Goal: Task Accomplishment & Management: Manage account settings

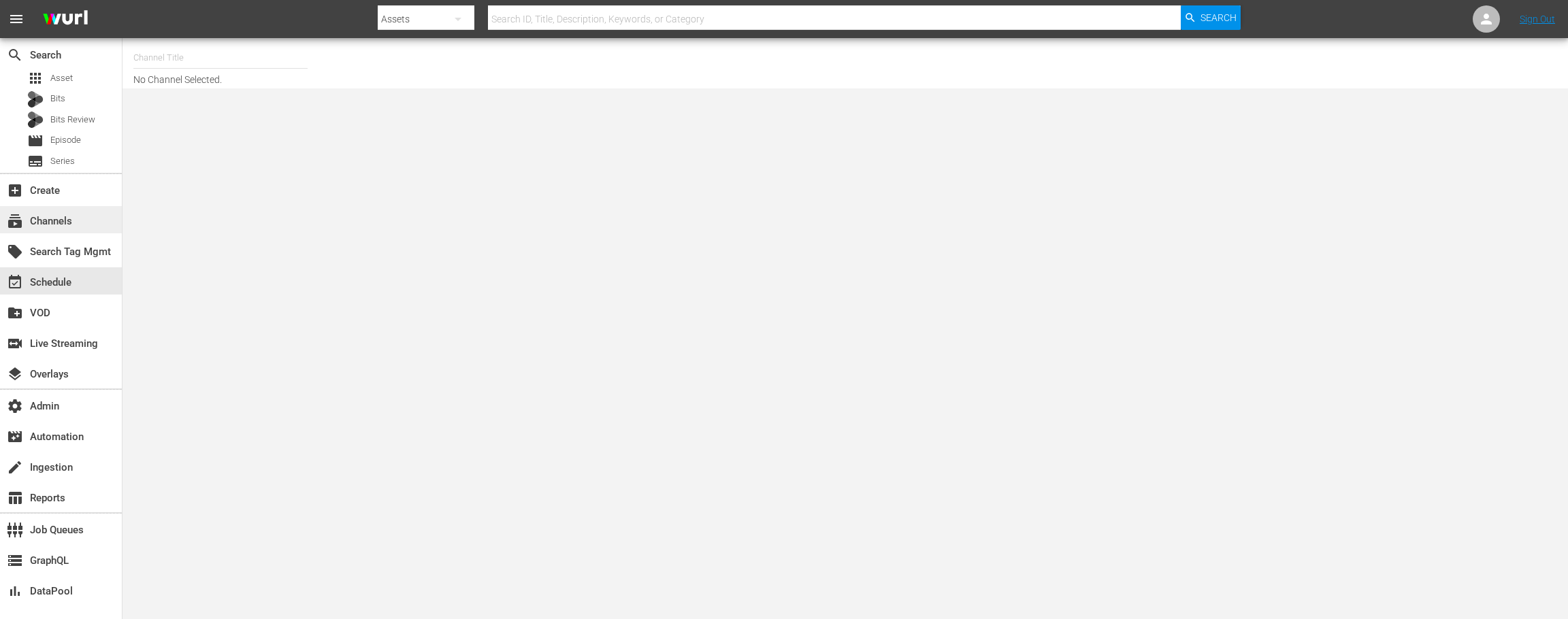
click at [52, 220] on div "subscriptions Channels" at bounding box center [38, 220] width 76 height 12
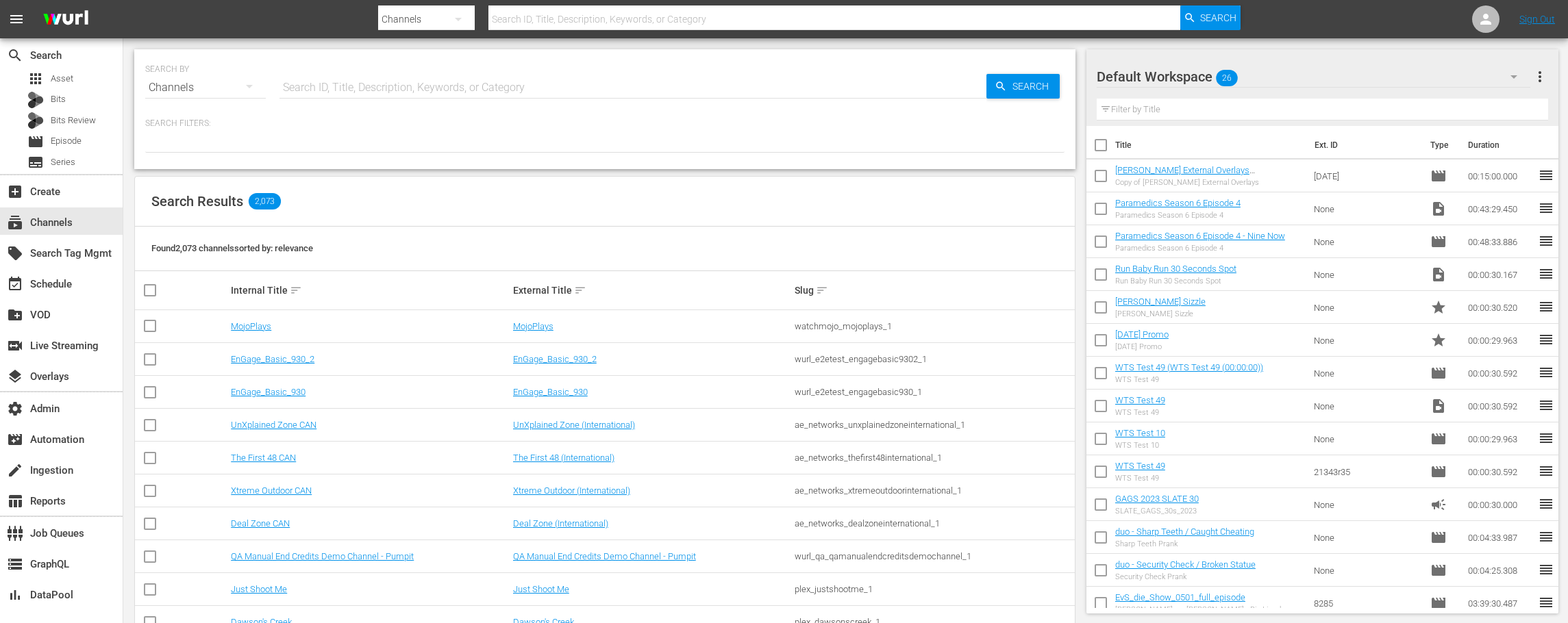
click at [542, 31] on div at bounding box center [809, 33] width 862 height 5
click at [542, 19] on input "text" at bounding box center [834, 19] width 692 height 33
type input "pickle"
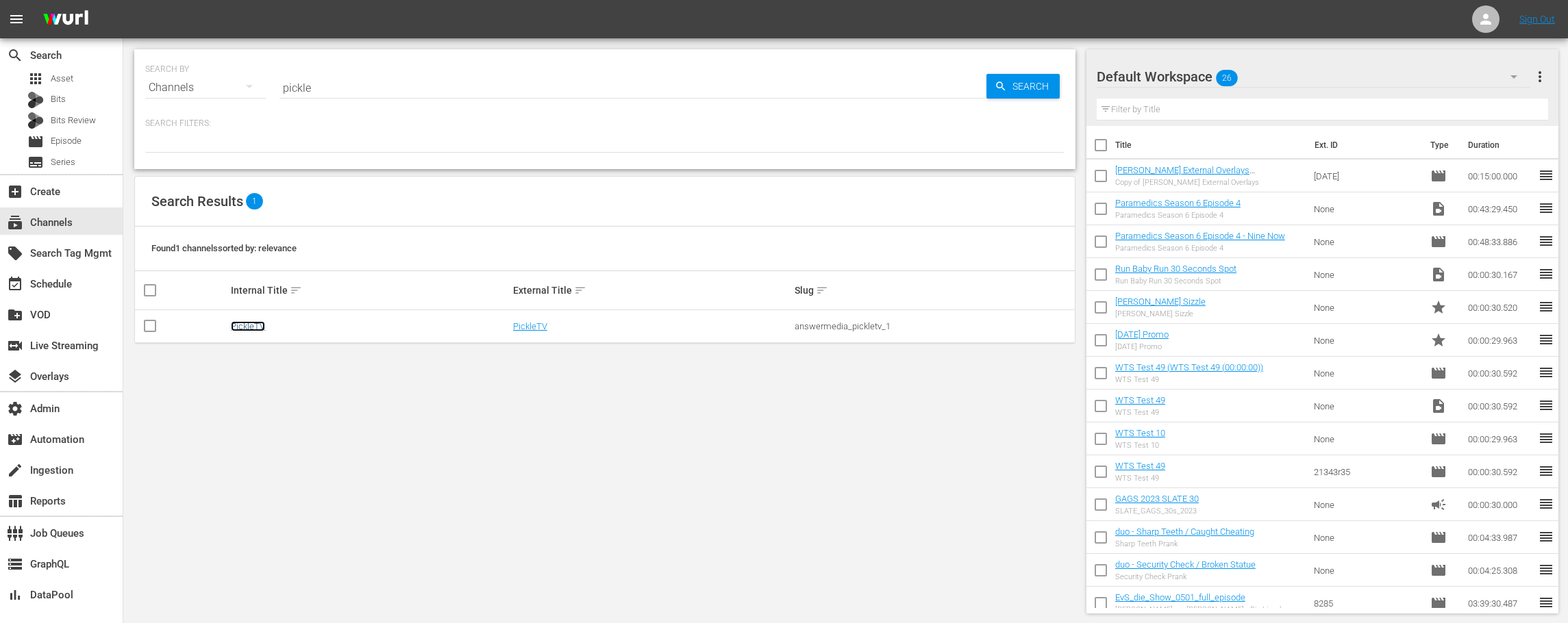
click at [245, 321] on link "PickleTV" at bounding box center [248, 327] width 35 height 11
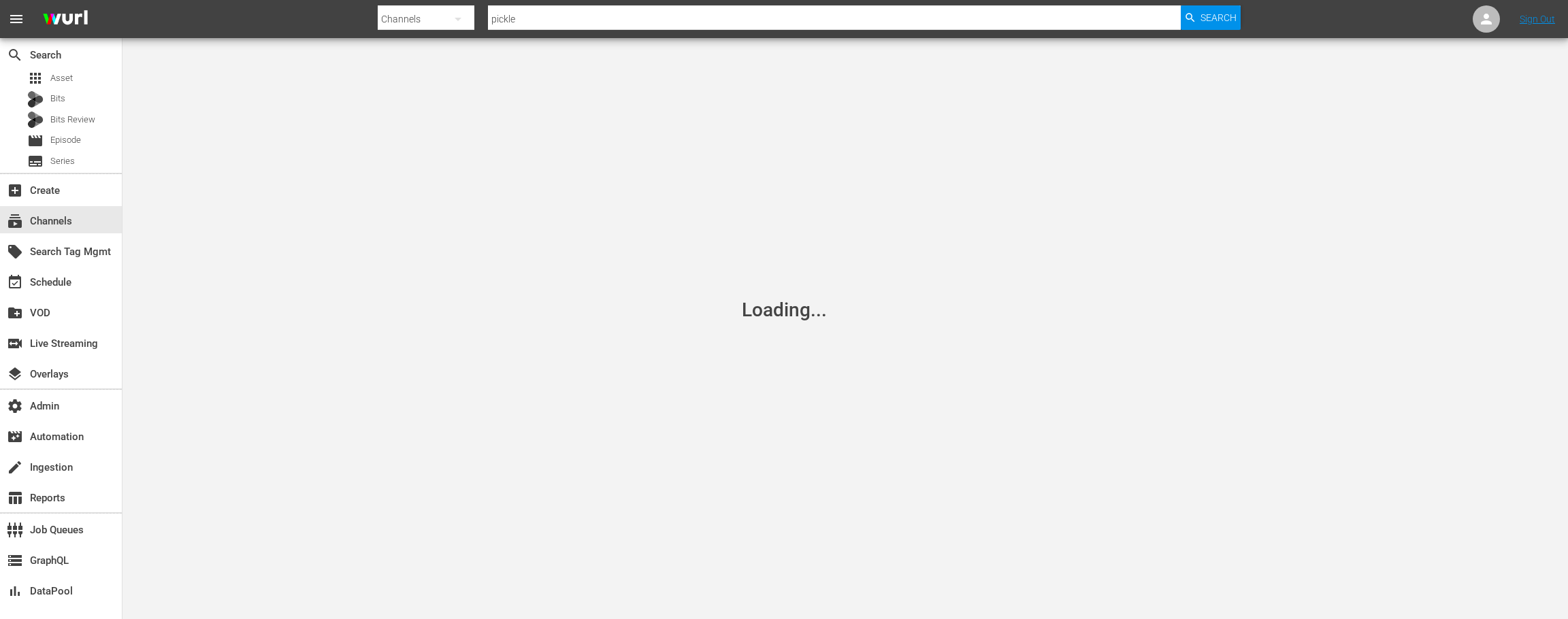
click at [243, 323] on div "Loading..." at bounding box center [784, 310] width 1568 height 619
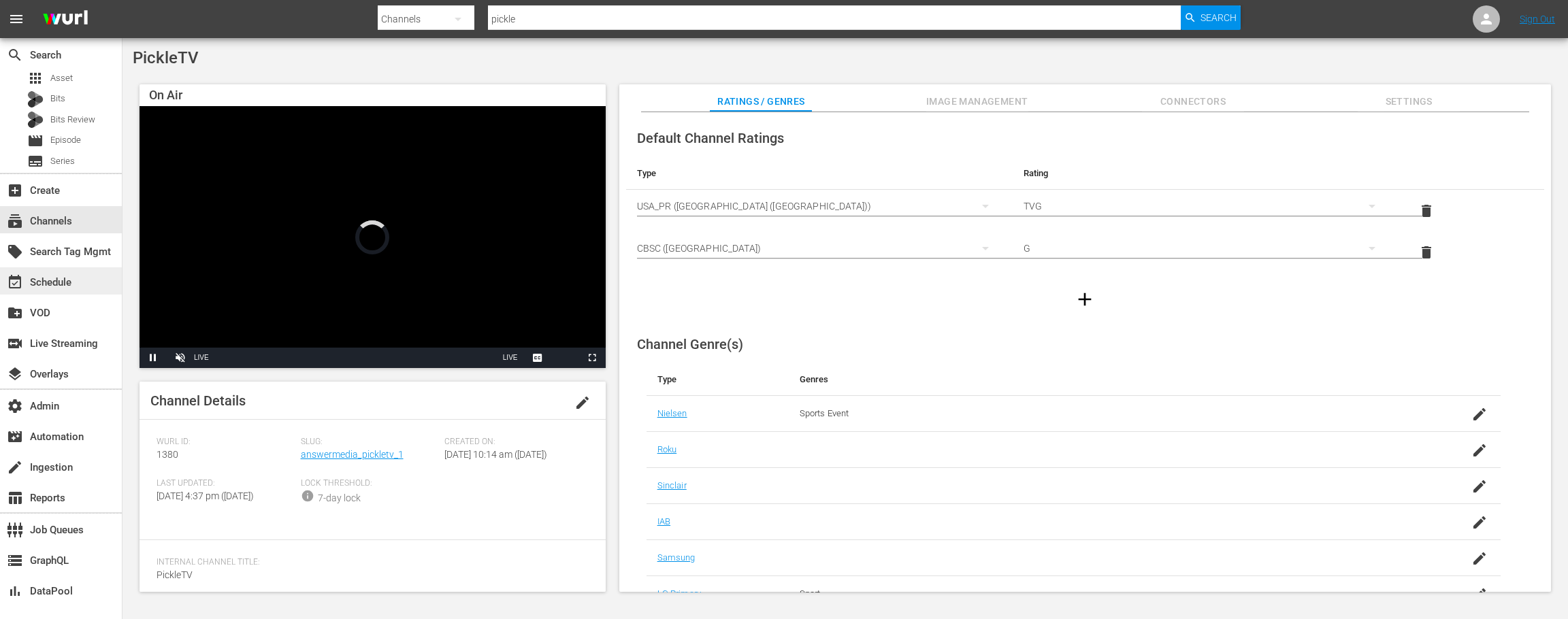
click at [36, 287] on div "event_available Schedule" at bounding box center [38, 280] width 76 height 12
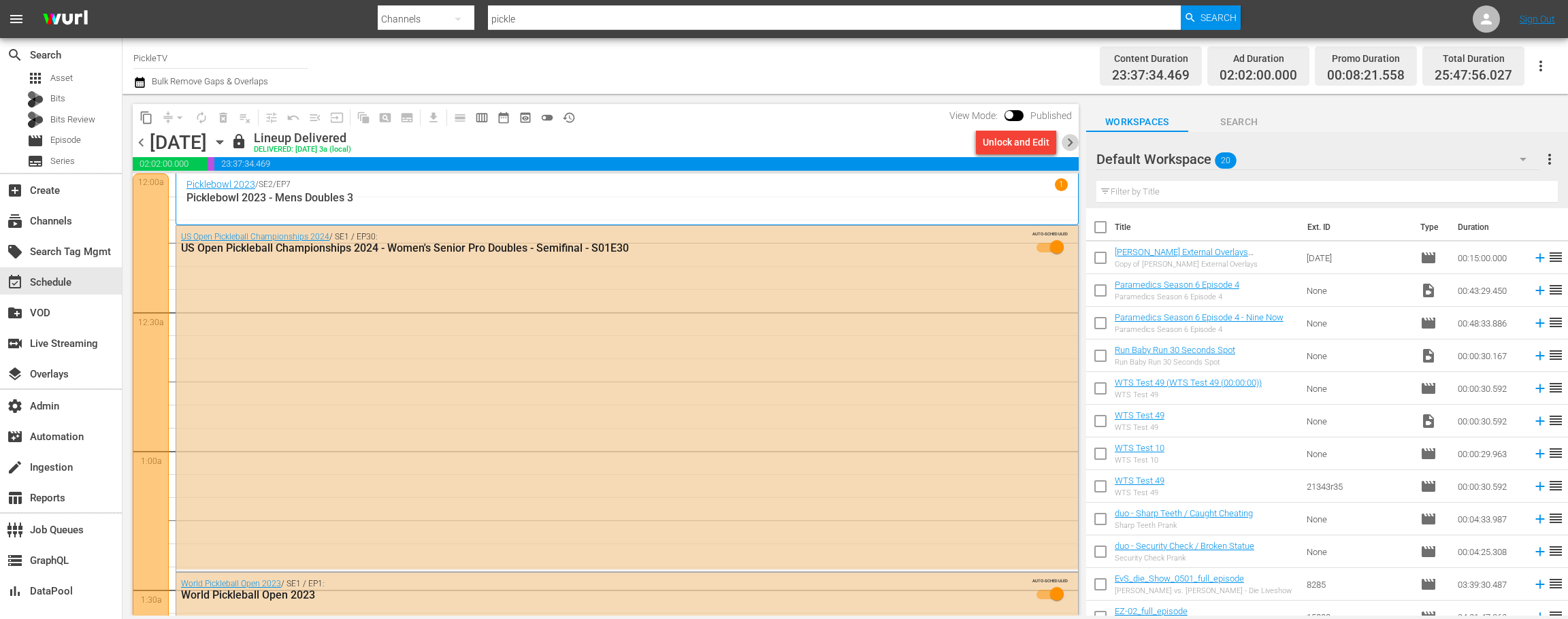
click at [1074, 145] on span "chevron_right" at bounding box center [1070, 142] width 17 height 17
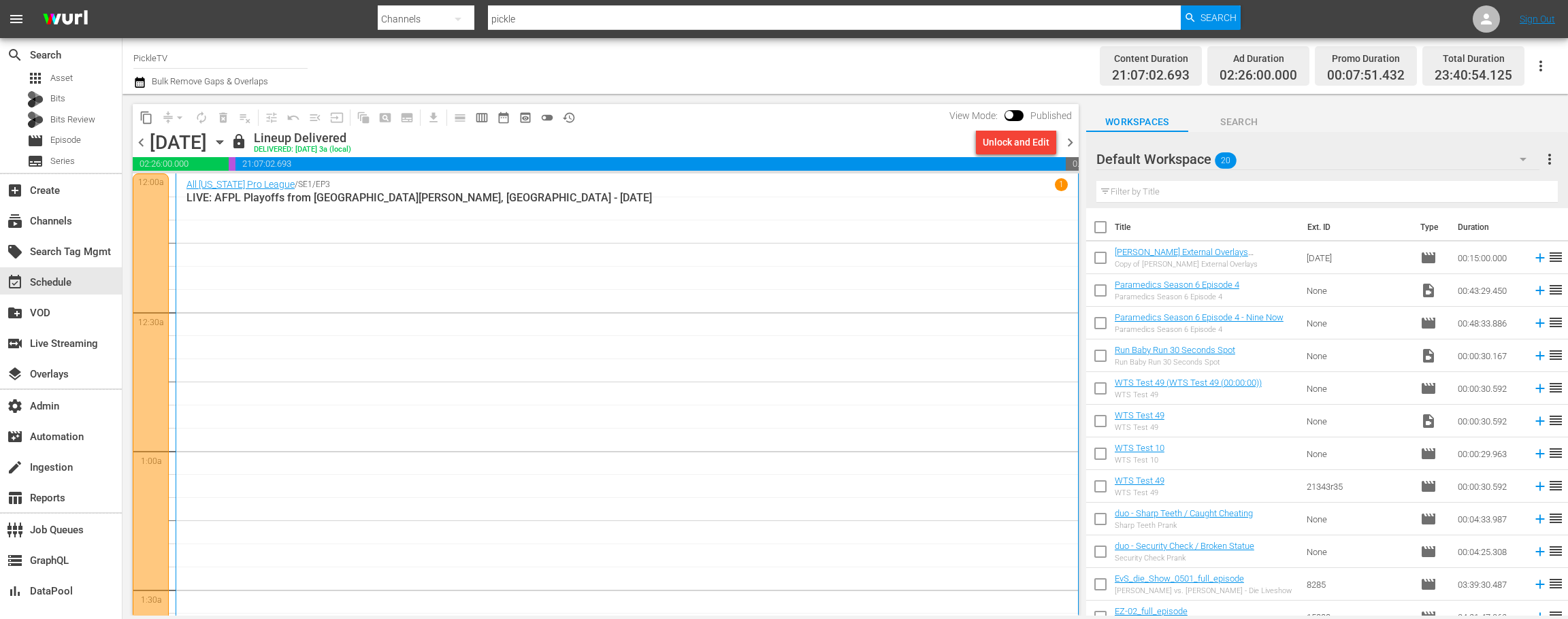
click at [949, 234] on div "All Florida Pro League / SE1 / EP3 1 LIVE: AFPL Playoffs from Fort Myers, FL - …" at bounding box center [626, 448] width 881 height 541
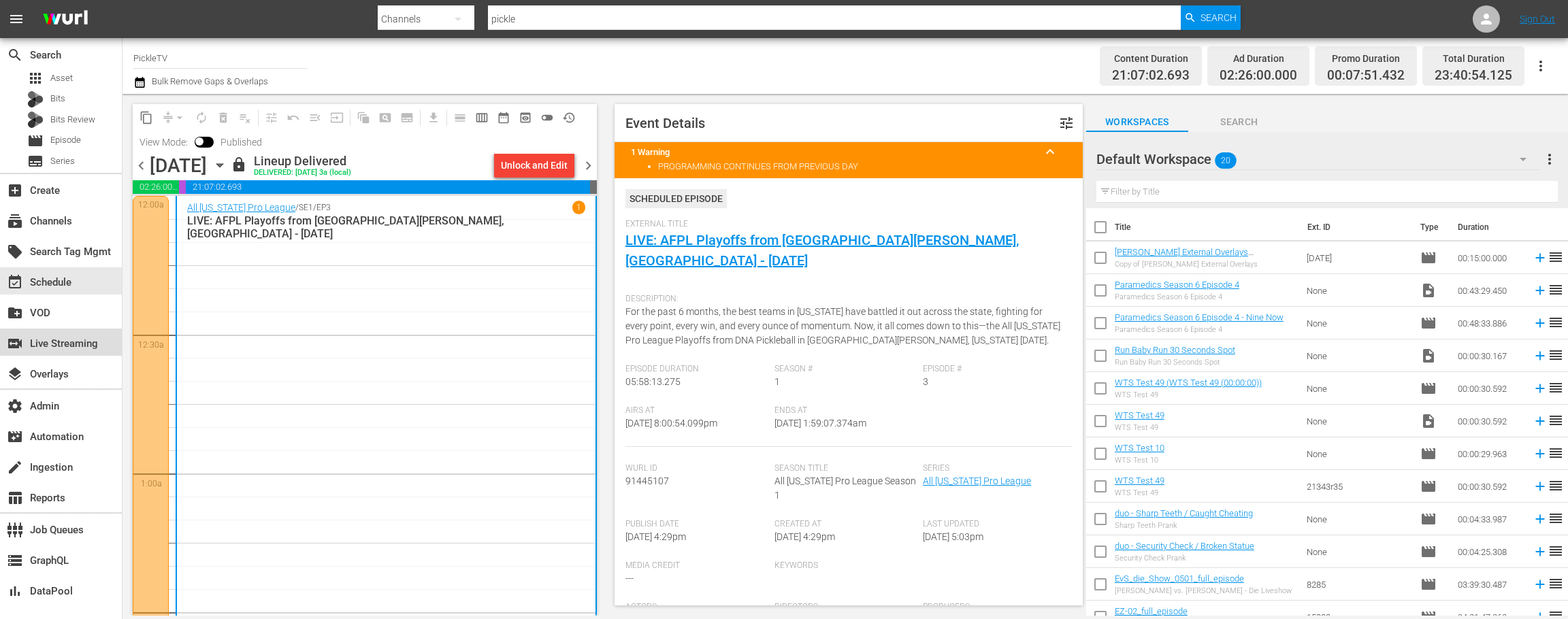
click at [56, 338] on div "switch_video Live Streaming" at bounding box center [38, 341] width 76 height 12
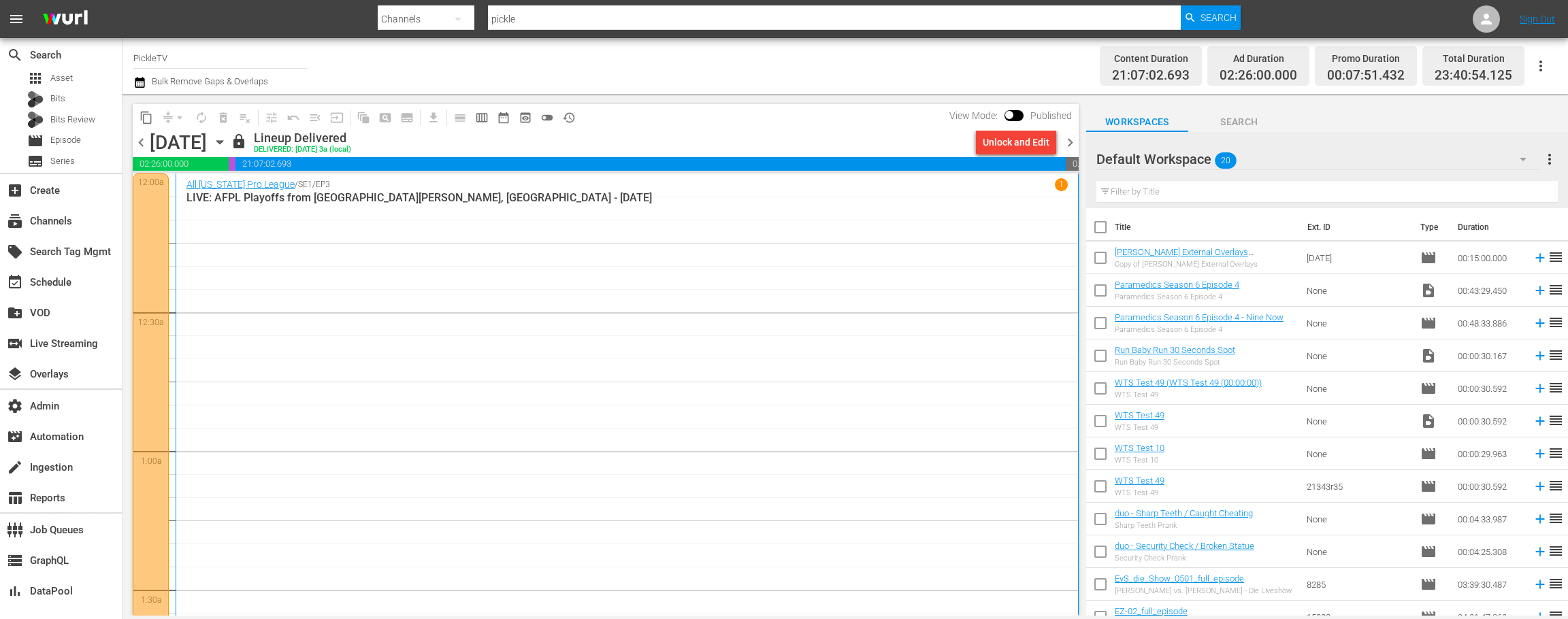
click at [639, 242] on div "All Florida Pro League / SE1 / EP3 1 LIVE: AFPL Playoffs from Fort Myers, FL - …" at bounding box center [626, 448] width 881 height 541
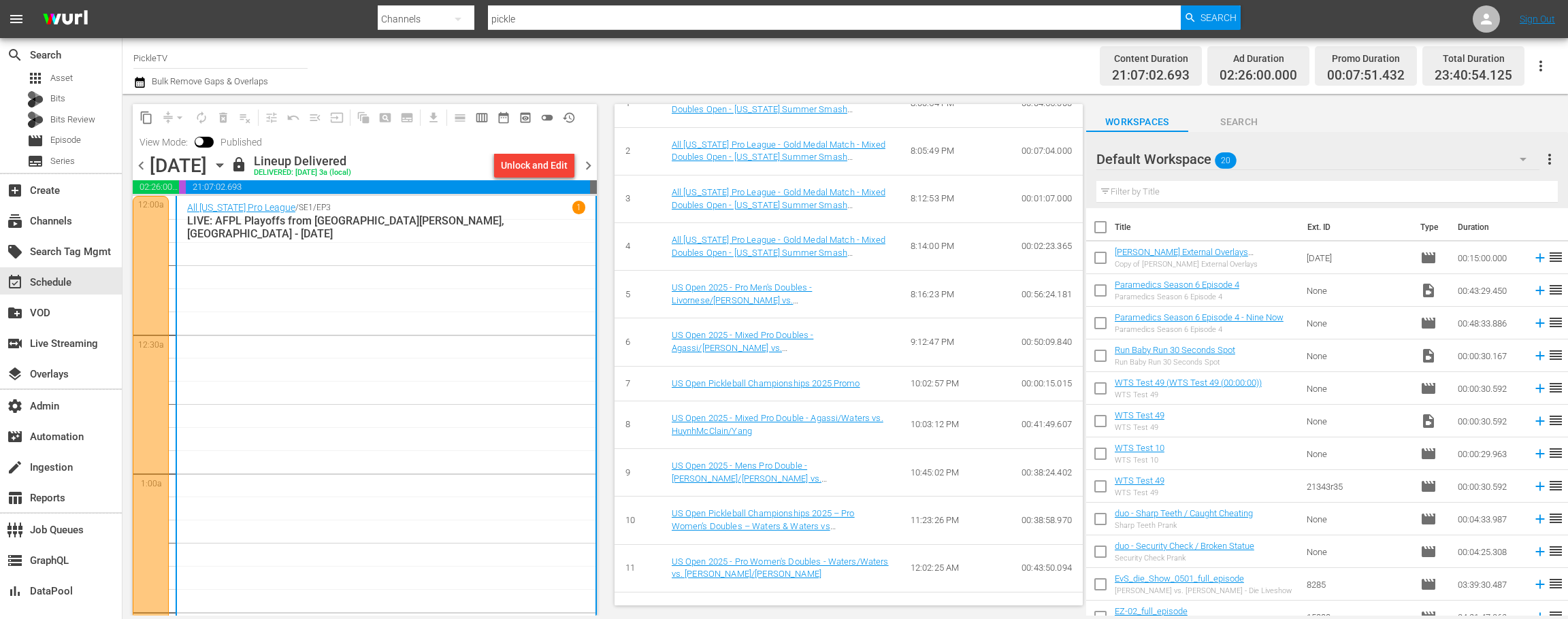
scroll to position [271, 0]
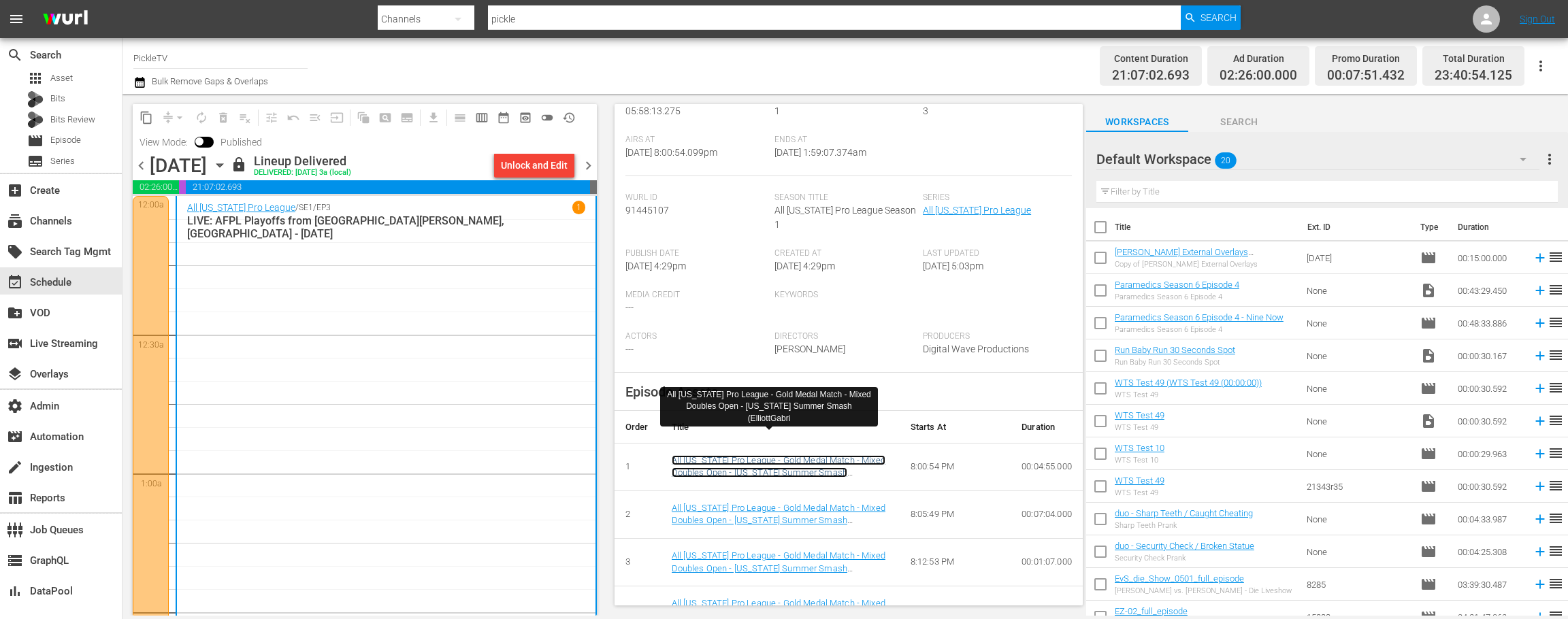
click at [797, 455] on link "All Florida Pro League - Gold Medal Match - Mixed Doubles Open - Florida Summer…" at bounding box center [779, 473] width 213 height 35
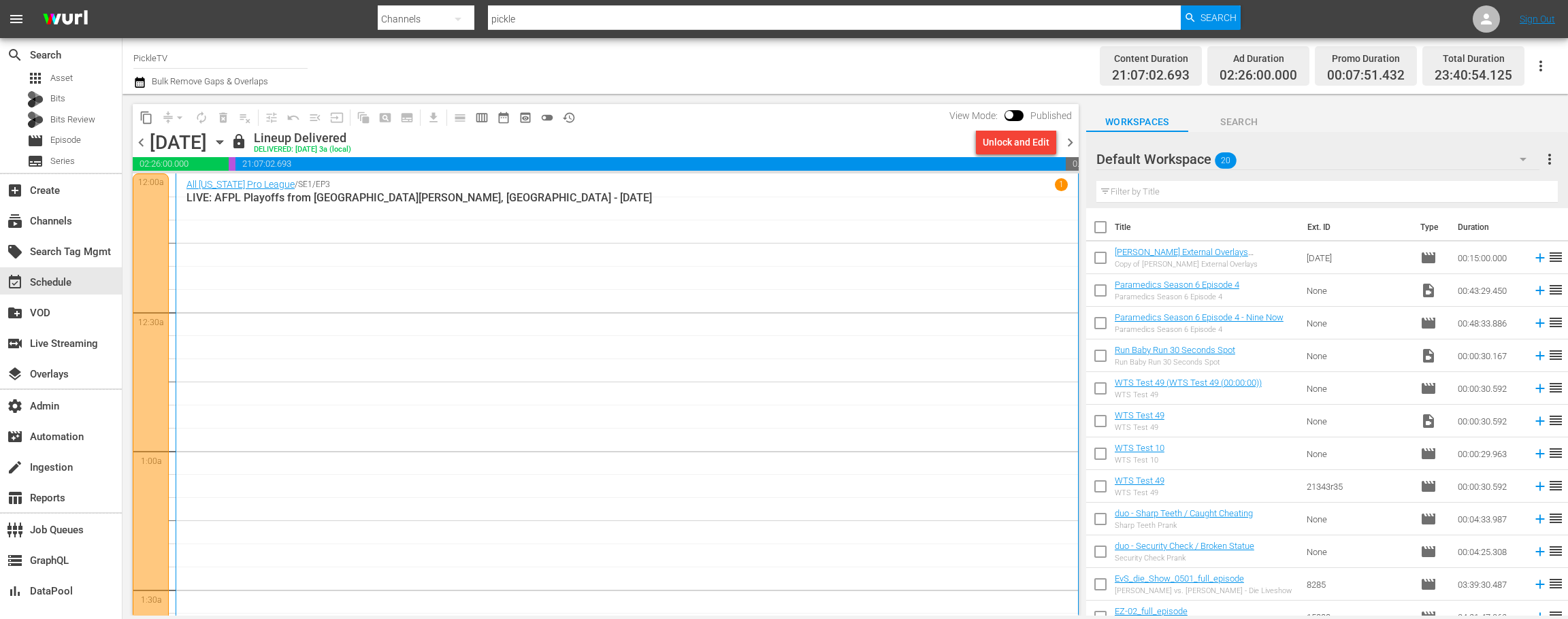
click at [720, 26] on input "pickle" at bounding box center [834, 19] width 693 height 33
type input "fifa_6"
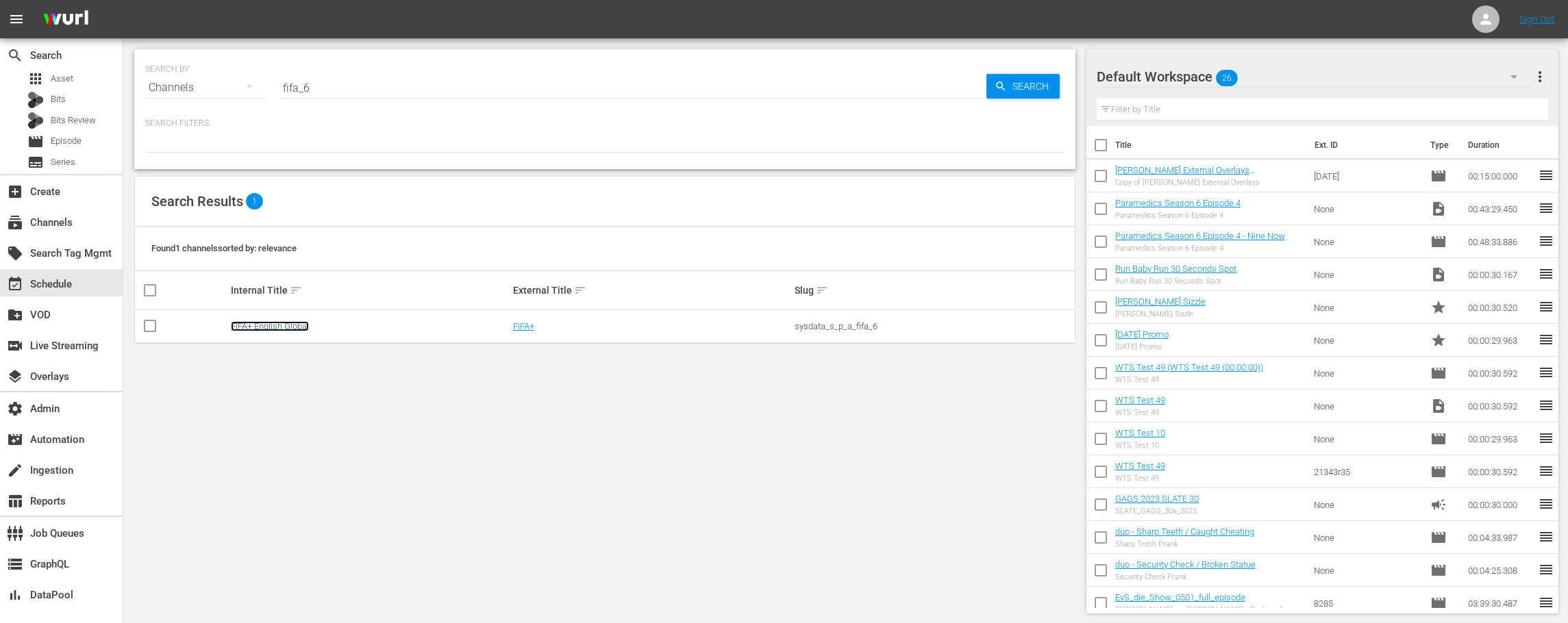
click at [293, 326] on link "FIFA+ English Global" at bounding box center [270, 327] width 78 height 11
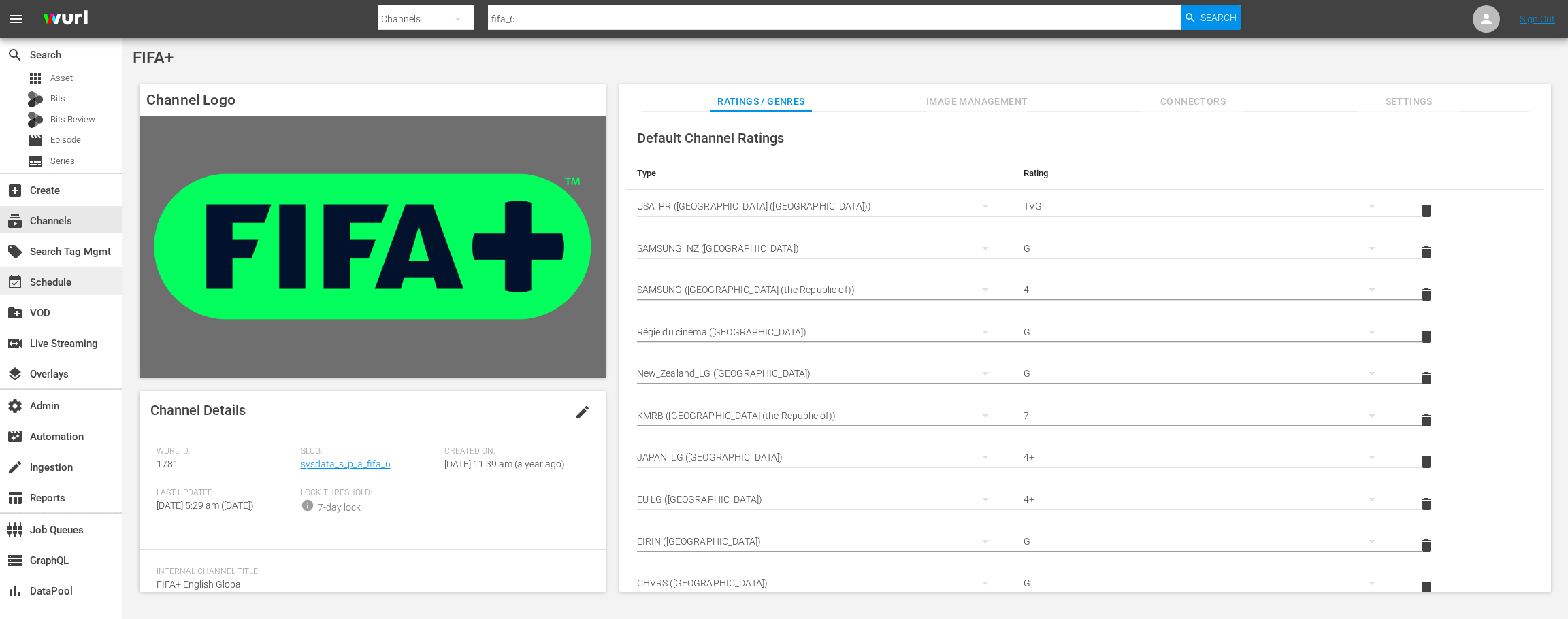
click at [70, 287] on div "event_available Schedule" at bounding box center [38, 280] width 76 height 12
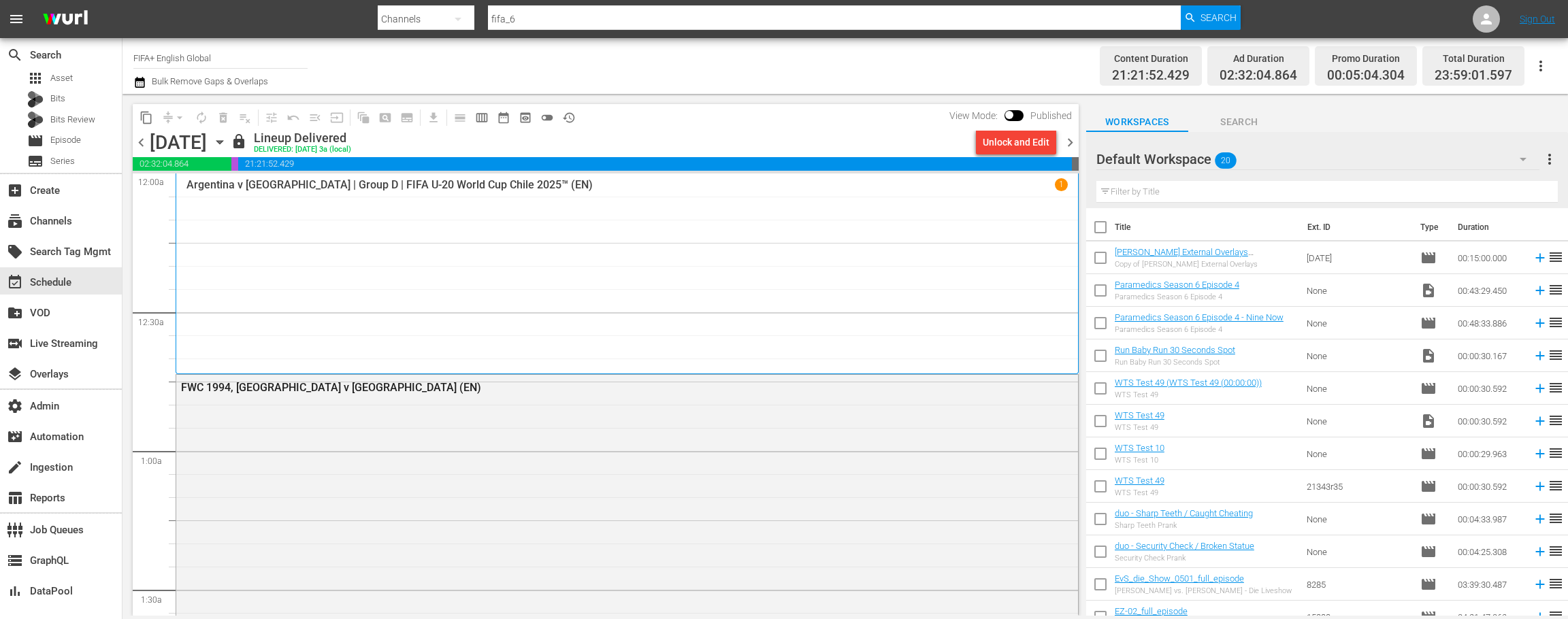
click at [713, 240] on div "Argentina v Italy | Group D | FIFA U-20 World Cup Chile 2025™ (EN) 1" at bounding box center [626, 273] width 881 height 191
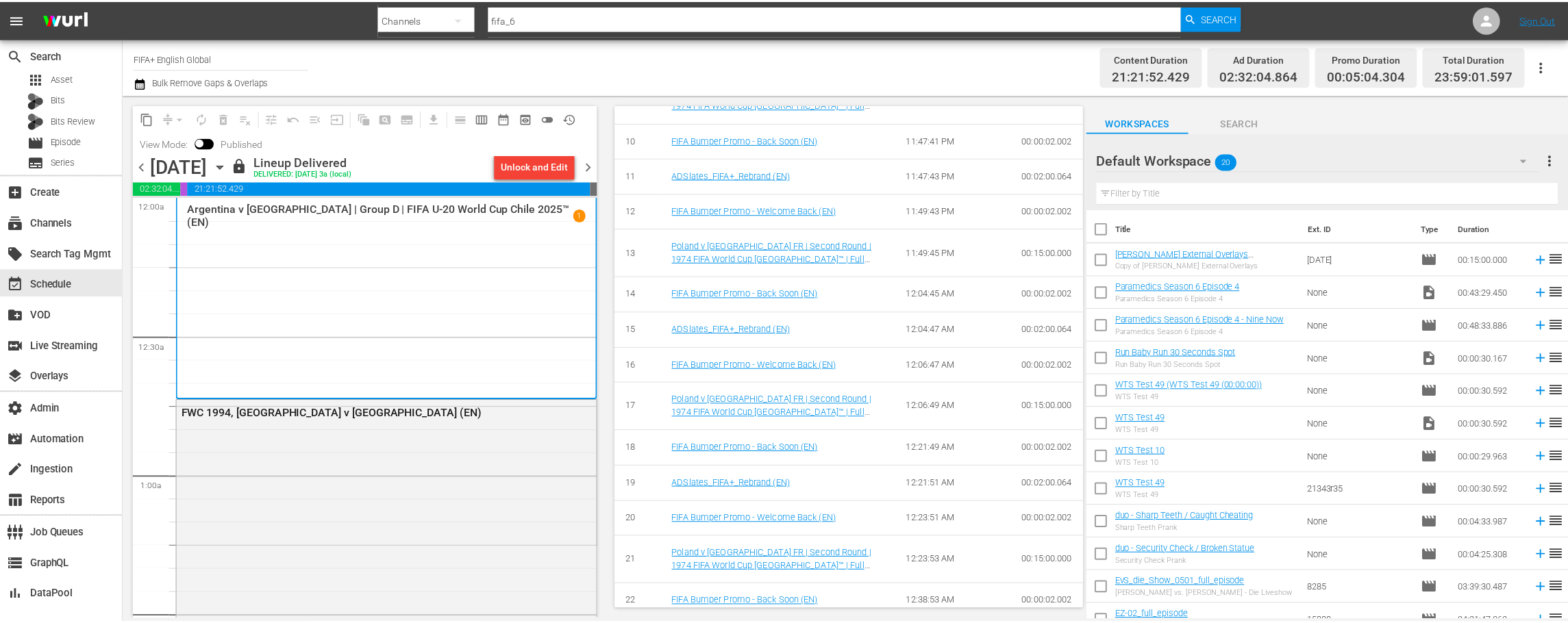
scroll to position [924, 0]
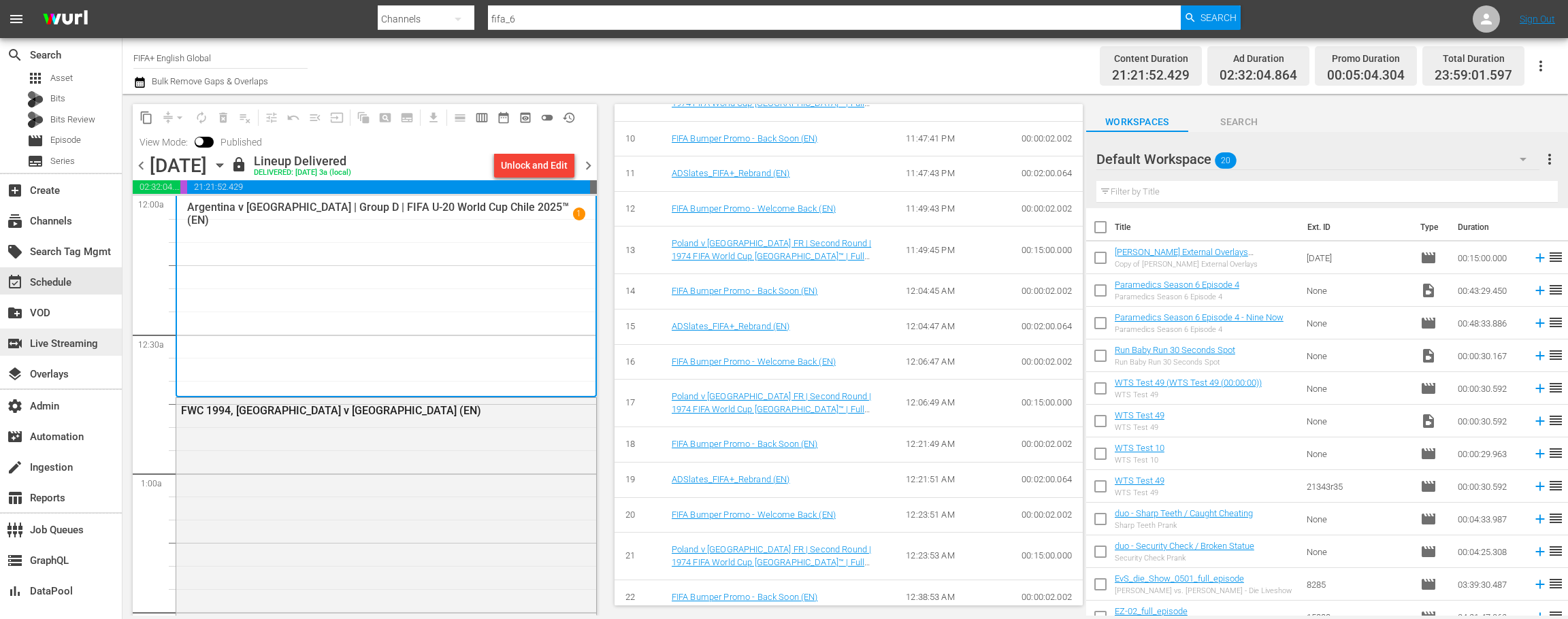
click at [68, 341] on div "switch_video Live Streaming" at bounding box center [38, 341] width 76 height 12
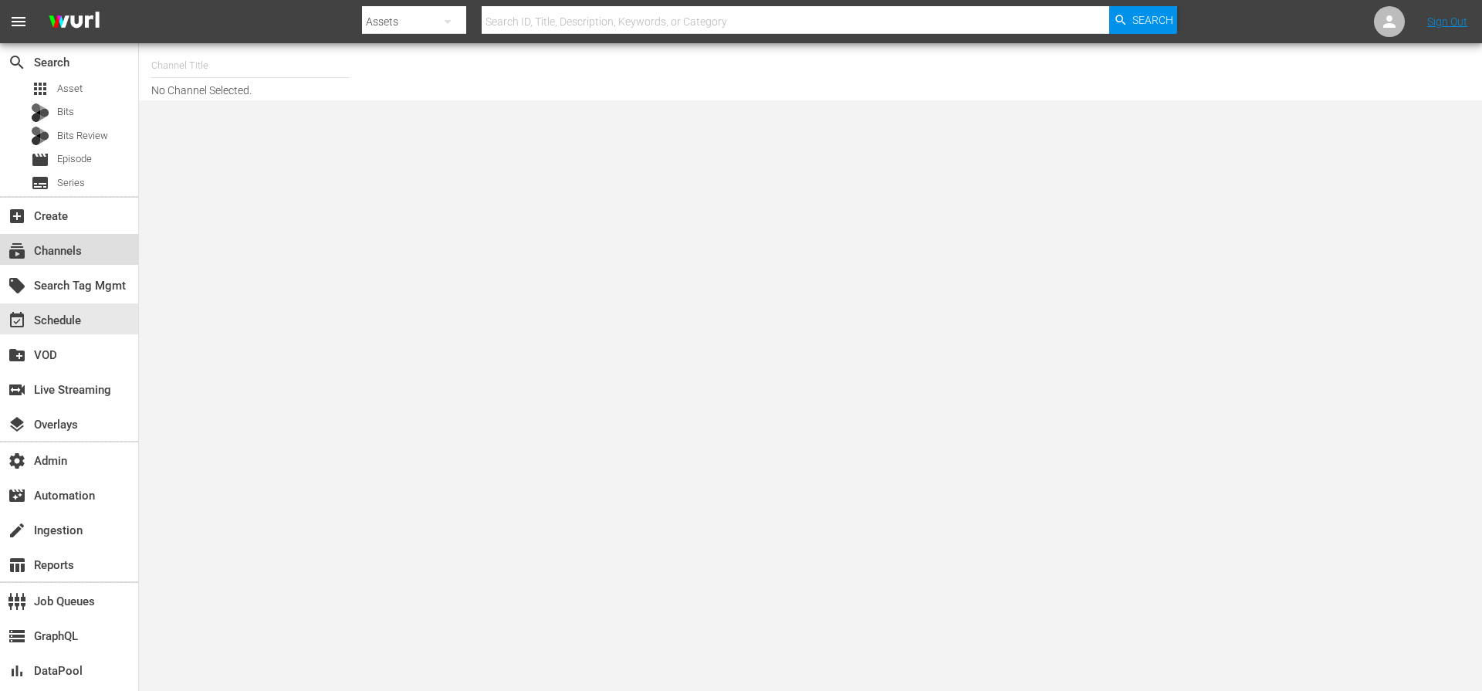
click at [78, 255] on div "subscriptions Channels" at bounding box center [43, 249] width 86 height 14
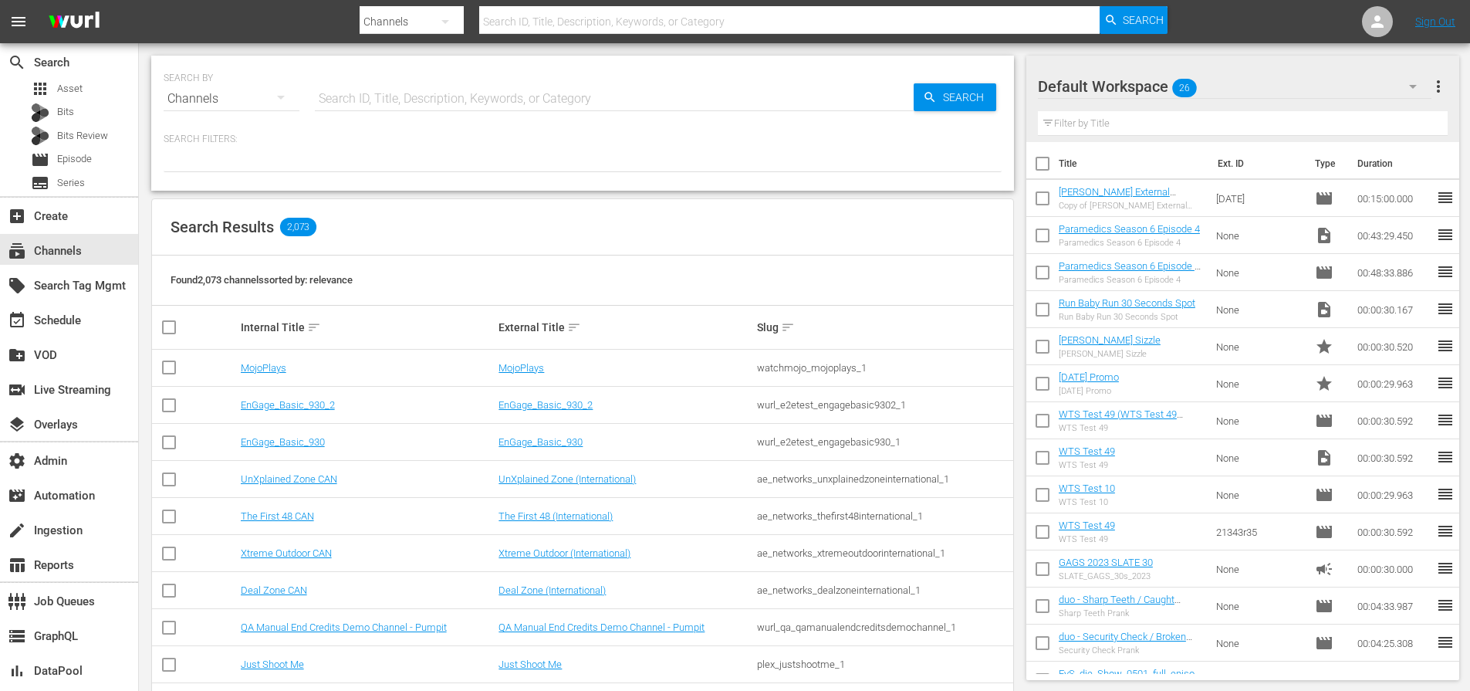
click at [504, 104] on input "text" at bounding box center [614, 98] width 599 height 37
type input "ufa"
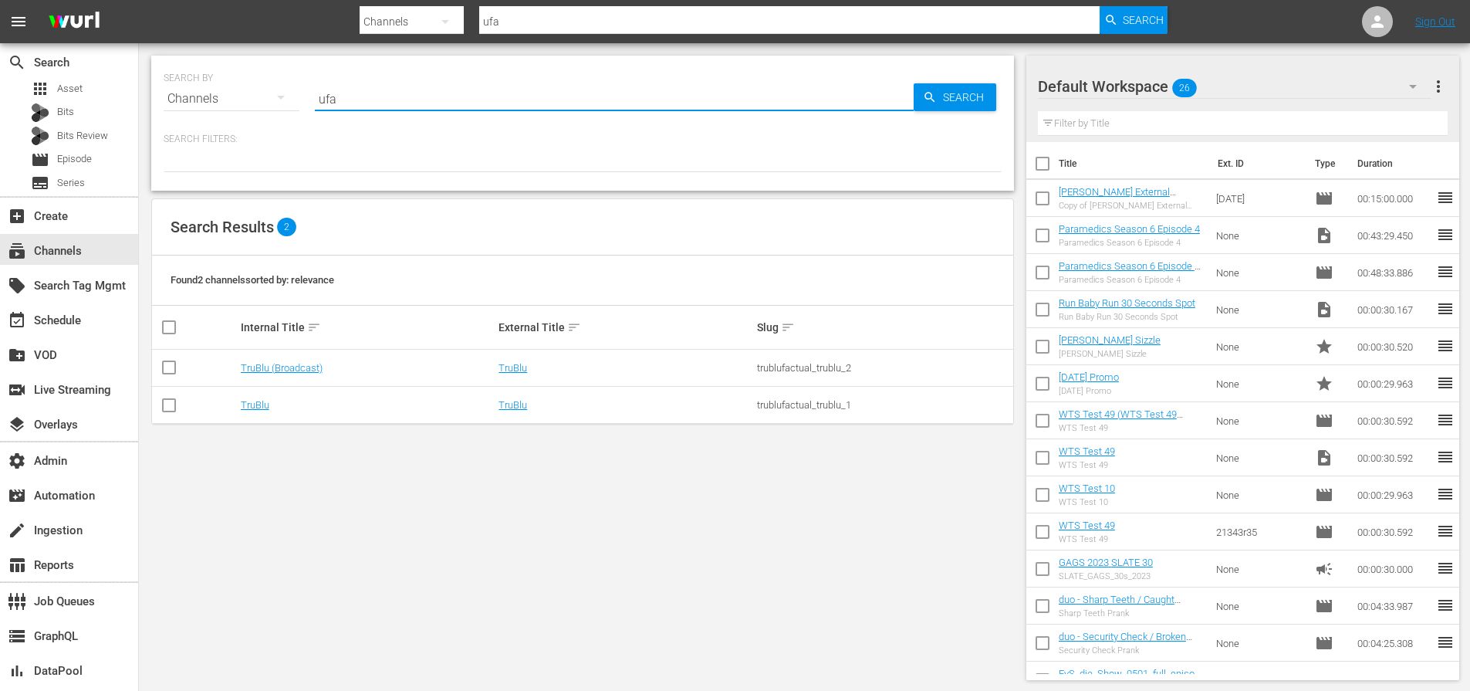
click at [468, 103] on input "ufa" at bounding box center [614, 98] width 599 height 37
drag, startPoint x: 473, startPoint y: 96, endPoint x: 289, endPoint y: 93, distance: 183.7
click at [288, 101] on div "SEARCH BY Search By Channels Search ID, Title, Description, Keywords, or Catego…" at bounding box center [583, 90] width 838 height 56
type input "brawl"
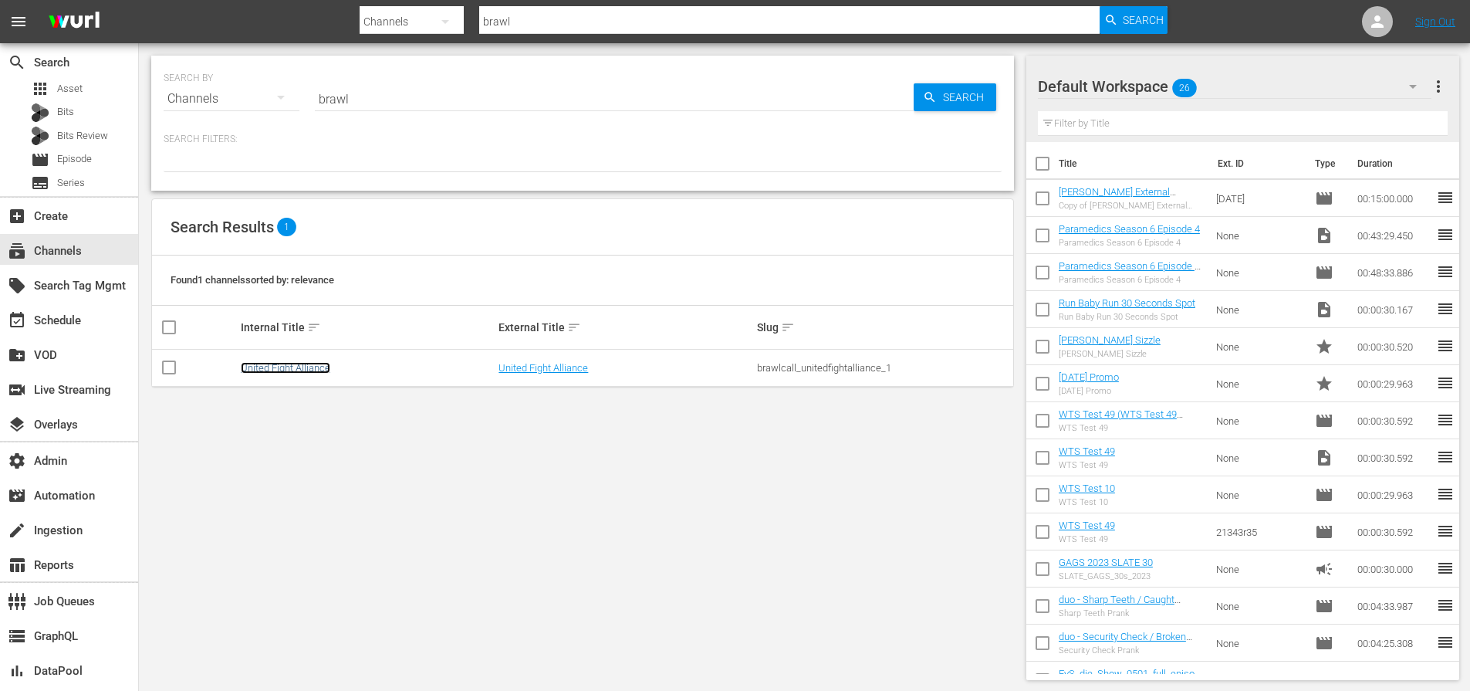
click at [263, 365] on link "United Fight Alliance" at bounding box center [286, 368] width 90 height 12
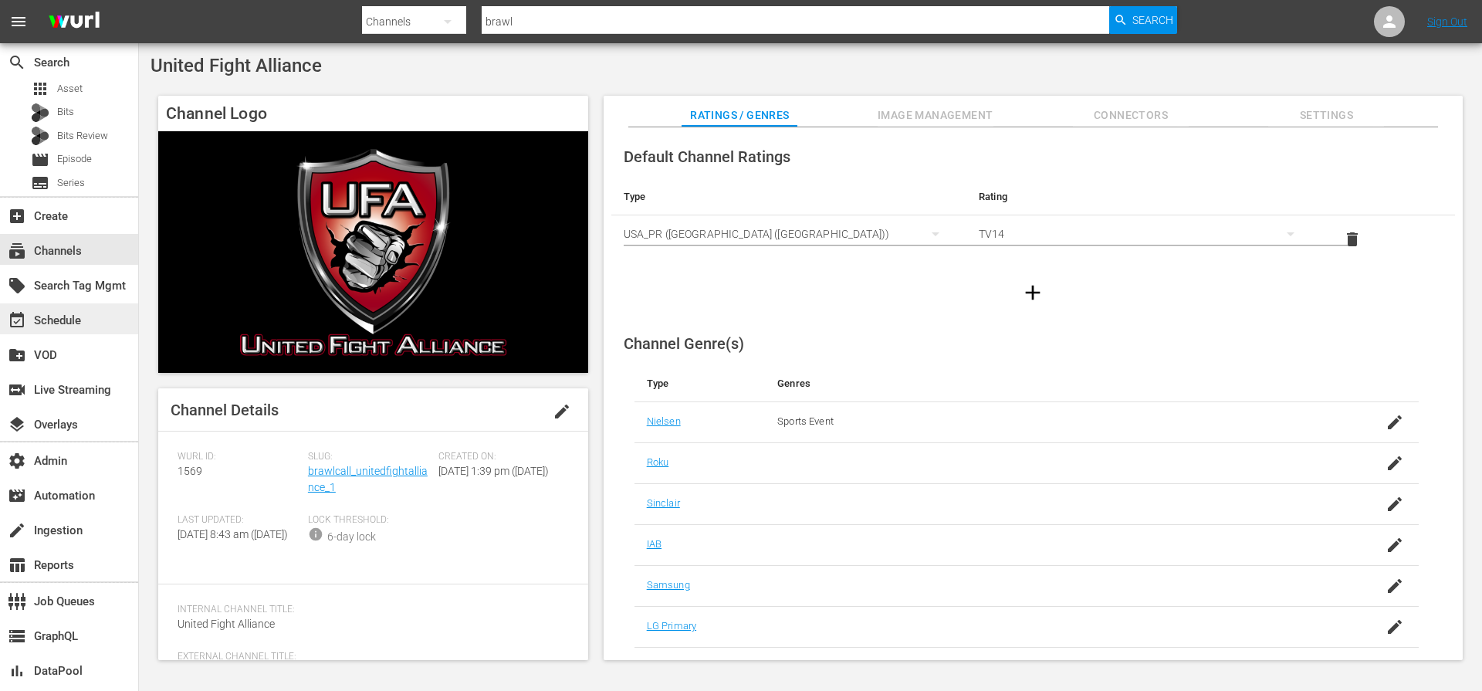
click at [68, 324] on div "event_available Schedule" at bounding box center [43, 318] width 86 height 14
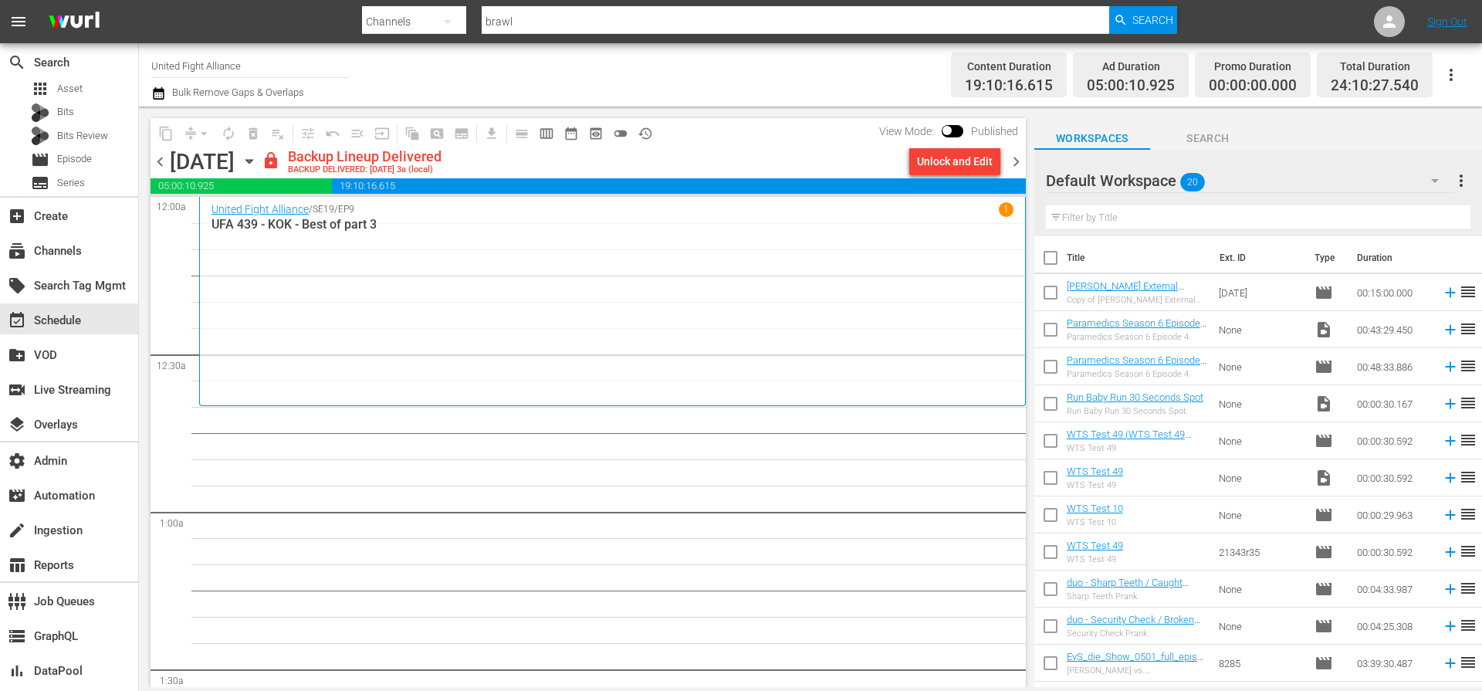
click at [1021, 164] on span "chevron_right" at bounding box center [1015, 161] width 19 height 19
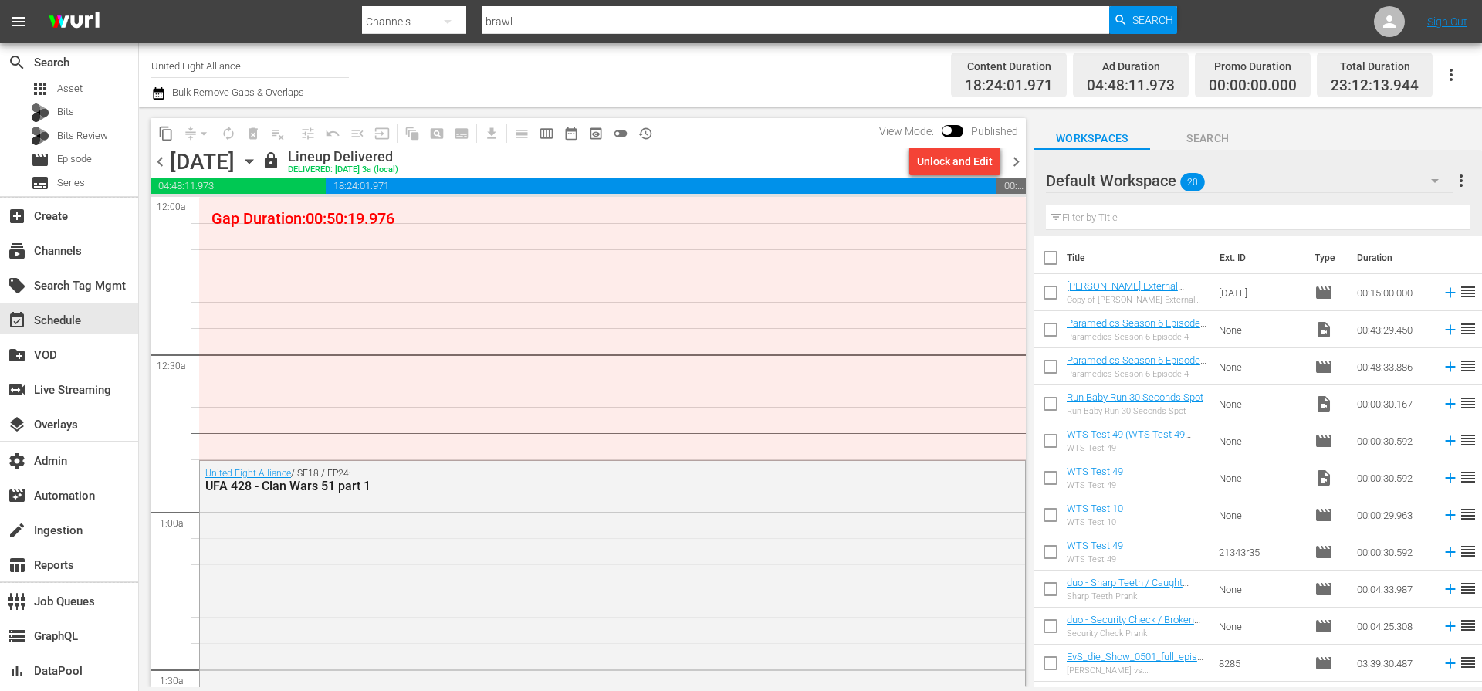
click at [810, 141] on div "content_copy compress arrow_drop_down autorenew_outlined delete_forever_outline…" at bounding box center [587, 133] width 875 height 30
click at [944, 156] on div "Unlock and Edit" at bounding box center [955, 161] width 76 height 28
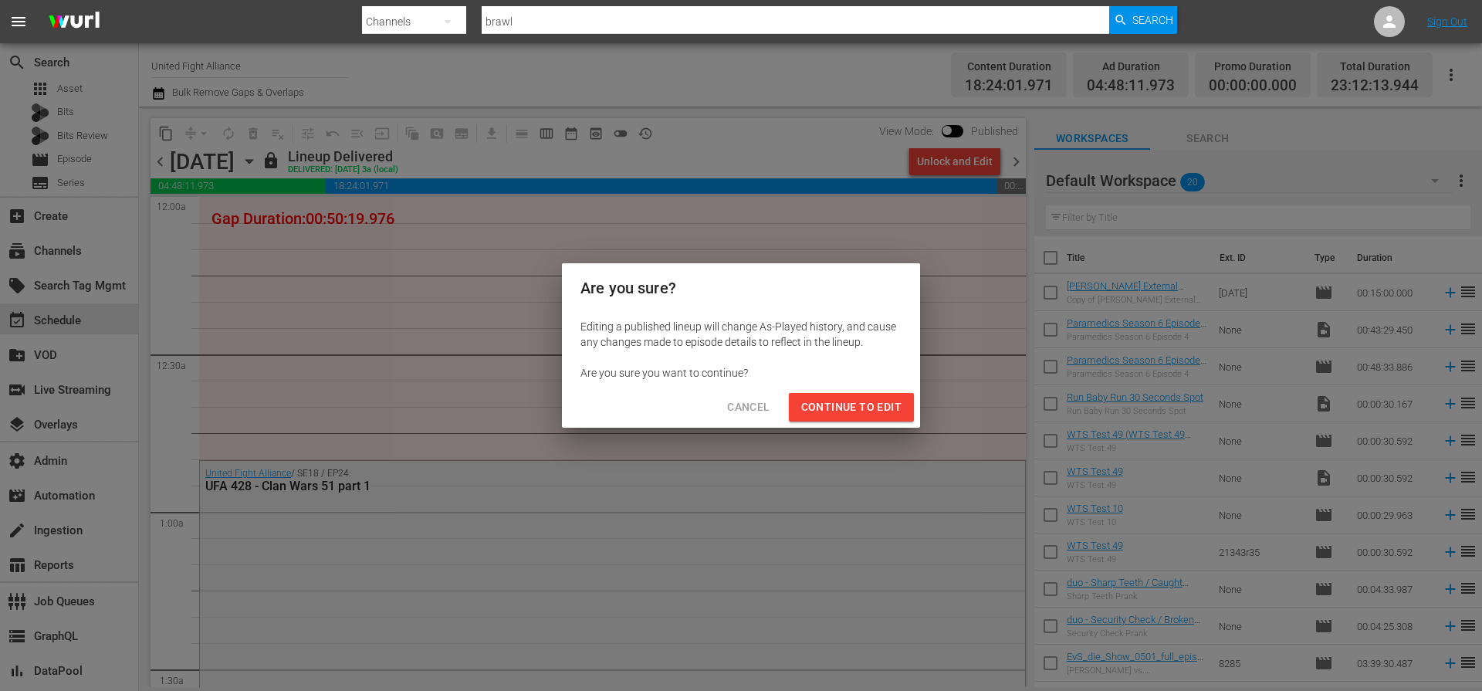
click at [854, 408] on span "Continue to Edit" at bounding box center [851, 406] width 100 height 19
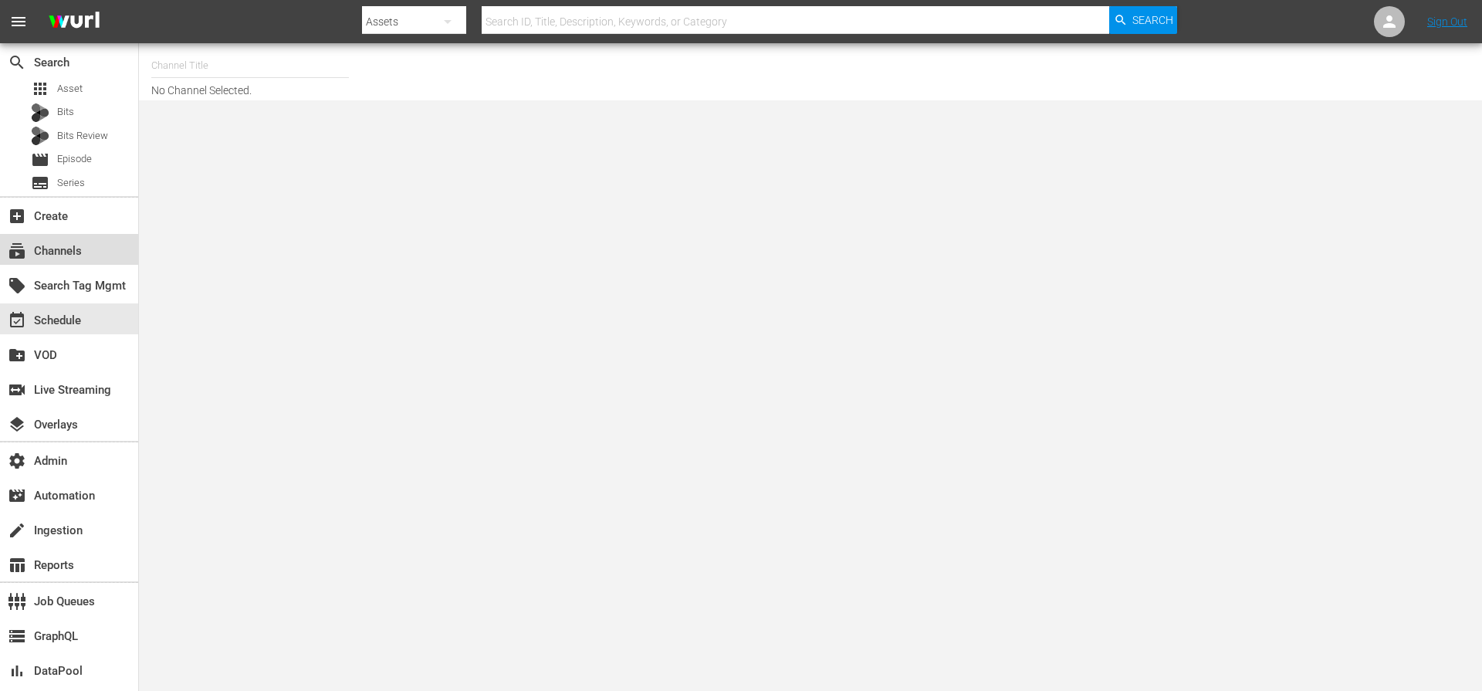
click at [95, 255] on div "subscriptions Channels" at bounding box center [69, 249] width 138 height 31
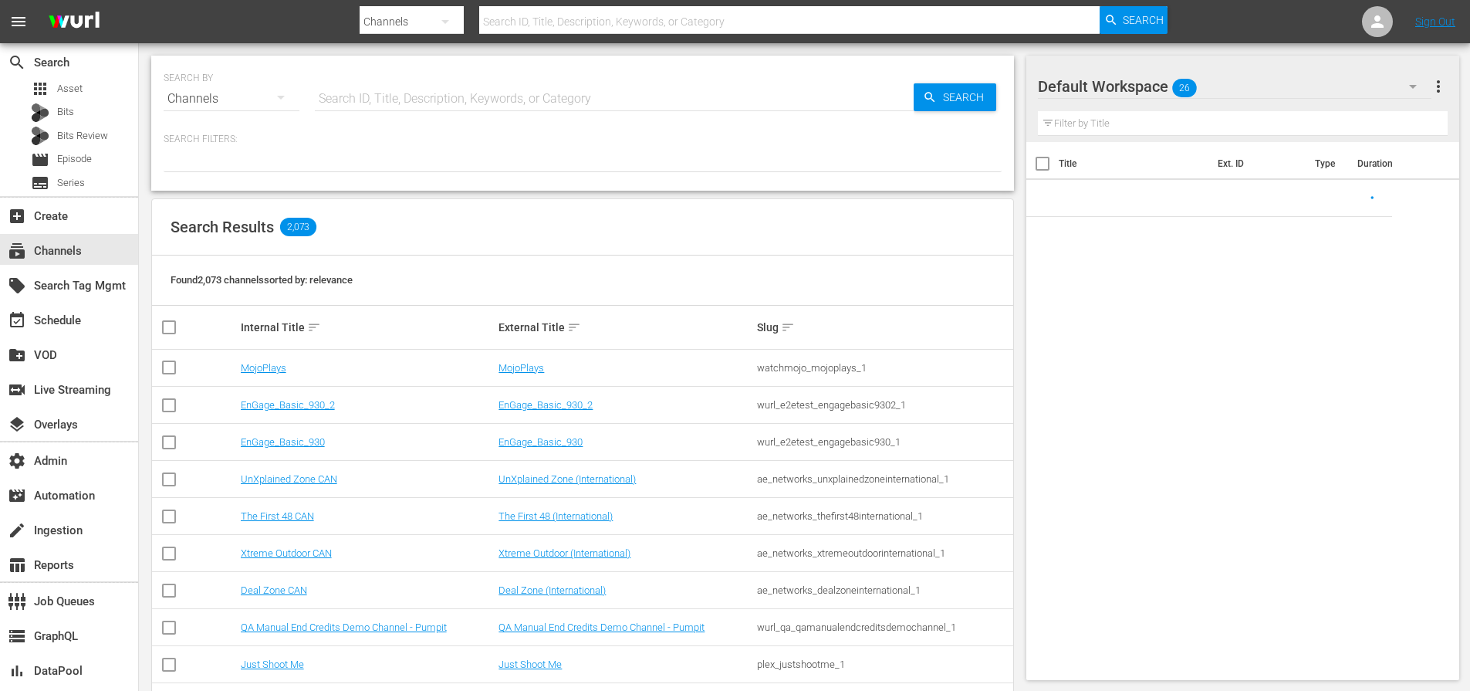
click at [488, 98] on input "text" at bounding box center [614, 98] width 599 height 37
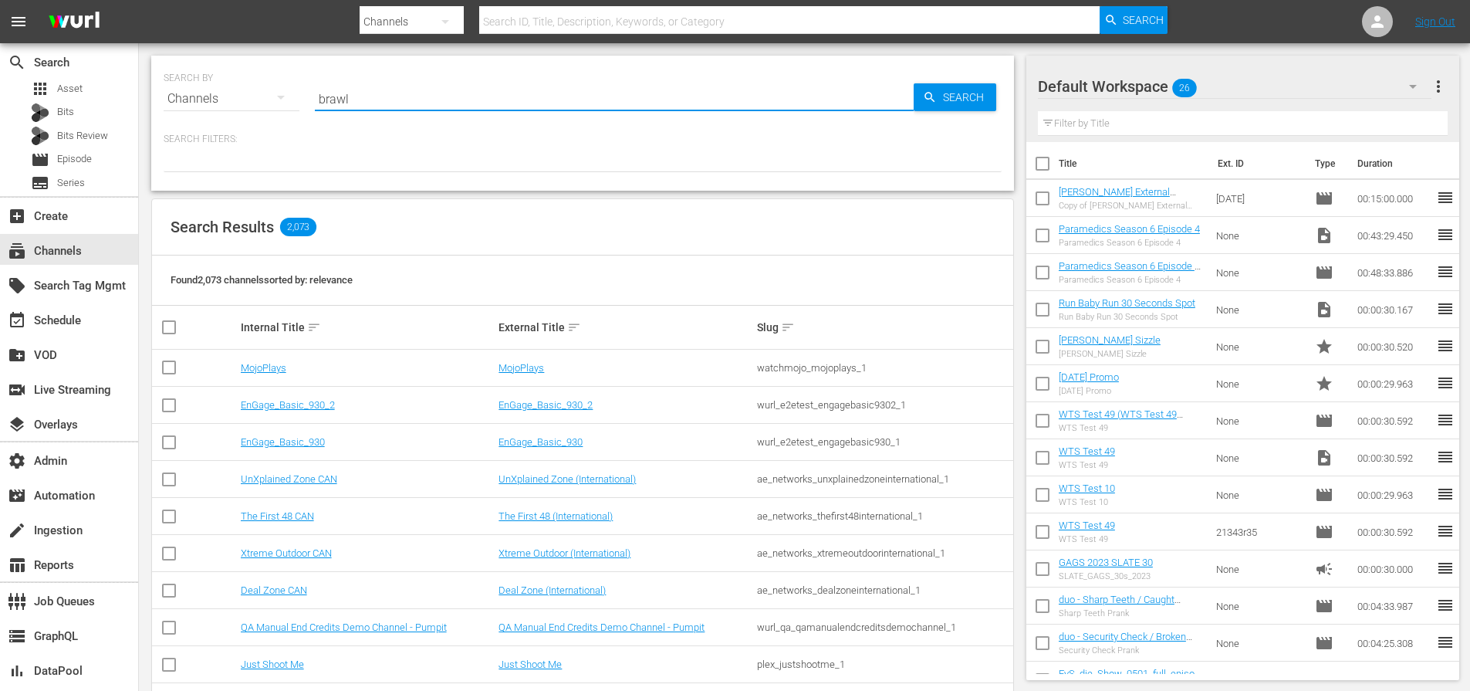
type input "brawl"
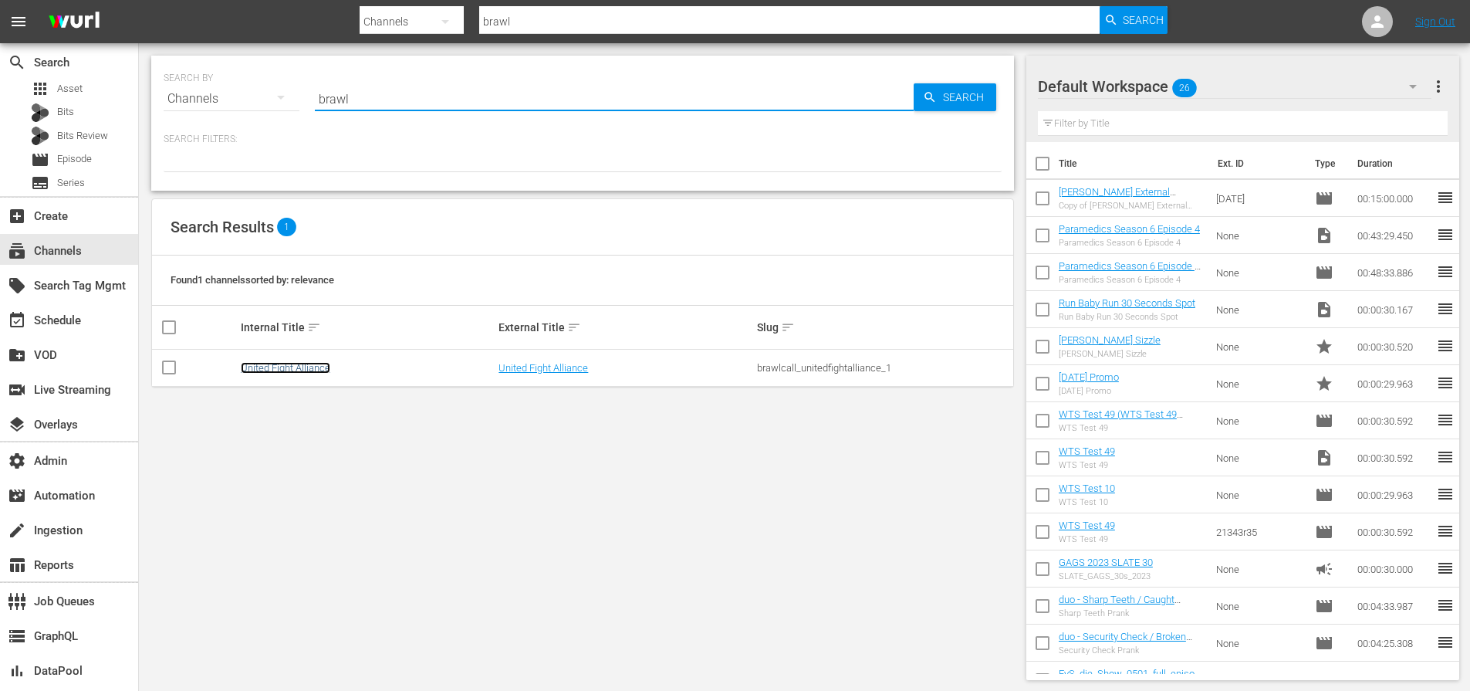
click at [299, 367] on link "United Fight Alliance" at bounding box center [286, 368] width 90 height 12
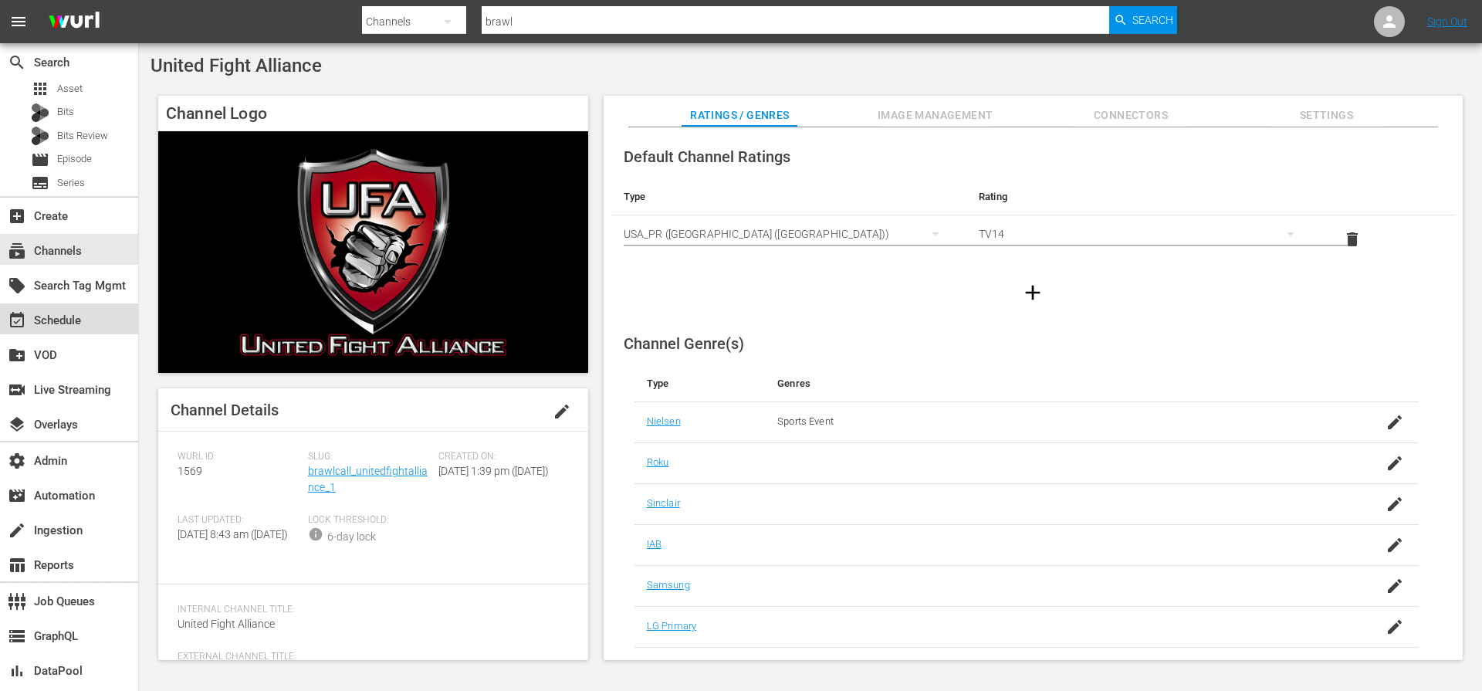
click at [74, 317] on div "event_available Schedule" at bounding box center [43, 318] width 86 height 14
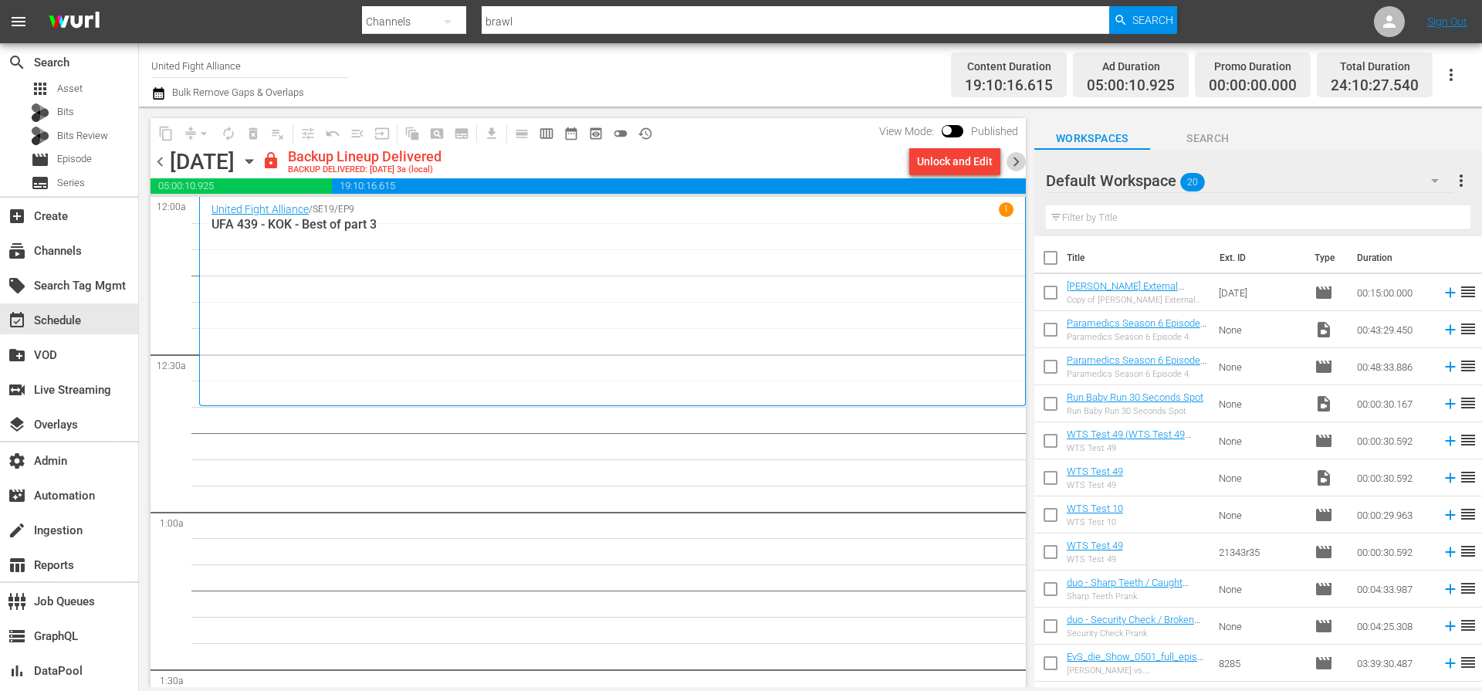
click at [1019, 163] on span "chevron_right" at bounding box center [1015, 161] width 19 height 19
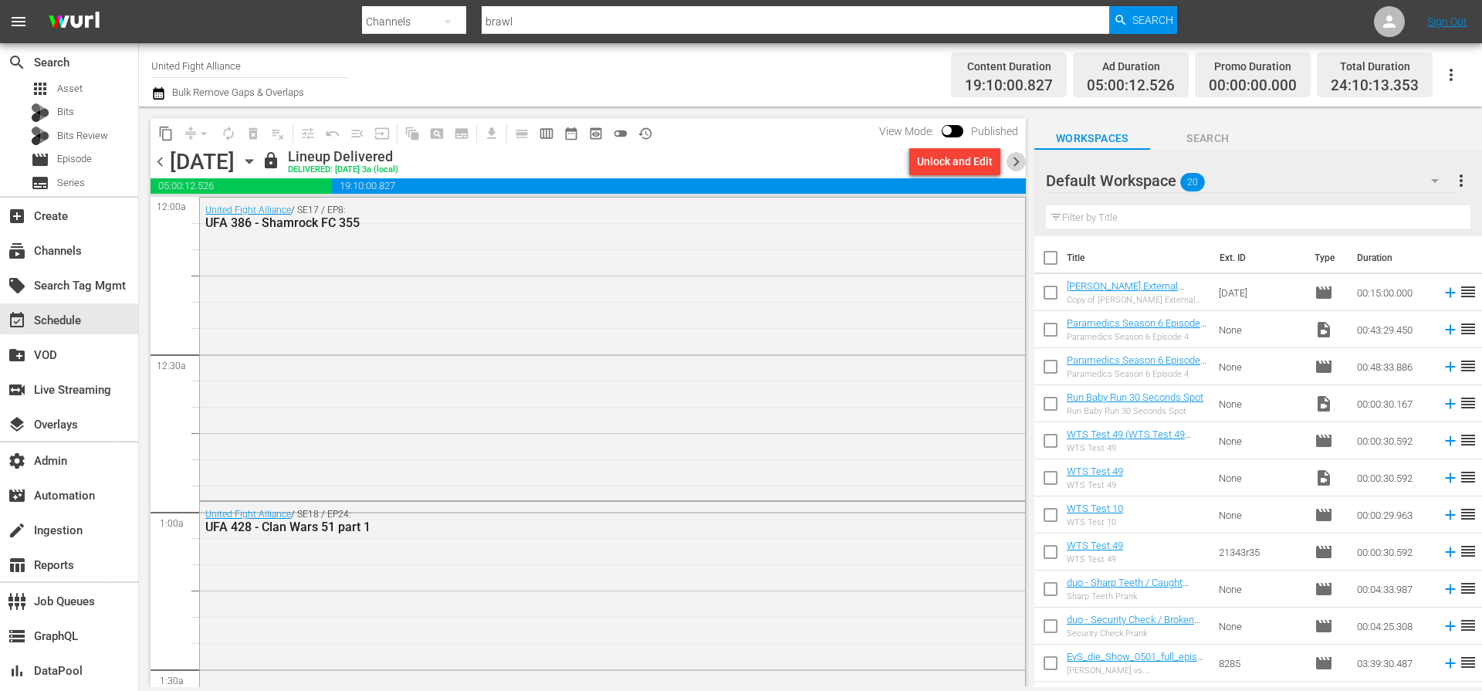
click at [1019, 163] on span "chevron_right" at bounding box center [1015, 161] width 19 height 19
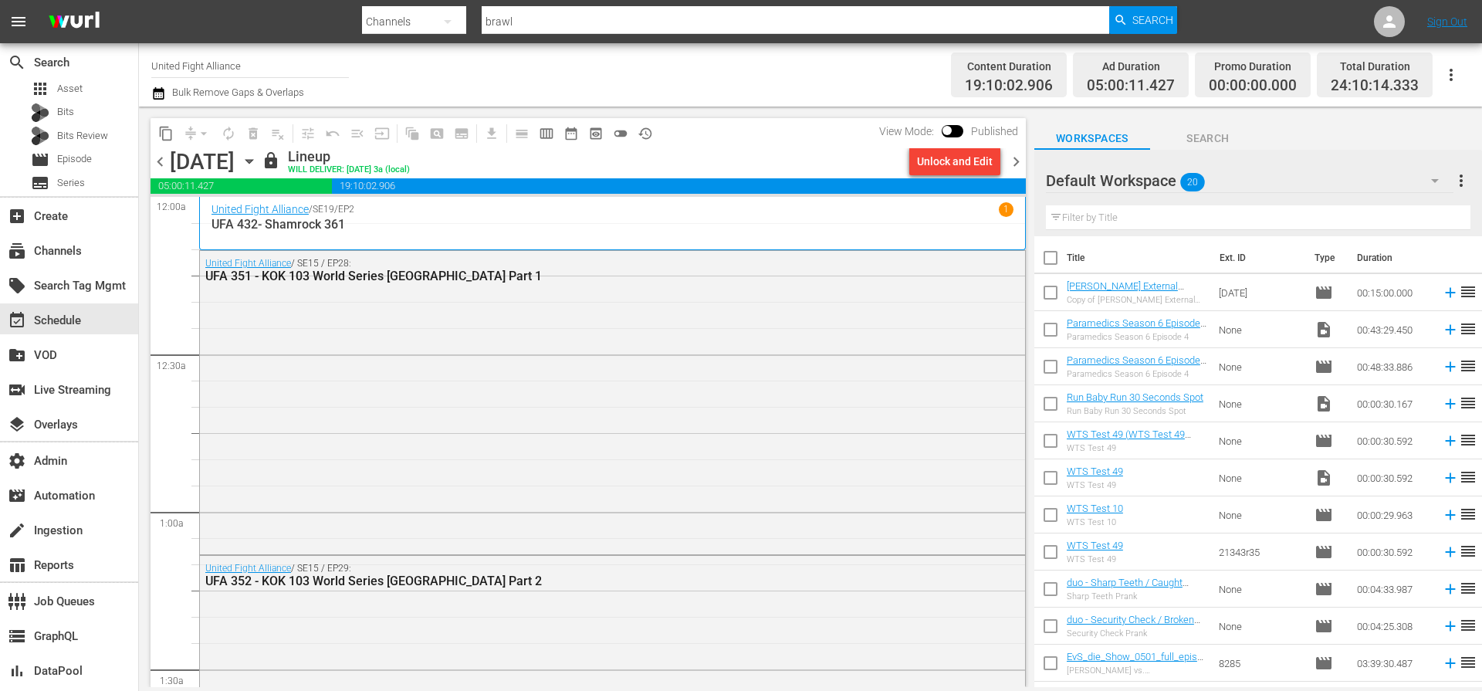
click at [1019, 162] on span "chevron_right" at bounding box center [1015, 161] width 19 height 19
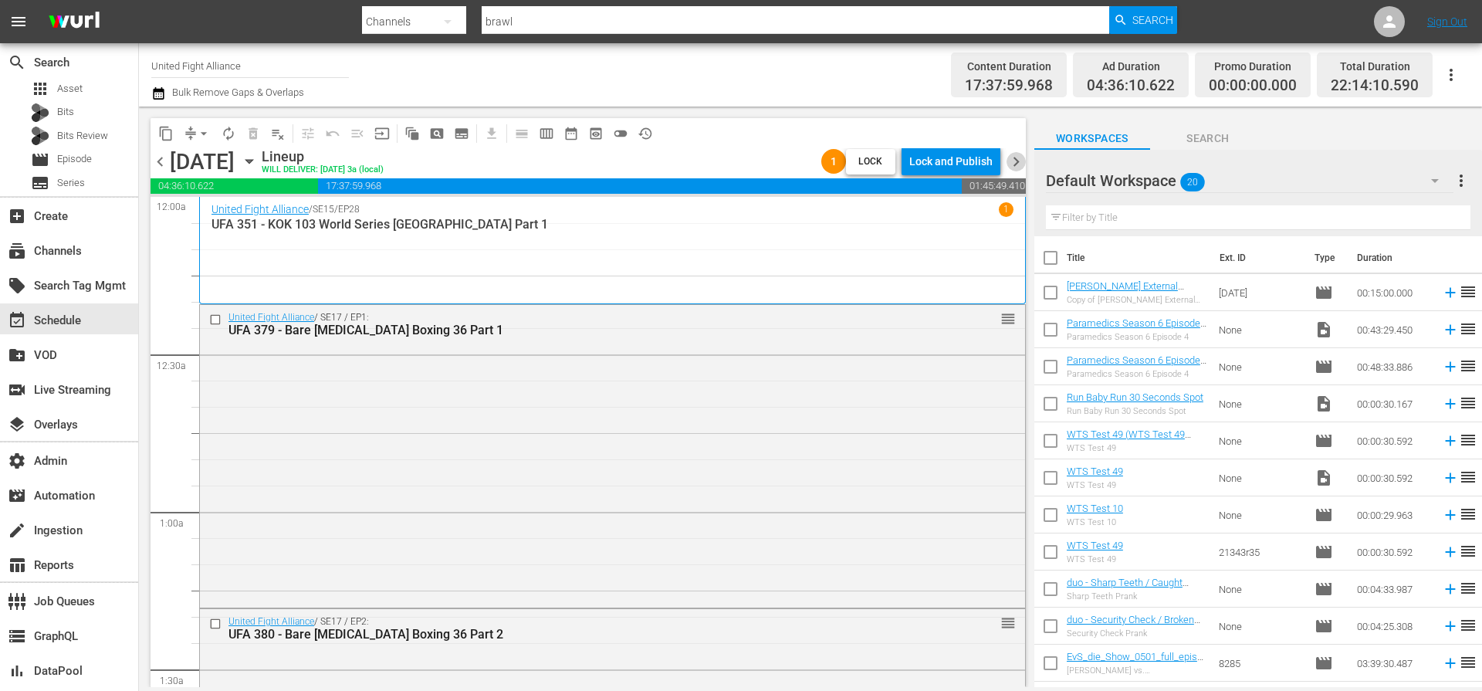
click at [1019, 159] on span "chevron_right" at bounding box center [1015, 161] width 19 height 19
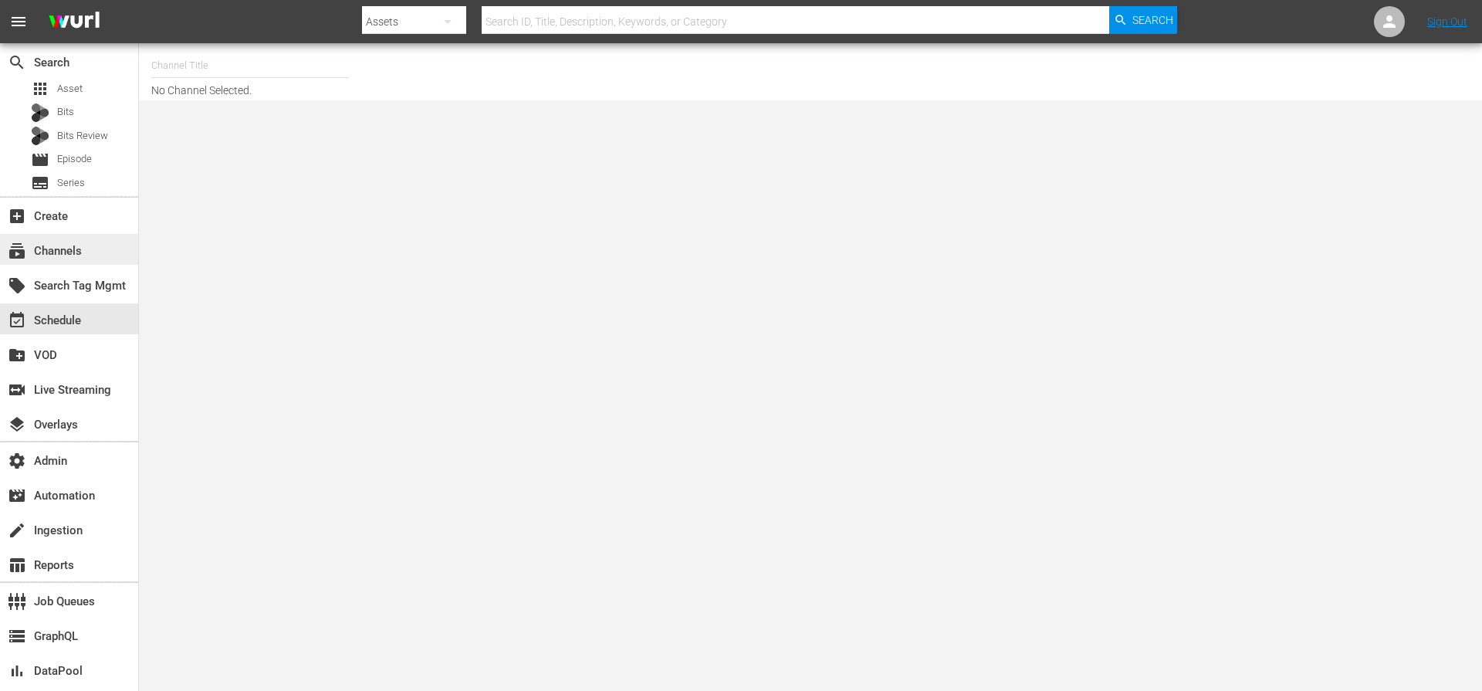
click at [75, 255] on div "subscriptions Channels" at bounding box center [43, 249] width 86 height 14
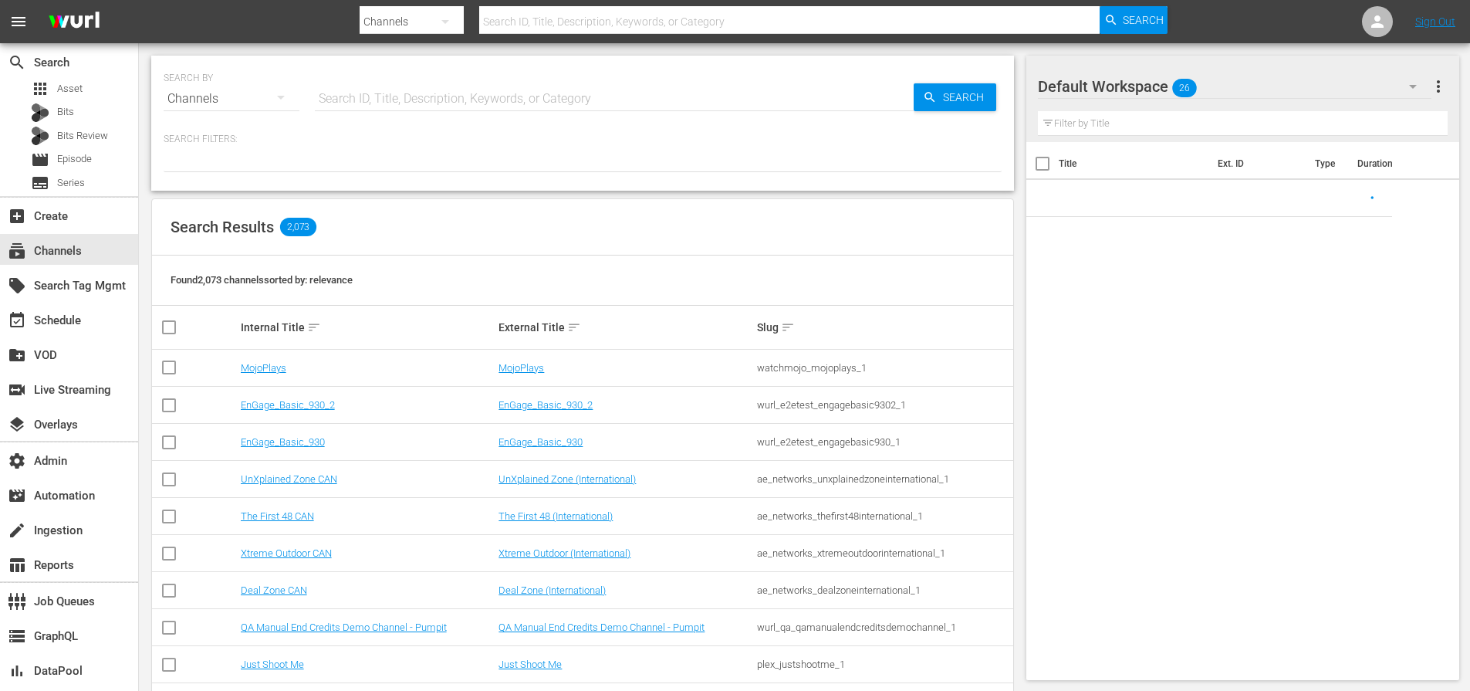
click at [453, 101] on input "text" at bounding box center [614, 98] width 599 height 37
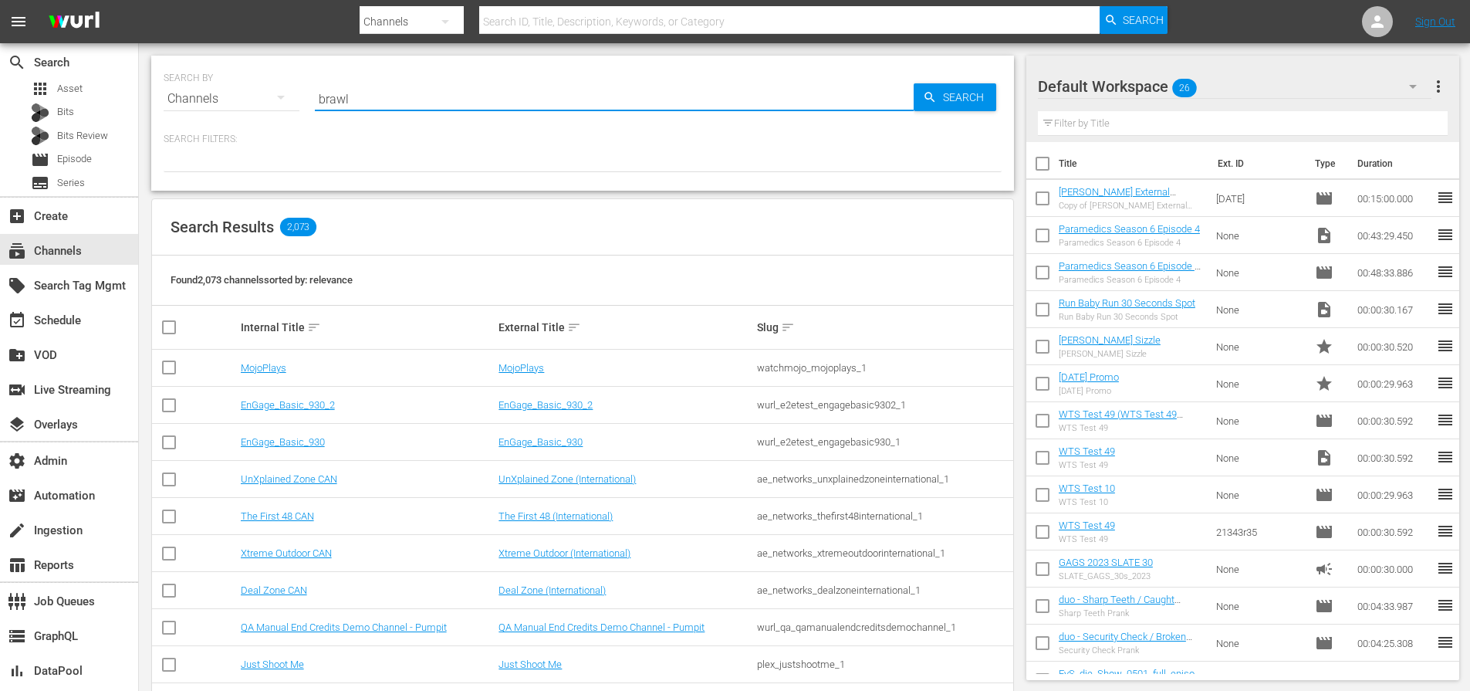
type input "brawl"
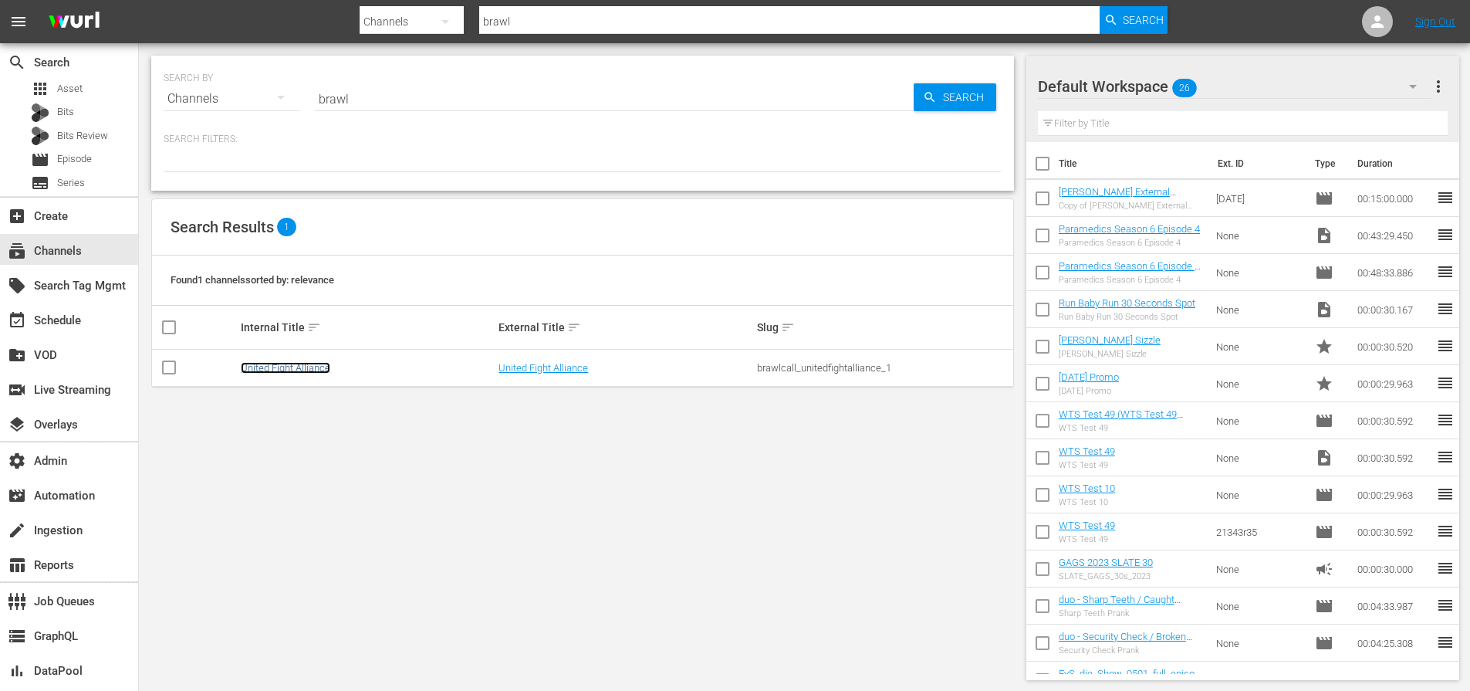
click at [313, 368] on link "United Fight Alliance" at bounding box center [286, 368] width 90 height 12
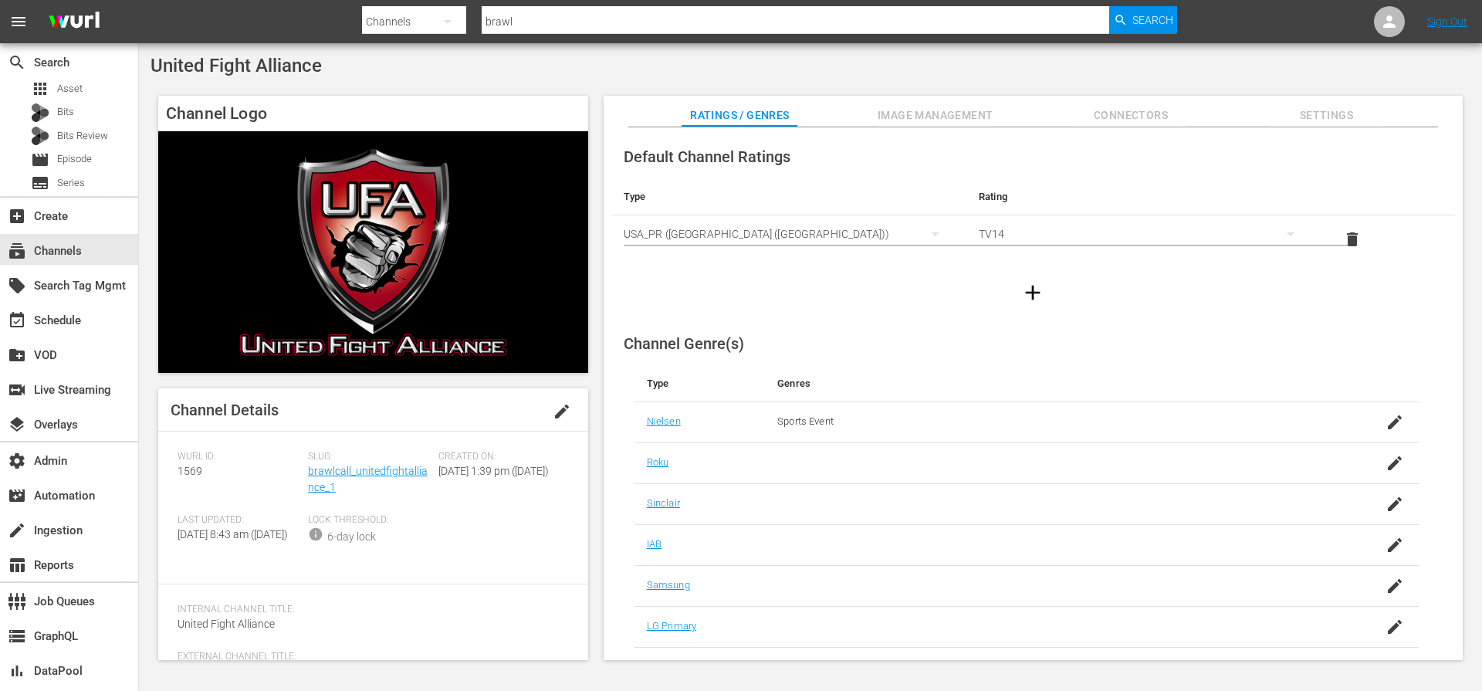
click at [1316, 106] on span "Settings" at bounding box center [1326, 115] width 116 height 19
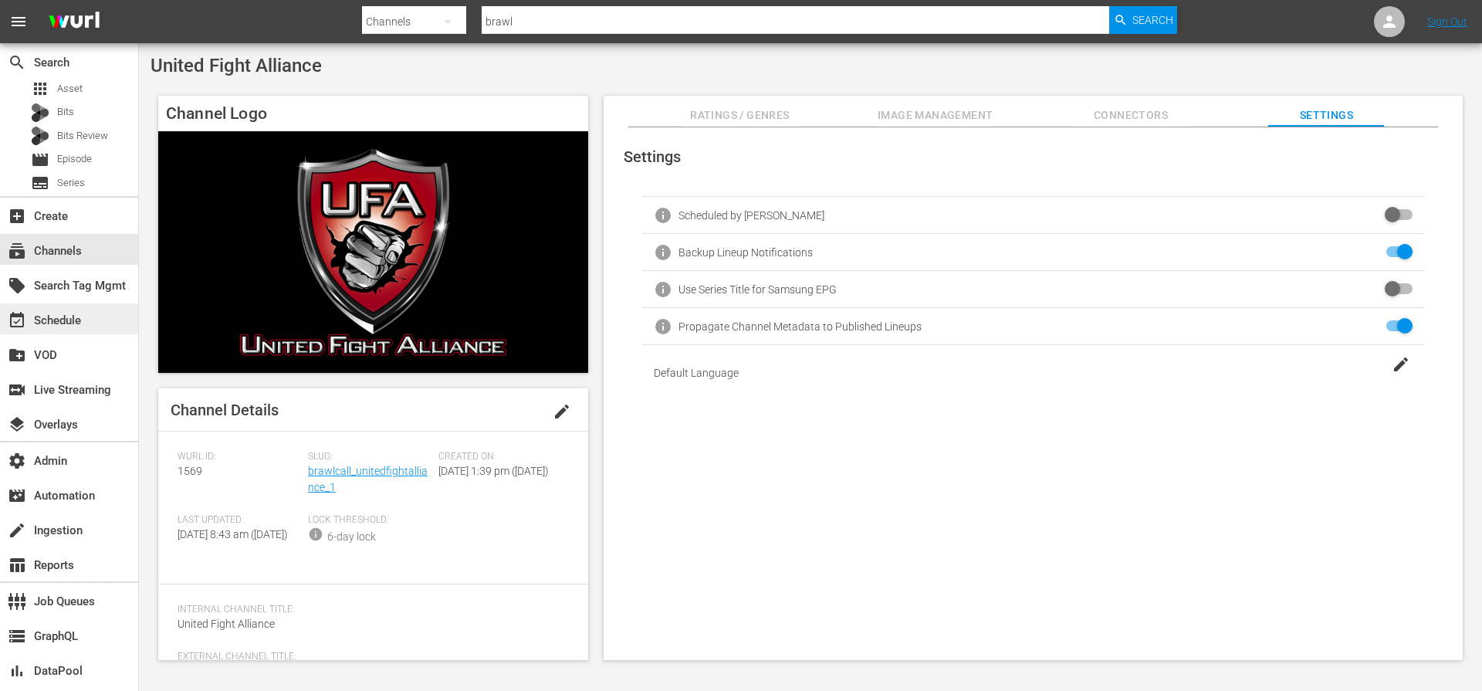
click at [59, 319] on div "event_available Schedule" at bounding box center [43, 318] width 86 height 14
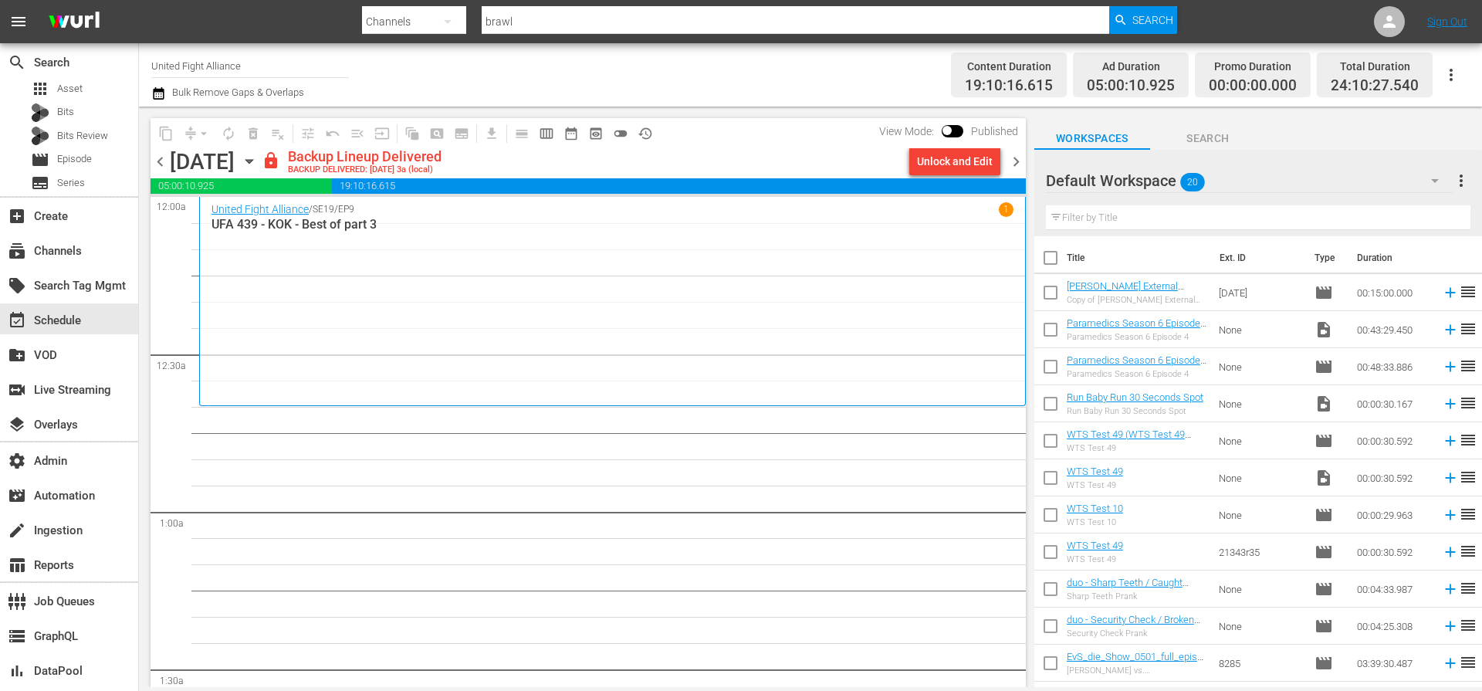
click at [1016, 165] on span "chevron_right" at bounding box center [1015, 161] width 19 height 19
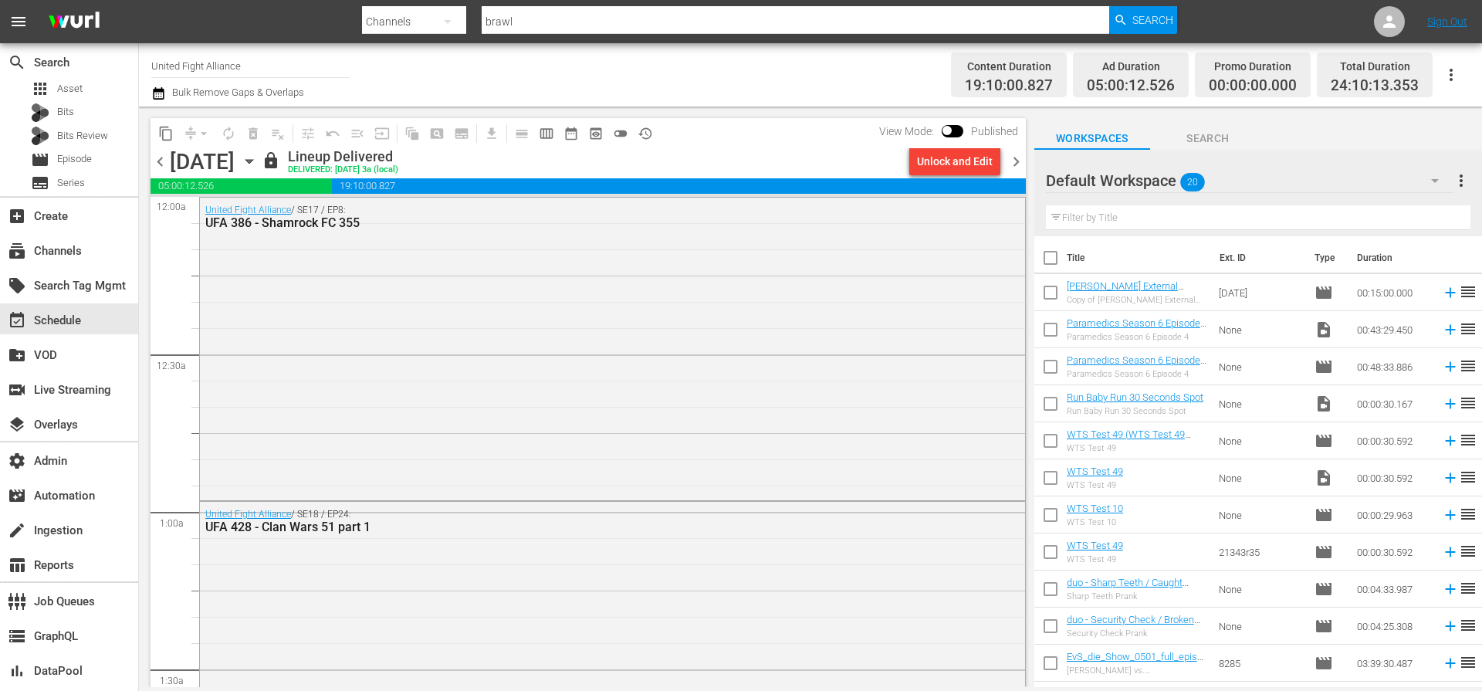
click at [1018, 168] on span "chevron_right" at bounding box center [1015, 161] width 19 height 19
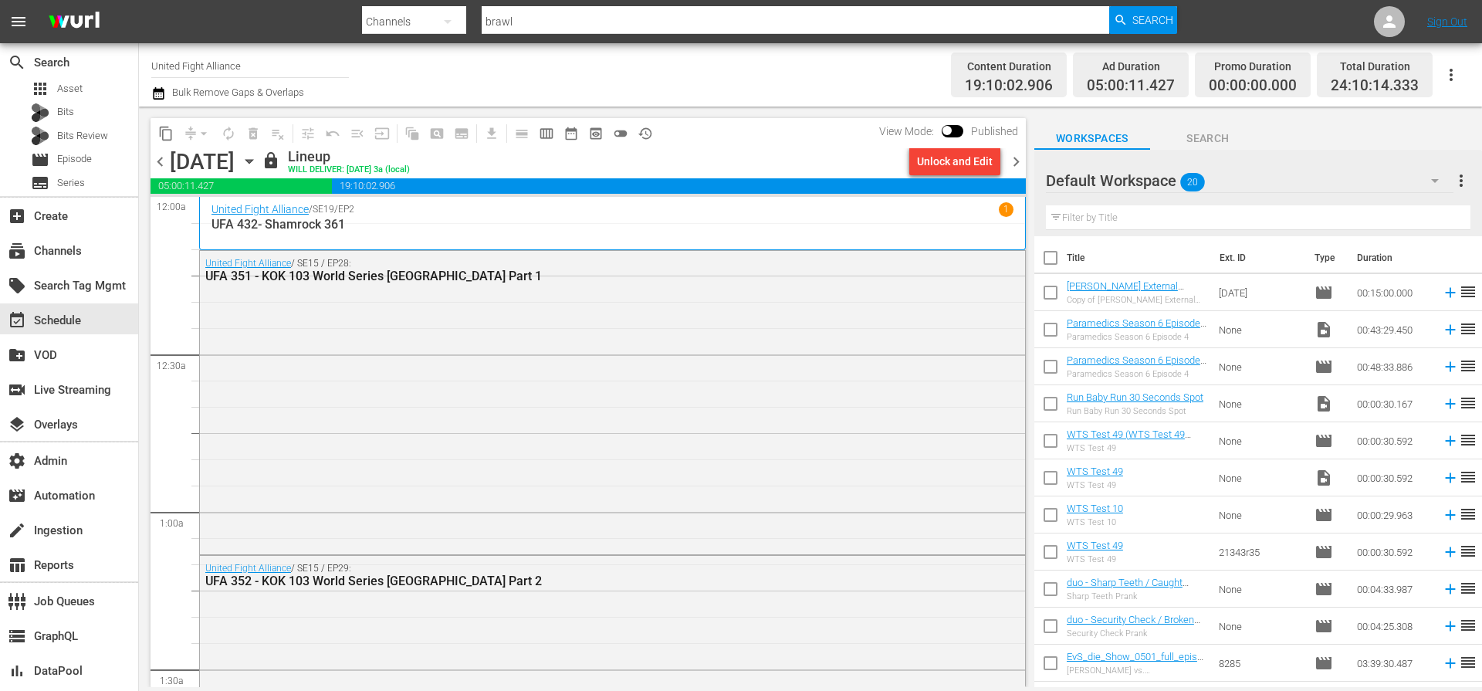
click at [1018, 166] on span "chevron_right" at bounding box center [1015, 161] width 19 height 19
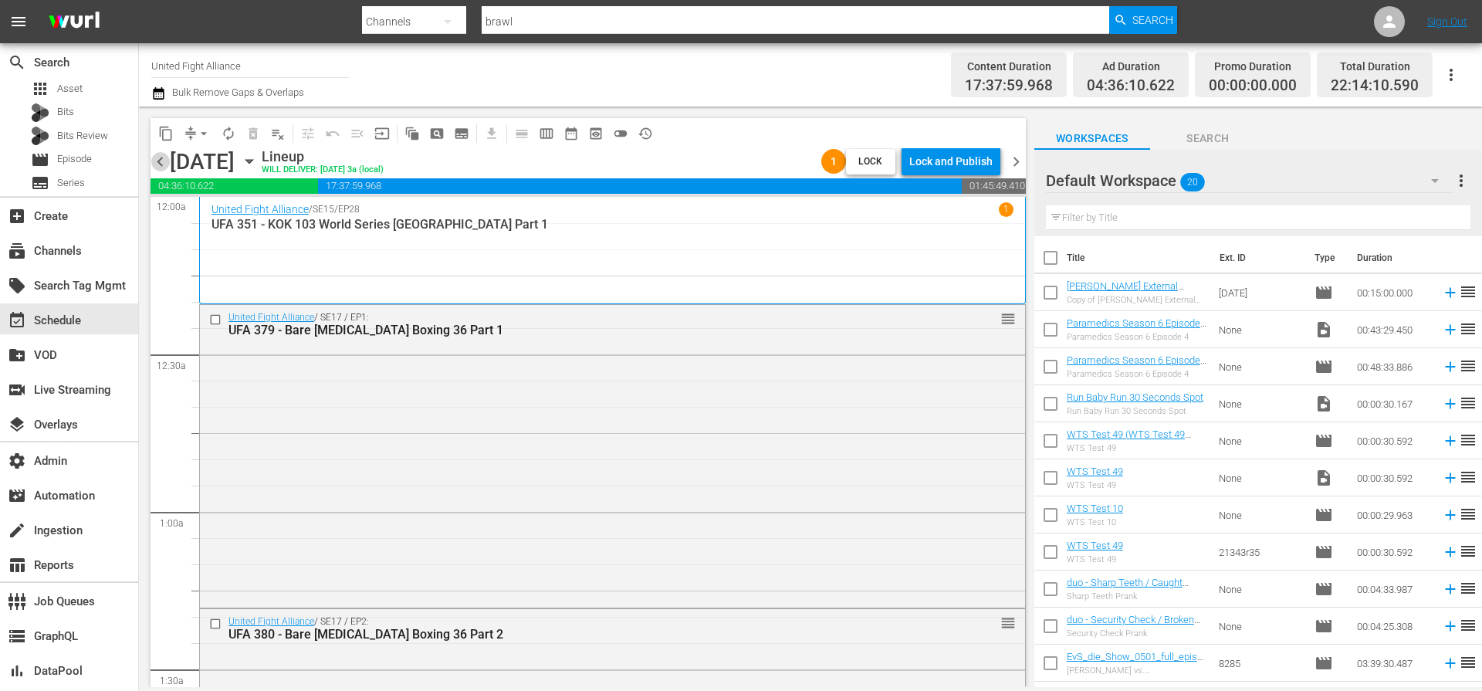
click at [160, 167] on span "chevron_left" at bounding box center [159, 161] width 19 height 19
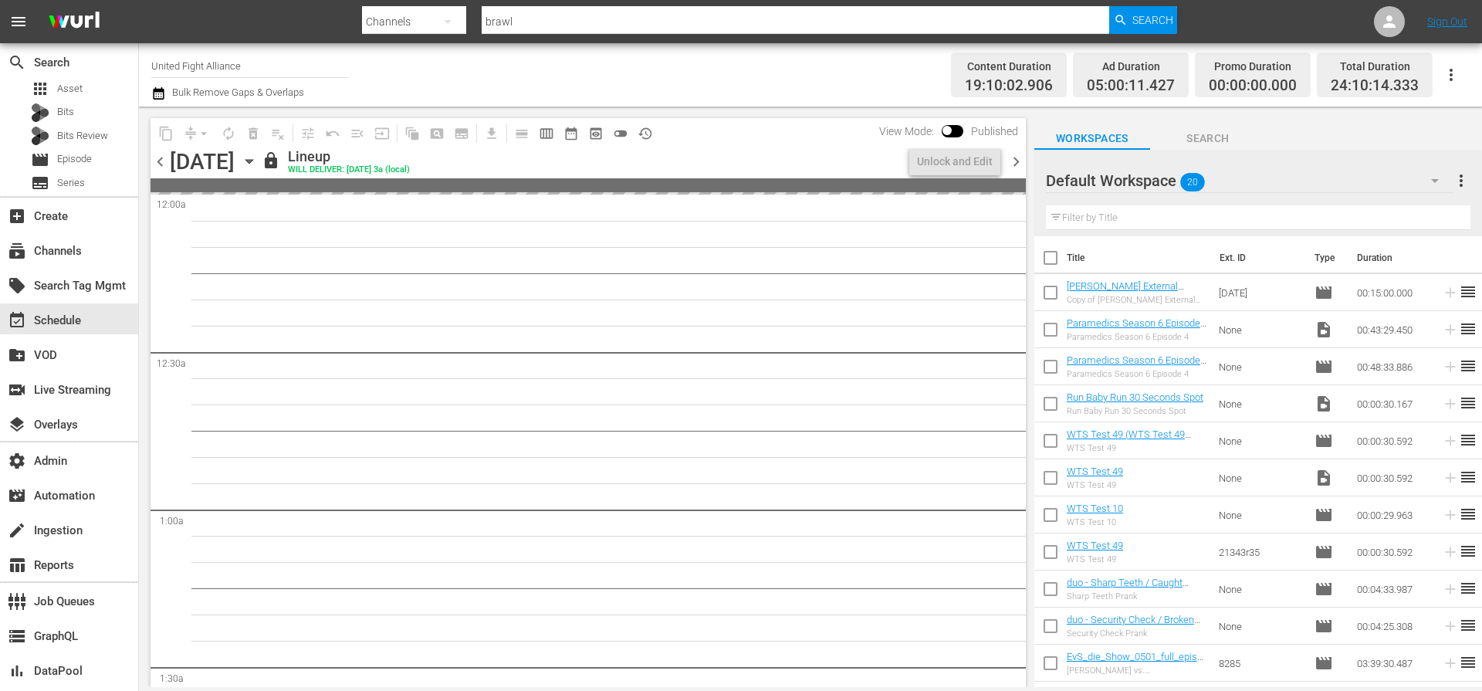
click at [160, 167] on span "chevron_left" at bounding box center [159, 161] width 19 height 19
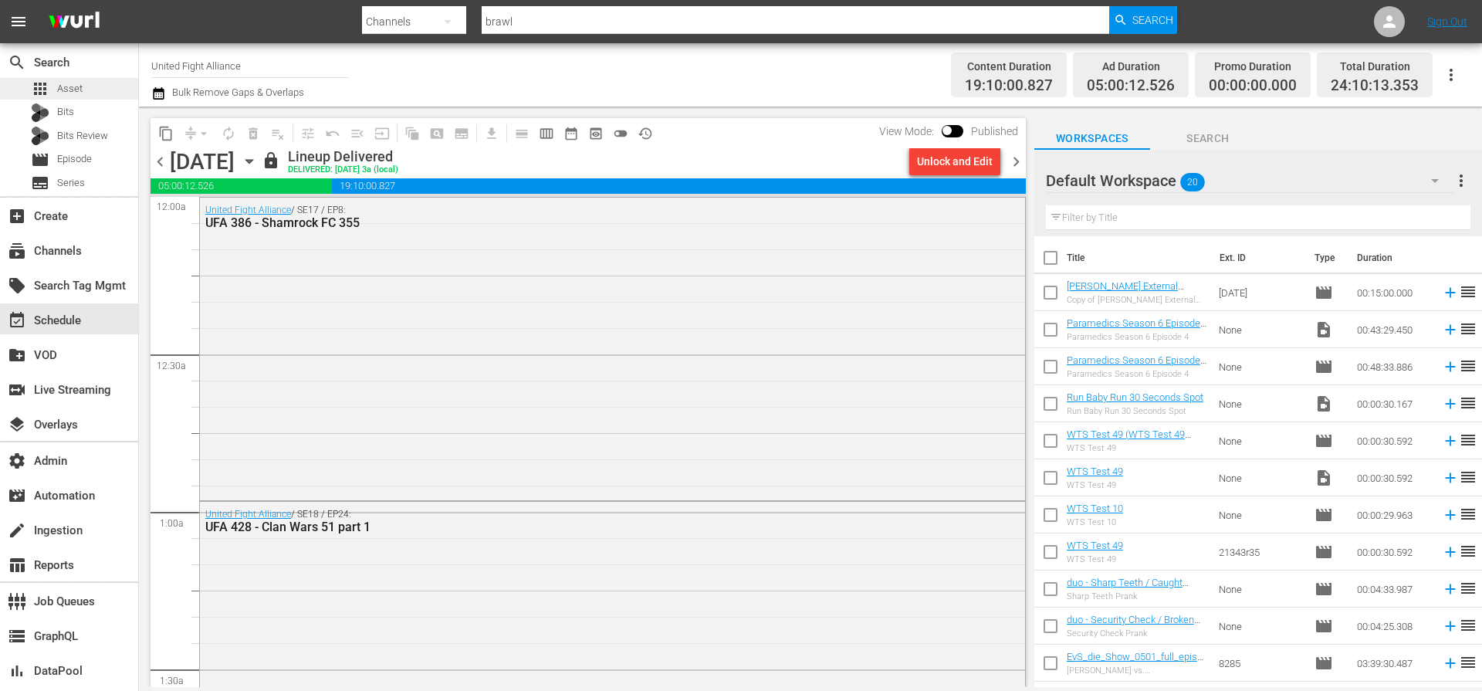
click at [82, 88] on div "apps Asset" at bounding box center [69, 89] width 138 height 22
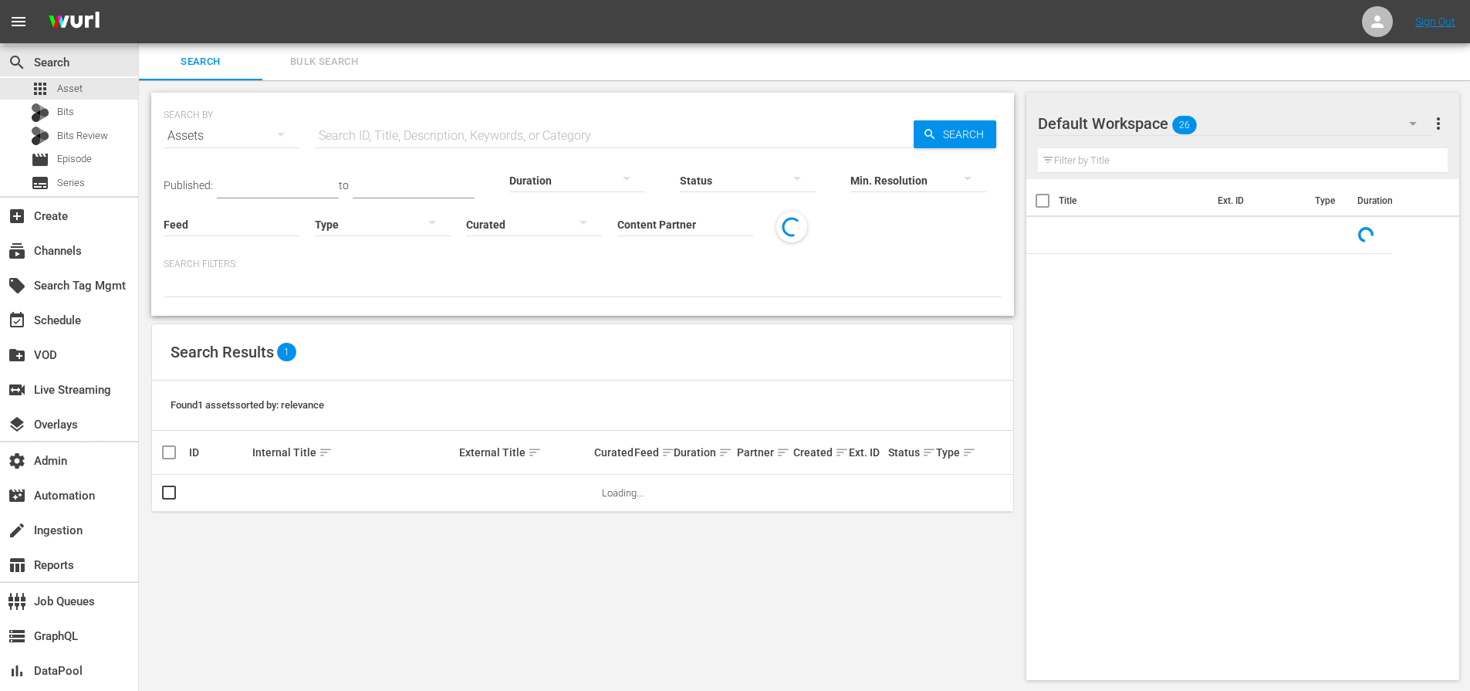
click at [401, 138] on input "text" at bounding box center [614, 135] width 599 height 37
paste input "UFA 444 - Fightbook Presents: The Butterfly Brawl part 1"
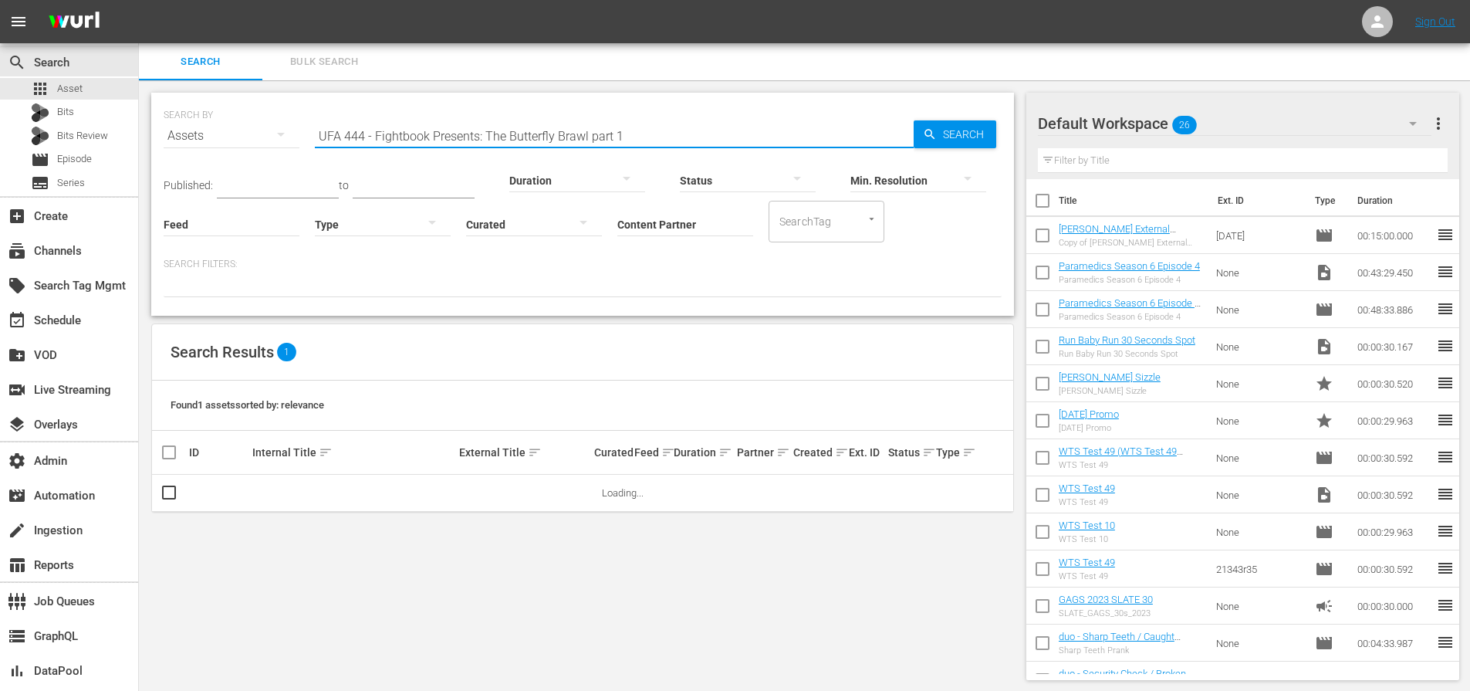
type input "UFA 444 - Fightbook Presents: The Butterfly Brawl part 1"
click at [951, 140] on span "Search" at bounding box center [966, 134] width 59 height 28
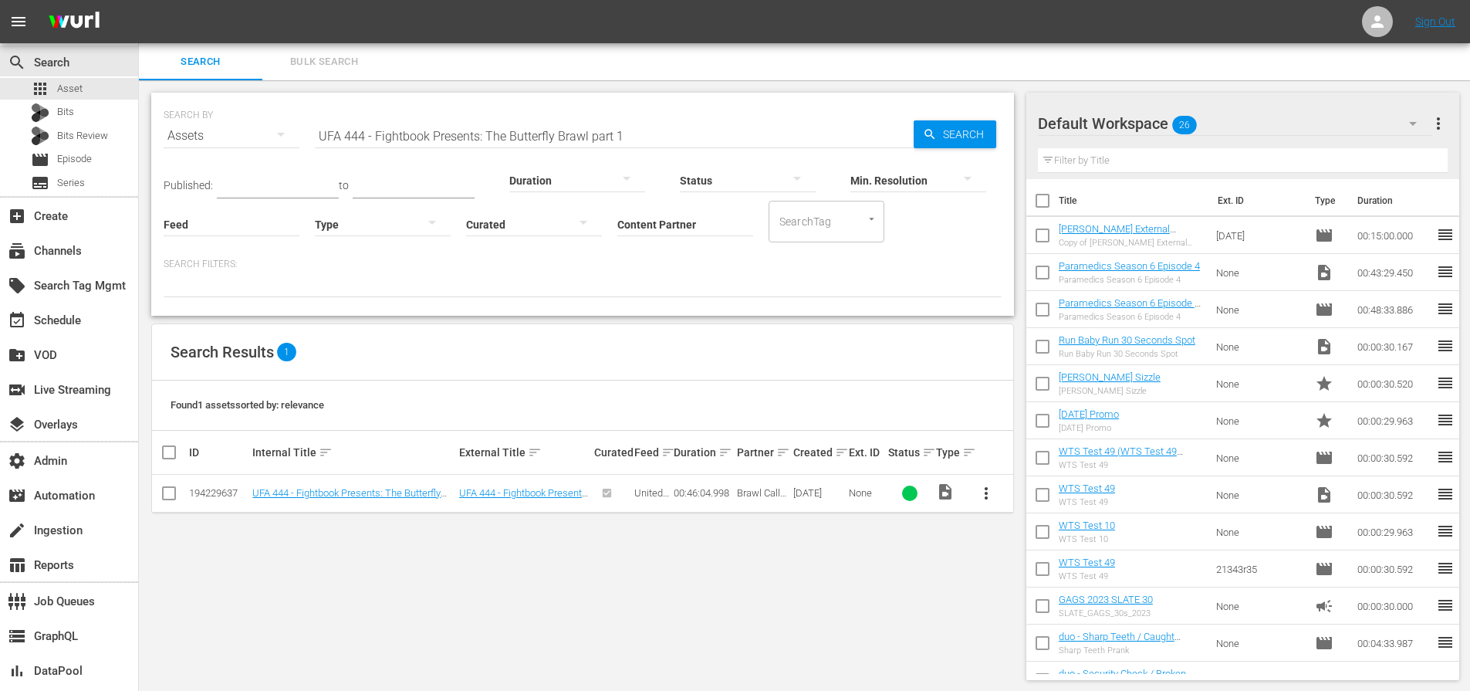
click at [553, 541] on div "SEARCH BY Search By Assets Search ID, Title, Description, Keywords, or Category…" at bounding box center [582, 386] width 887 height 612
click at [369, 492] on link "UFA 444 - Fightbook Presents: The Butterfly Brawl part 1" at bounding box center [346, 498] width 188 height 23
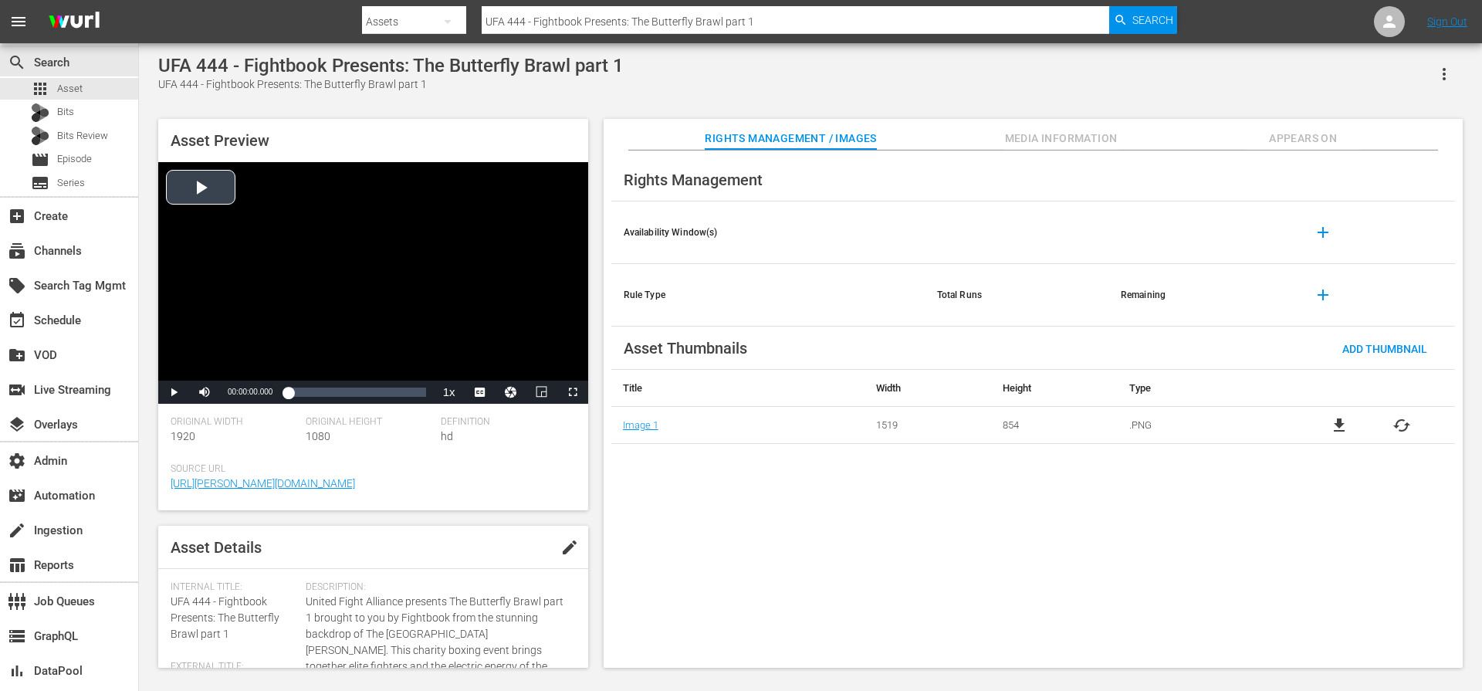
click at [224, 198] on div "Video Player" at bounding box center [373, 271] width 430 height 218
click at [231, 392] on div "Volume Level" at bounding box center [227, 392] width 9 height 2
click at [411, 397] on div "Loaded : 1.31% 00:40:35.831 00:00:02.276" at bounding box center [356, 391] width 137 height 15
click at [421, 393] on div "00:41:28.953" at bounding box center [354, 391] width 133 height 15
click at [573, 392] on span "Video Player" at bounding box center [573, 392] width 0 height 0
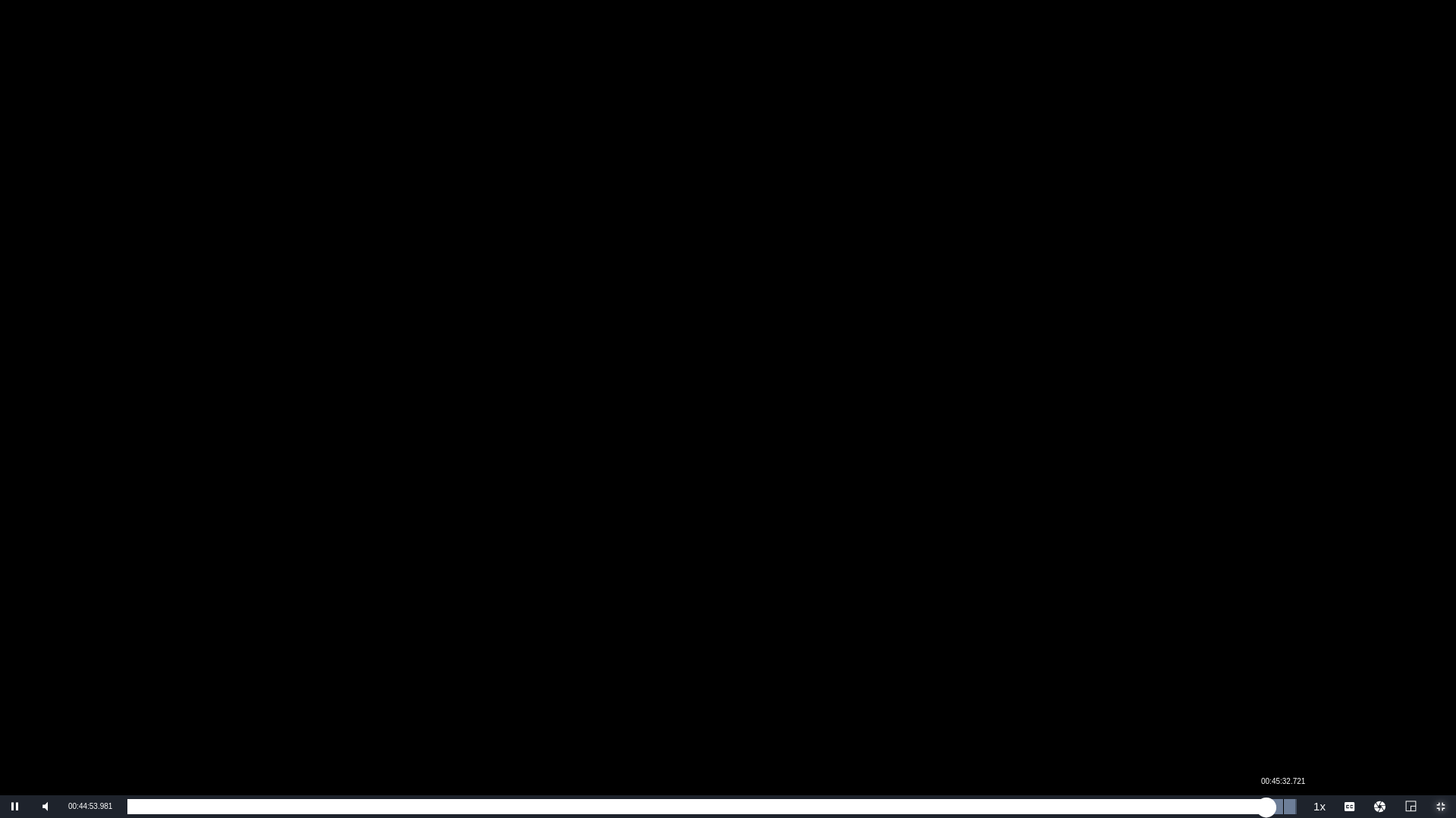
click at [1283, 678] on div "00:45:32.721" at bounding box center [1283, 806] width 1 height 15
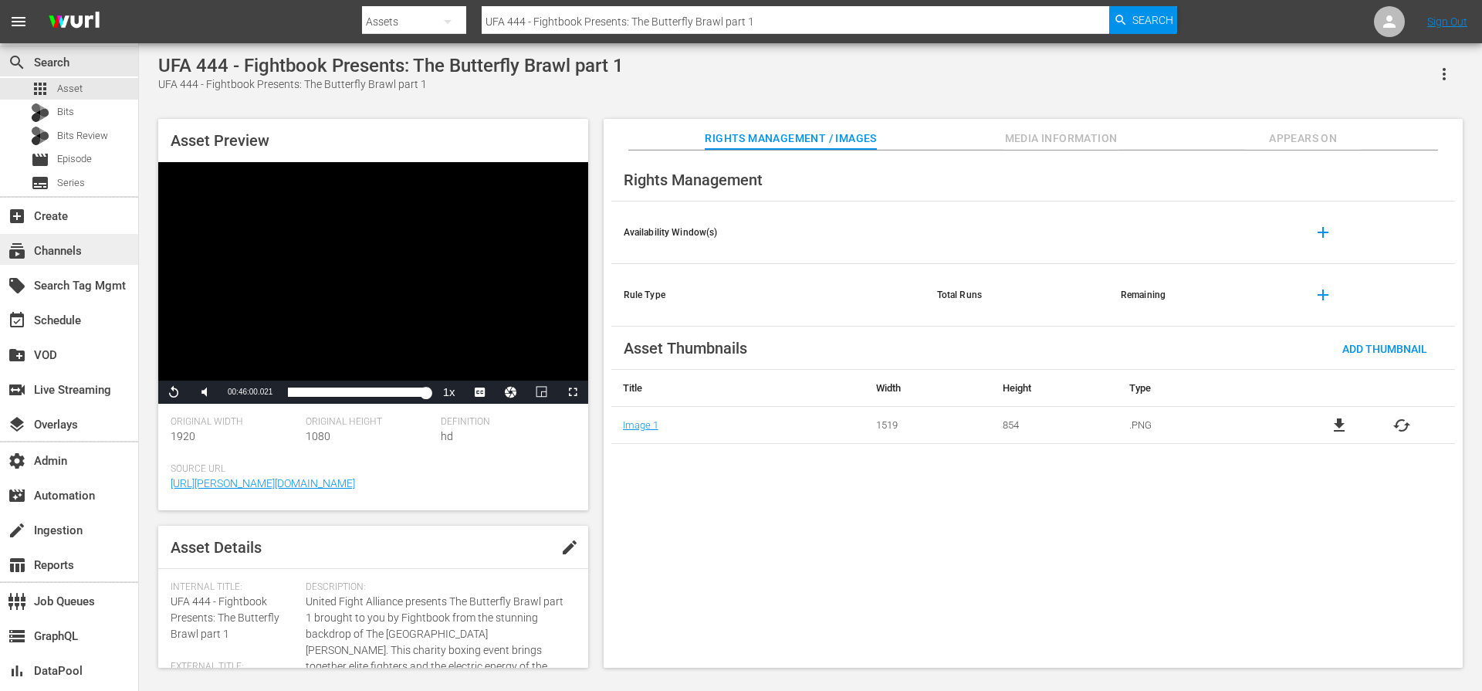
click at [90, 255] on div "subscriptions Channels" at bounding box center [69, 249] width 138 height 31
type input "brawl"
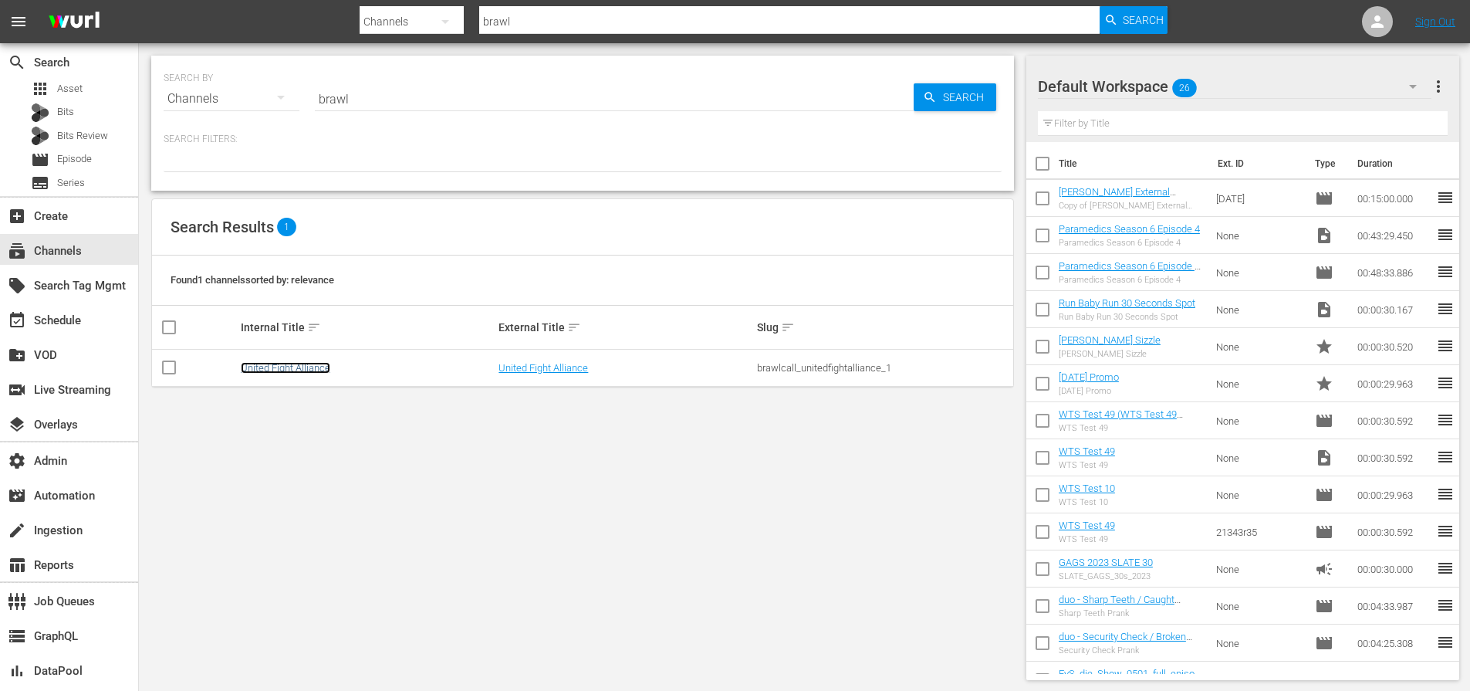
click at [279, 362] on link "United Fight Alliance" at bounding box center [286, 368] width 90 height 12
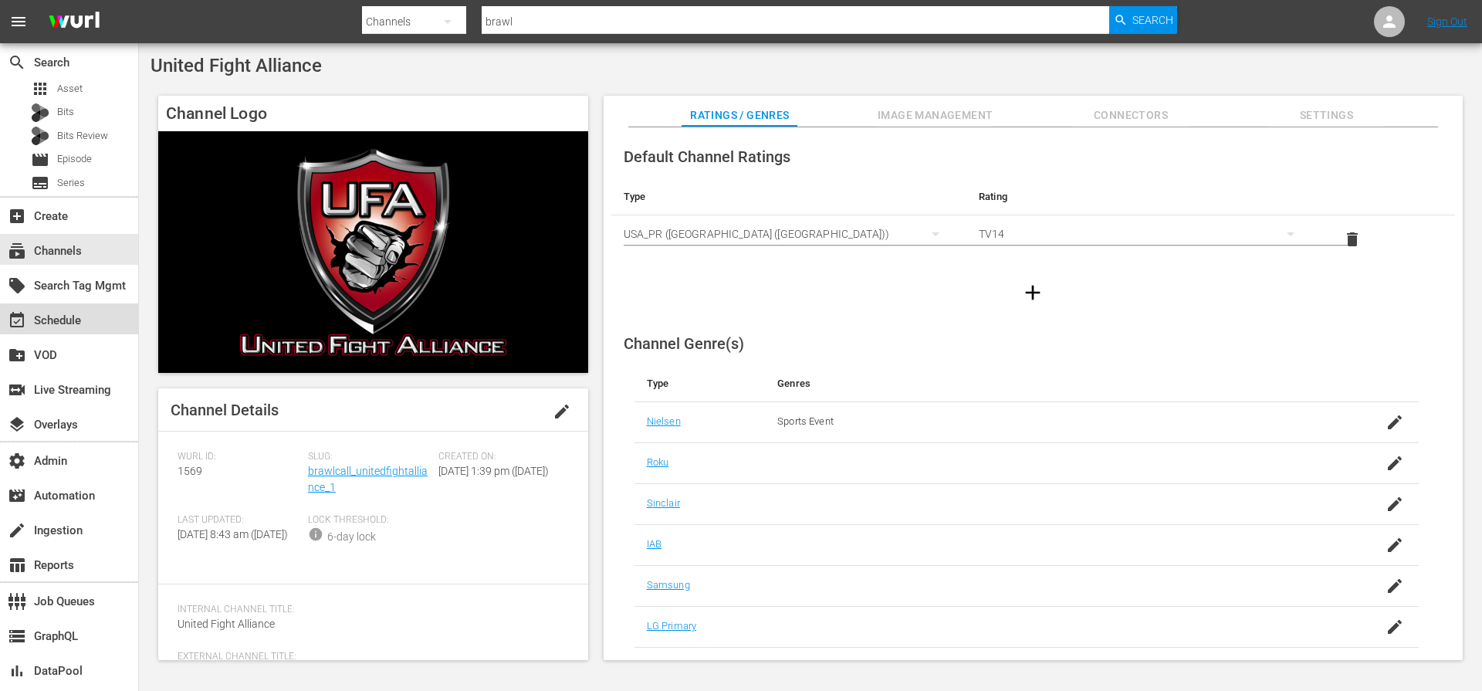
click at [69, 320] on div "event_available Schedule" at bounding box center [43, 318] width 86 height 14
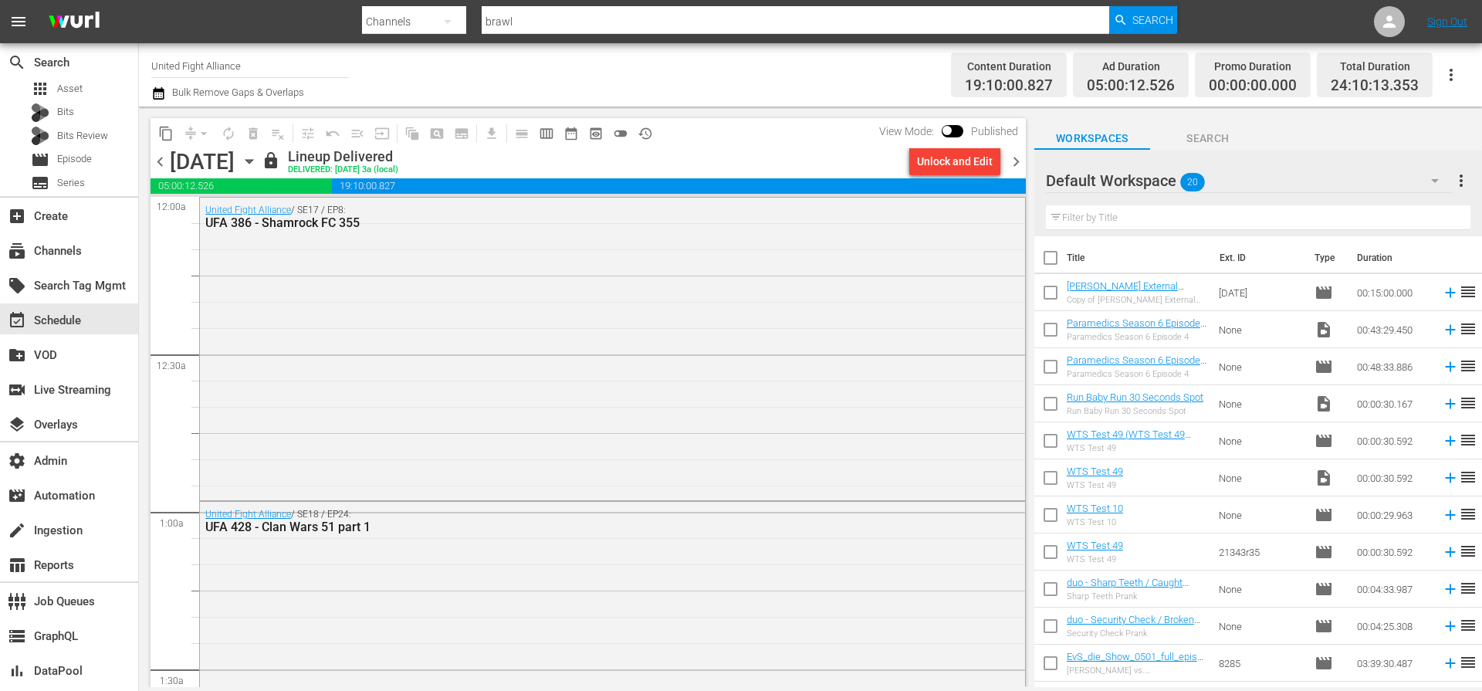
click at [156, 162] on span "chevron_left" at bounding box center [159, 161] width 19 height 19
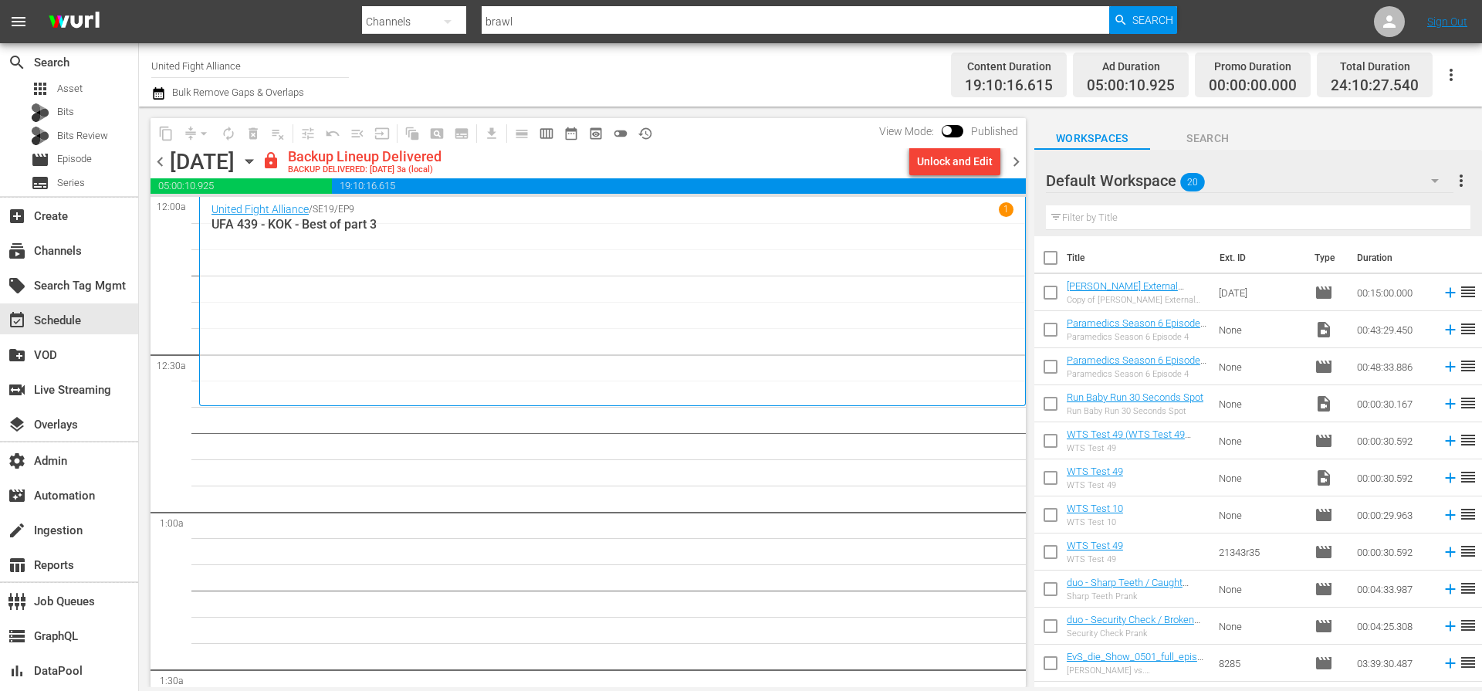
click at [1015, 164] on span "chevron_right" at bounding box center [1015, 161] width 19 height 19
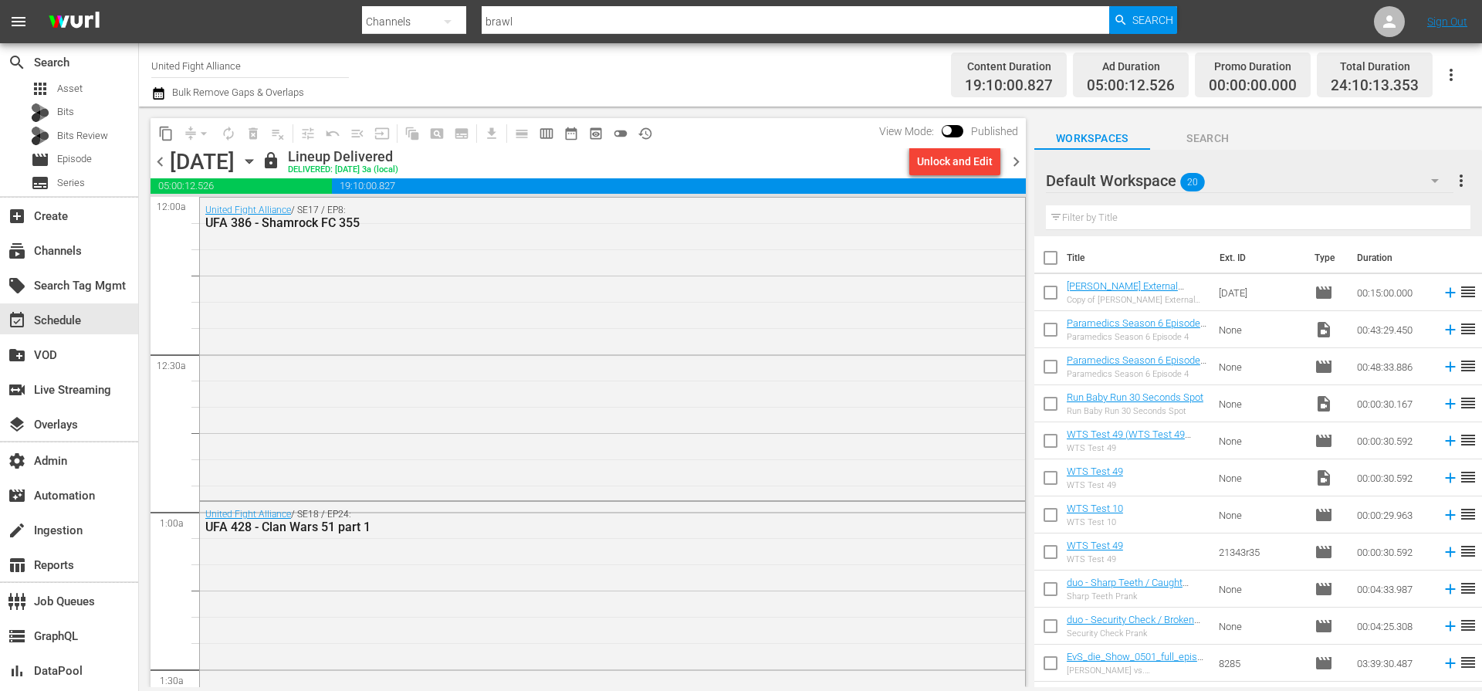
click at [538, 83] on div "Channel Title United Fight Alliance Bulk Remove Gaps & Overlaps" at bounding box center [510, 75] width 719 height 56
click at [1384, 19] on icon at bounding box center [1389, 21] width 19 height 19
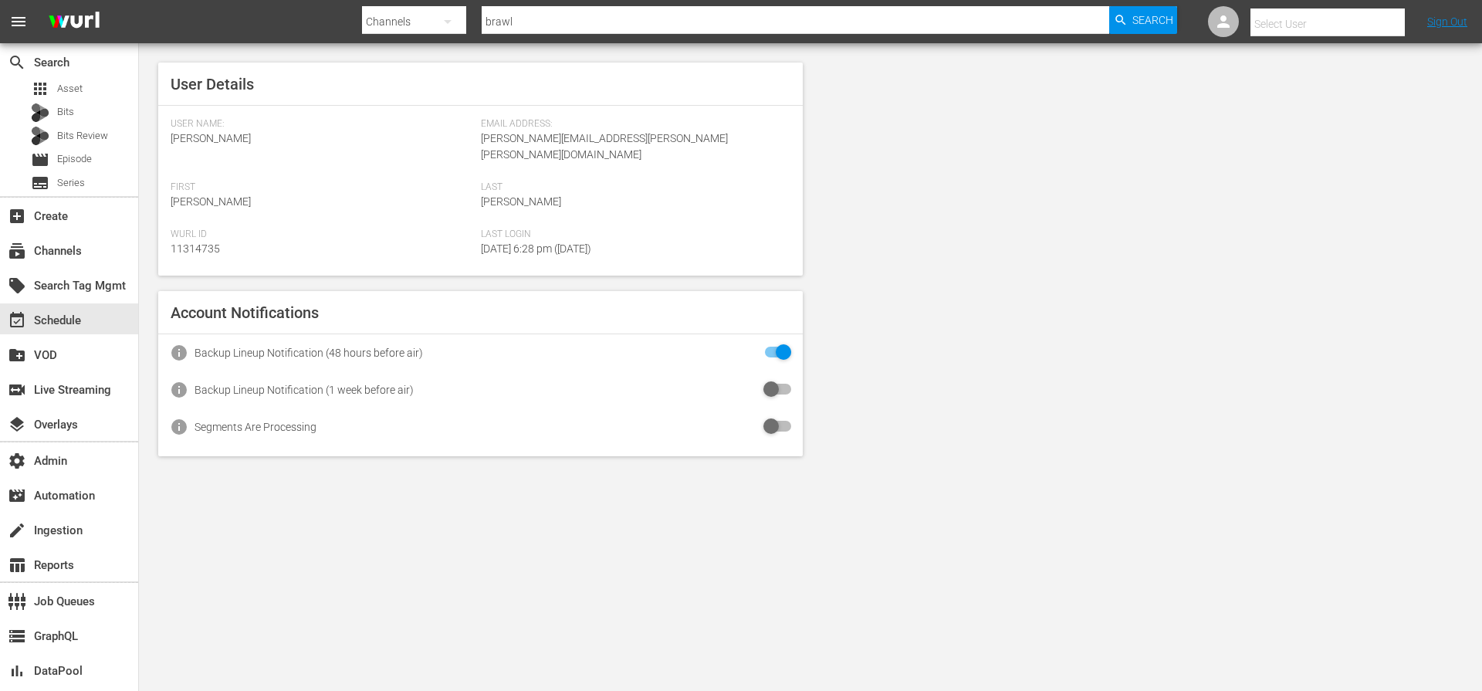
click at [1322, 29] on input "text" at bounding box center [1349, 23] width 198 height 37
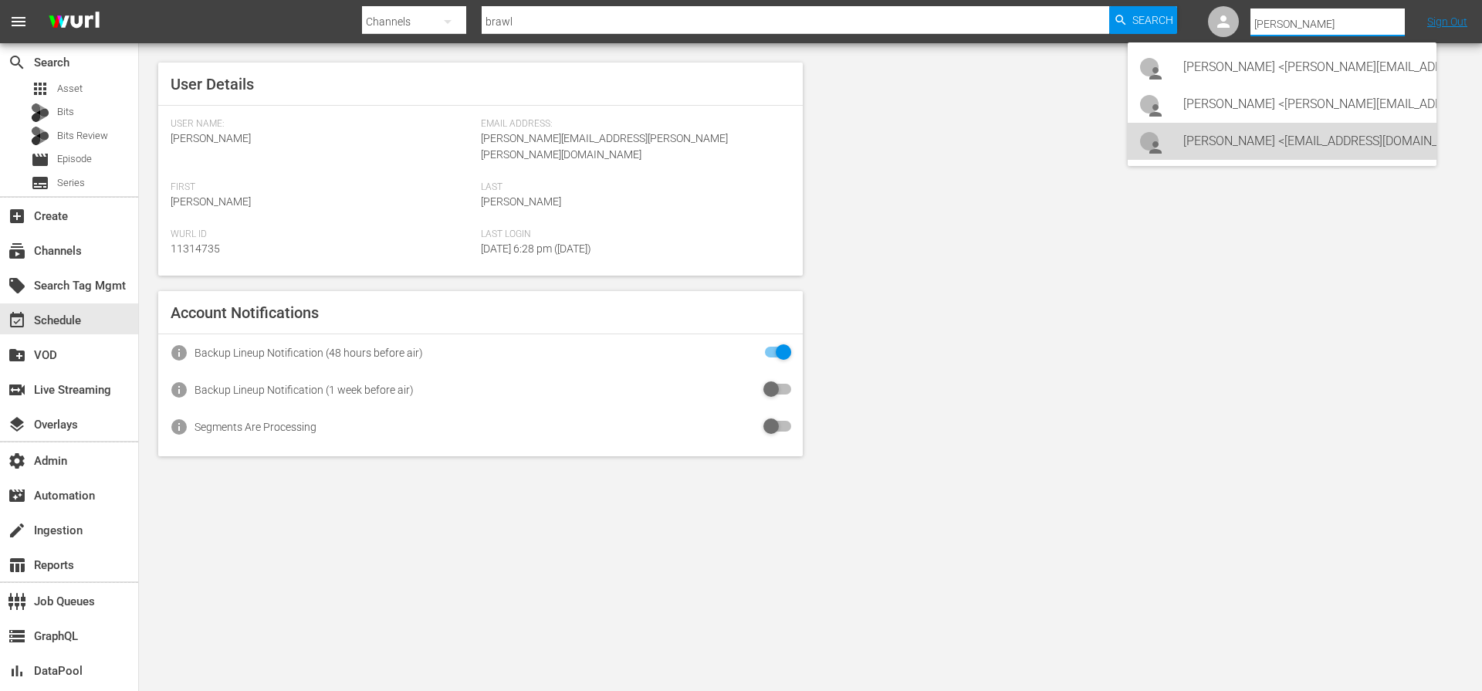
click at [1256, 146] on div "Corinne Adams <cadams.ufa@gmail.com>" at bounding box center [1303, 141] width 241 height 37
type input "Corinne Adams (11314235)"
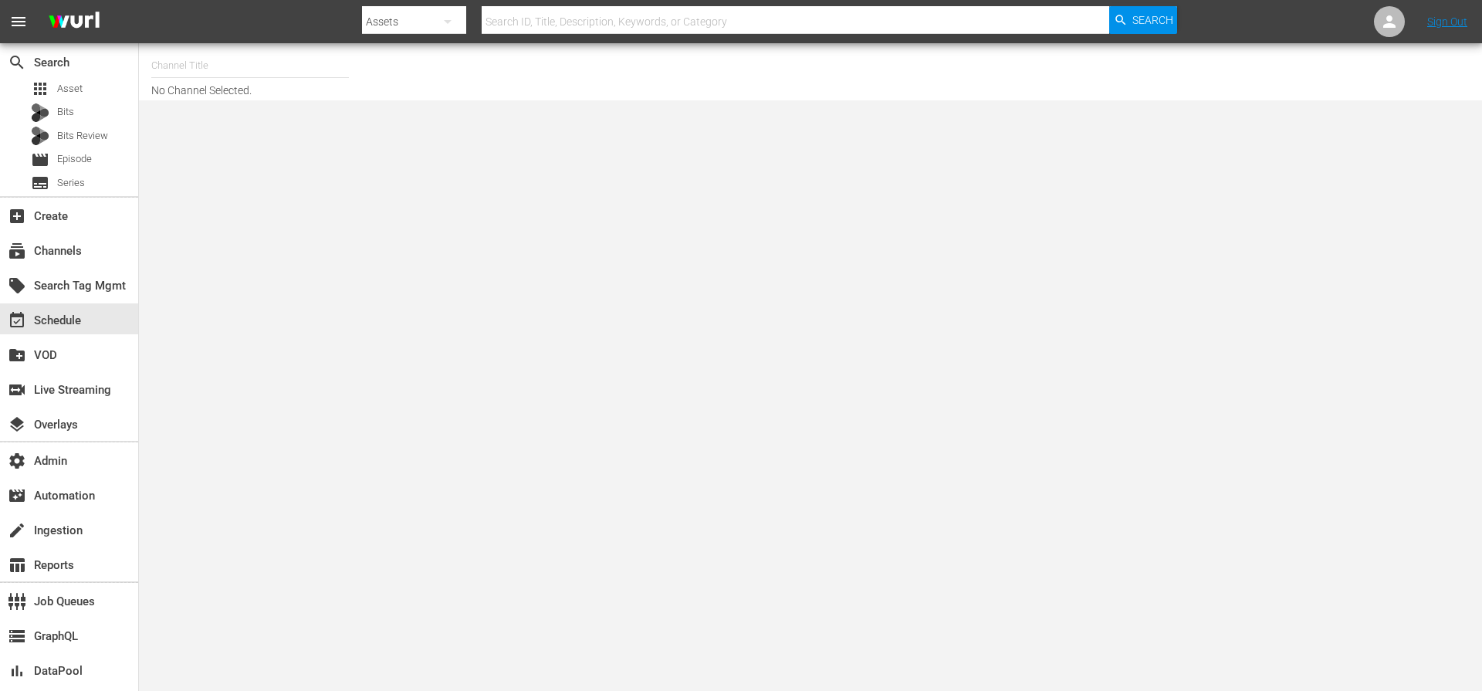
click at [558, 24] on input "text" at bounding box center [794, 21] width 627 height 37
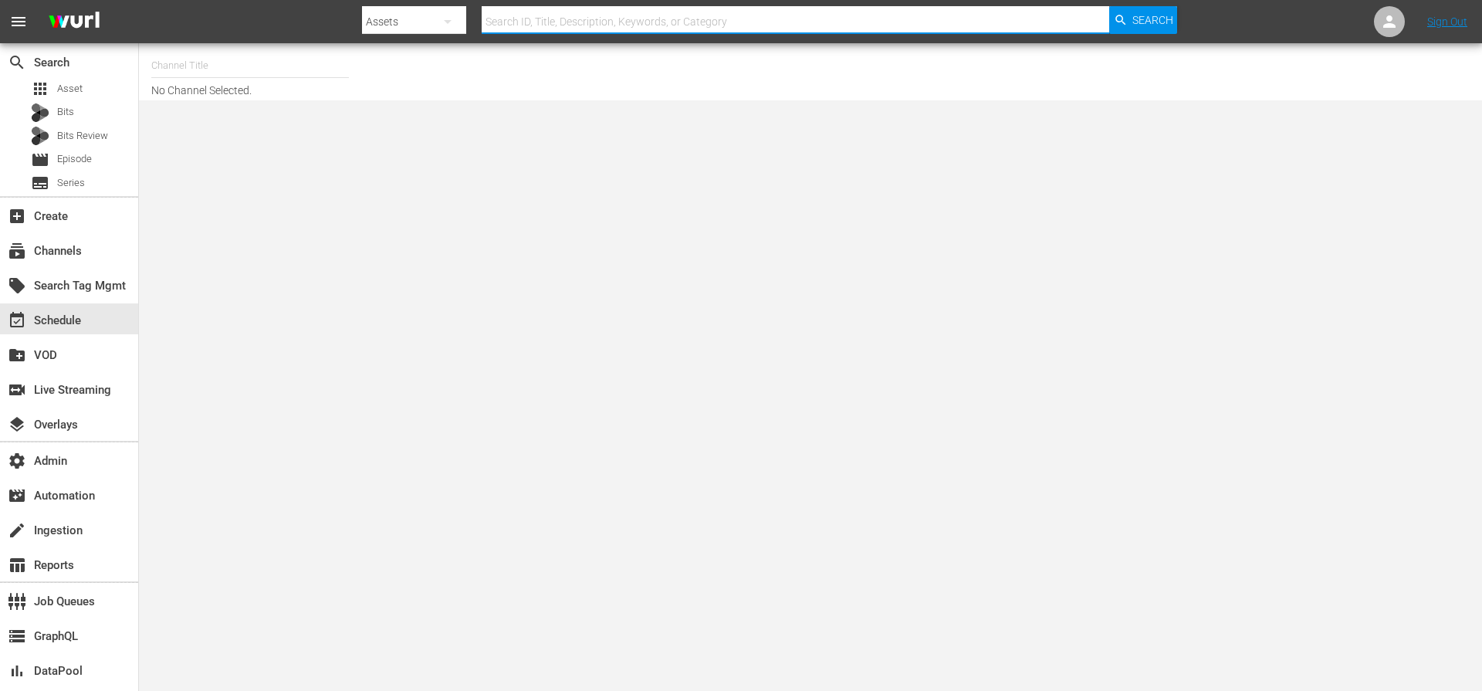
paste input "UFA 444 - Fightbook Presents: The Butterfly Brawl part 1"
type input "UFA 444 - Fightbook Presents: The Butterfly Brawl part 1"
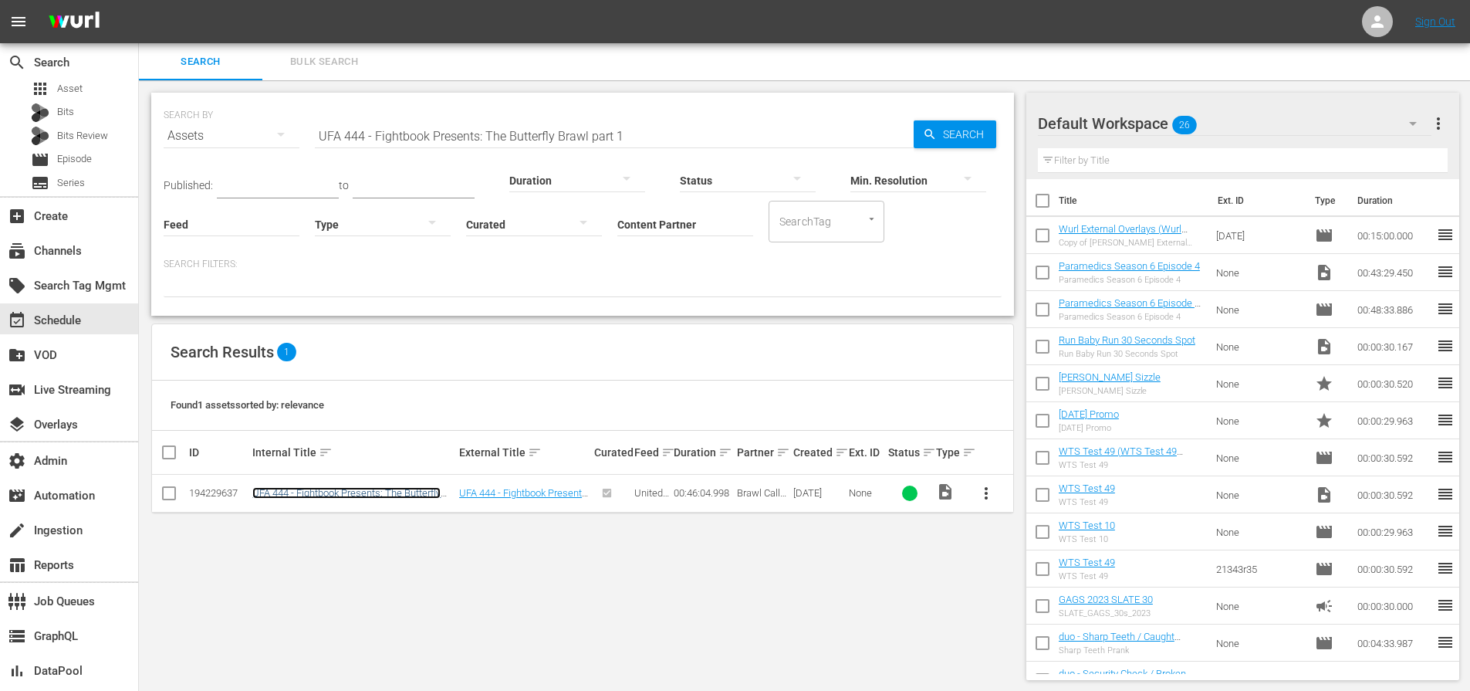
click at [289, 498] on link "UFA 444 - Fightbook Presents: The Butterfly Brawl part 1" at bounding box center [346, 498] width 188 height 23
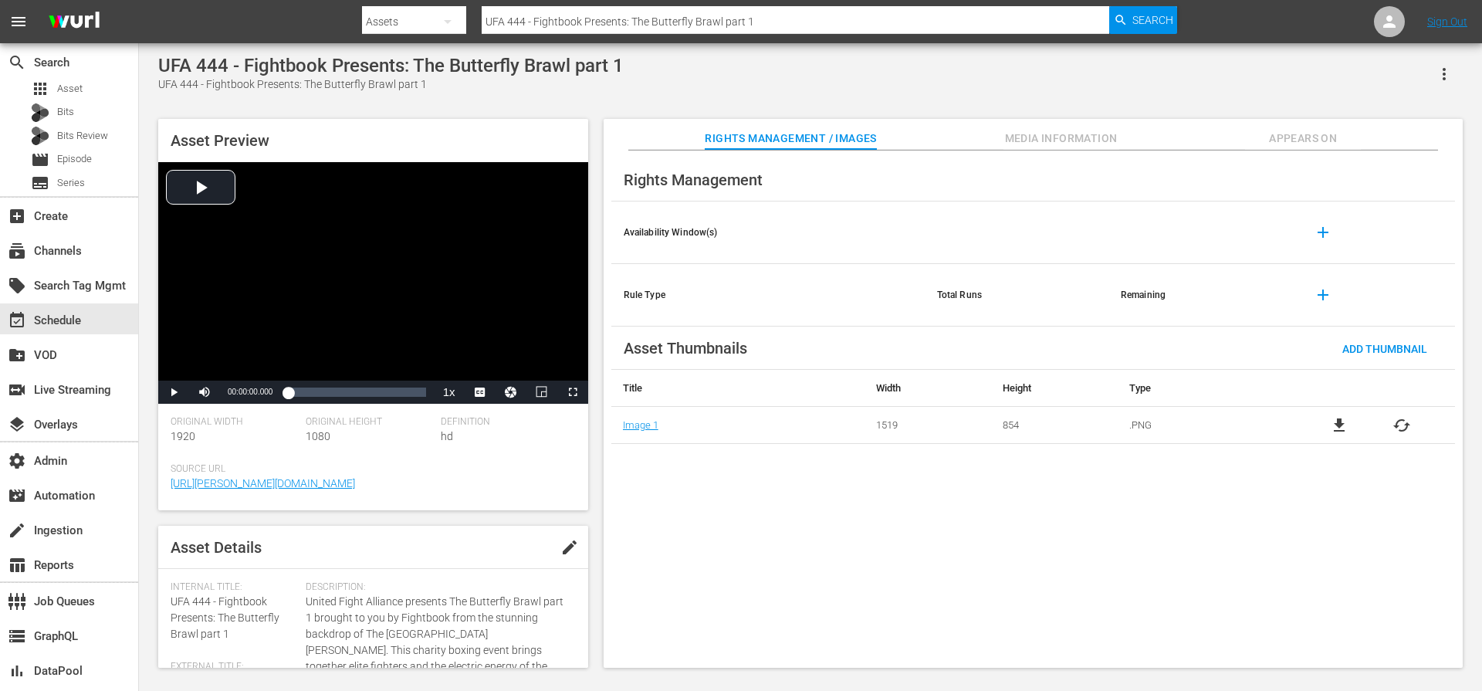
click at [599, 97] on div "UFA 444 - Fightbook Presents: The Butterfly Brawl part 1 UFA 444 - Fightbook Pr…" at bounding box center [809, 357] width 1319 height 605
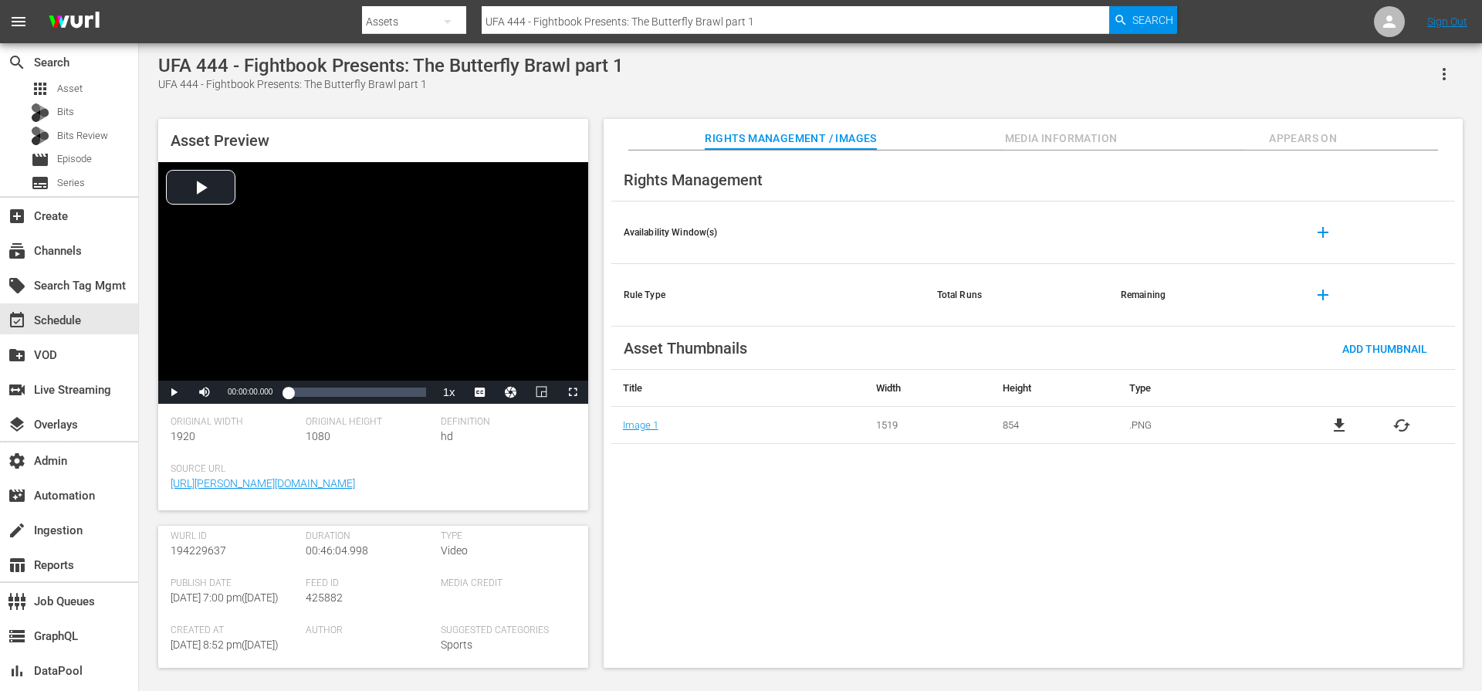
scroll to position [199, 0]
click at [1042, 130] on span "Media Information" at bounding box center [1061, 138] width 116 height 19
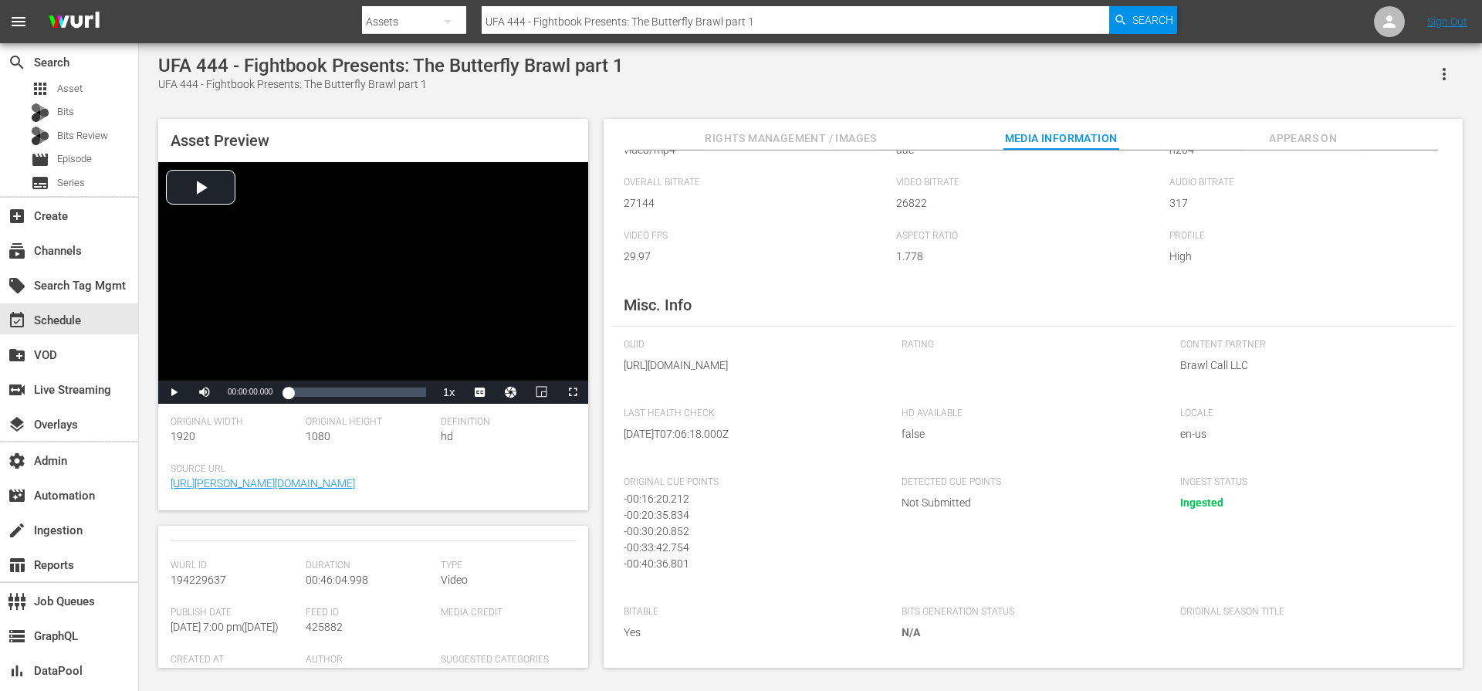
scroll to position [0, 0]
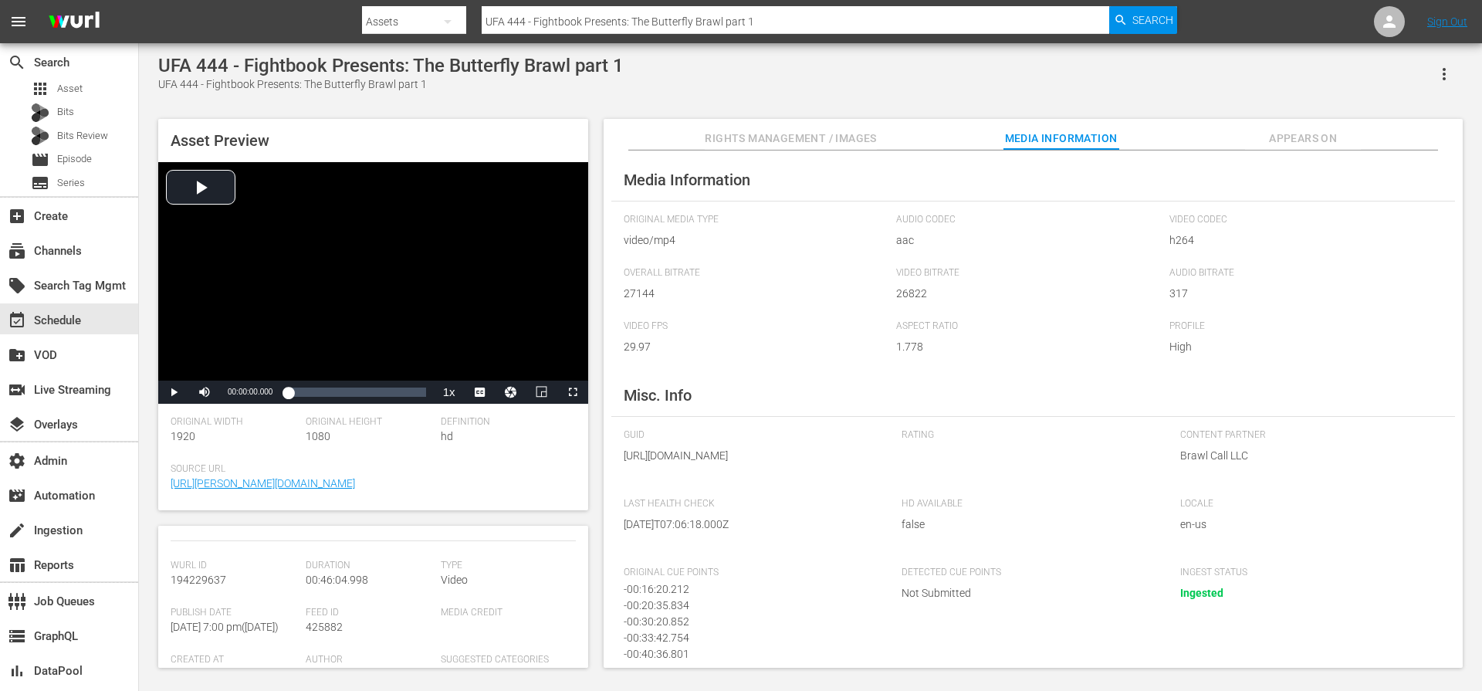
click at [1049, 551] on div "HD Available false" at bounding box center [1032, 524] width 262 height 53
click at [1307, 141] on span "Appears On" at bounding box center [1303, 138] width 116 height 19
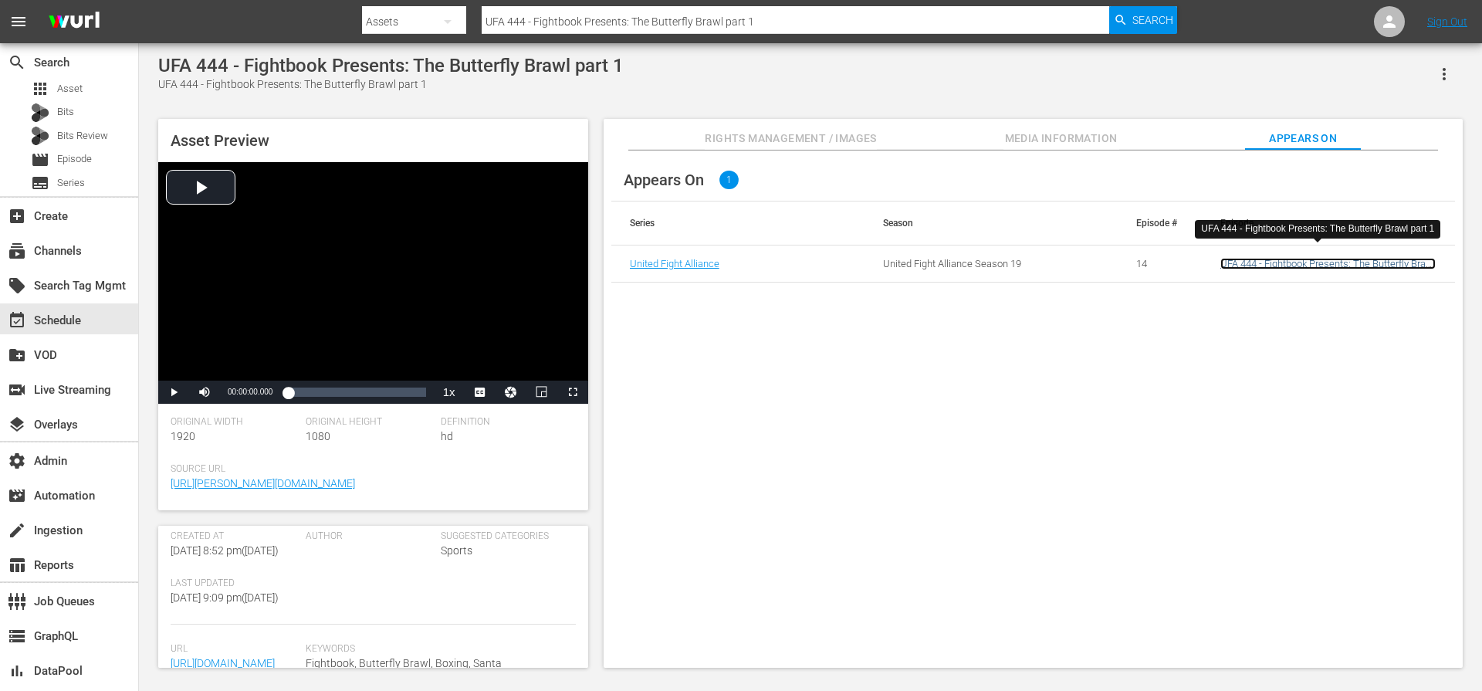
click at [1269, 267] on link "UFA 444 - Fightbook Presents: The Butterfly Brawl part 1" at bounding box center [1327, 269] width 215 height 23
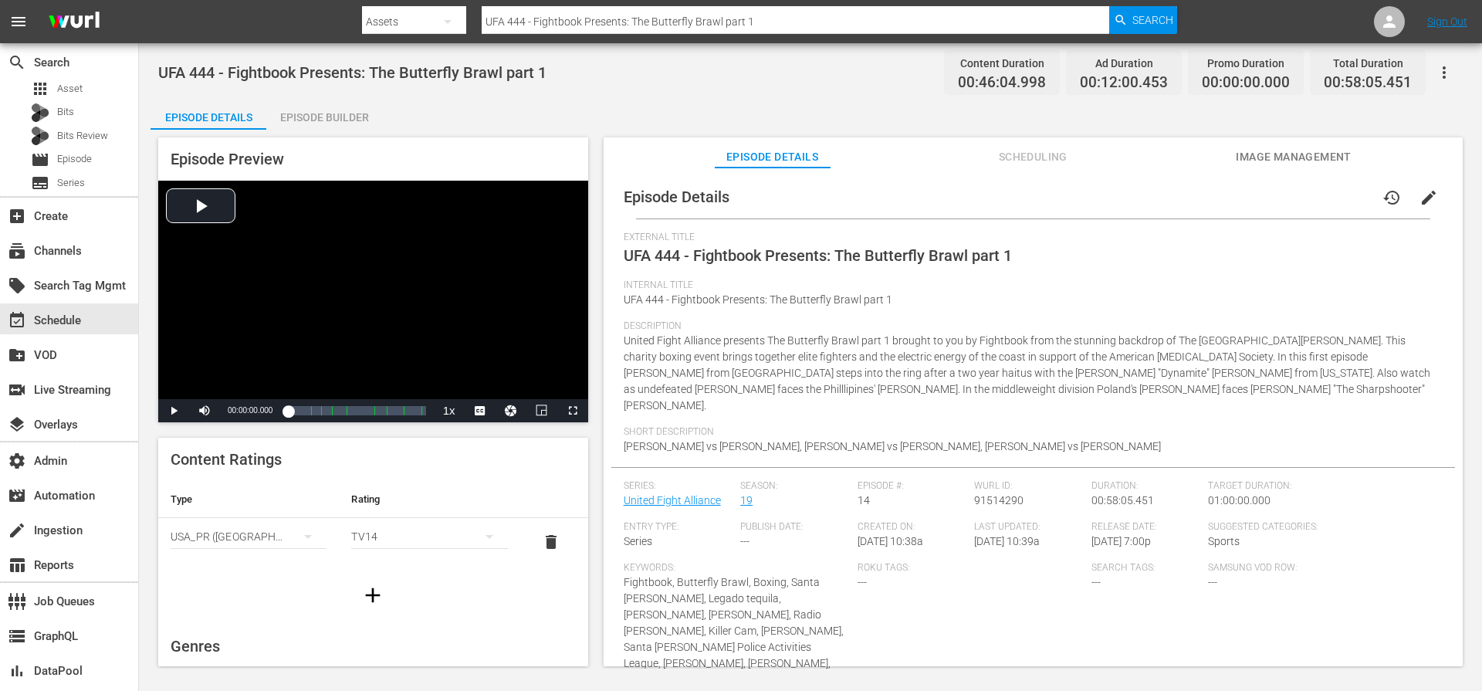
click at [1039, 157] on span "Scheduling" at bounding box center [1033, 156] width 116 height 19
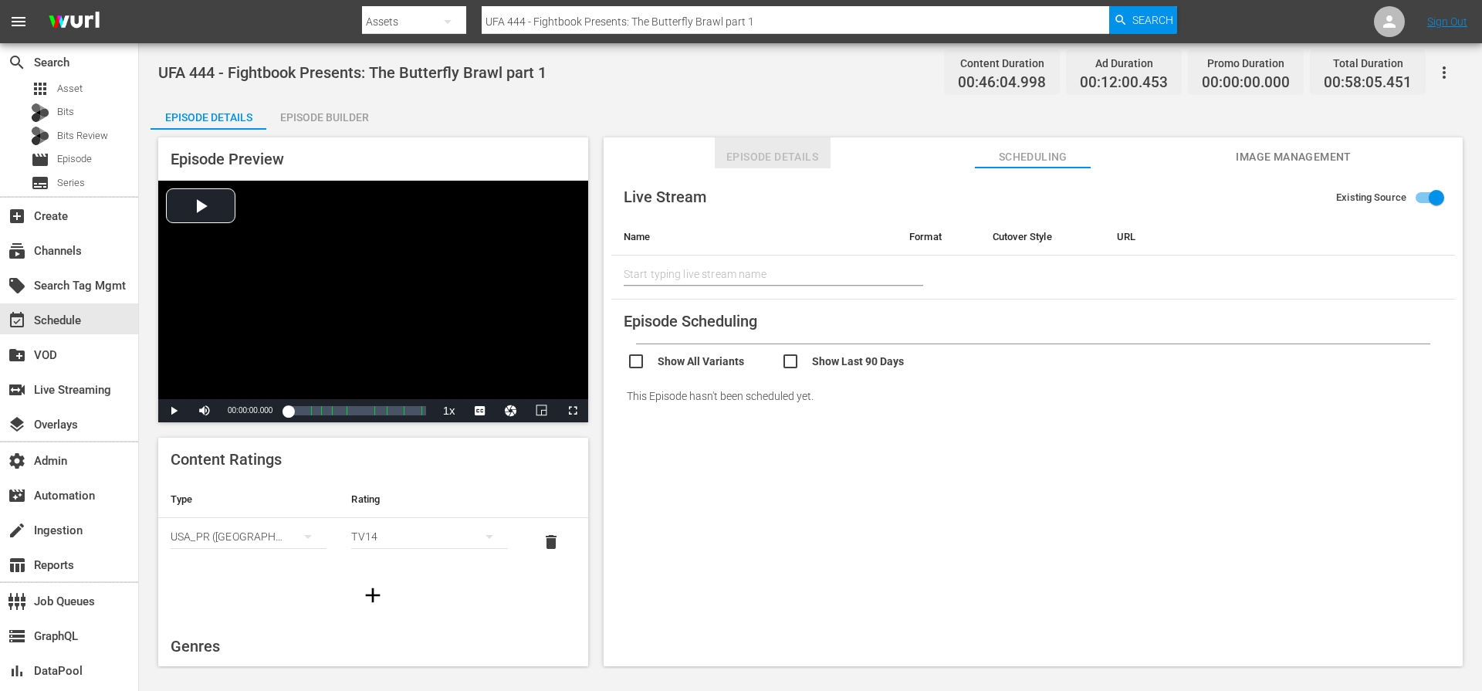
click at [792, 157] on span "Episode Details" at bounding box center [773, 156] width 116 height 19
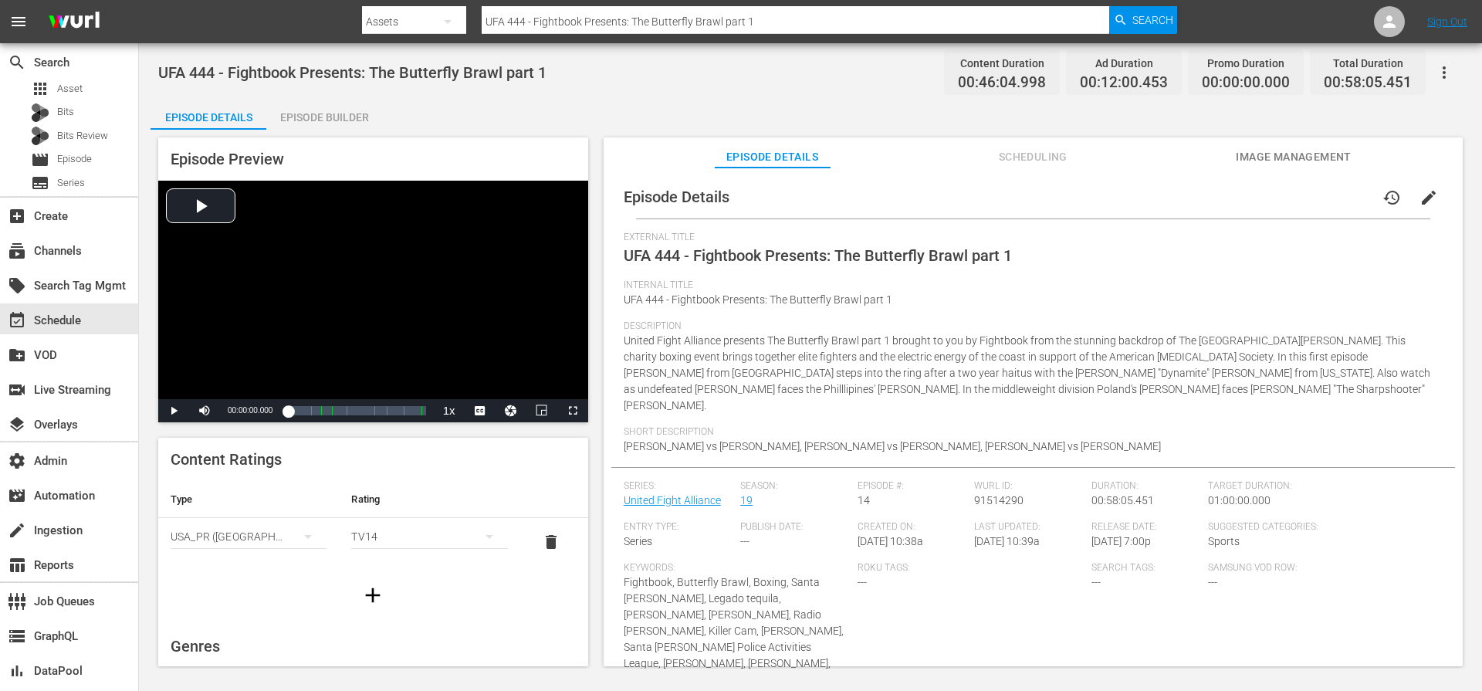
click at [343, 119] on div "Episode Builder" at bounding box center [324, 117] width 116 height 37
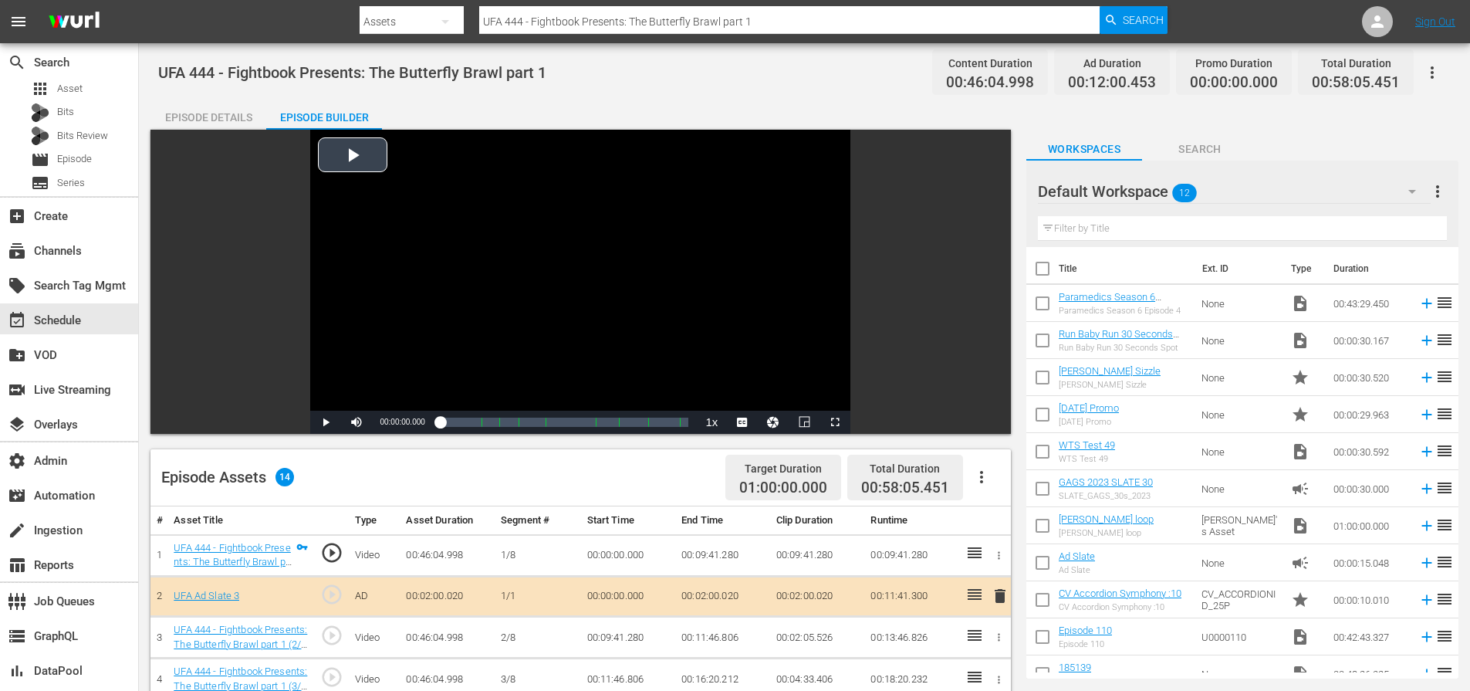
click at [365, 162] on div "Video Player" at bounding box center [580, 270] width 540 height 281
click at [381, 422] on div "Volume Level" at bounding box center [378, 422] width 6 height 2
click at [673, 421] on div "Loaded : 1.52% 00:54:37.853 UFA 444 - Fightbook Presents: The Butterfly Brawl p…" at bounding box center [565, 421] width 248 height 15
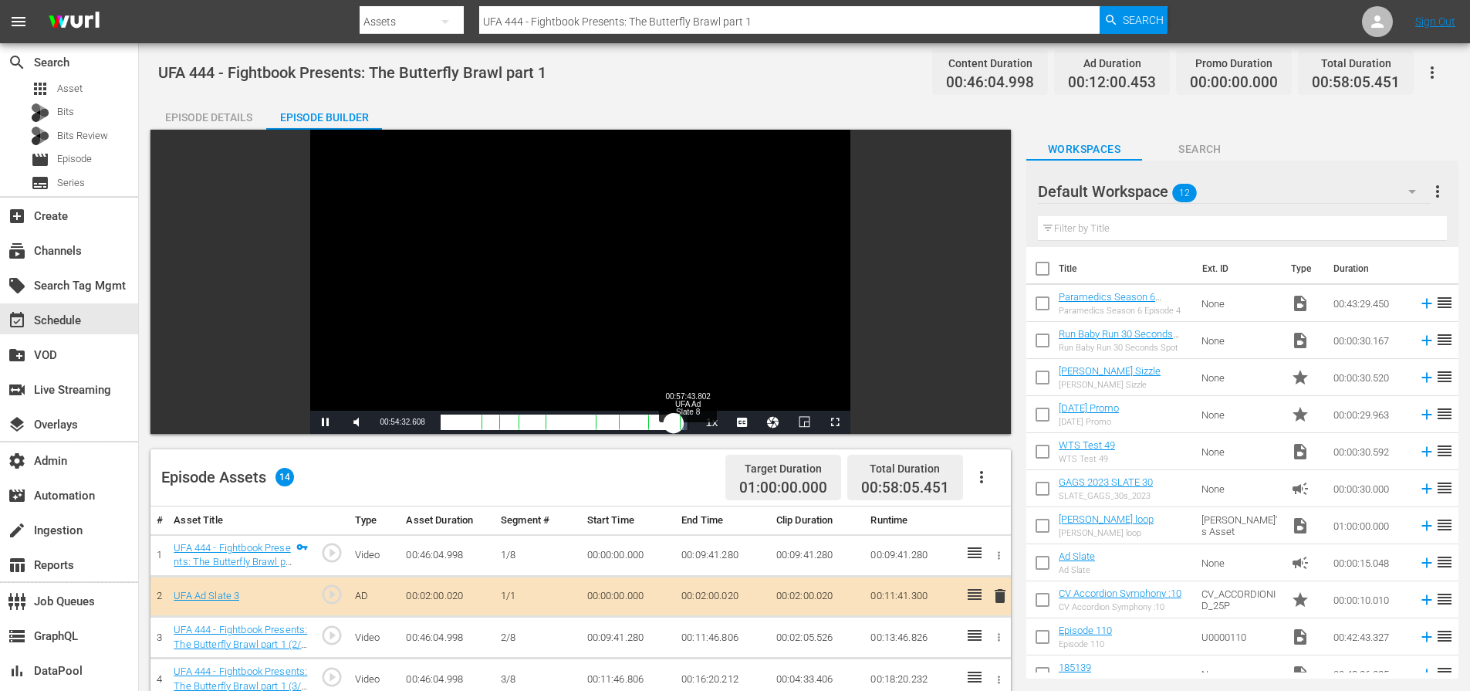
click at [688, 422] on div "00:57:43.802 UFA Ad Slate 8" at bounding box center [688, 421] width 1 height 15
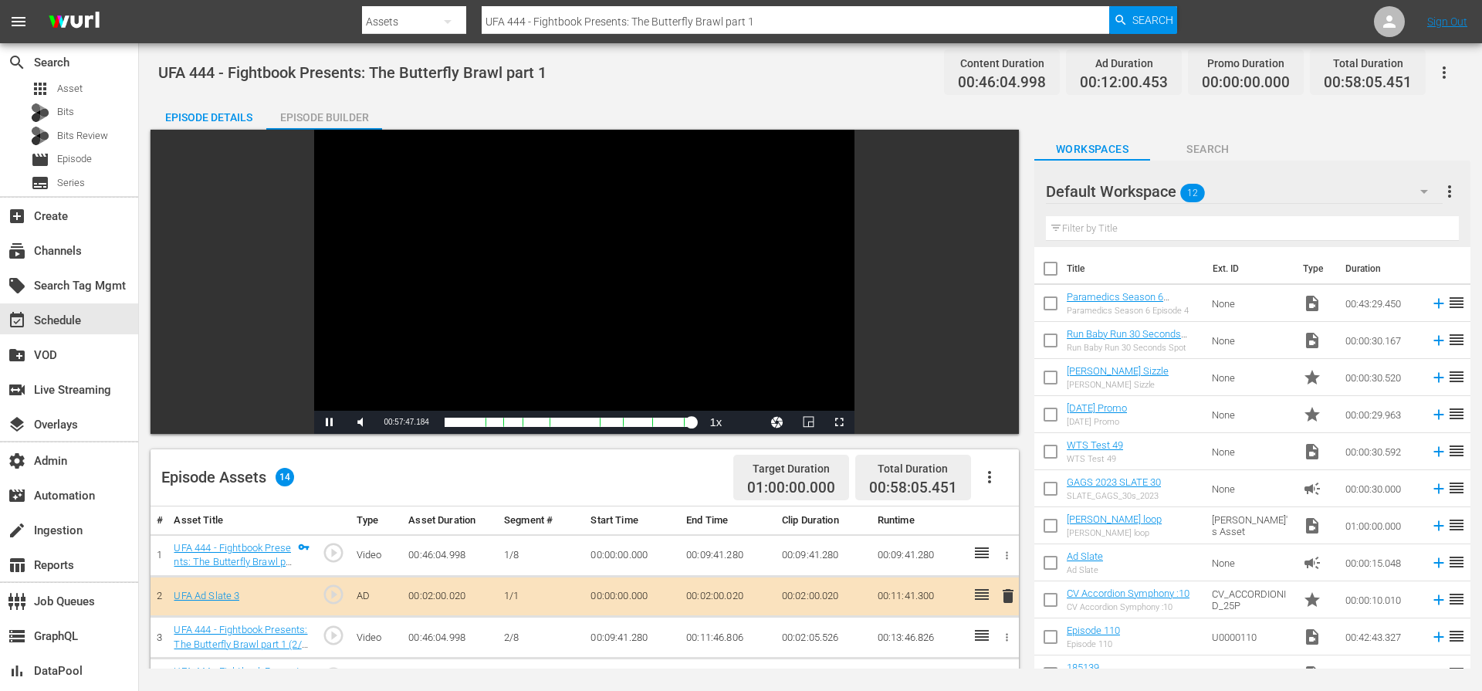
click at [221, 130] on div "Video Player is loading. Play Video Pause Mute 83% Current Time 00:57:47.184 / …" at bounding box center [584, 282] width 868 height 304
click at [219, 123] on div "Episode Details" at bounding box center [208, 117] width 116 height 37
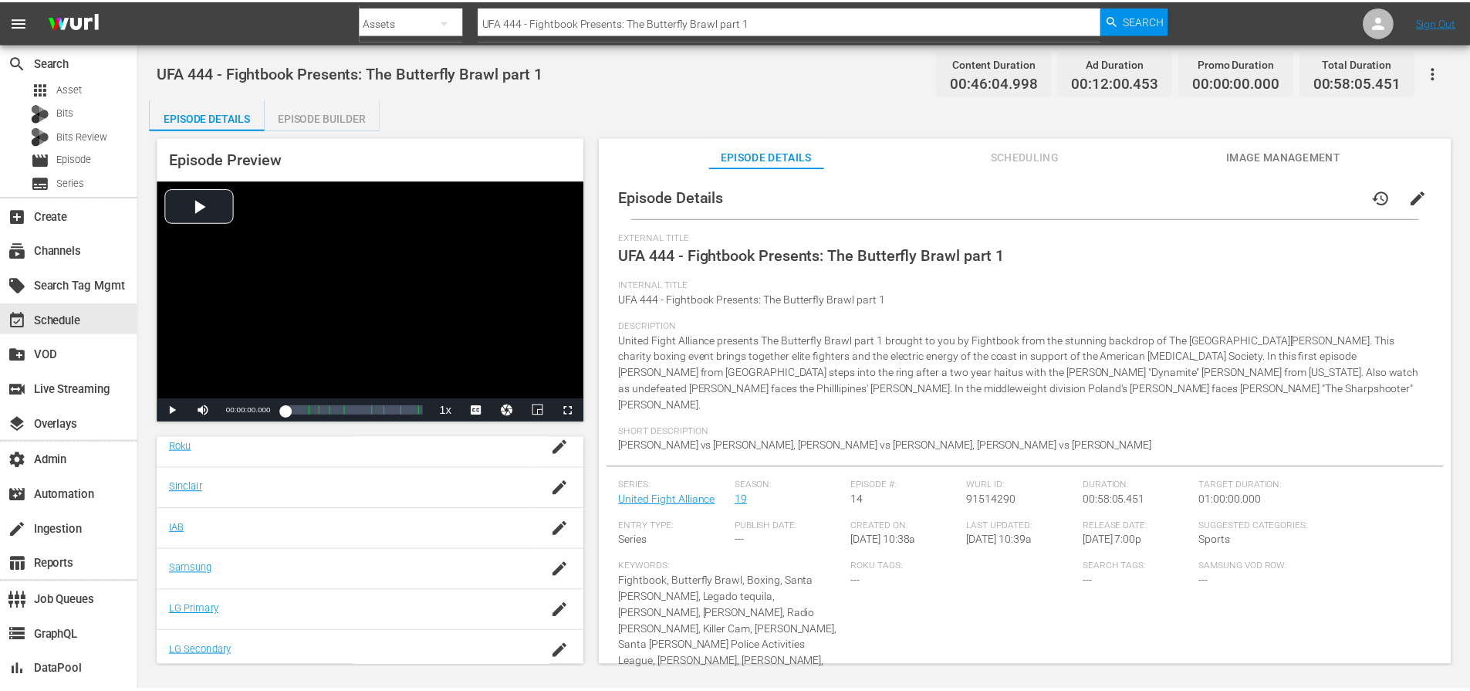
scroll to position [325, 0]
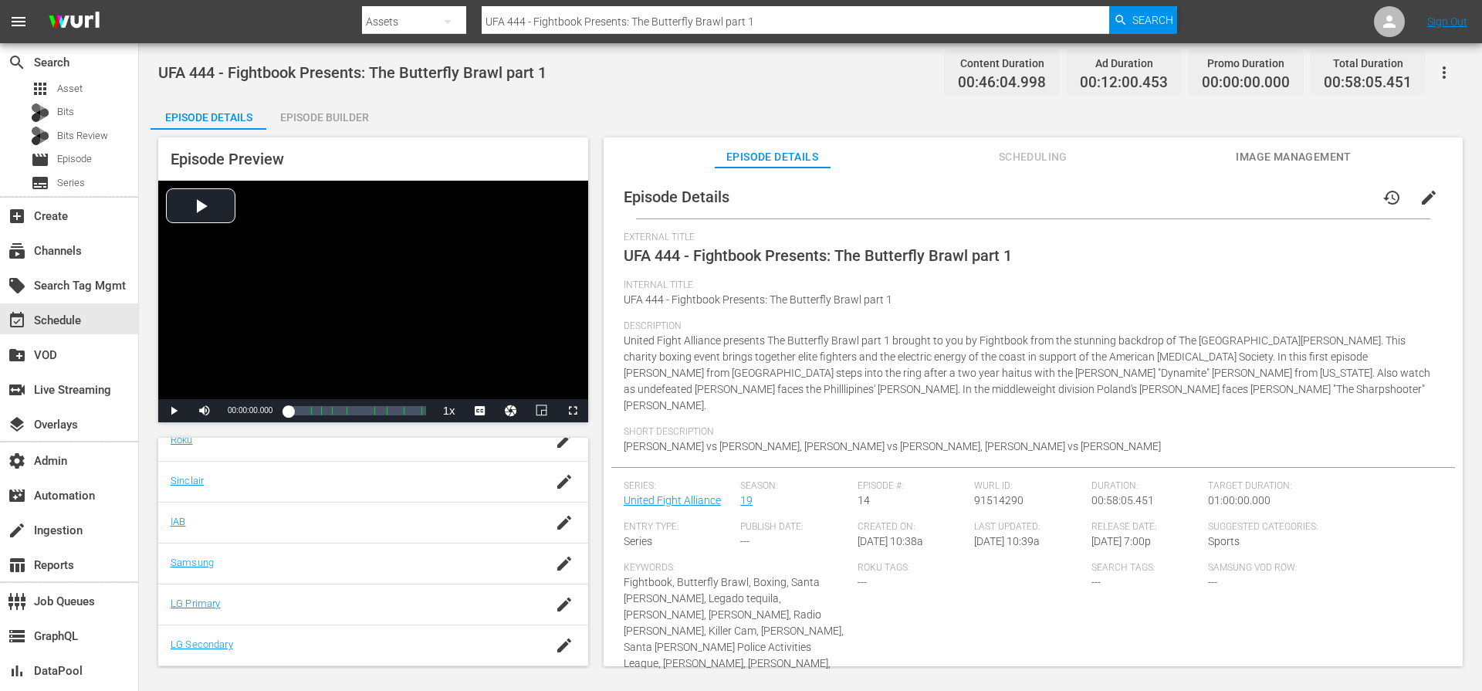
click at [899, 373] on span "United Fight Alliance presents The Butterfly Brawl part 1 brought to you by Fig…" at bounding box center [1026, 372] width 806 height 77
drag, startPoint x: 1430, startPoint y: 100, endPoint x: 1441, endPoint y: 87, distance: 17.5
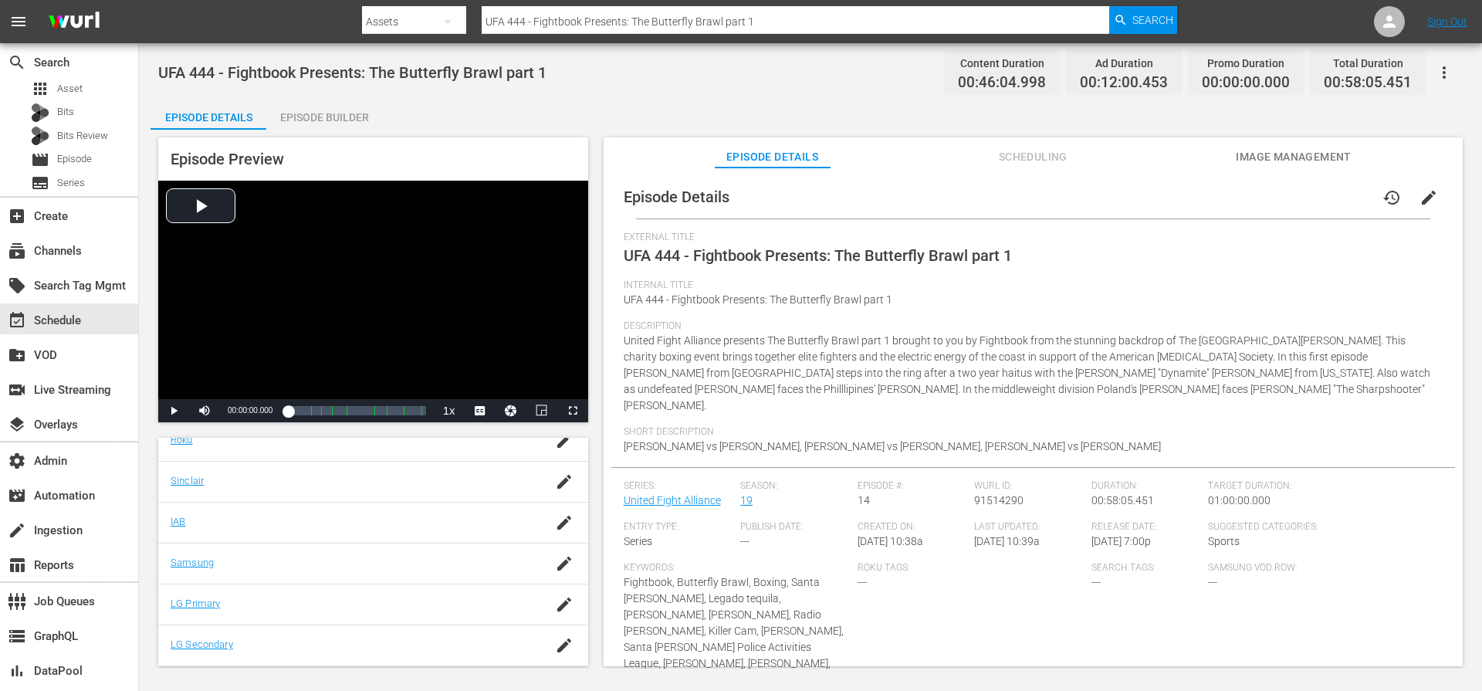
click at [1432, 99] on div "Episode Details Episode Builder Episode Preview Video Player is loading. Play V…" at bounding box center [809, 388] width 1319 height 579
click at [1448, 75] on icon "button" at bounding box center [1443, 72] width 19 height 19
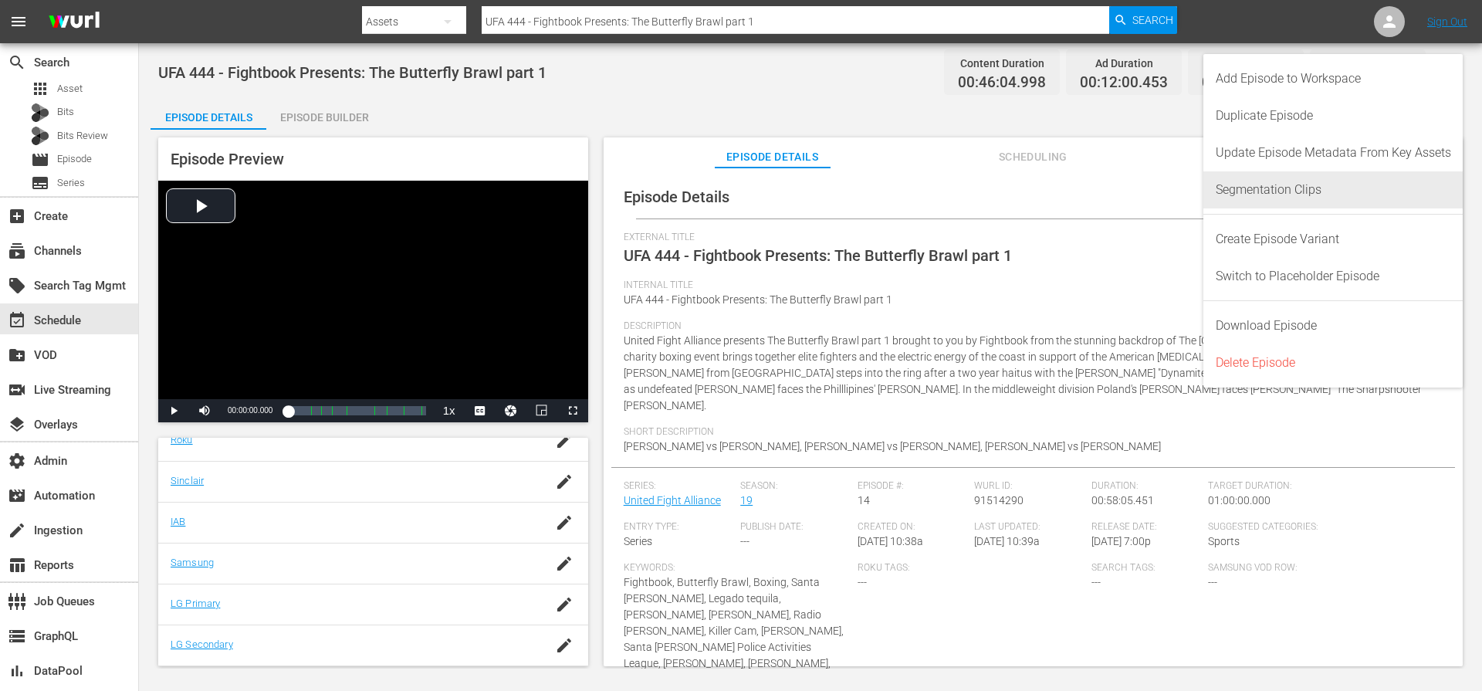
click at [1330, 184] on div "Segmentation Clips" at bounding box center [1332, 189] width 235 height 37
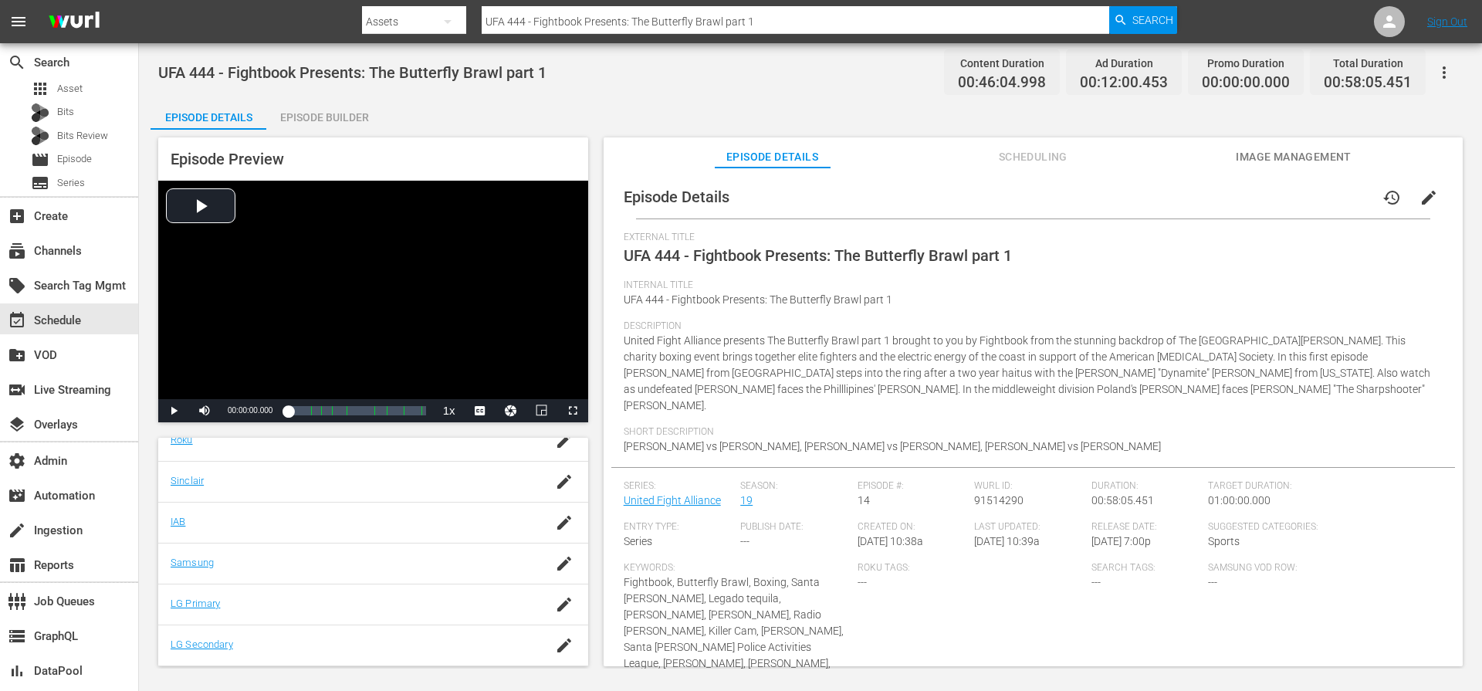
click at [326, 120] on div "Episode Builder" at bounding box center [324, 117] width 116 height 37
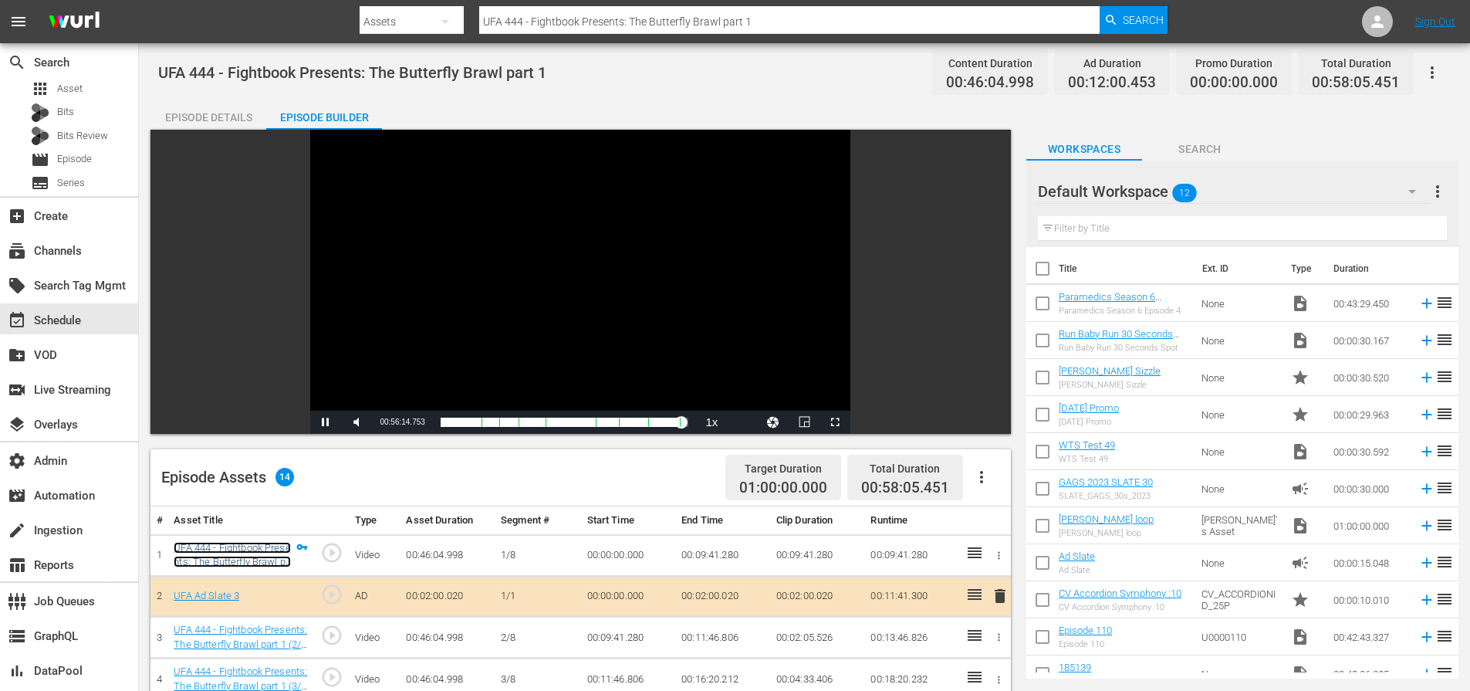
click at [238, 549] on link "UFA 444 - Fightbook Presents: The Butterfly Brawl part 1 (1/8)" at bounding box center [232, 562] width 117 height 40
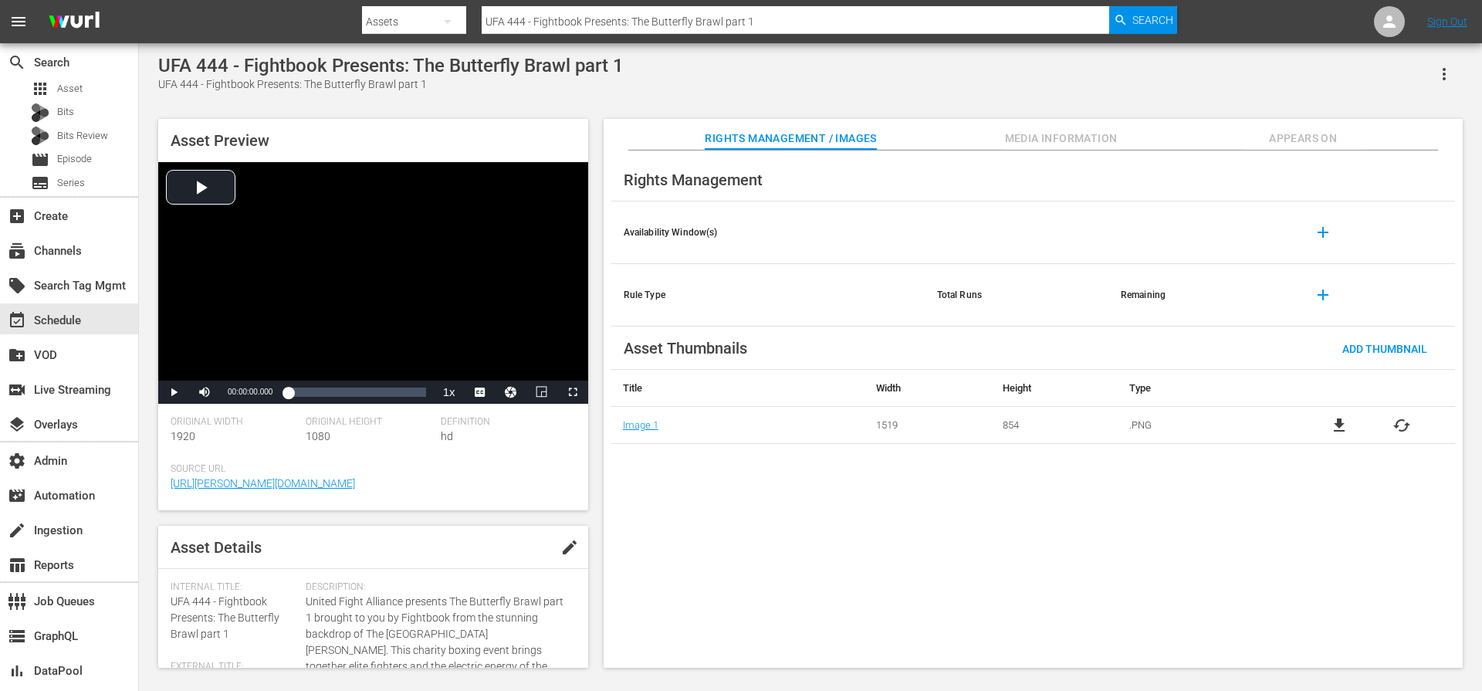
click at [1443, 71] on icon "button" at bounding box center [1443, 74] width 19 height 19
click at [1392, 110] on div "Segmentation Clips" at bounding box center [1376, 117] width 148 height 37
click at [973, 86] on div "UFA 444 - Fightbook Presents: The Butterfly Brawl part 1 UFA 444 - Fightbook Pr…" at bounding box center [810, 74] width 1304 height 38
click at [975, 85] on div "UFA 444 - Fightbook Presents: The Butterfly Brawl part 1 UFA 444 - Fightbook Pr…" at bounding box center [810, 74] width 1304 height 38
click at [1306, 141] on span "Appears On" at bounding box center [1303, 138] width 116 height 19
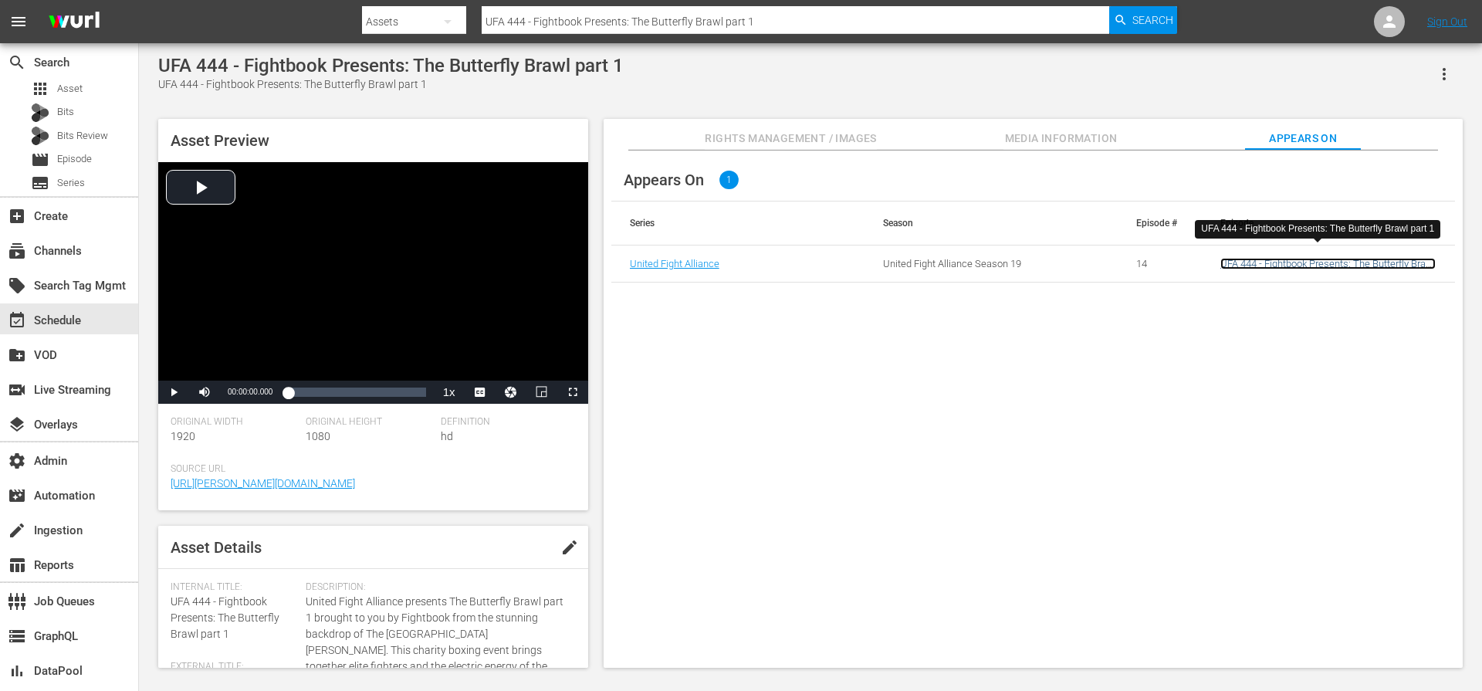
click at [1251, 261] on link "UFA 444 - Fightbook Presents: The Butterfly Brawl part 1" at bounding box center [1327, 269] width 215 height 23
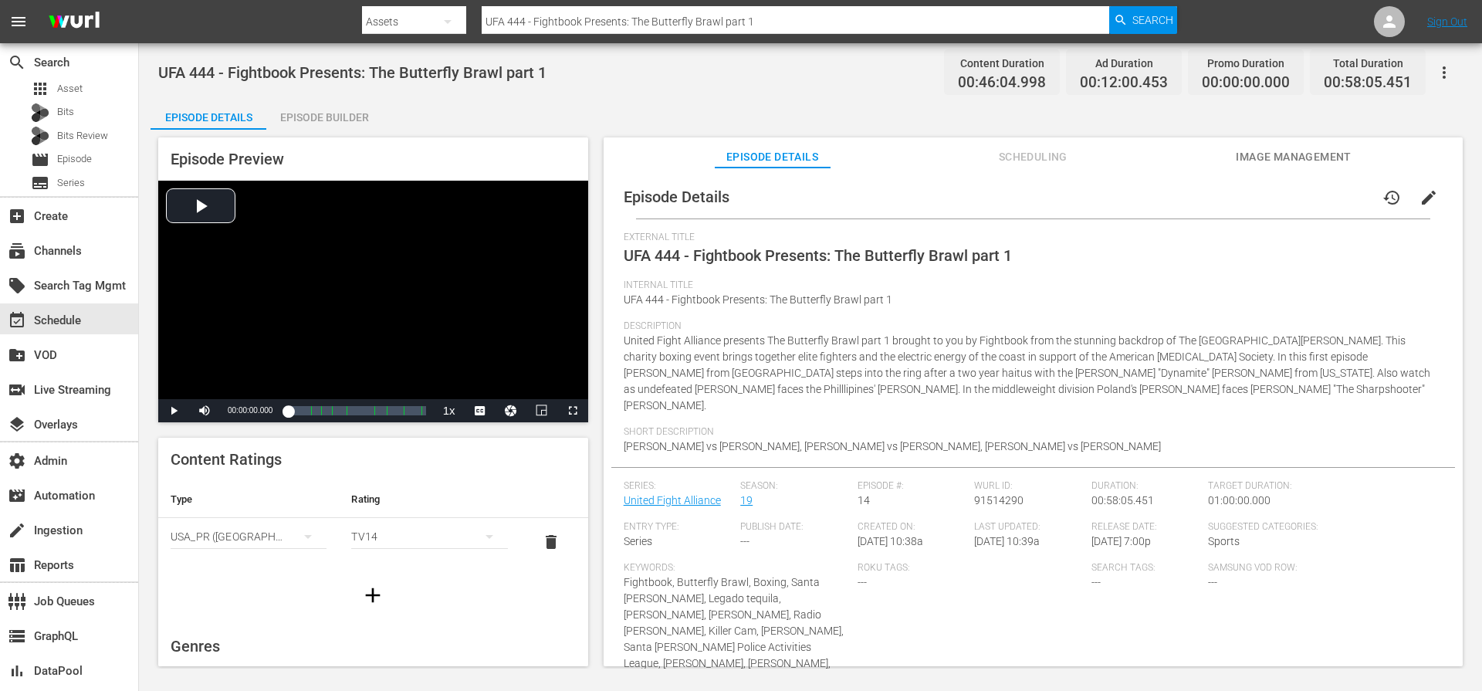
click at [859, 118] on div "Episode Details Episode Builder Episode Preview Video Player is loading. Play V…" at bounding box center [809, 388] width 1319 height 579
click at [54, 533] on div "create Ingestion" at bounding box center [43, 528] width 86 height 14
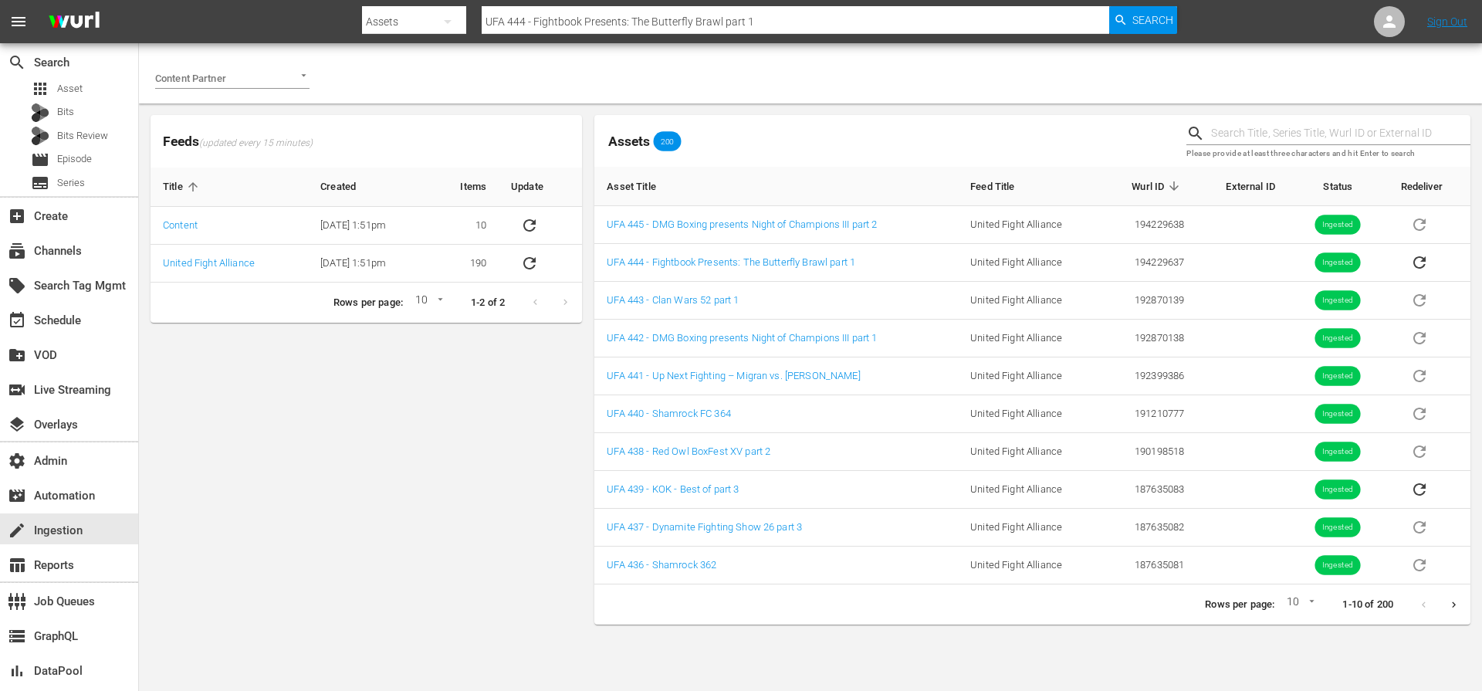
click at [1276, 130] on input "text" at bounding box center [1340, 133] width 259 height 23
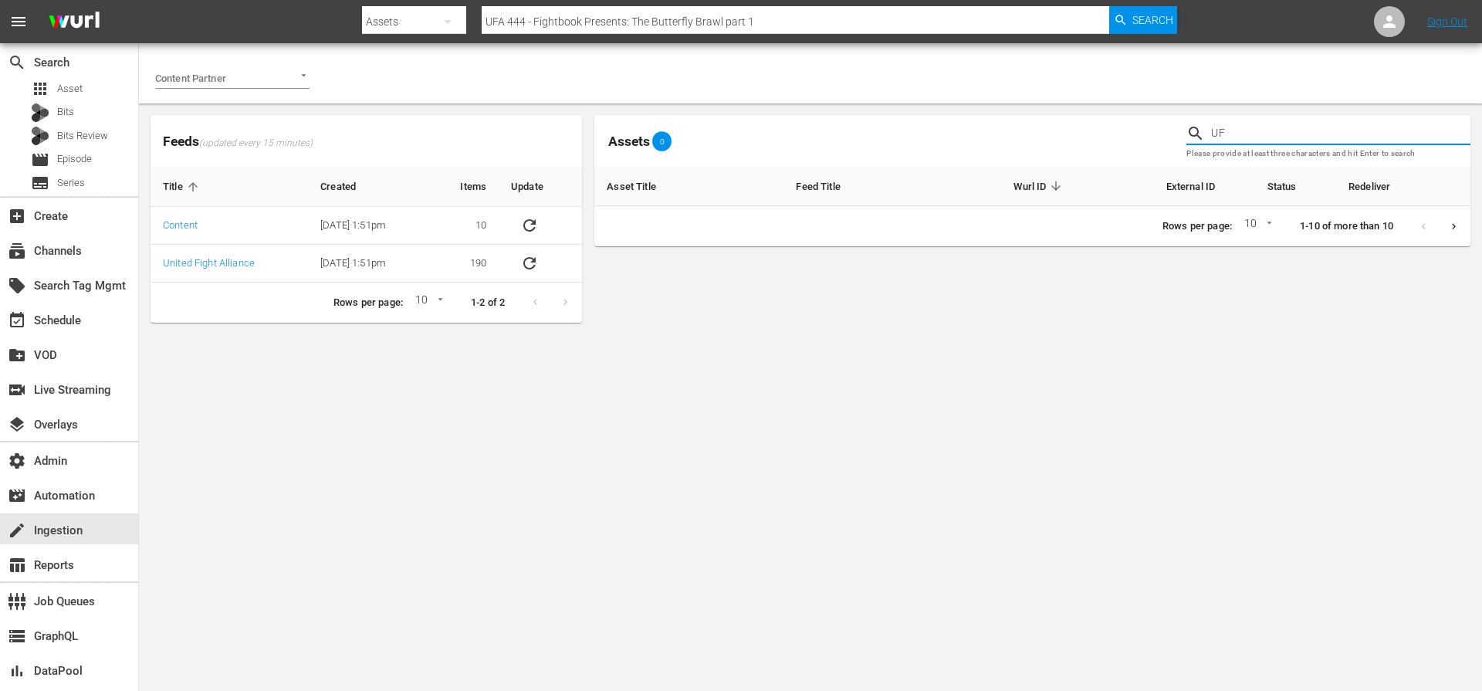
type input "U"
type input "4"
drag, startPoint x: 1236, startPoint y: 140, endPoint x: 1224, endPoint y: 134, distance: 13.8
click at [1235, 140] on input "text" at bounding box center [1340, 133] width 259 height 23
type input "UFA 444"
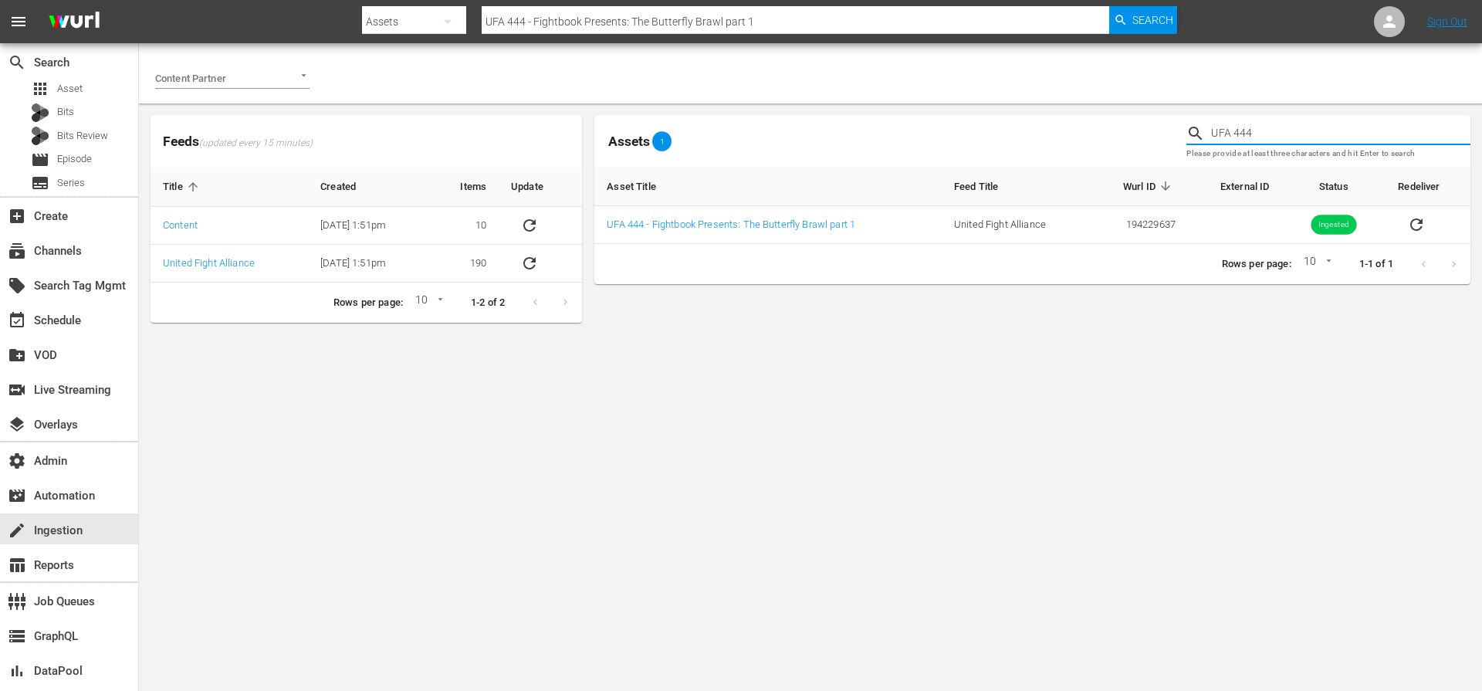
click at [1177, 314] on div "Assets 1 UFA 444 Please provide at least three characters and hit Enter to sear…" at bounding box center [1032, 219] width 876 height 208
click at [1184, 313] on div "Assets 1 UFA 444 Please provide at least three characters and hit Enter to sear…" at bounding box center [1032, 219] width 876 height 208
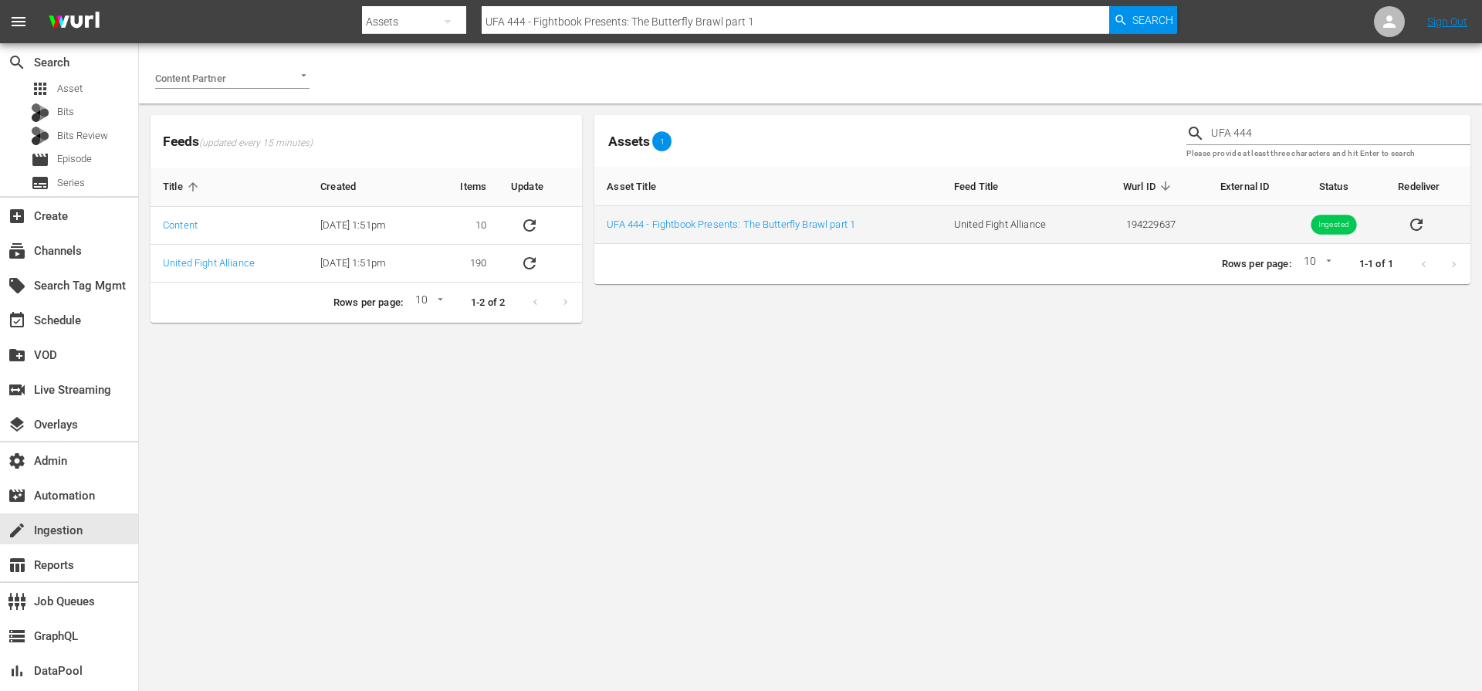
click at [1416, 223] on icon "sticky table" at bounding box center [1416, 224] width 19 height 19
click at [750, 222] on link "UFA 444 - Fightbook Presents: The Butterfly Brawl part 1" at bounding box center [730, 224] width 248 height 12
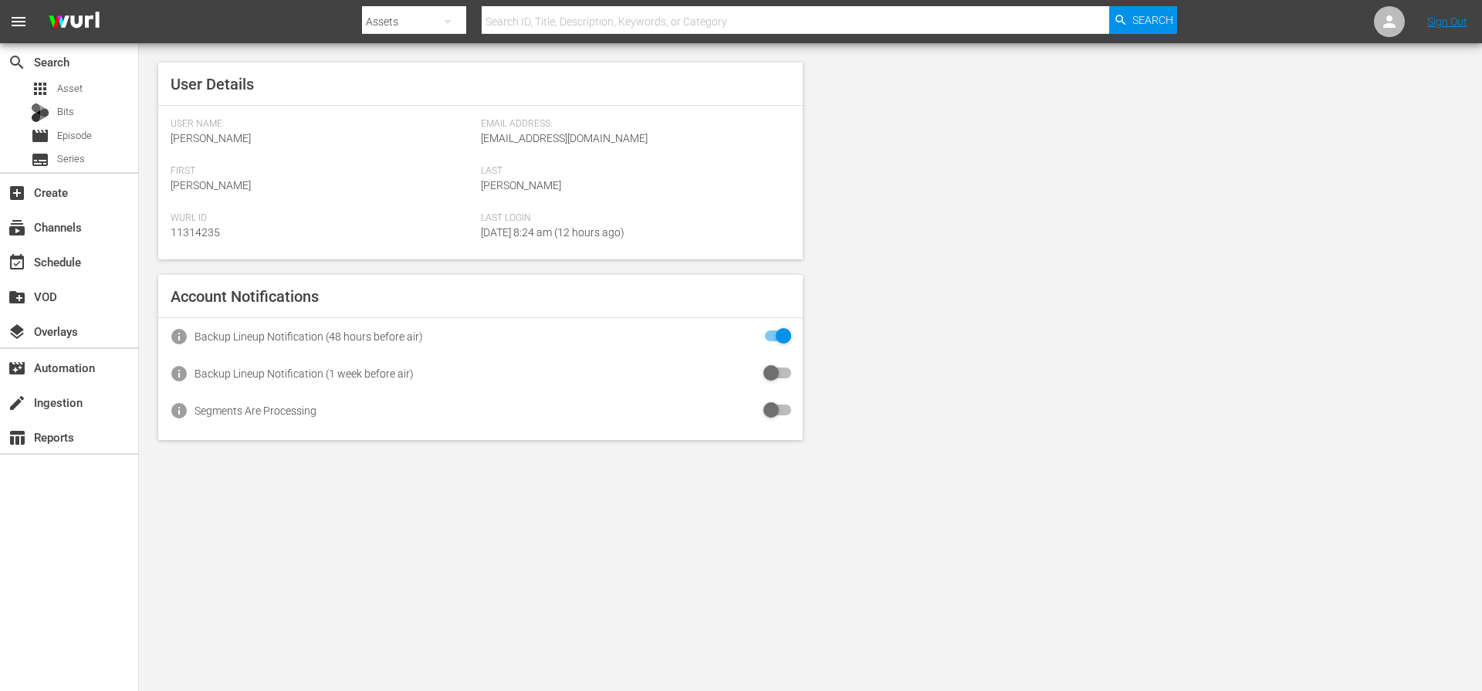
click at [1094, 157] on div "User Details User Name: [PERSON_NAME] Email Address: [EMAIL_ADDRESS][DOMAIN_NAM…" at bounding box center [810, 251] width 1343 height 416
click at [1093, 157] on div "User Details User Name: [PERSON_NAME] Email Address: [EMAIL_ADDRESS][DOMAIN_NAM…" at bounding box center [810, 251] width 1343 height 416
click at [1110, 292] on div "User Details User Name: [PERSON_NAME] Email Address: [EMAIL_ADDRESS][DOMAIN_NAM…" at bounding box center [810, 251] width 1343 height 416
click at [1108, 292] on div "User Details User Name: [PERSON_NAME] Email Address: [EMAIL_ADDRESS][DOMAIN_NAM…" at bounding box center [810, 251] width 1343 height 416
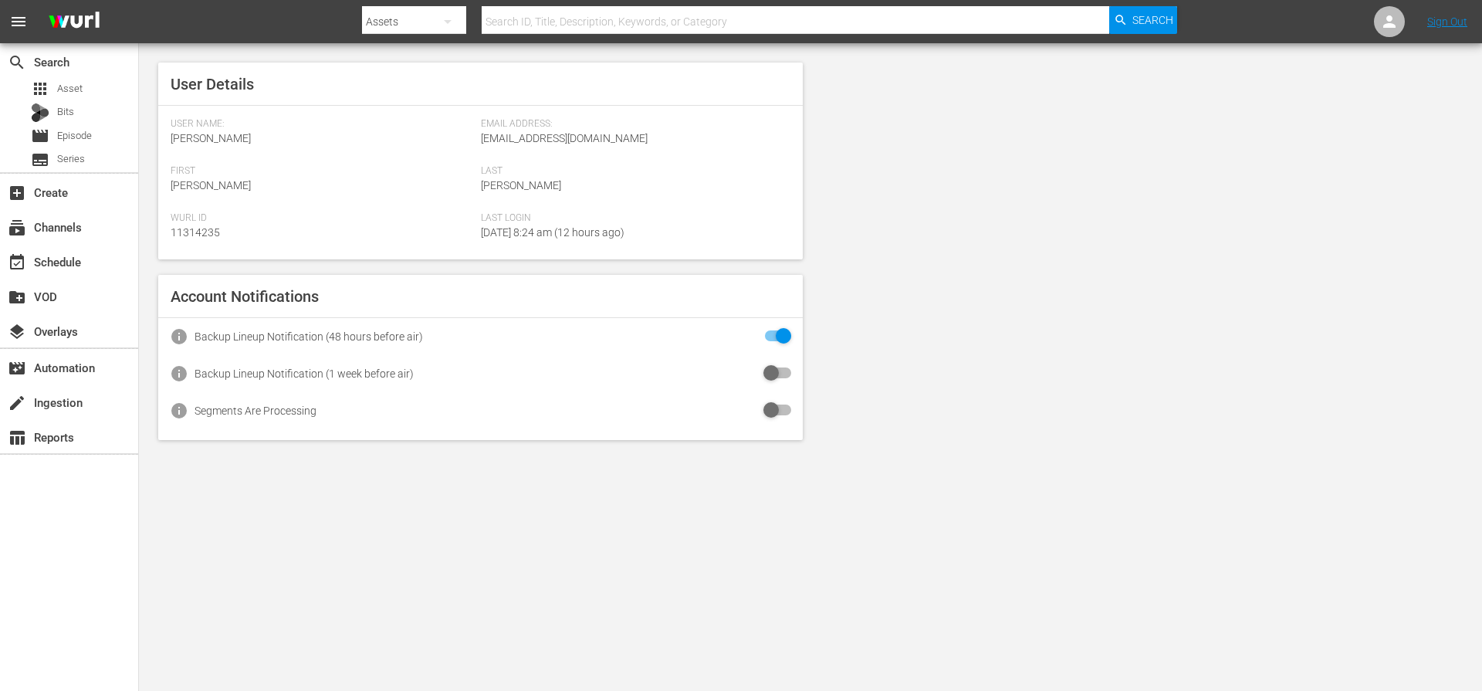
click at [1108, 292] on div "User Details User Name: [PERSON_NAME] Email Address: [EMAIL_ADDRESS][DOMAIN_NAM…" at bounding box center [810, 251] width 1343 height 416
click at [1043, 216] on div "User Details User Name: [PERSON_NAME] Email Address: [EMAIL_ADDRESS][DOMAIN_NAM…" at bounding box center [810, 251] width 1343 height 416
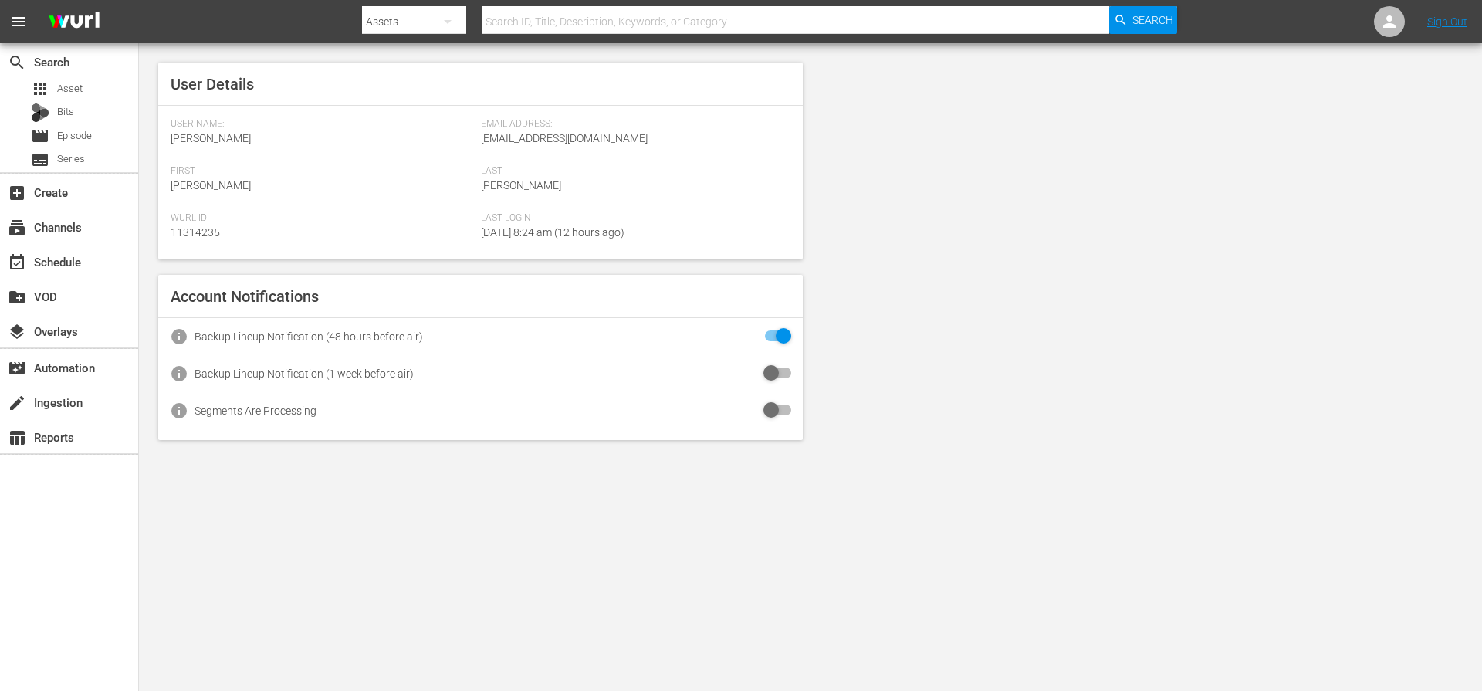
click at [1043, 216] on div "User Details User Name: [PERSON_NAME] Email Address: [EMAIL_ADDRESS][DOMAIN_NAM…" at bounding box center [810, 251] width 1343 height 416
click at [41, 229] on div "subscriptions Channels" at bounding box center [43, 225] width 86 height 14
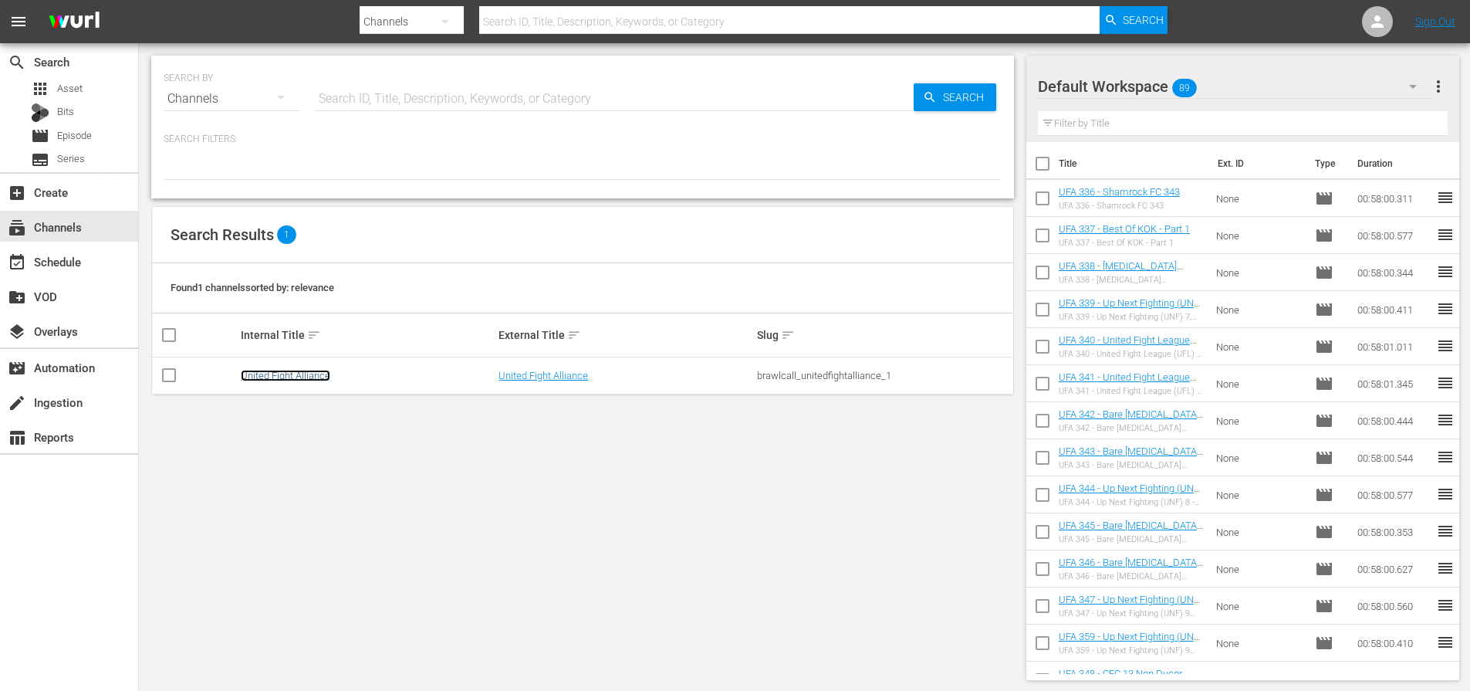
click at [262, 373] on link "United Fight Alliance" at bounding box center [286, 376] width 90 height 12
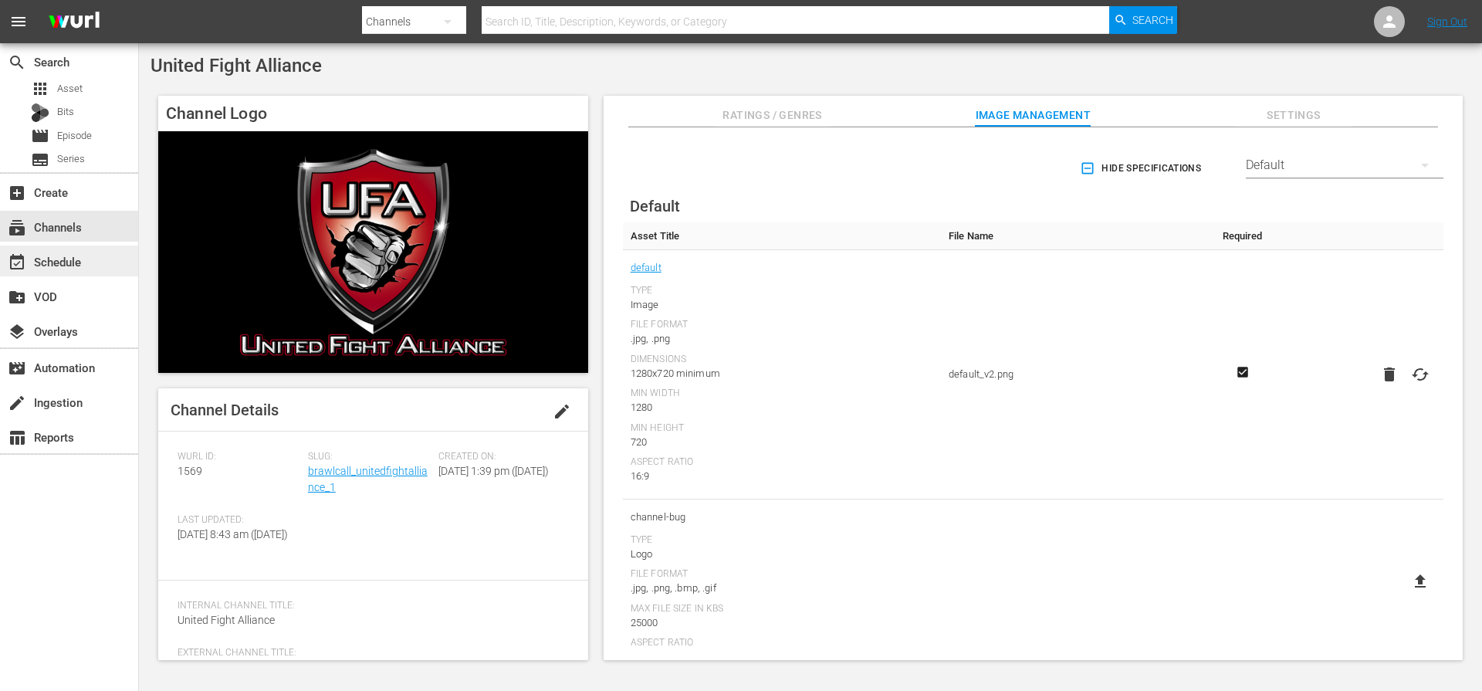
click at [67, 258] on div "event_available Schedule" at bounding box center [43, 259] width 86 height 14
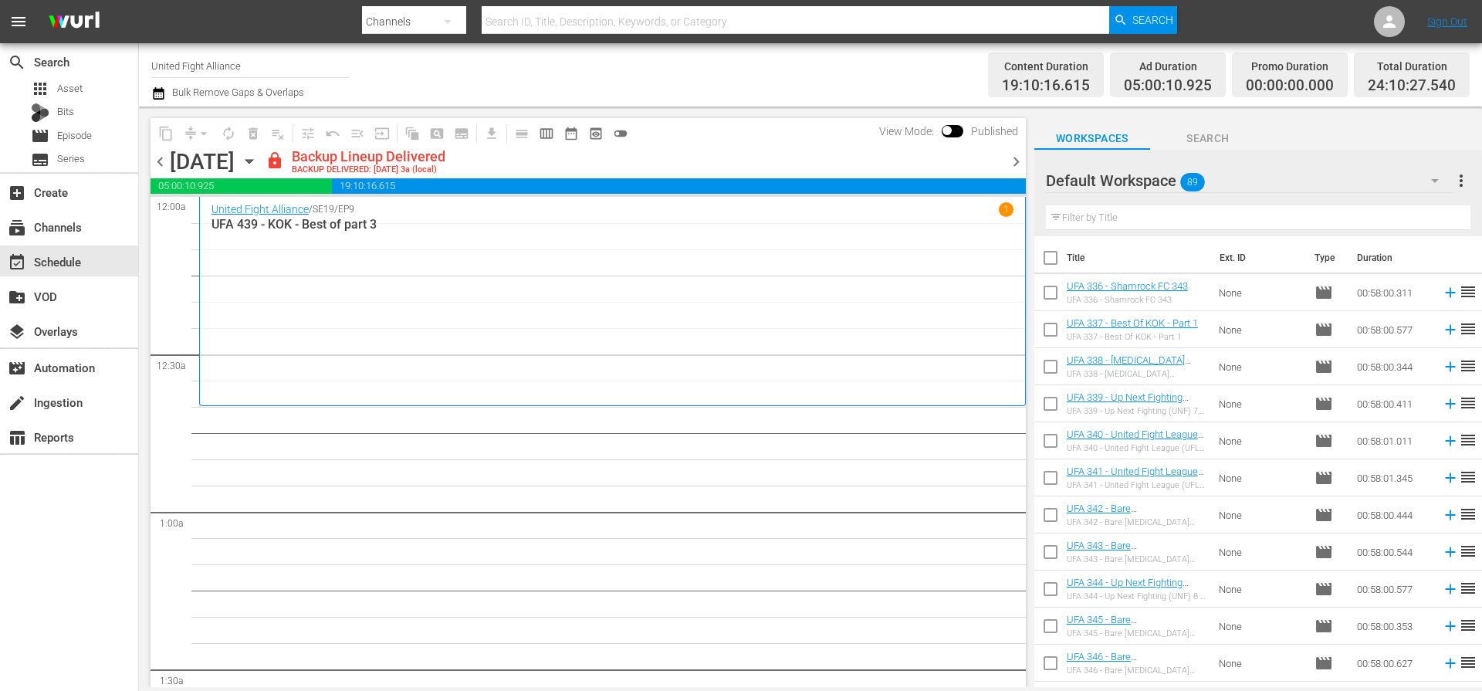
click at [1006, 165] on span "chevron_right" at bounding box center [1015, 161] width 19 height 19
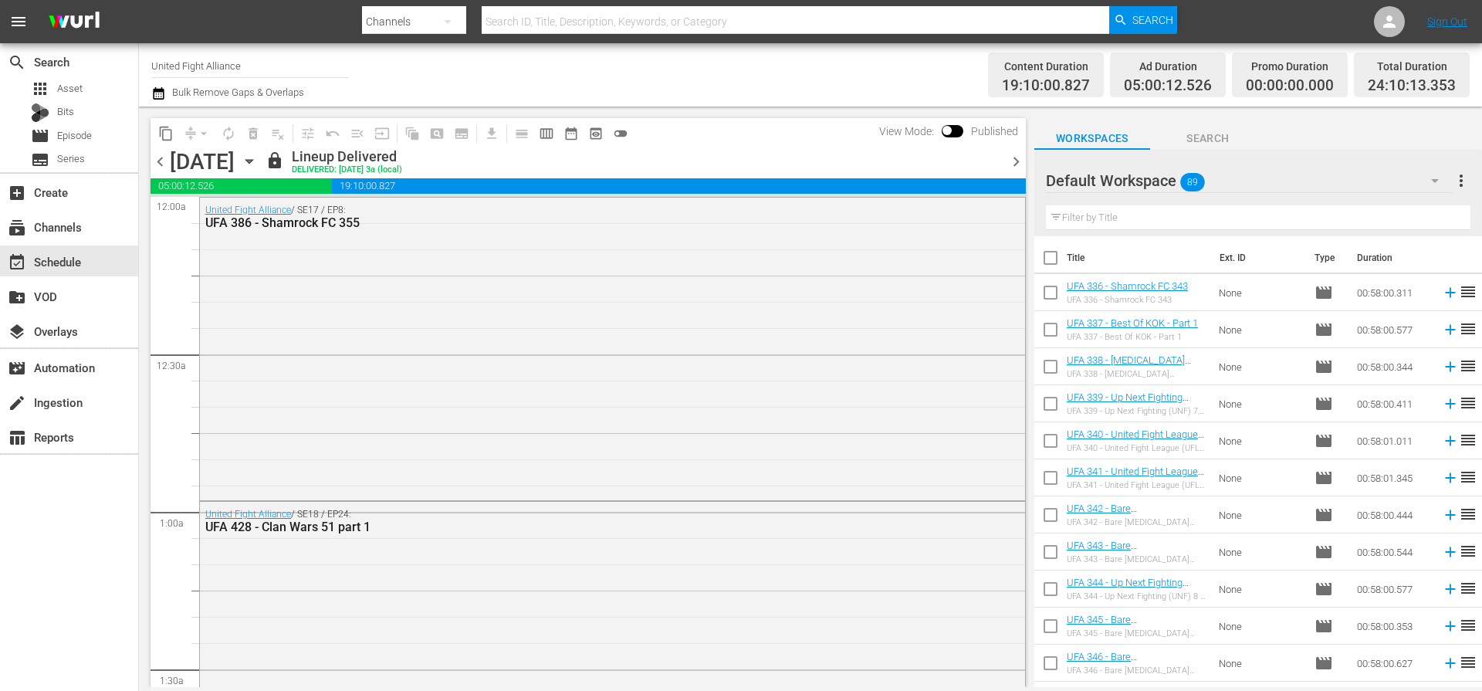
click at [1015, 165] on span "chevron_right" at bounding box center [1015, 161] width 19 height 19
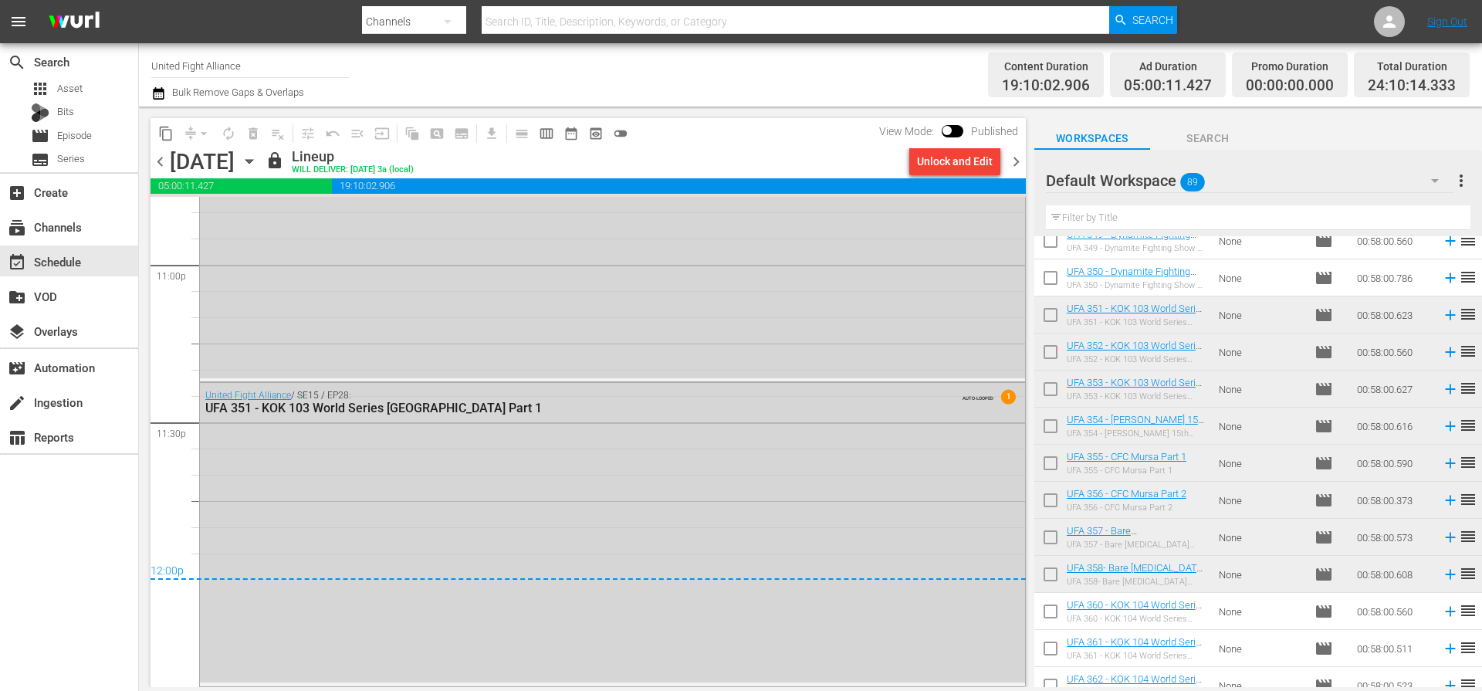
scroll to position [733, 0]
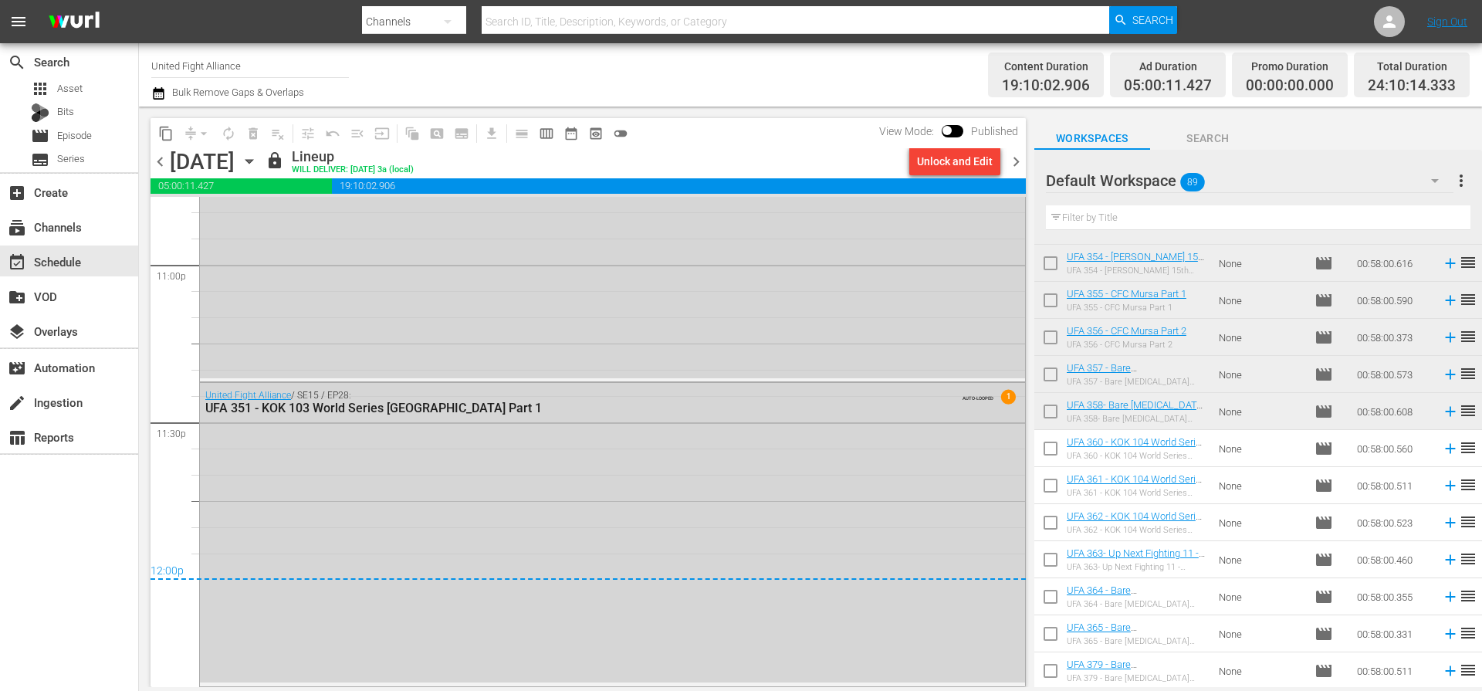
click at [1178, 229] on hr at bounding box center [1258, 229] width 424 height 1
click at [1178, 221] on input "text" at bounding box center [1258, 217] width 424 height 25
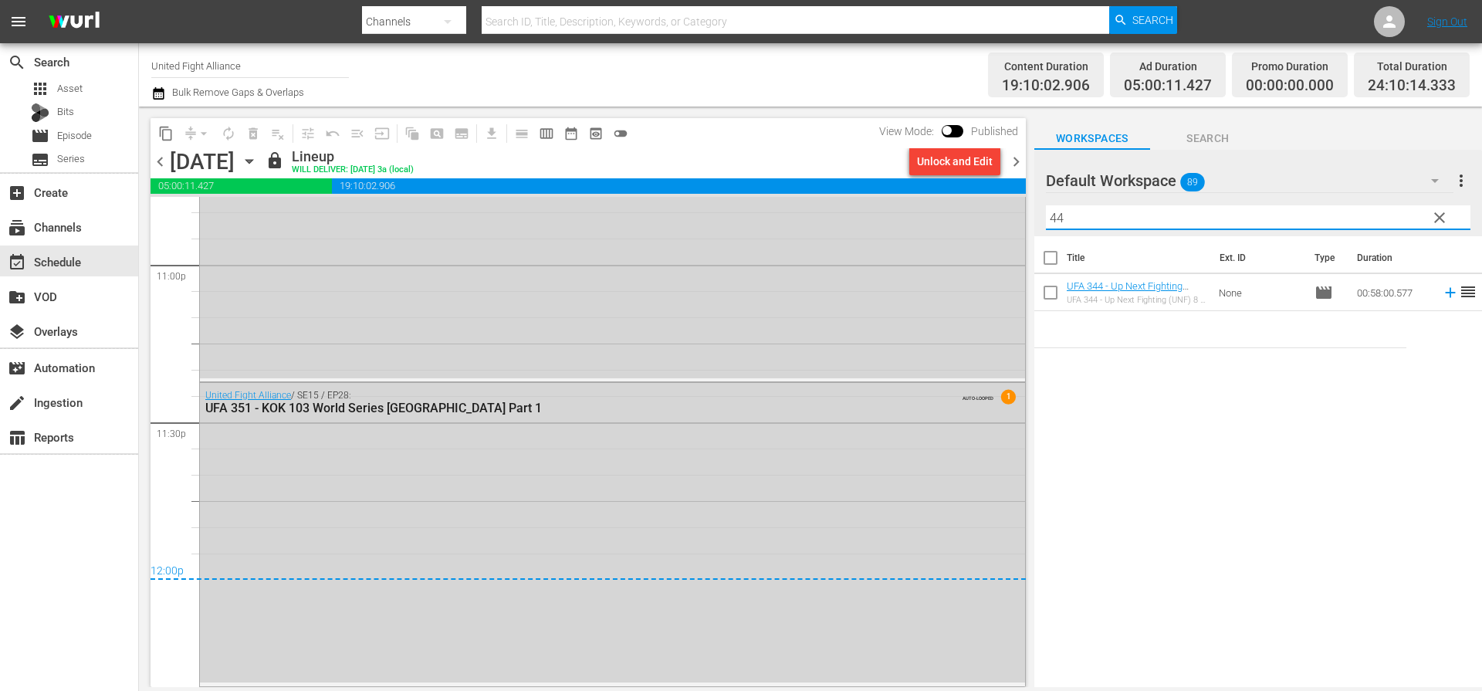
scroll to position [0, 0]
type input "444"
click at [150, 167] on div "content_copy compress arrow_drop_down autorenew_outlined delete_forever_outline…" at bounding box center [584, 396] width 890 height 580
click at [154, 164] on span "chevron_left" at bounding box center [159, 161] width 19 height 19
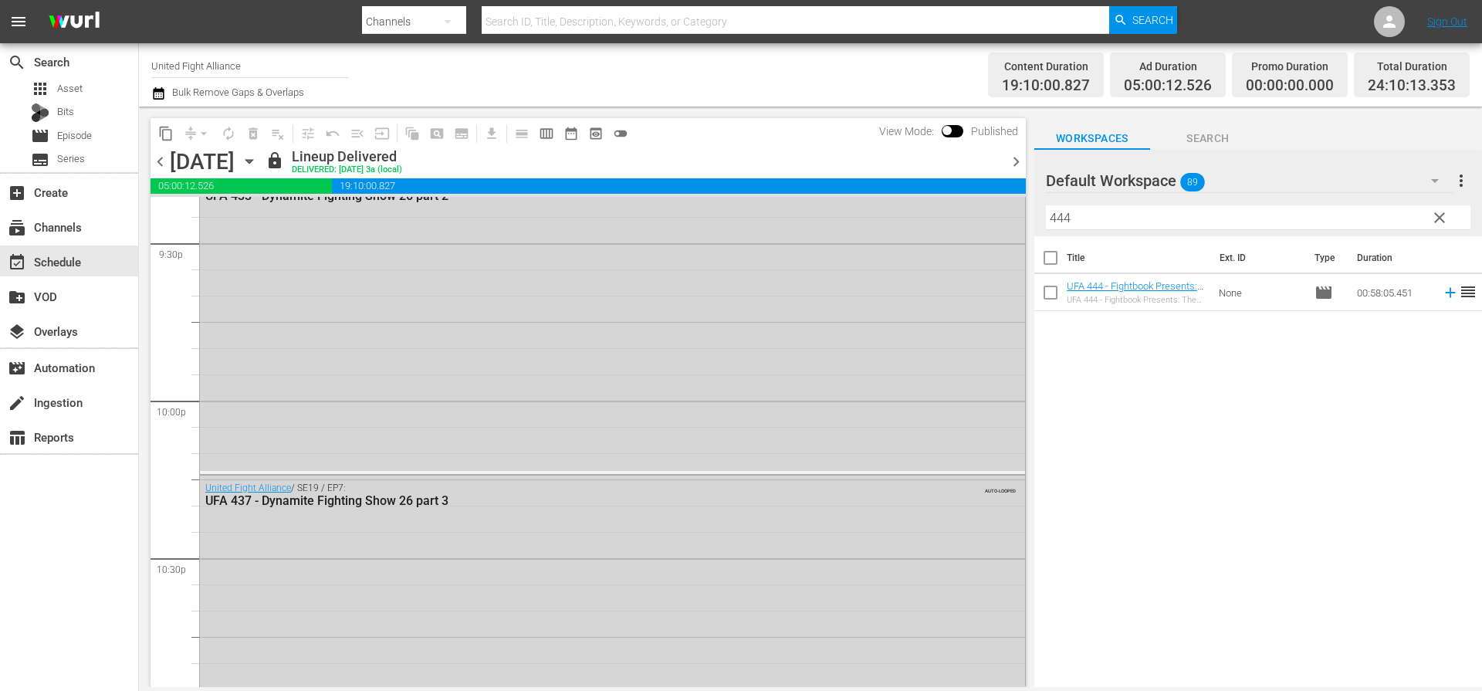
click at [154, 166] on span "chevron_left" at bounding box center [159, 161] width 19 height 19
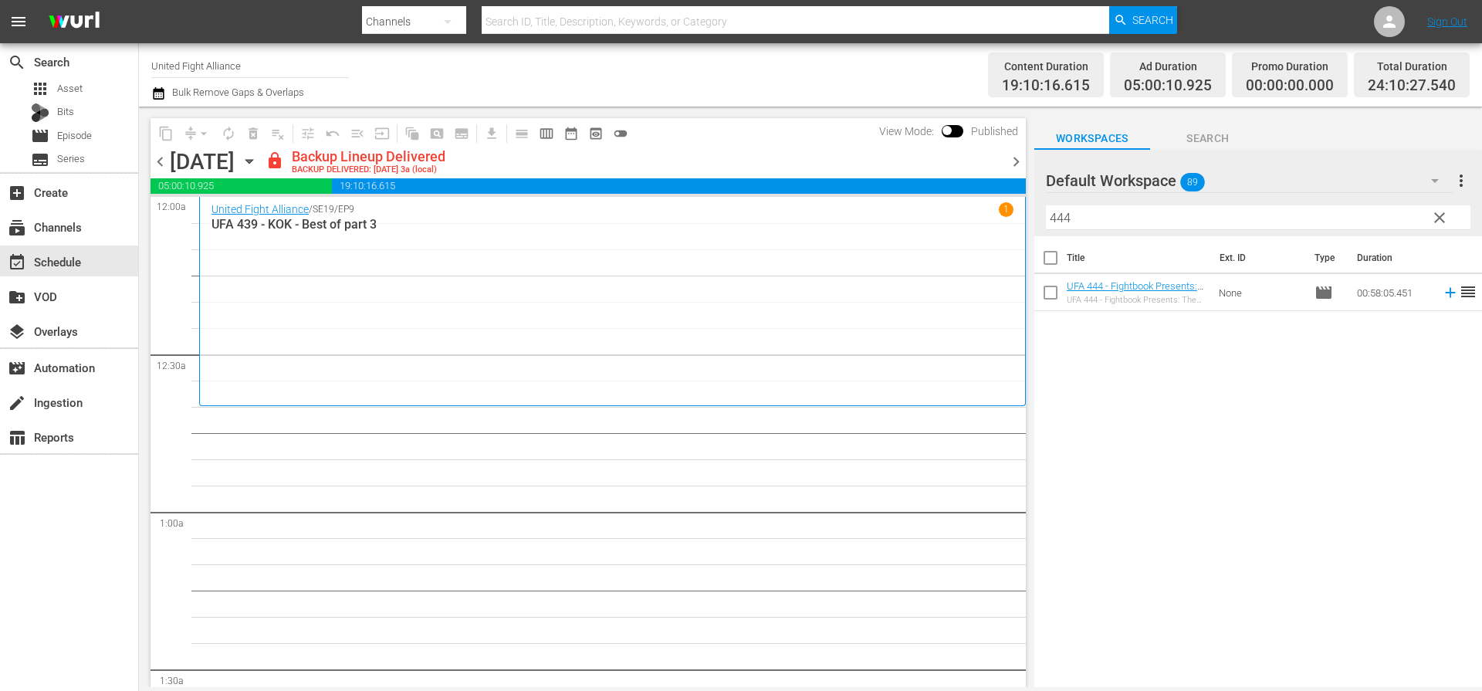
click at [1021, 157] on span "chevron_right" at bounding box center [1015, 161] width 19 height 19
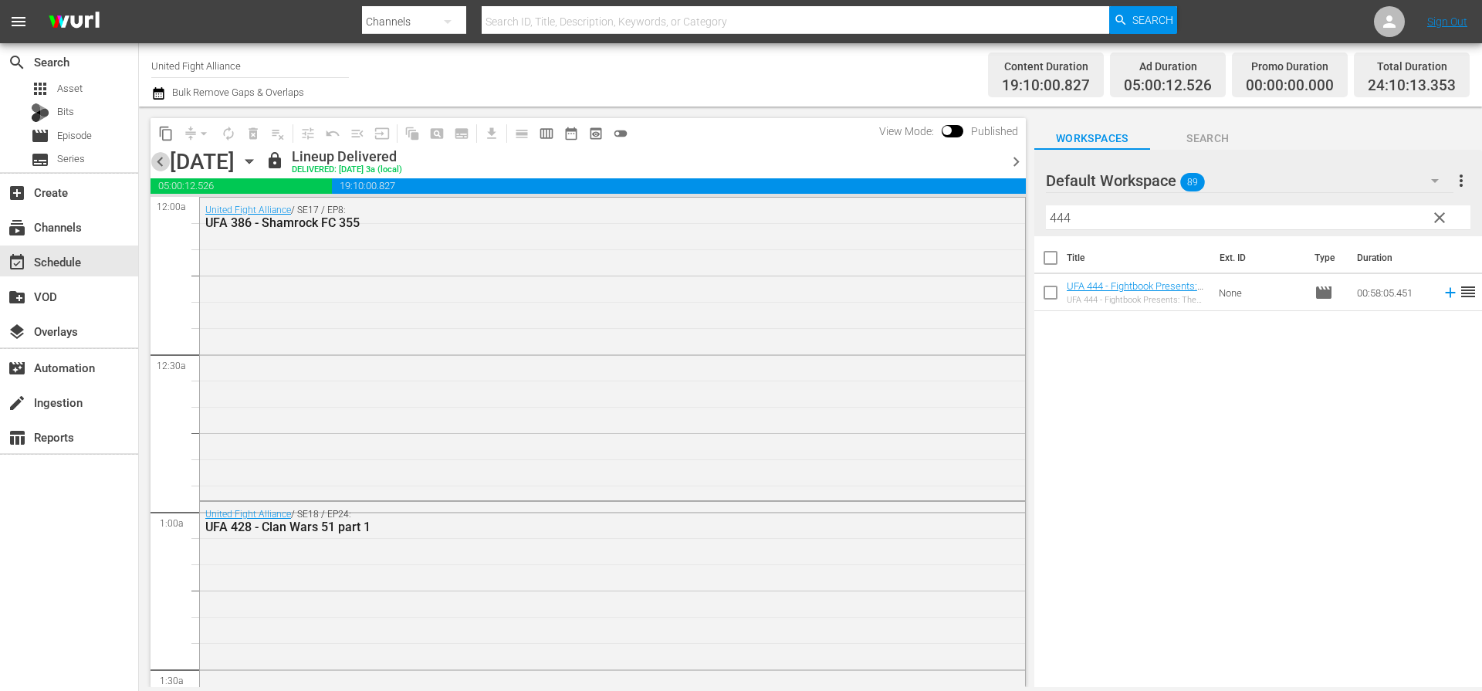
click at [158, 164] on span "chevron_left" at bounding box center [159, 161] width 19 height 19
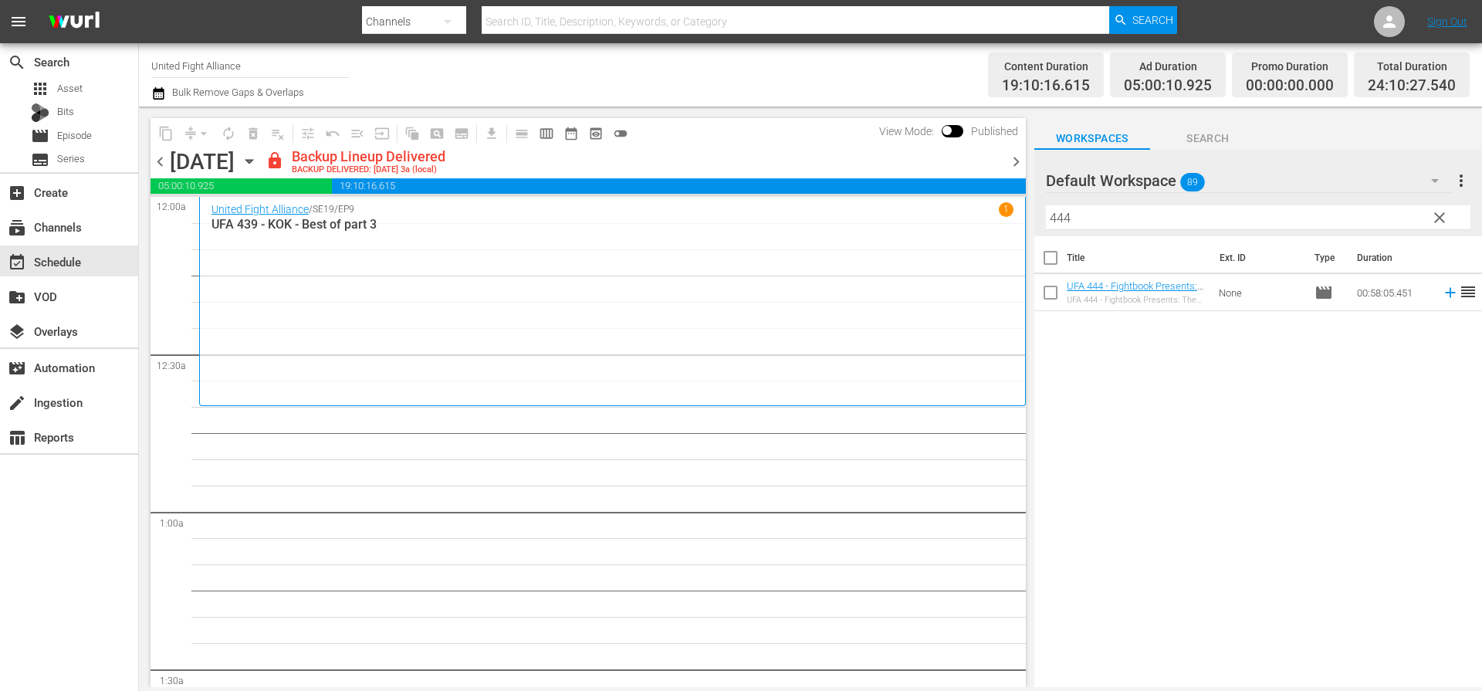
click at [1018, 161] on span "chevron_right" at bounding box center [1015, 161] width 19 height 19
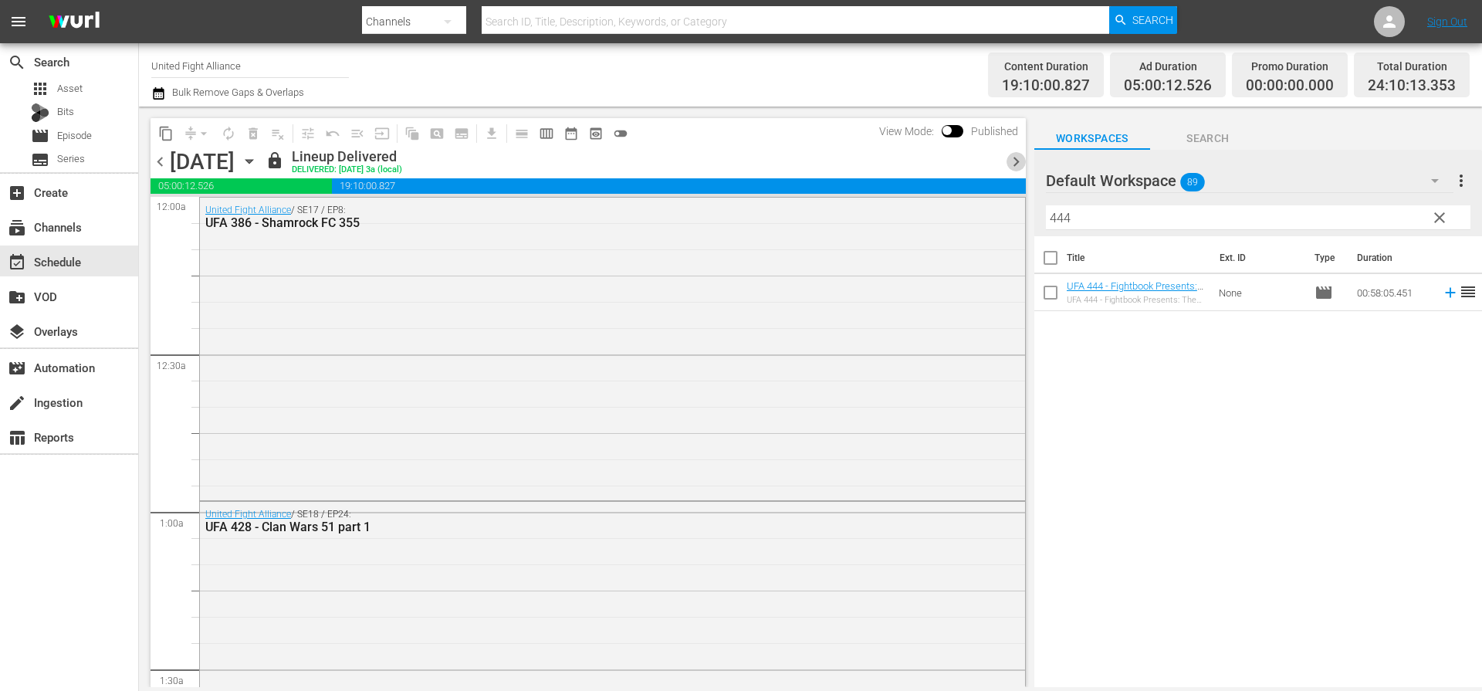
click at [1018, 161] on span "chevron_right" at bounding box center [1015, 161] width 19 height 19
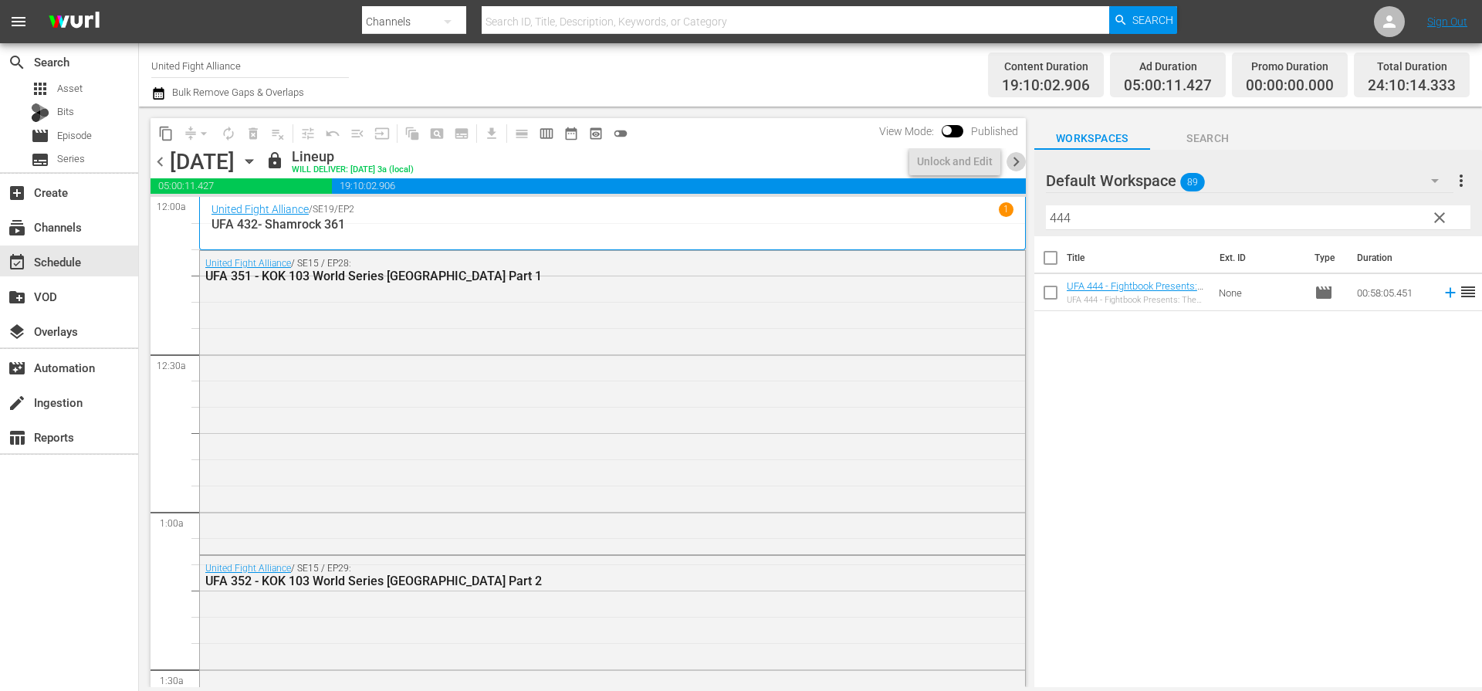
click at [1019, 161] on span "chevron_right" at bounding box center [1015, 161] width 19 height 19
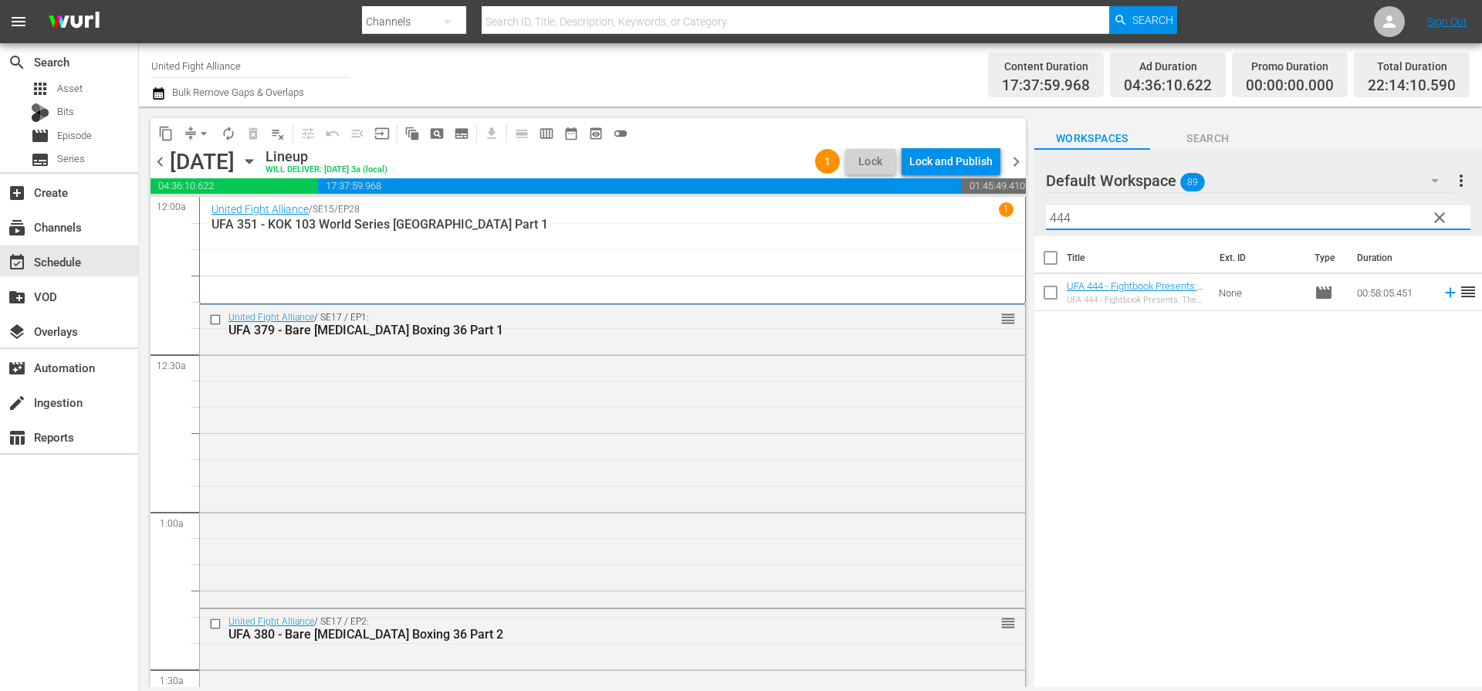
click at [1440, 215] on span "clear" at bounding box center [1439, 217] width 19 height 19
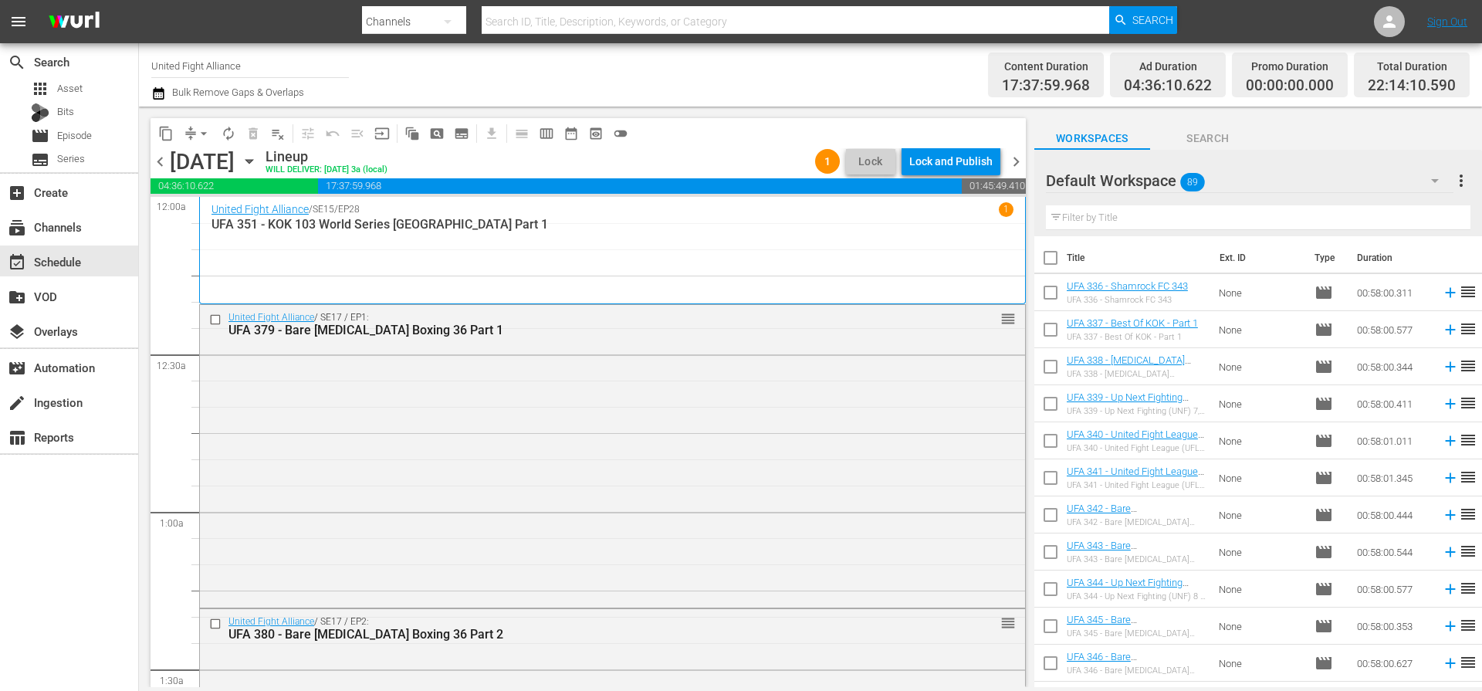
click at [877, 242] on div "United Fight Alliance / SE15 / EP28 1 UFA 351 - KOK 103 World Series [GEOGRAPHI…" at bounding box center [612, 250] width 802 height 96
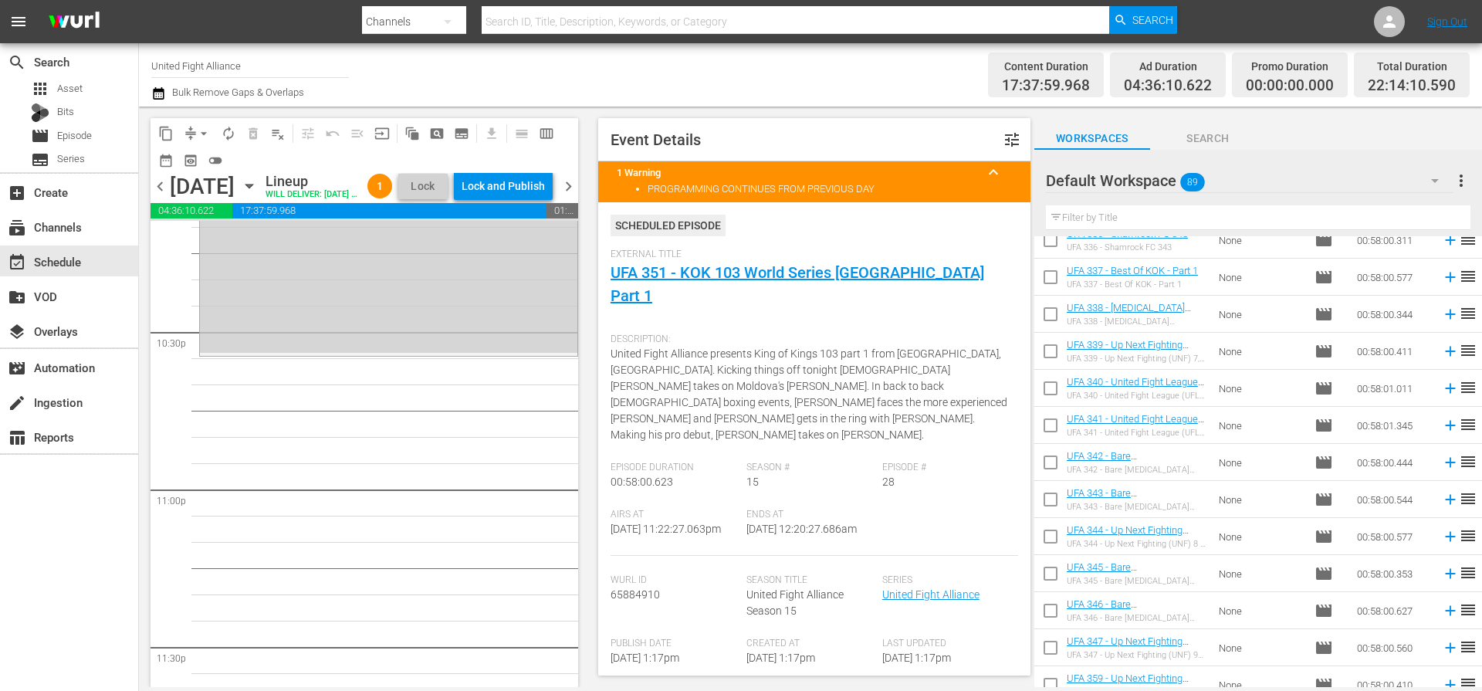
scroll to position [6920, 0]
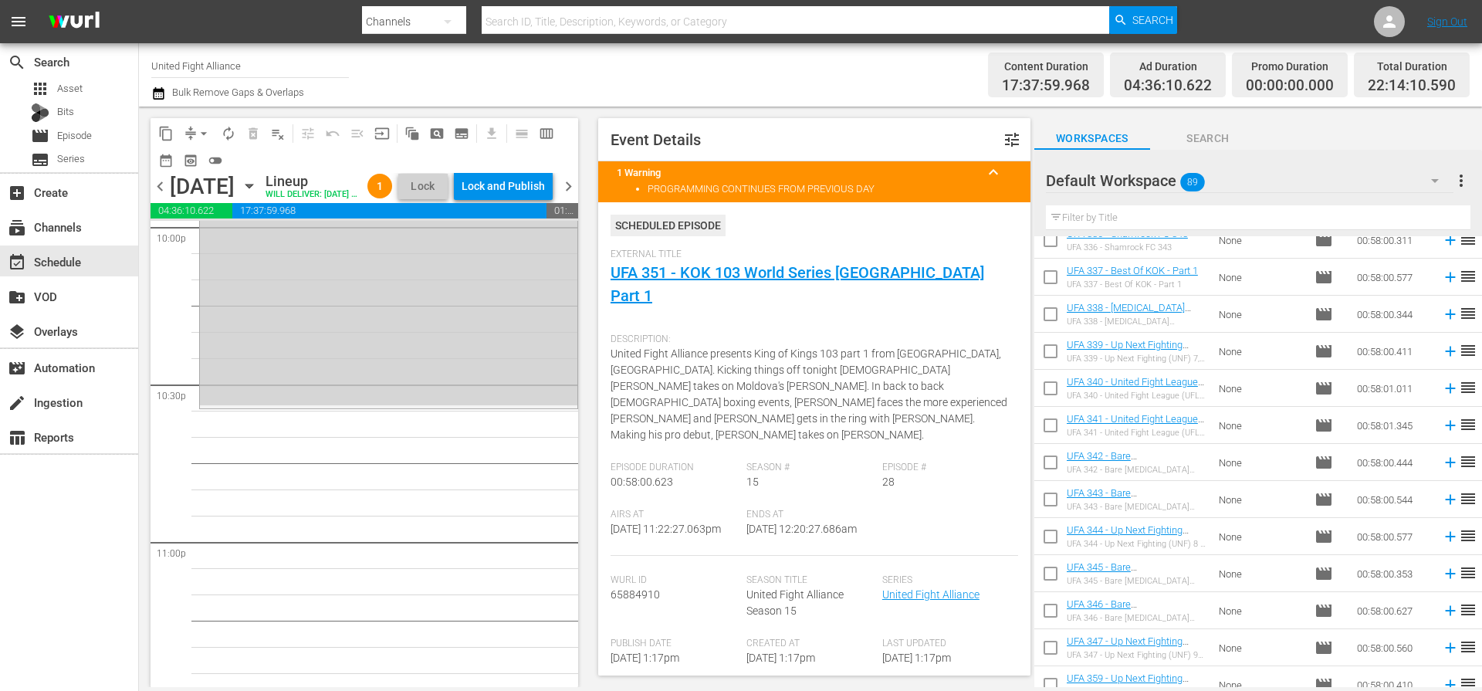
drag, startPoint x: 582, startPoint y: 262, endPoint x: 559, endPoint y: 667, distance: 405.8
click at [559, 667] on div "S N A P S N A P S N A P S N A P S N A P S N A P S N A P S N A P S N A P S N A P…" at bounding box center [363, 454] width 427 height 466
click at [843, 356] on span "United Fight Alliance presents King of Kings 103 part 1 from Tallinn, Estonia. …" at bounding box center [808, 393] width 397 height 93
click at [571, 196] on span "chevron_right" at bounding box center [568, 186] width 19 height 19
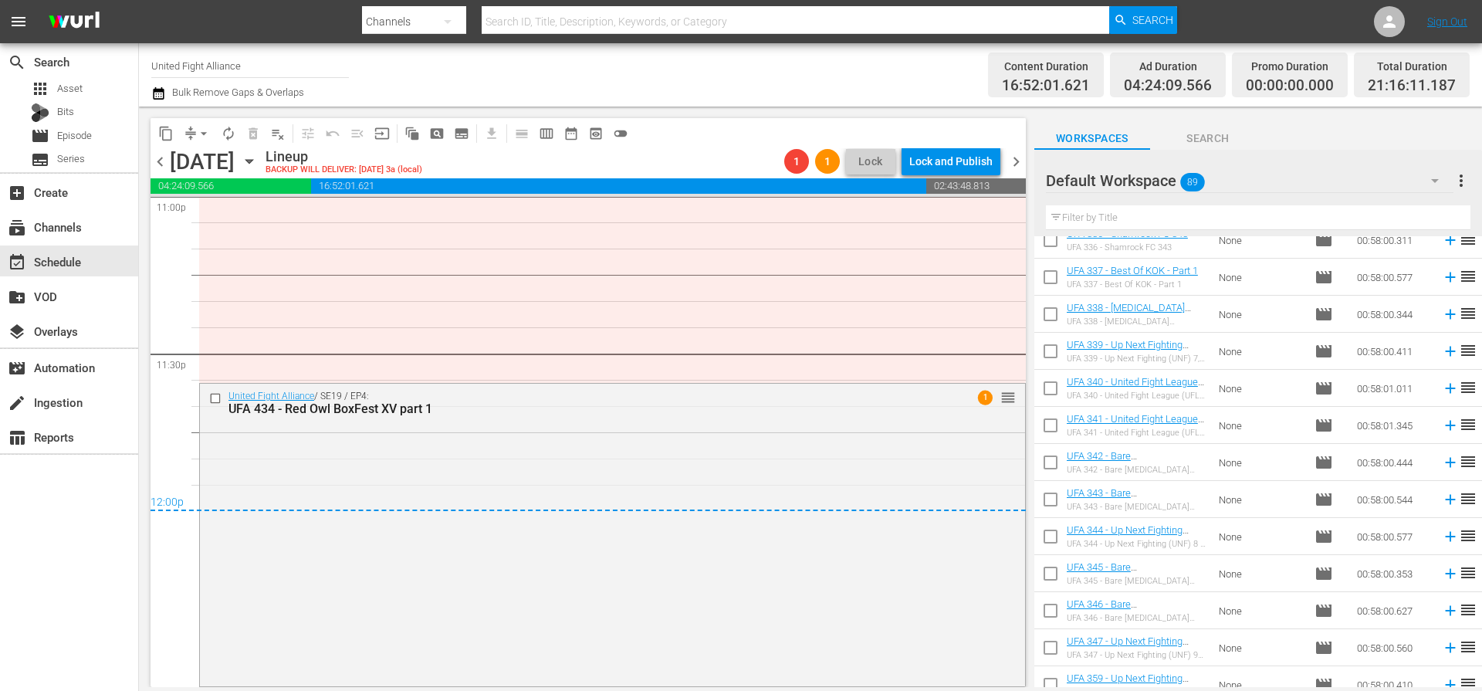
scroll to position [7050, 0]
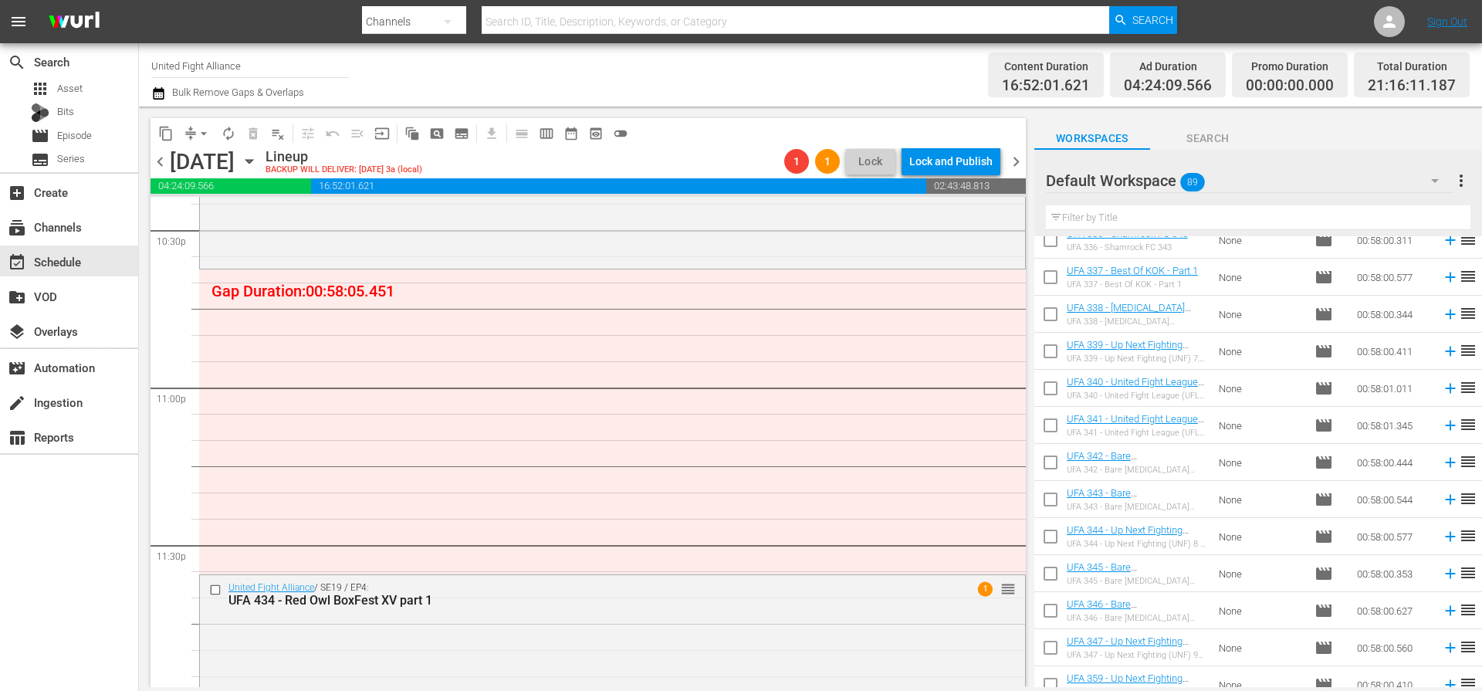
click at [167, 163] on span "chevron_left" at bounding box center [159, 161] width 19 height 19
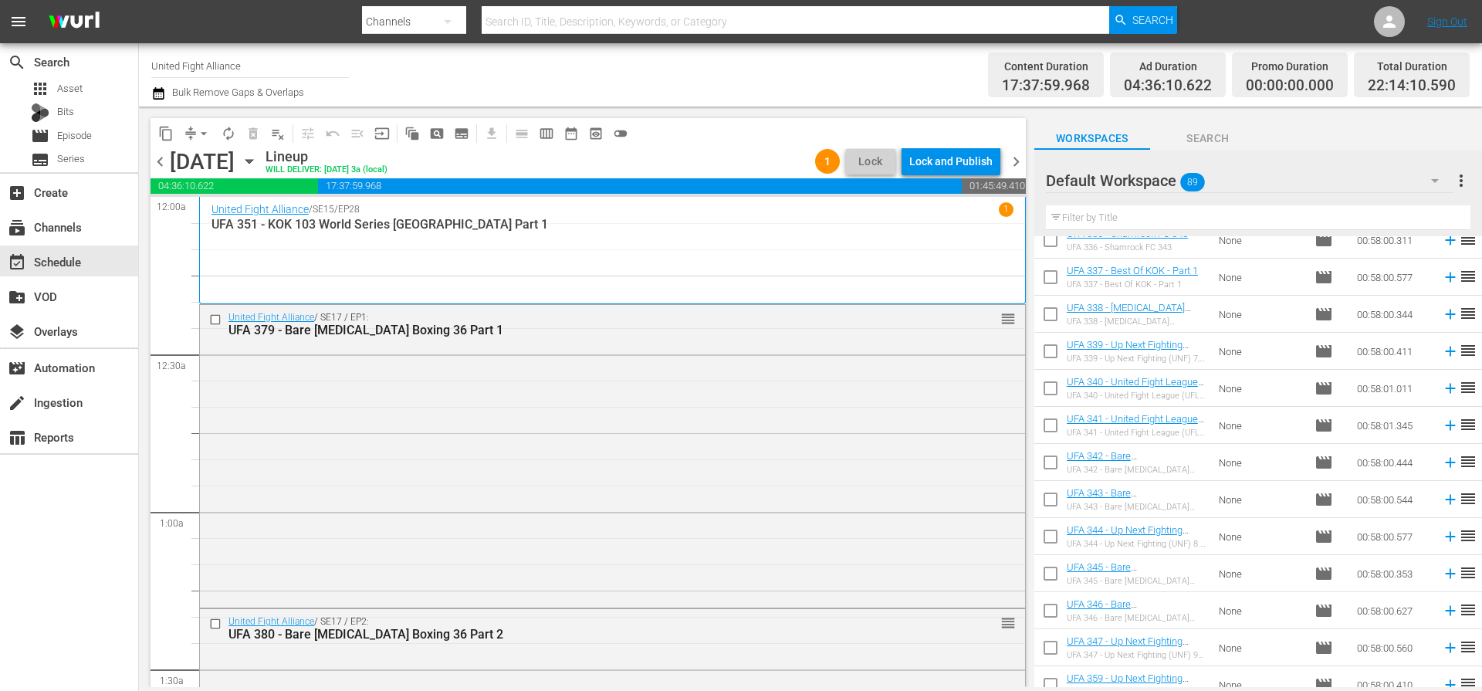
click at [166, 167] on span "chevron_left" at bounding box center [159, 161] width 19 height 19
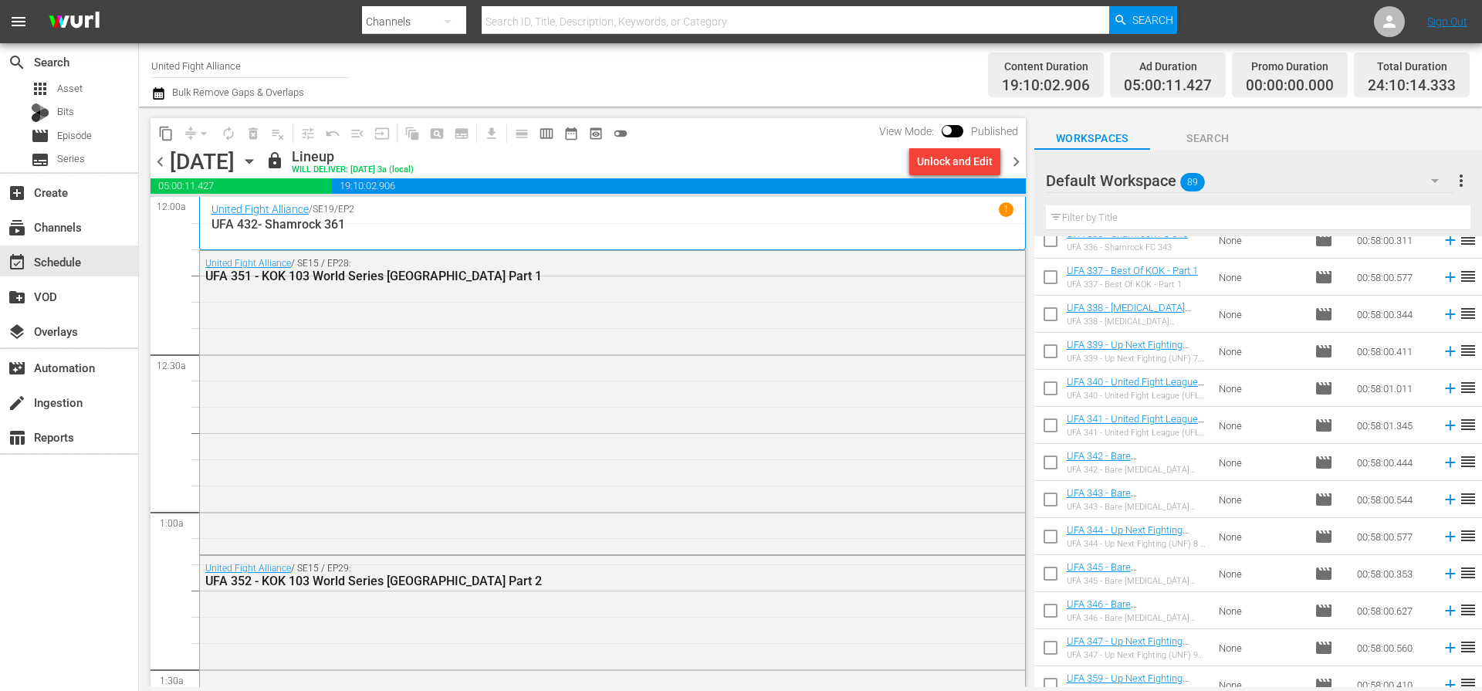
click at [160, 167] on span "chevron_left" at bounding box center [159, 161] width 19 height 19
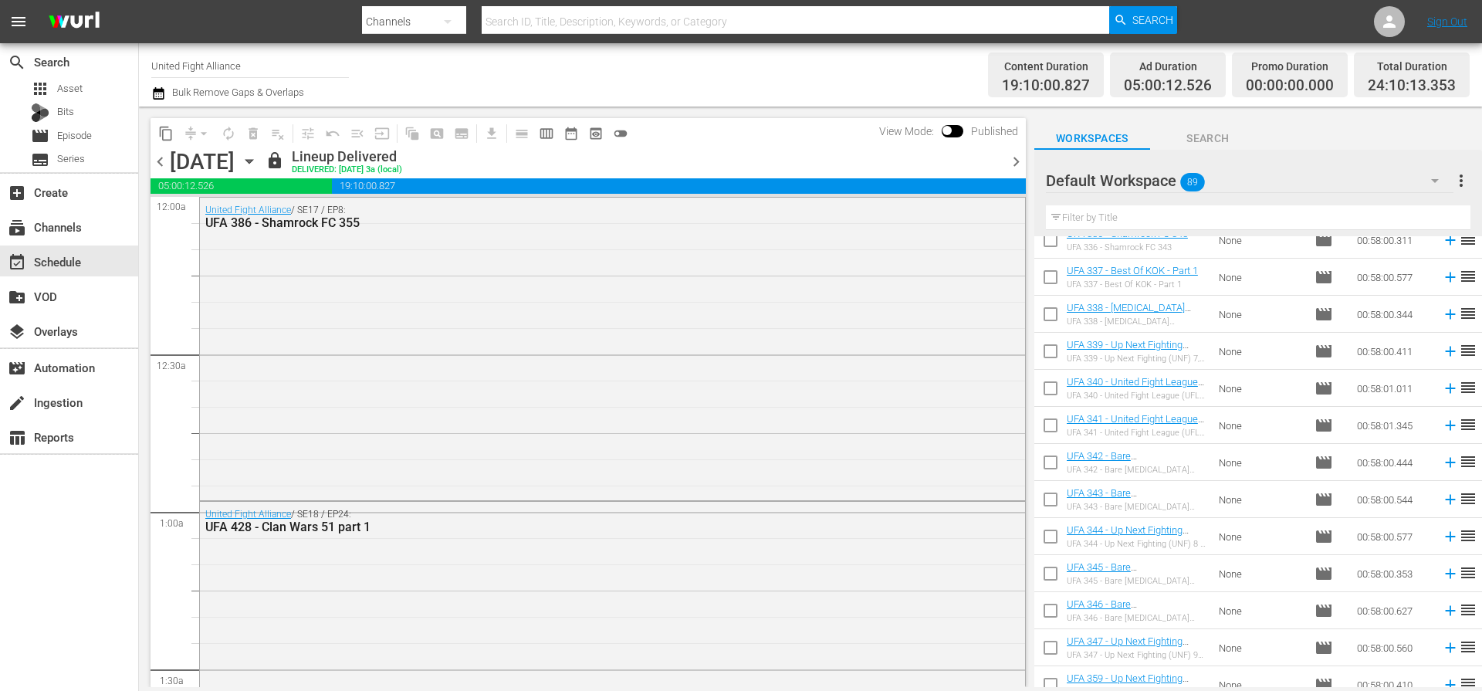
click at [728, 67] on div "Channel Title United Fight Alliance Bulk Remove Gaps & Overlaps" at bounding box center [510, 75] width 719 height 56
click at [155, 159] on span "chevron_left" at bounding box center [159, 161] width 19 height 19
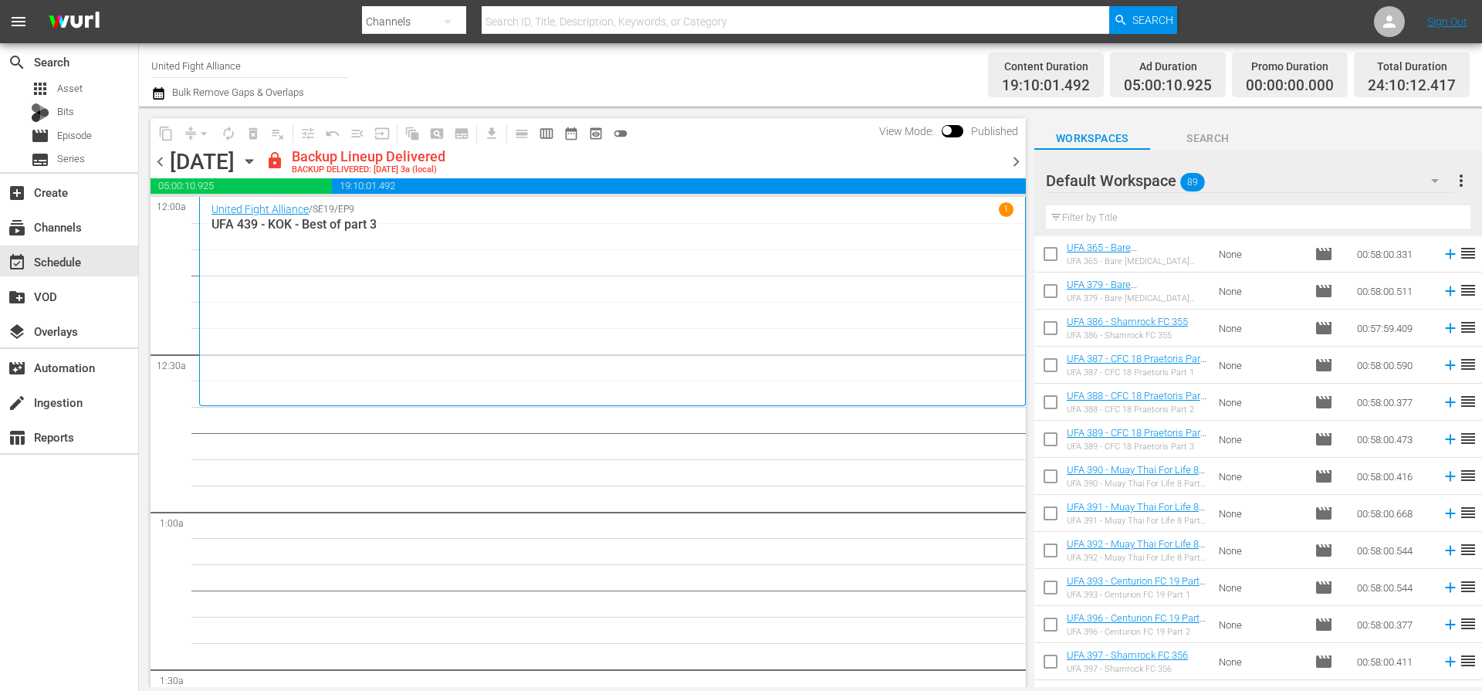
scroll to position [1094, 0]
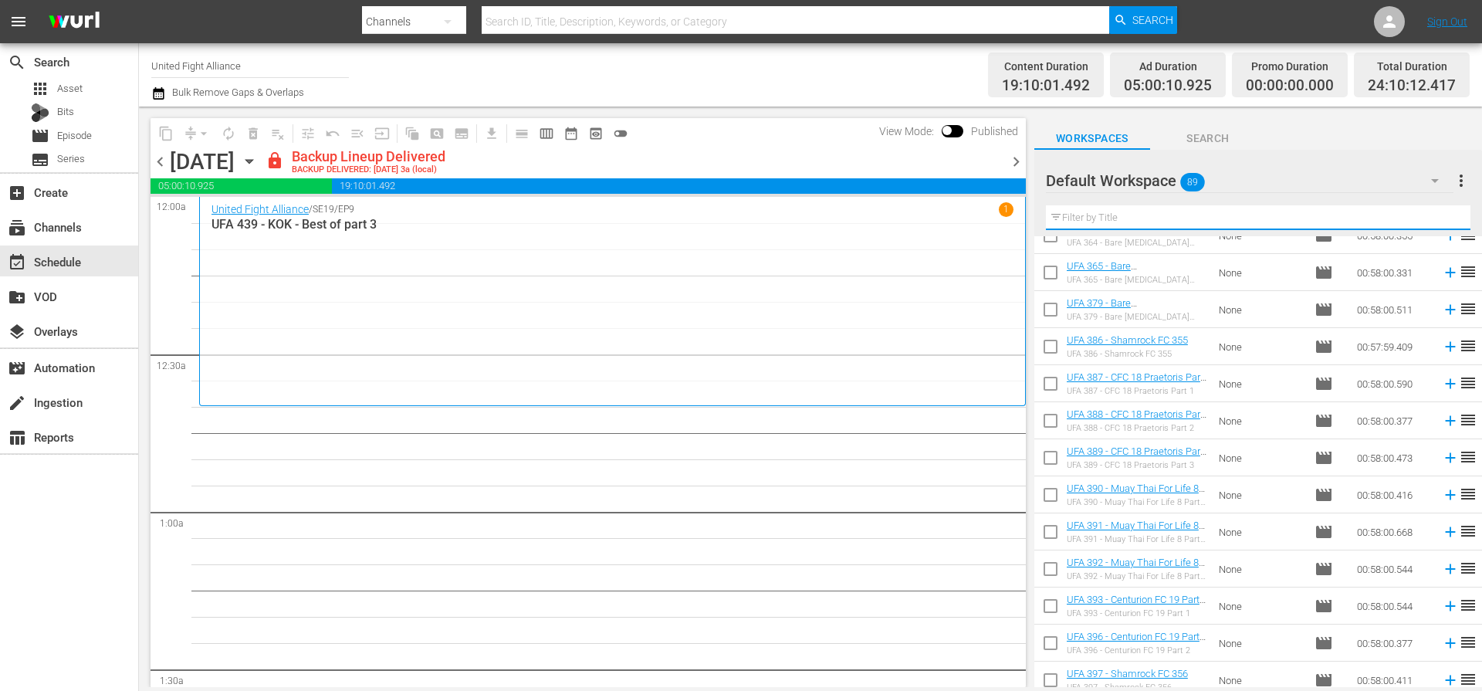
click at [1105, 220] on input "text" at bounding box center [1258, 217] width 424 height 25
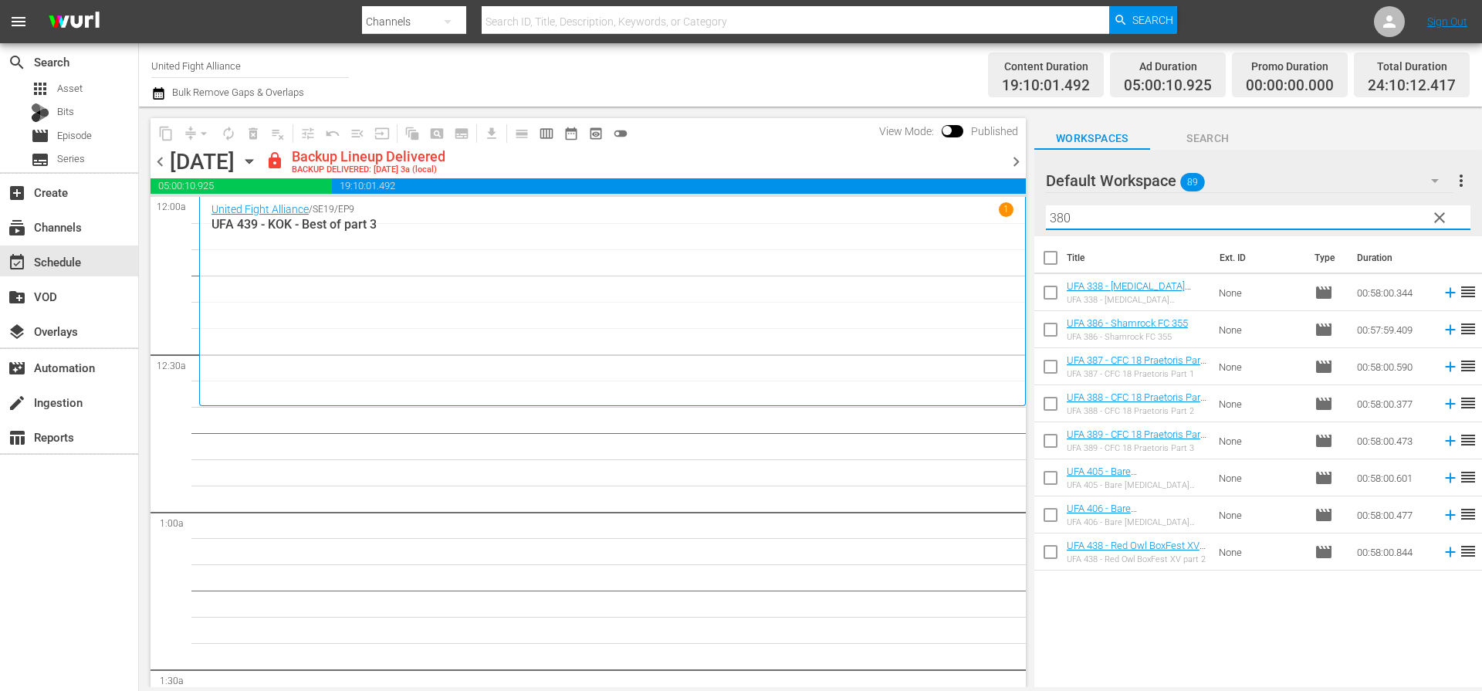
scroll to position [0, 0]
type input "3"
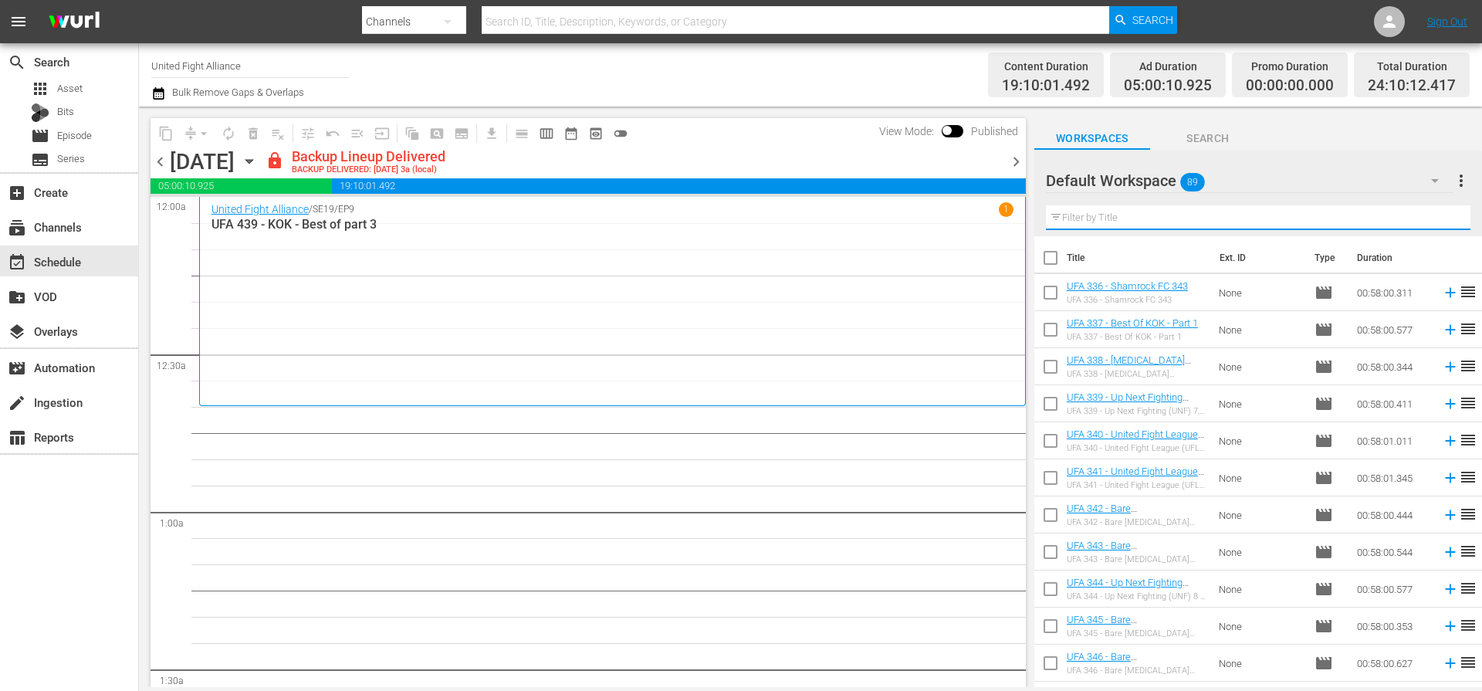
click at [1257, 178] on div "Default Workspace 89" at bounding box center [1249, 180] width 407 height 43
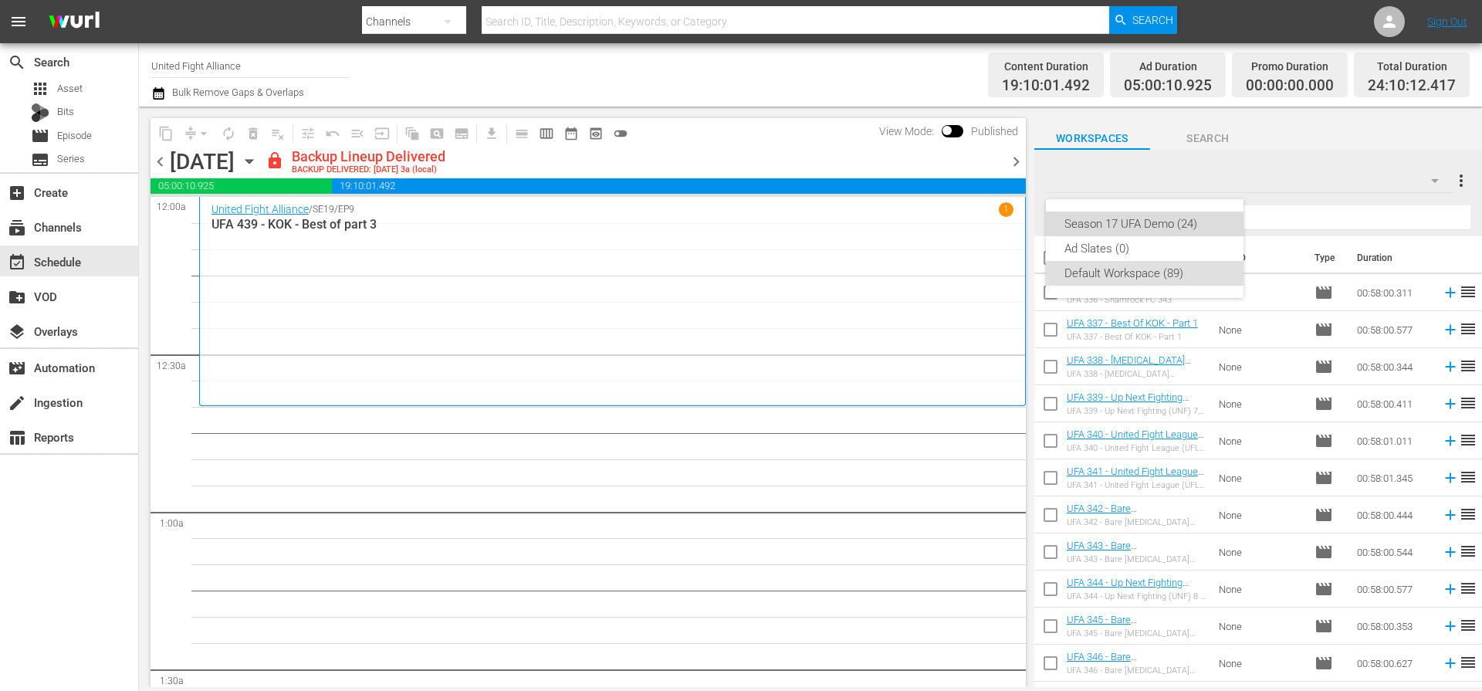
click at [1184, 221] on div "Season 17 UFA Demo (24)" at bounding box center [1144, 223] width 160 height 25
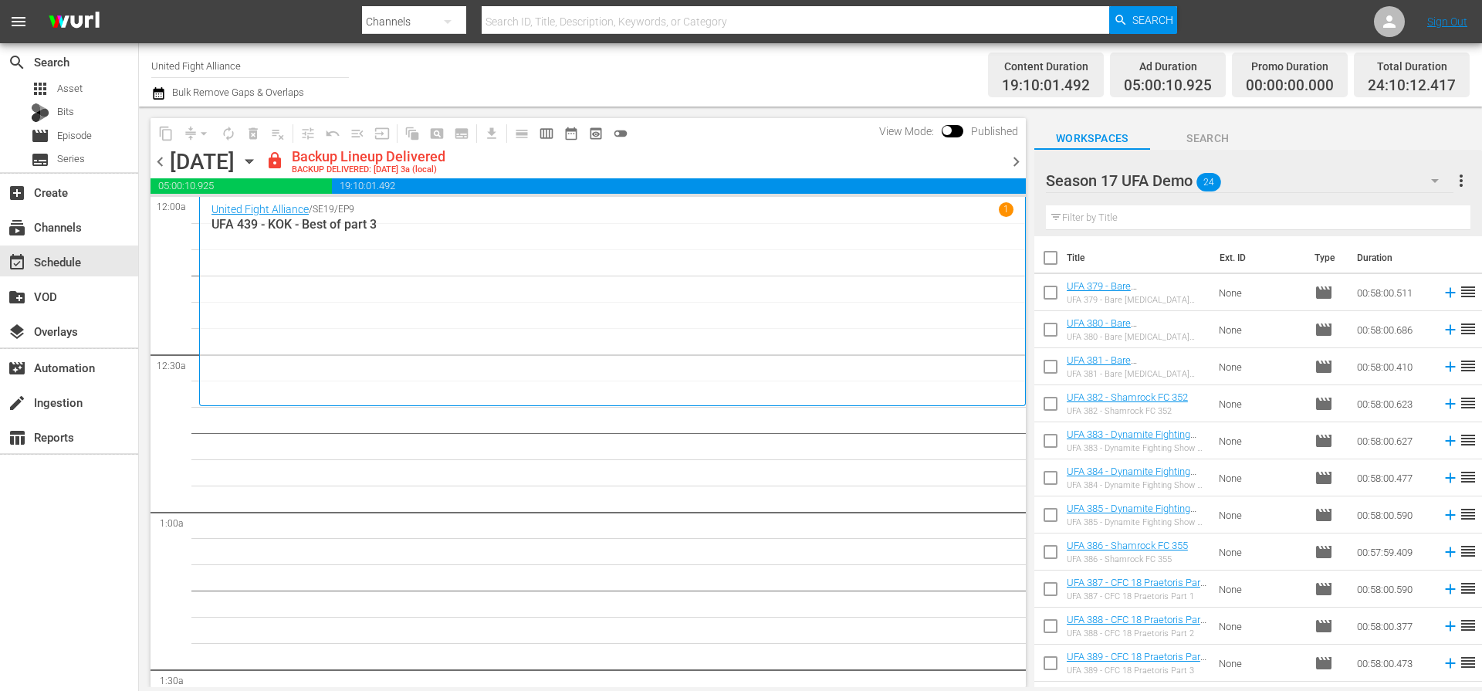
click at [1414, 175] on div "Season 17 UFA Demo 24" at bounding box center [1249, 180] width 407 height 43
click at [1414, 174] on div "Season 17 UFA Demo (24) Ad Slates (0) Default Workspace (89)" at bounding box center [741, 345] width 1482 height 691
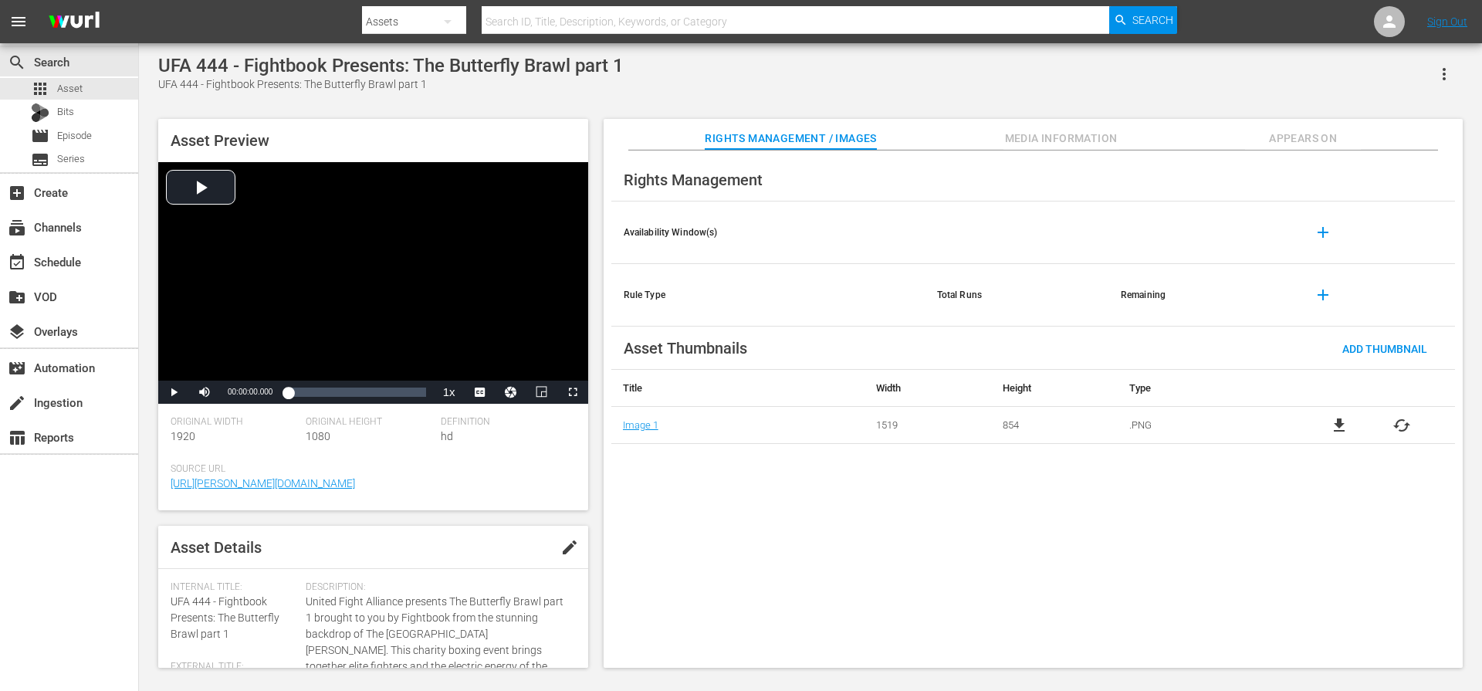
click at [637, 23] on input "text" at bounding box center [794, 21] width 627 height 37
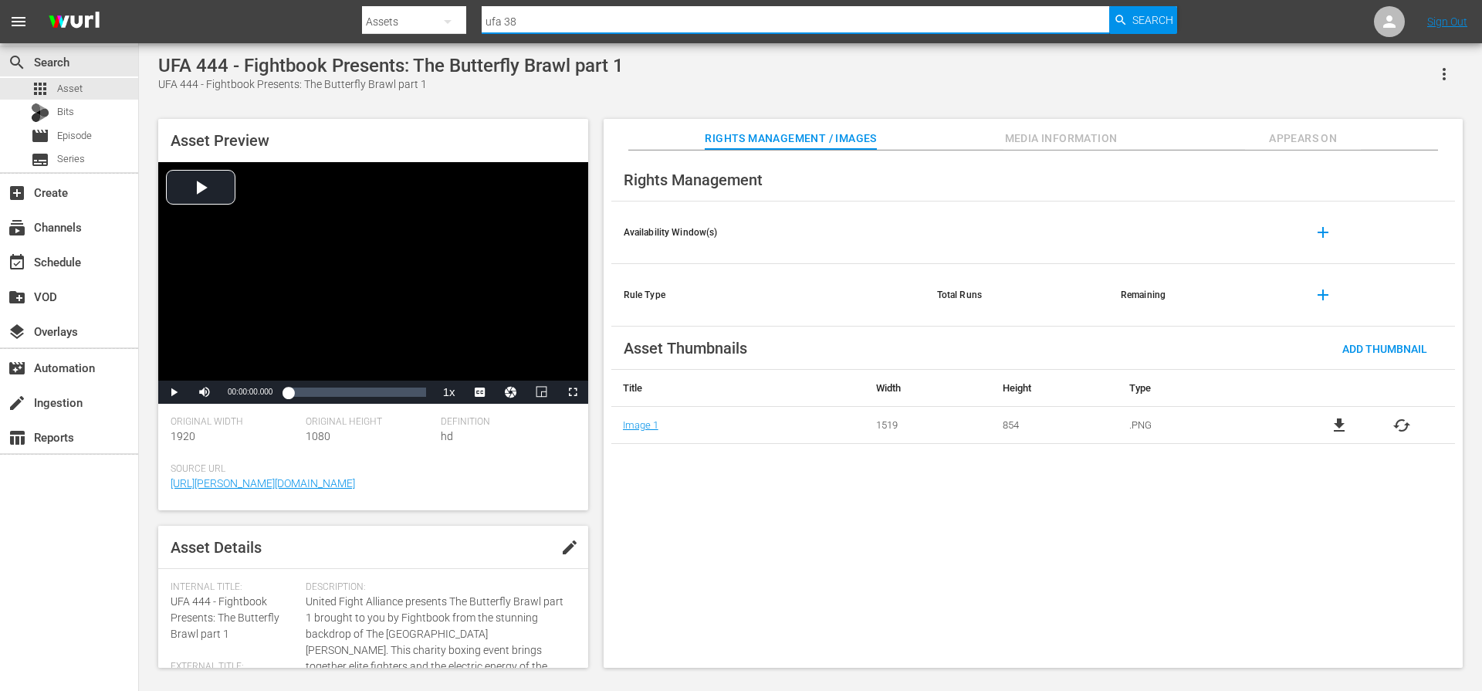
type input "ufa 380"
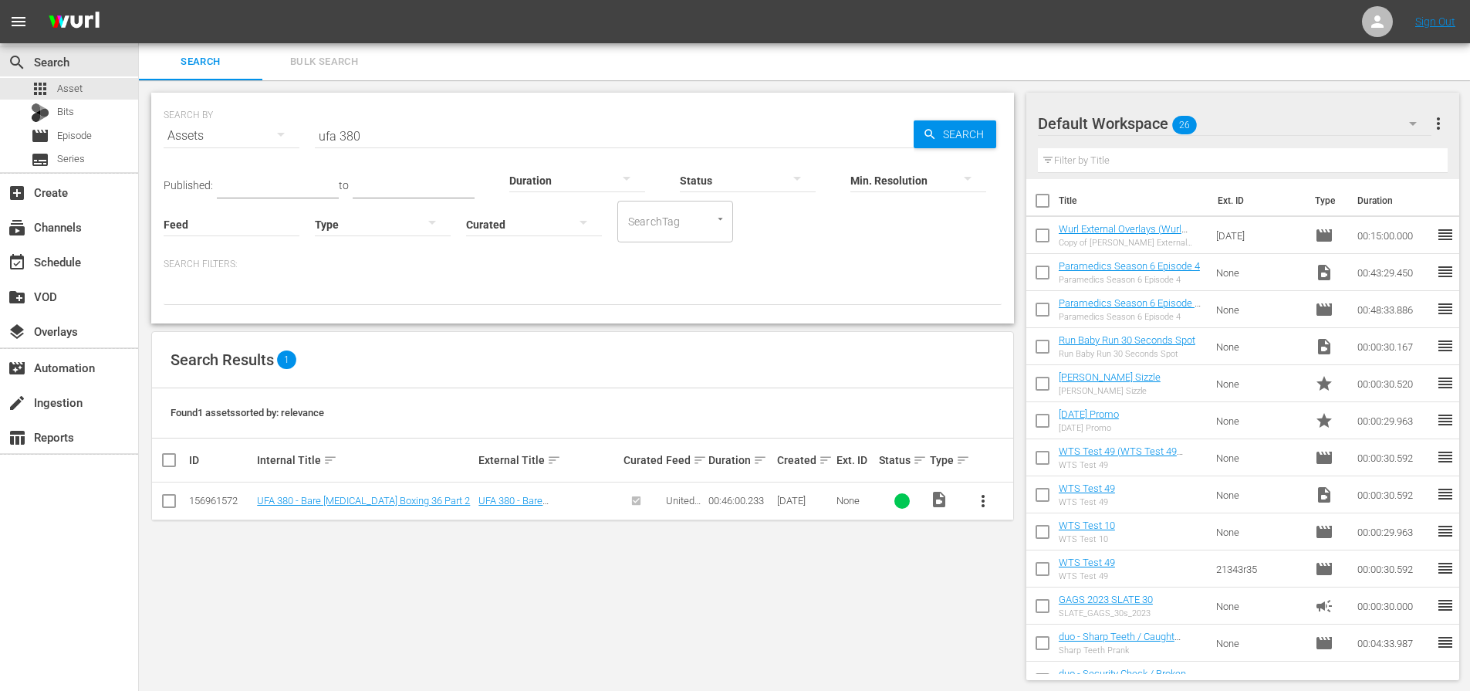
click at [795, 348] on div "Search Results 1" at bounding box center [582, 360] width 861 height 56
click at [795, 349] on div "Search Results 1" at bounding box center [582, 360] width 861 height 56
click at [793, 353] on div "Search Results 1" at bounding box center [582, 360] width 861 height 56
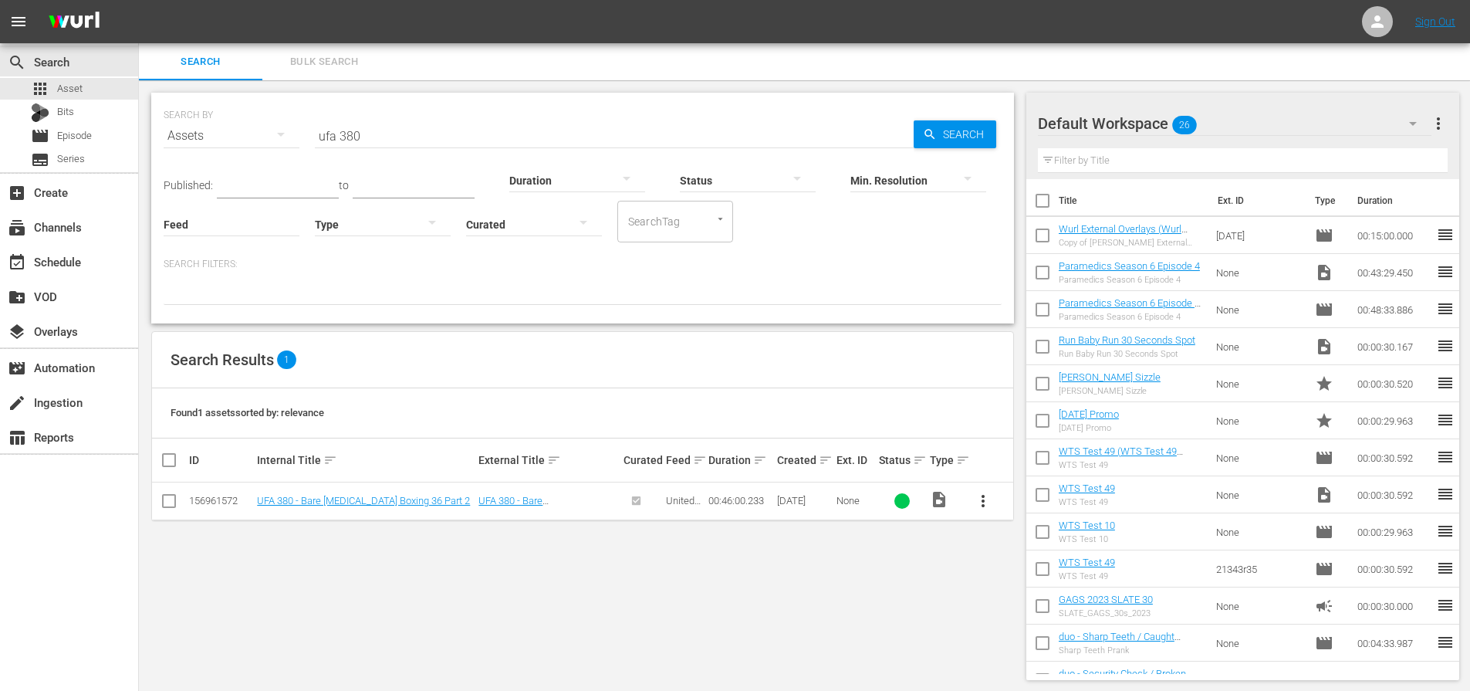
click at [792, 355] on div "Search Results 1" at bounding box center [582, 360] width 861 height 56
click at [1266, 127] on div "Default Workspace 26" at bounding box center [1235, 123] width 394 height 43
click at [1179, 123] on div "Default Workspace (26)" at bounding box center [735, 345] width 1470 height 691
drag, startPoint x: 378, startPoint y: 125, endPoint x: 319, endPoint y: 123, distance: 58.7
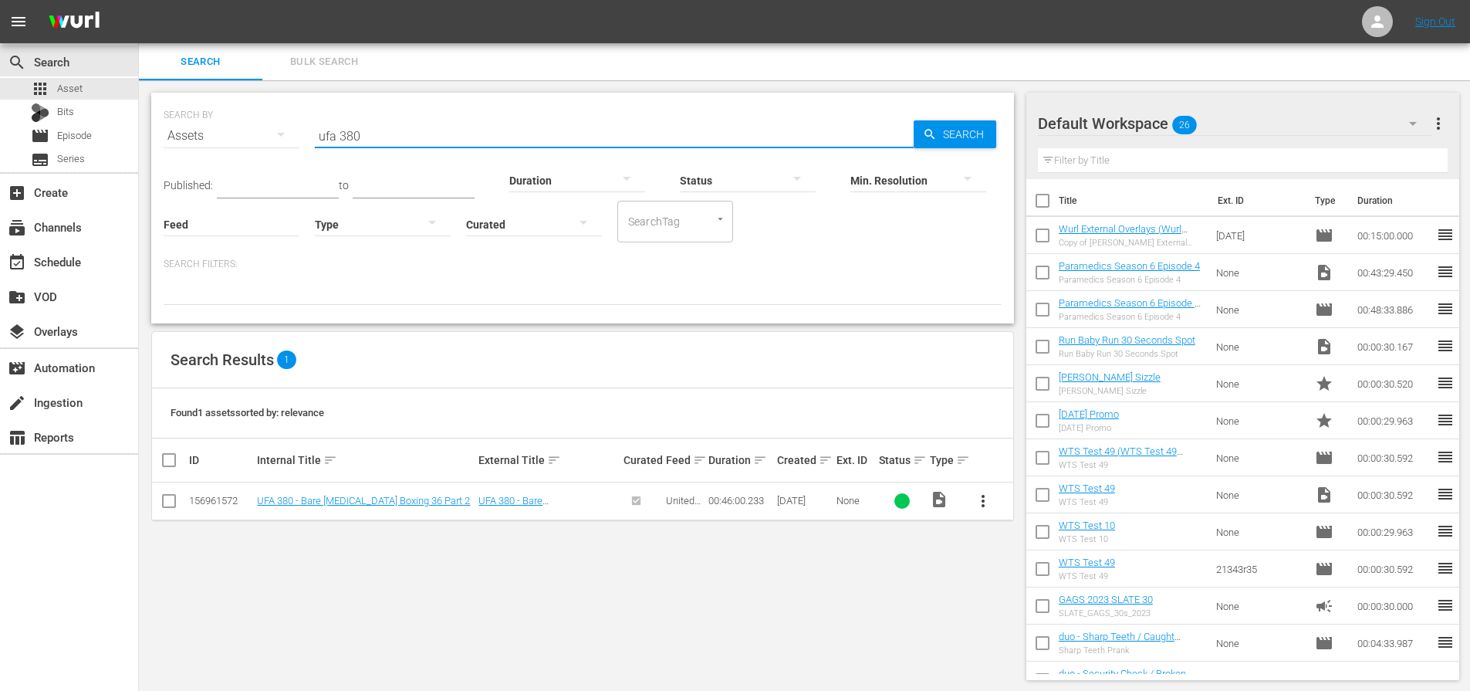
click at [319, 123] on input "ufa 380" at bounding box center [614, 135] width 599 height 37
drag, startPoint x: 377, startPoint y: 137, endPoint x: 269, endPoint y: 128, distance: 107.6
click at [266, 130] on div "SEARCH BY Search By Assets Search ID, Title, Description, Keywords, or Category…" at bounding box center [583, 127] width 838 height 56
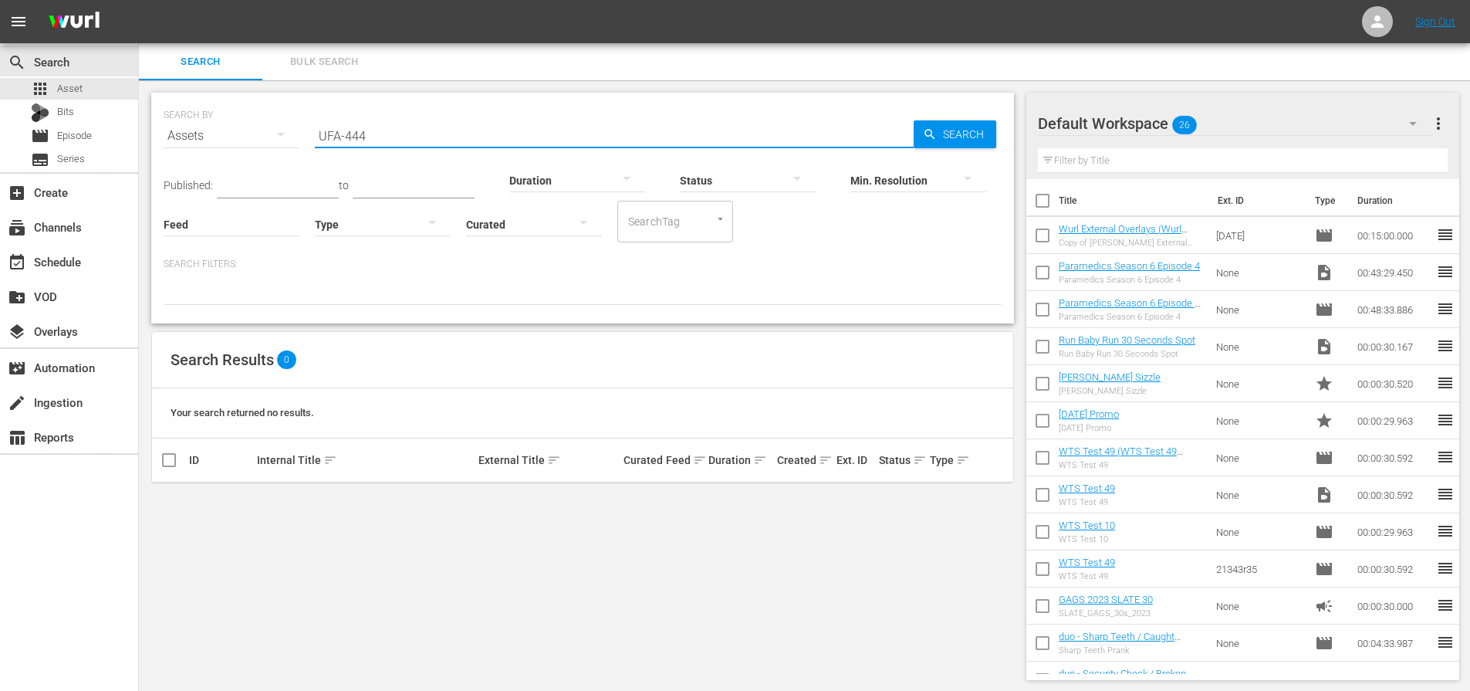
drag, startPoint x: 386, startPoint y: 126, endPoint x: 383, endPoint y: 135, distance: 9.8
click at [385, 130] on input "UFA-444" at bounding box center [614, 135] width 599 height 37
click at [380, 137] on input "UFA-444" at bounding box center [614, 135] width 599 height 37
type input "UFA 444"
click at [336, 497] on link "UFA 444 - Fightbook Presents: The Butterfly Brawl part 1" at bounding box center [364, 506] width 215 height 23
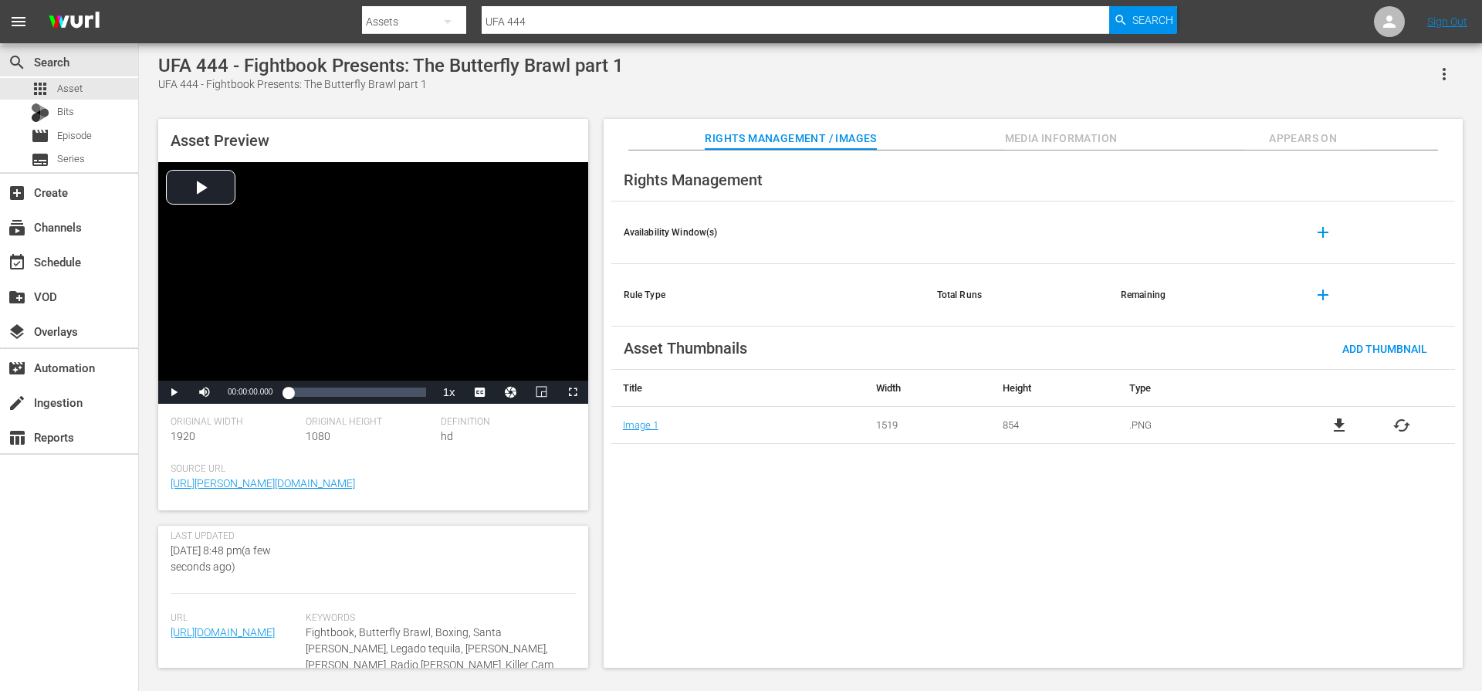
scroll to position [381, 0]
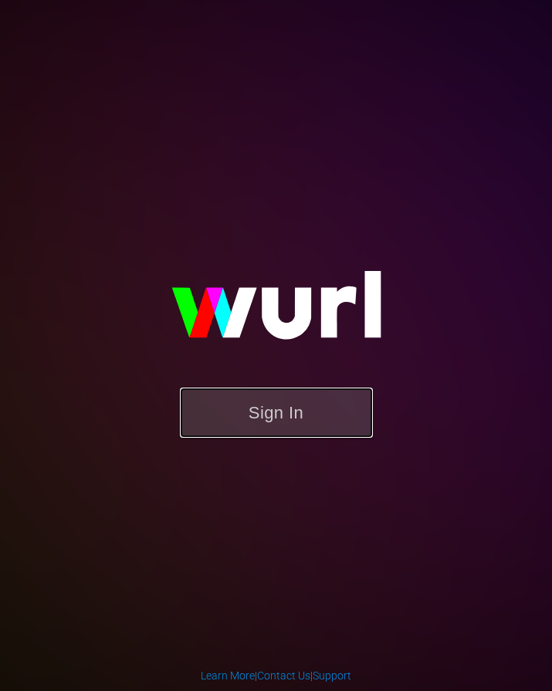
click at [293, 408] on button "Sign In" at bounding box center [276, 412] width 193 height 50
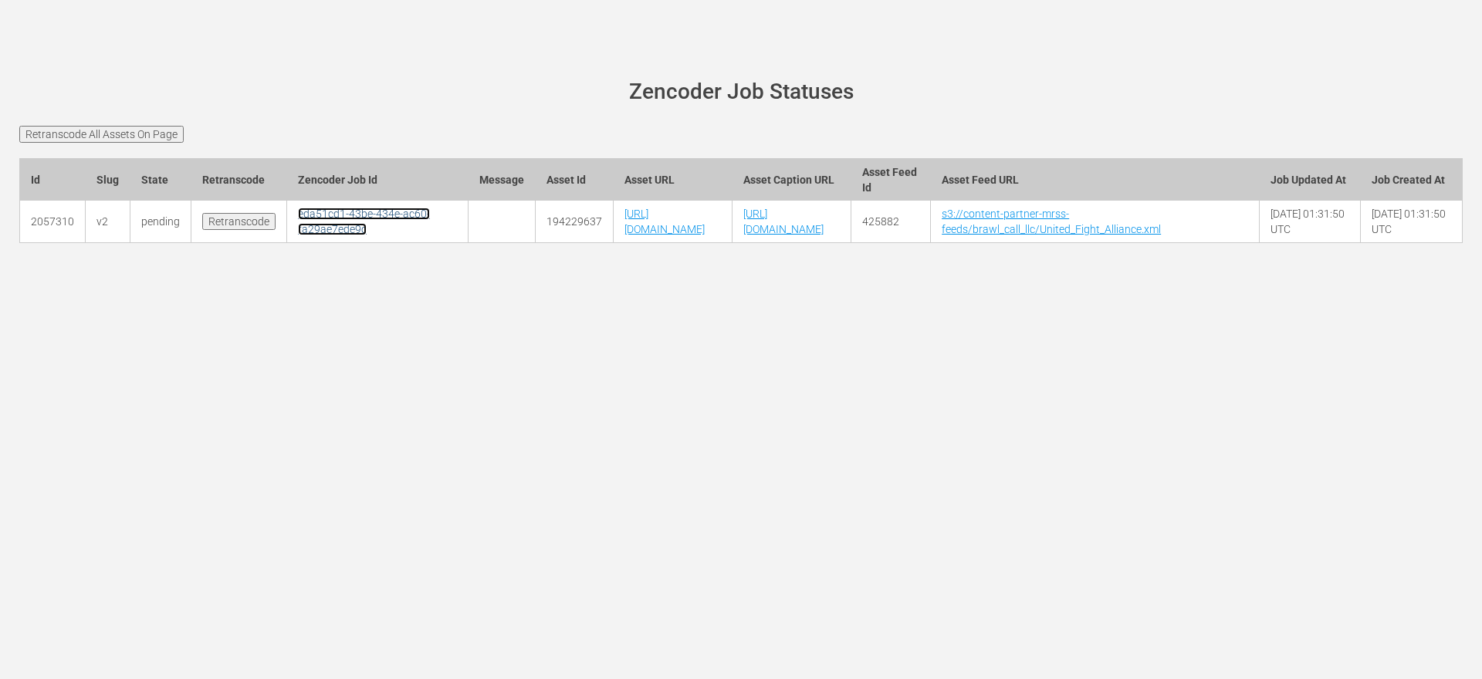
click at [331, 235] on link "eda51cd1-43be-434e-ac60-fa29ae7ede9c" at bounding box center [364, 222] width 132 height 28
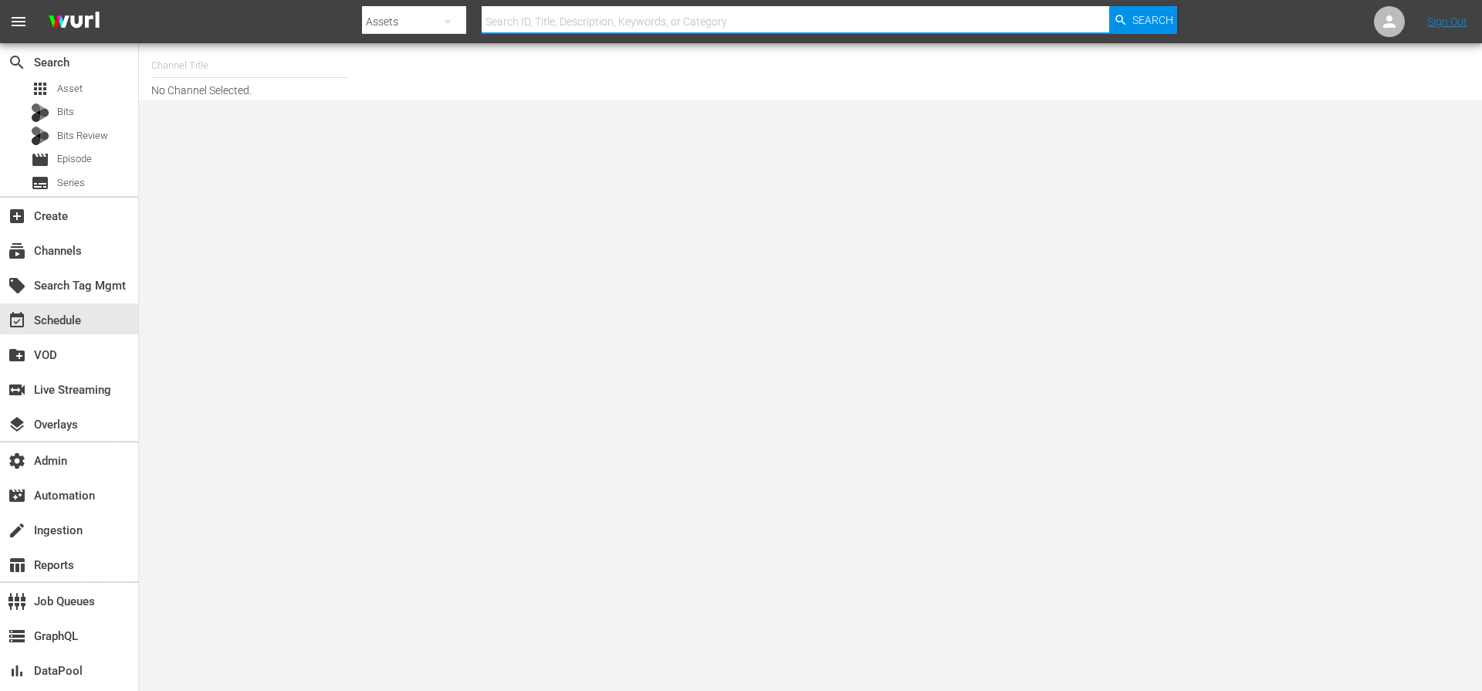
click at [657, 22] on input "text" at bounding box center [794, 21] width 627 height 37
click at [87, 86] on div "apps Asset" at bounding box center [69, 89] width 138 height 22
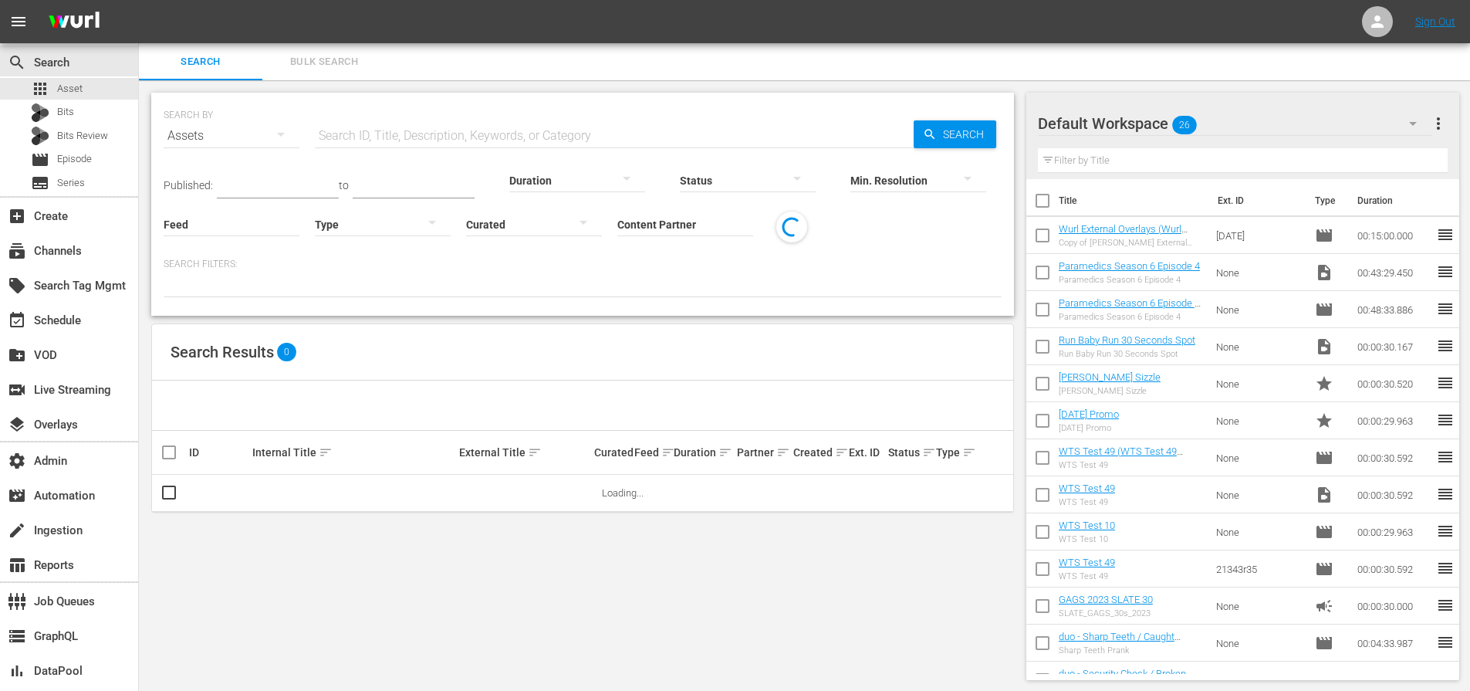
click at [462, 129] on input "text" at bounding box center [614, 135] width 599 height 37
paste input "184956152"
type input "184956152"
click at [969, 123] on span "Search" at bounding box center [966, 134] width 59 height 28
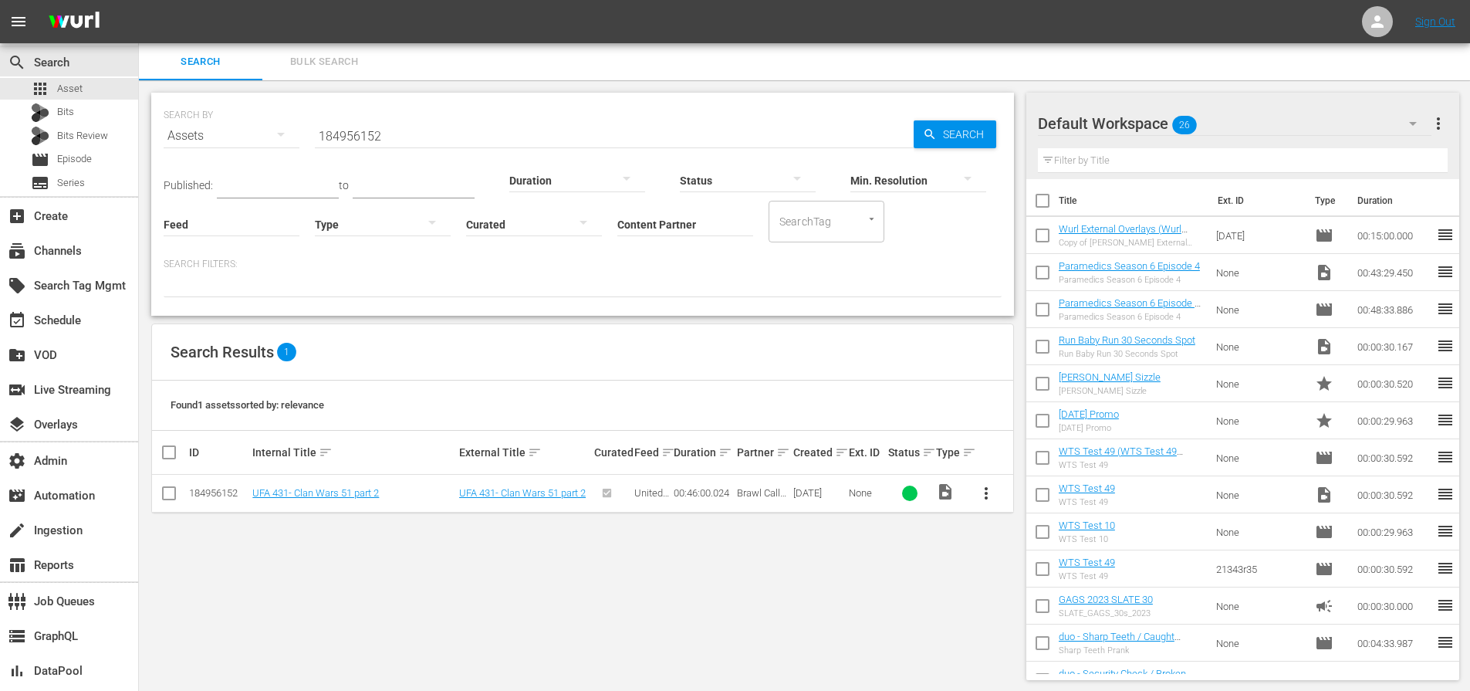
click at [351, 485] on td "UFA 431- Clan Wars 51 part 2" at bounding box center [353, 494] width 207 height 38
click at [344, 490] on link "UFA 431- Clan Wars 51 part 2" at bounding box center [315, 493] width 127 height 12
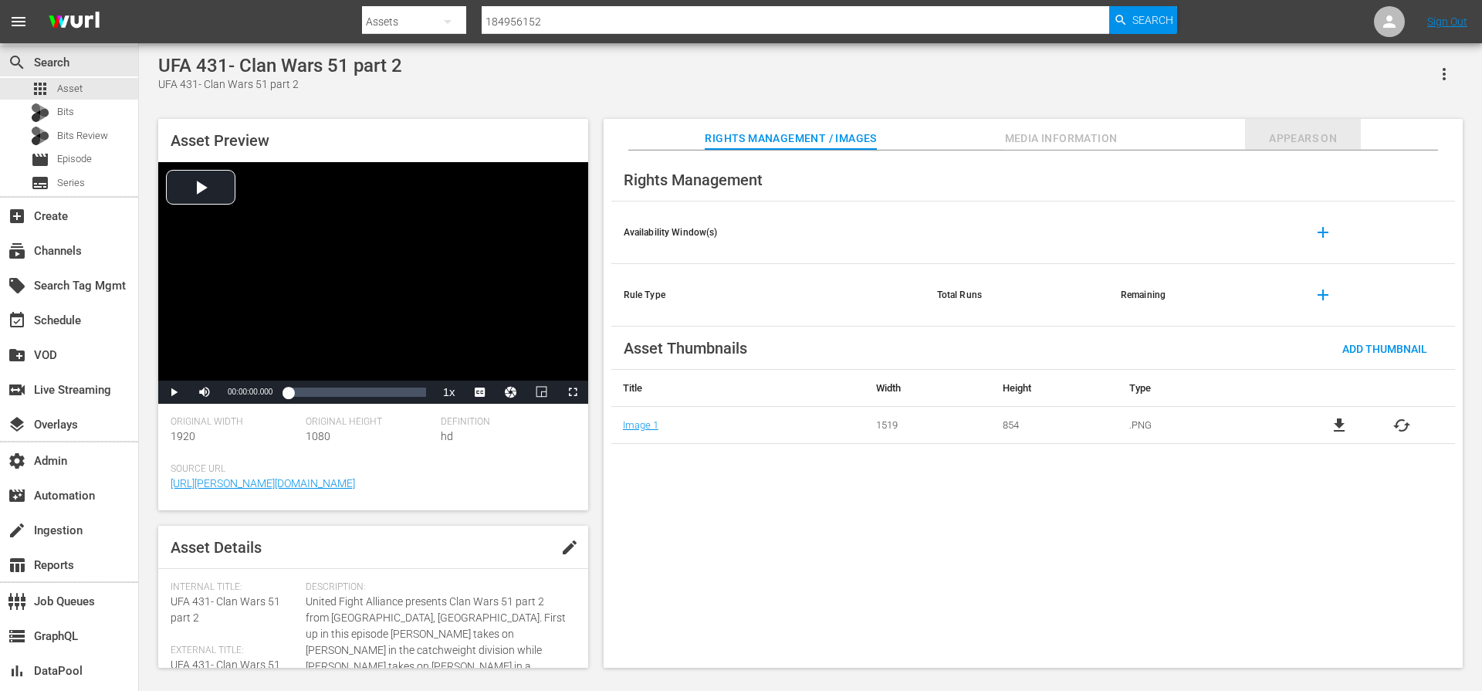
click at [1313, 135] on span "Appears On" at bounding box center [1303, 138] width 116 height 19
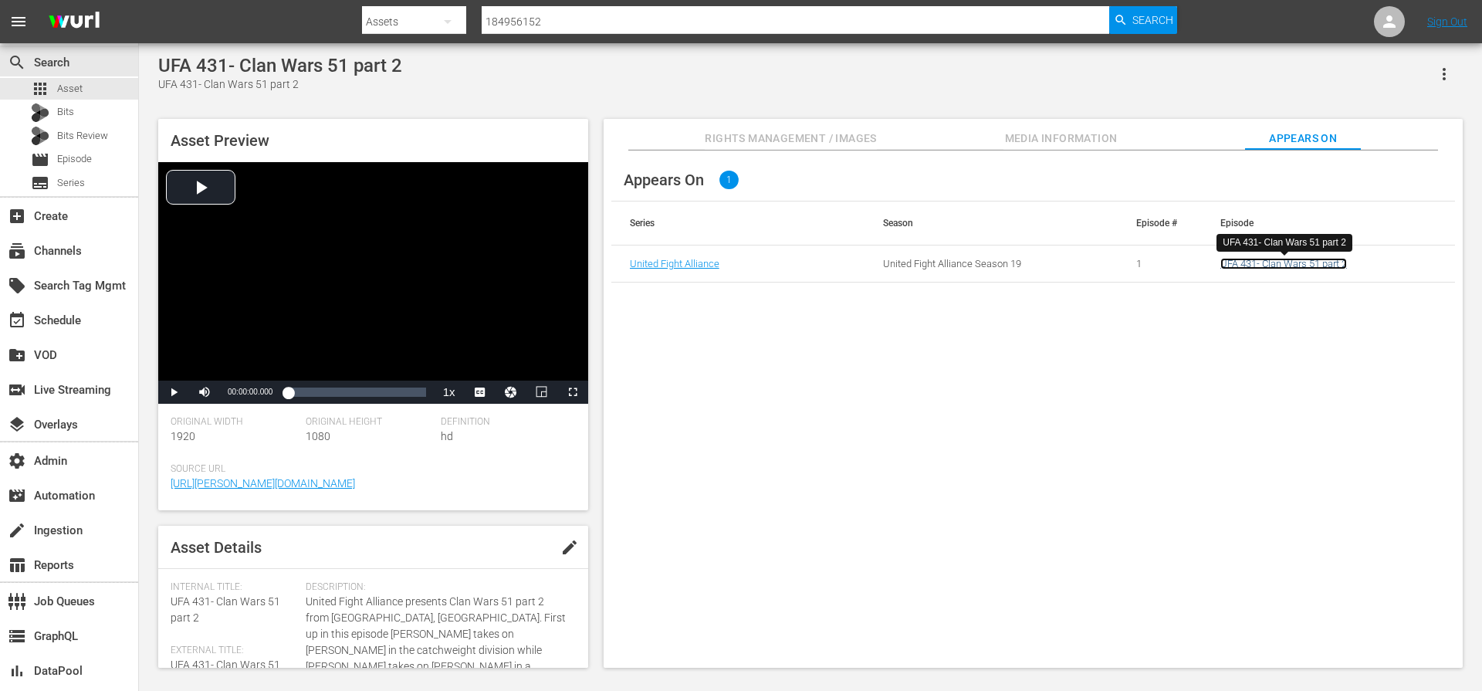
click at [1261, 264] on link "UFA 431- Clan Wars 51 part 2" at bounding box center [1283, 264] width 127 height 12
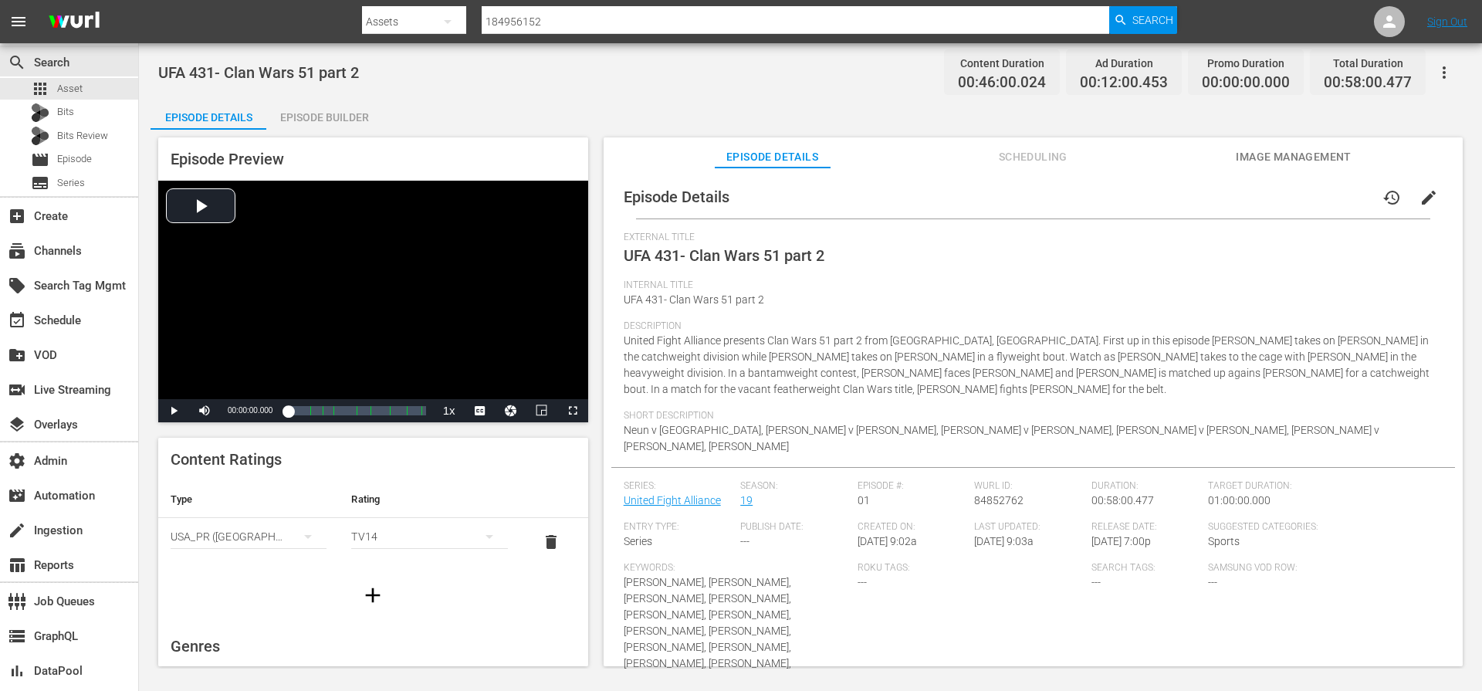
click at [1046, 153] on span "Scheduling" at bounding box center [1033, 156] width 116 height 19
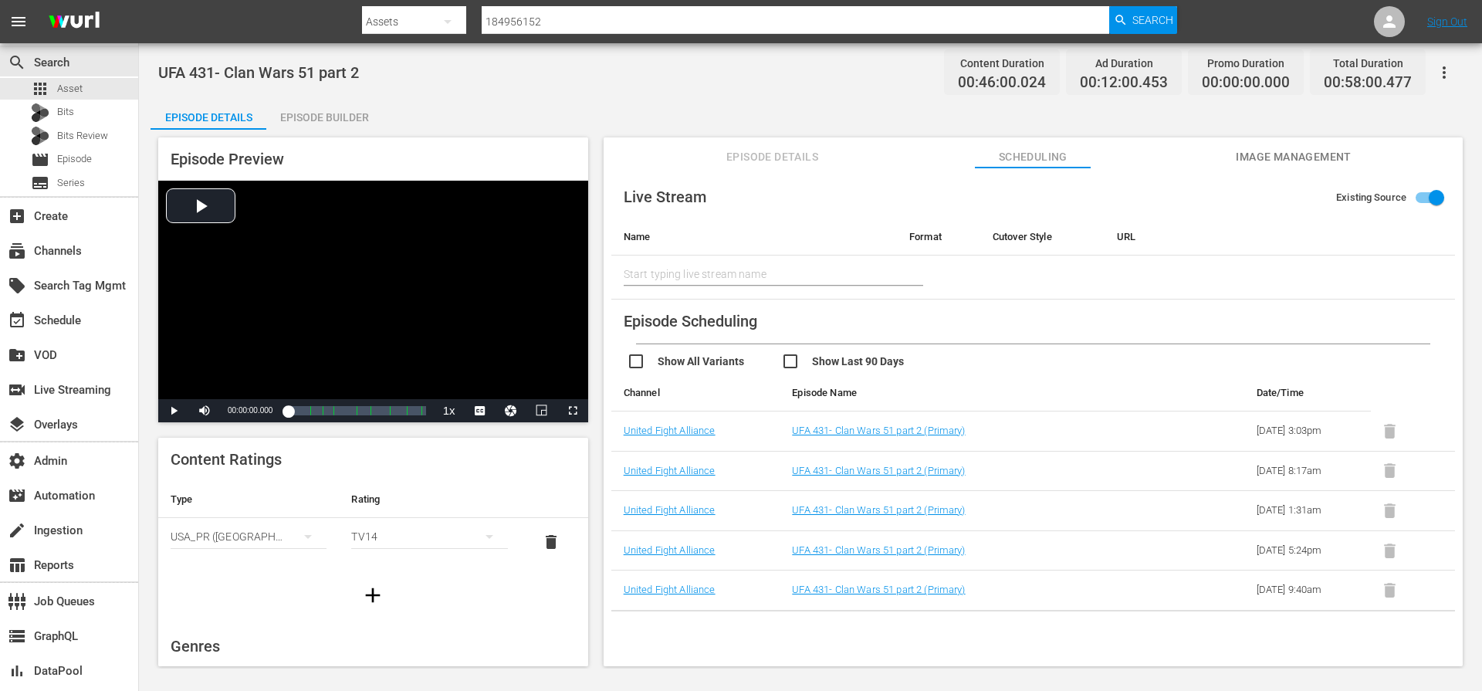
click at [791, 361] on input "checkbox" at bounding box center [858, 363] width 154 height 22
checkbox input "true"
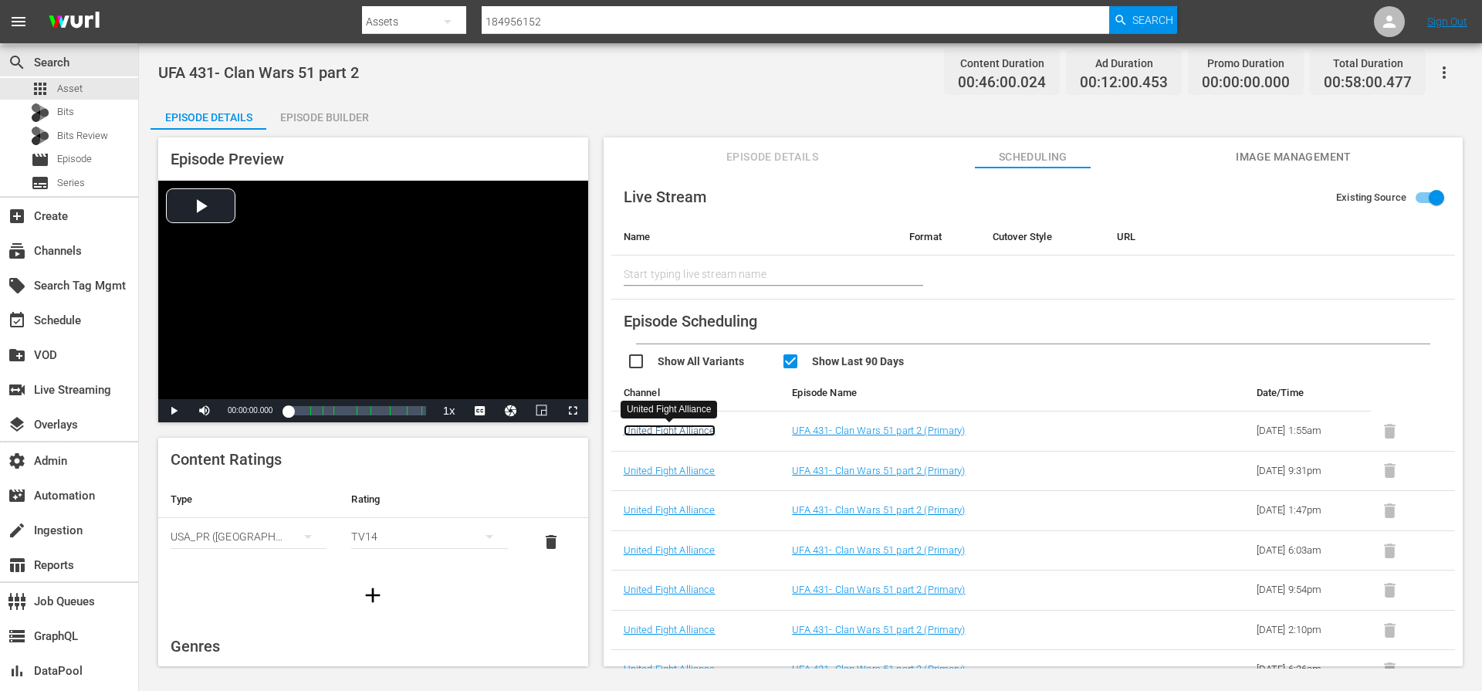
click at [688, 429] on link "United Fight Alliance" at bounding box center [669, 430] width 92 height 12
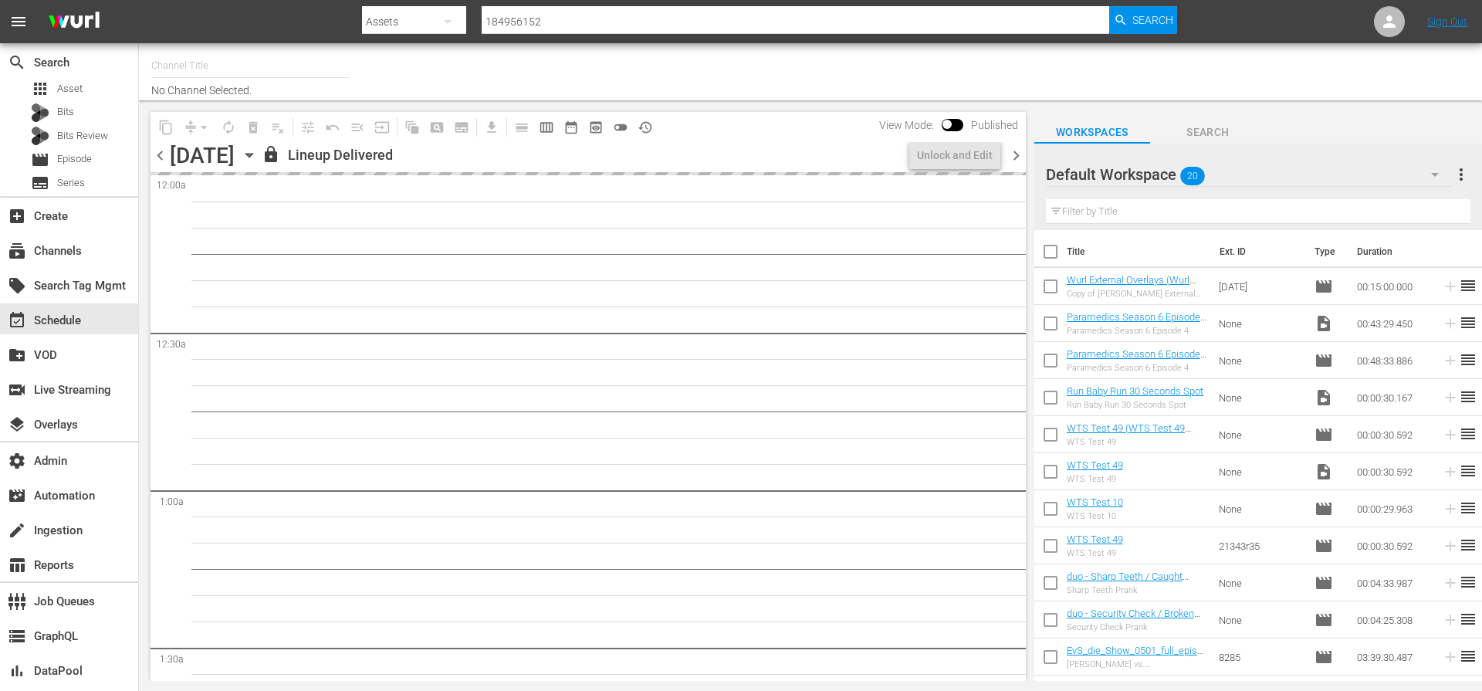
type input "United Fight Alliance (1569)"
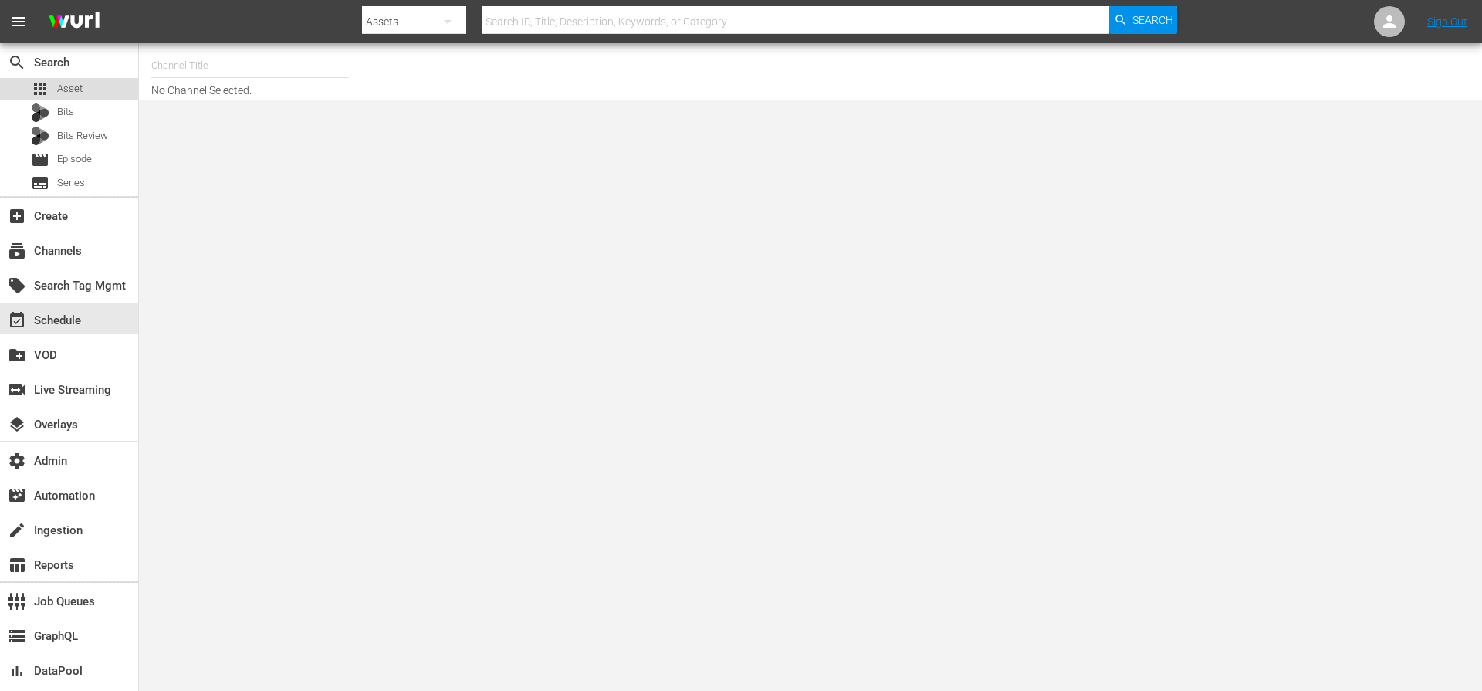
click at [92, 90] on div "apps Asset" at bounding box center [69, 89] width 138 height 22
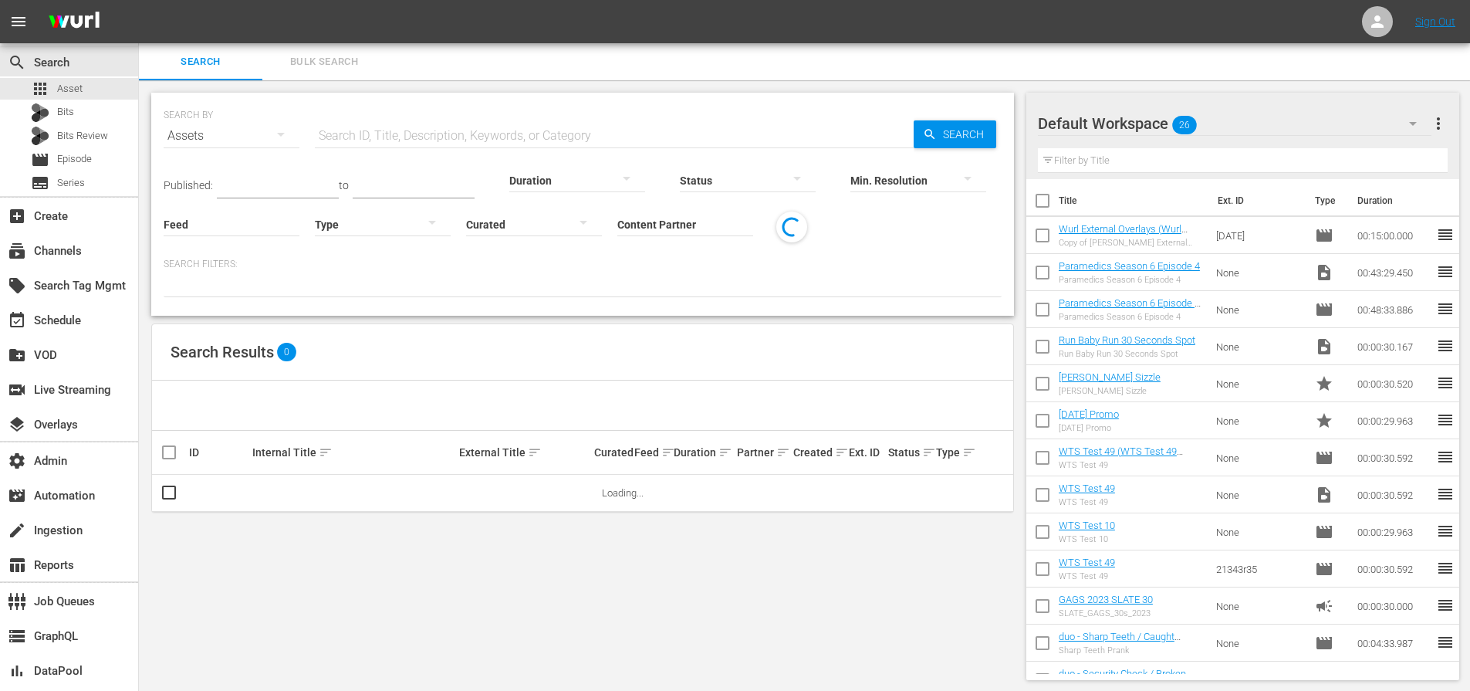
click at [417, 130] on input "text" at bounding box center [614, 135] width 599 height 37
paste input "184956152"
type input "184956152"
click at [952, 134] on span "Search" at bounding box center [966, 134] width 59 height 28
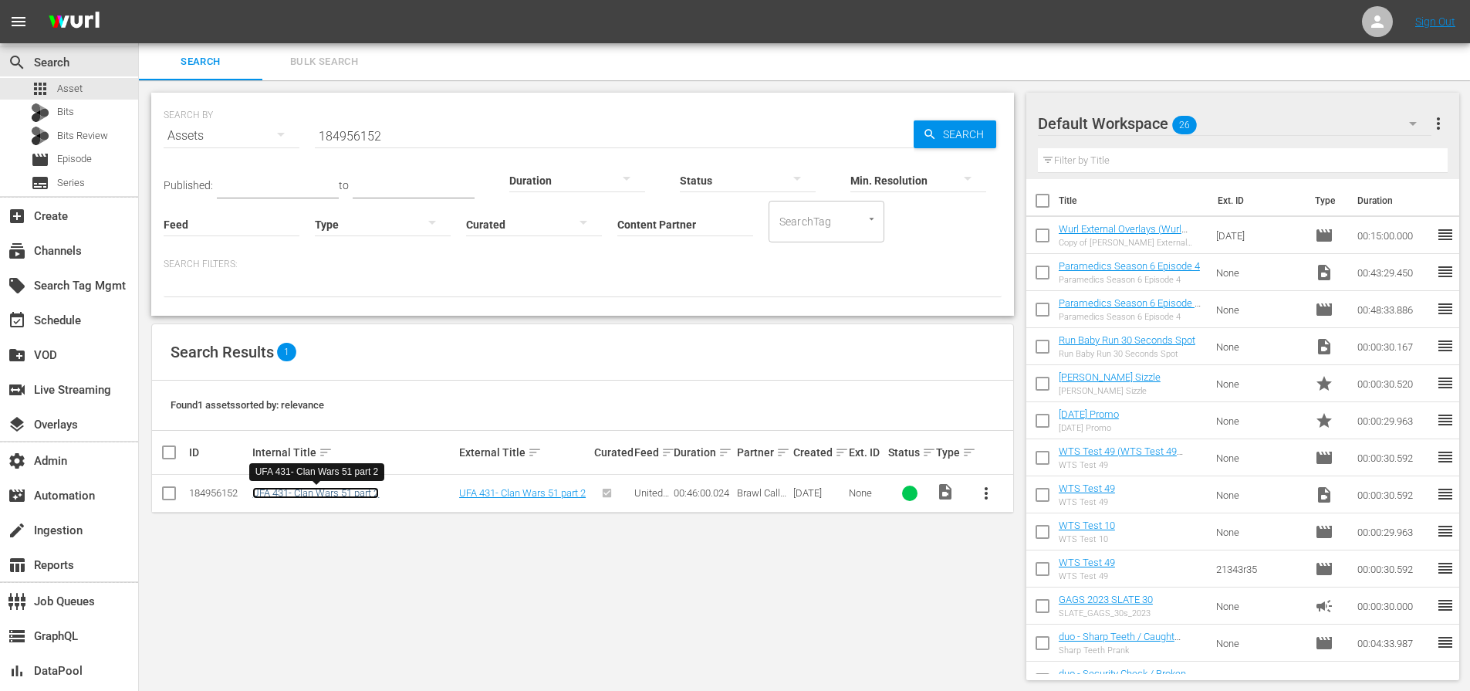
click at [329, 492] on link "UFA 431- Clan Wars 51 part 2" at bounding box center [315, 493] width 127 height 12
